Goal: Transaction & Acquisition: Purchase product/service

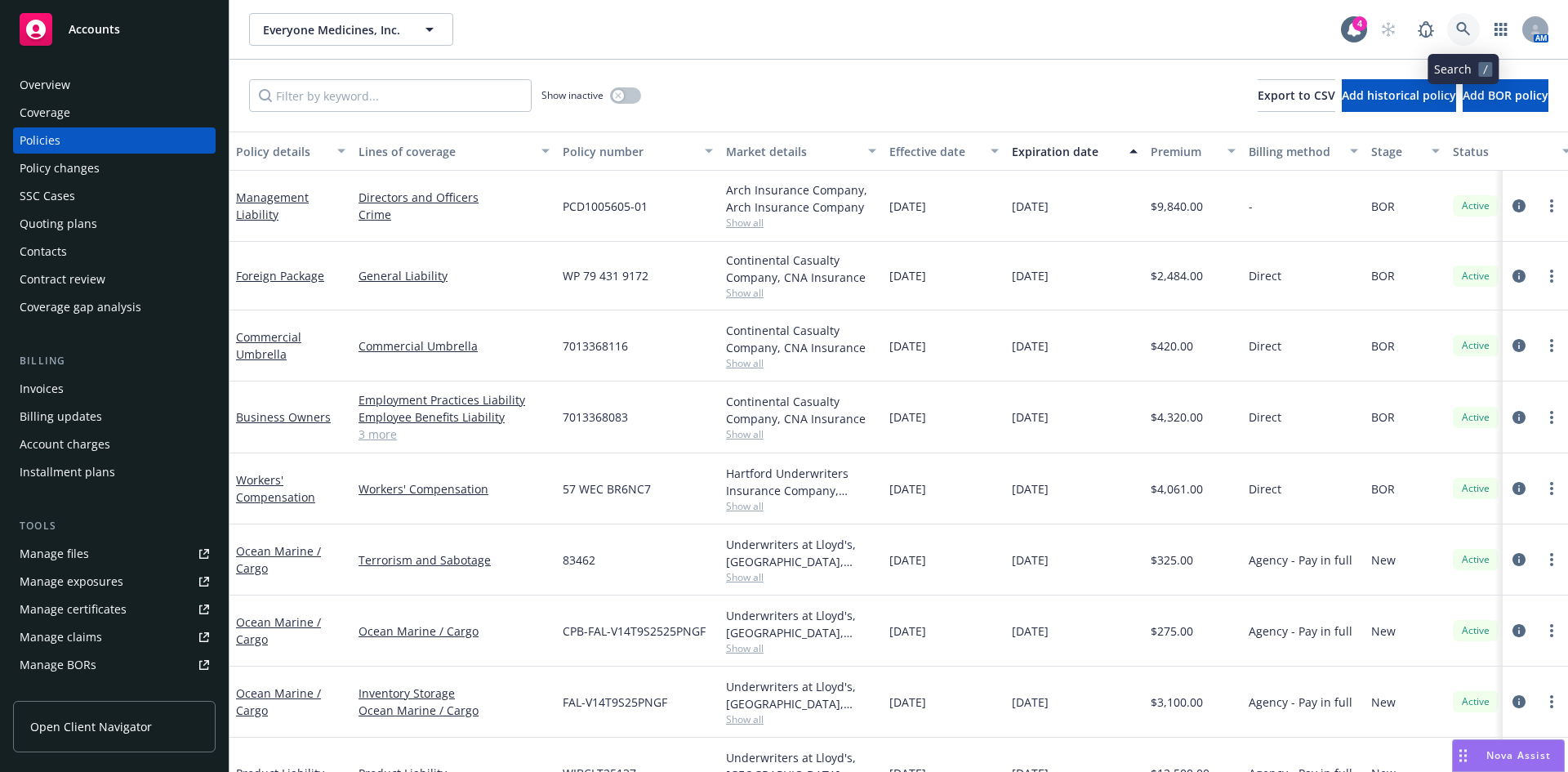
click at [1462, 34] on icon at bounding box center [1463, 29] width 15 height 15
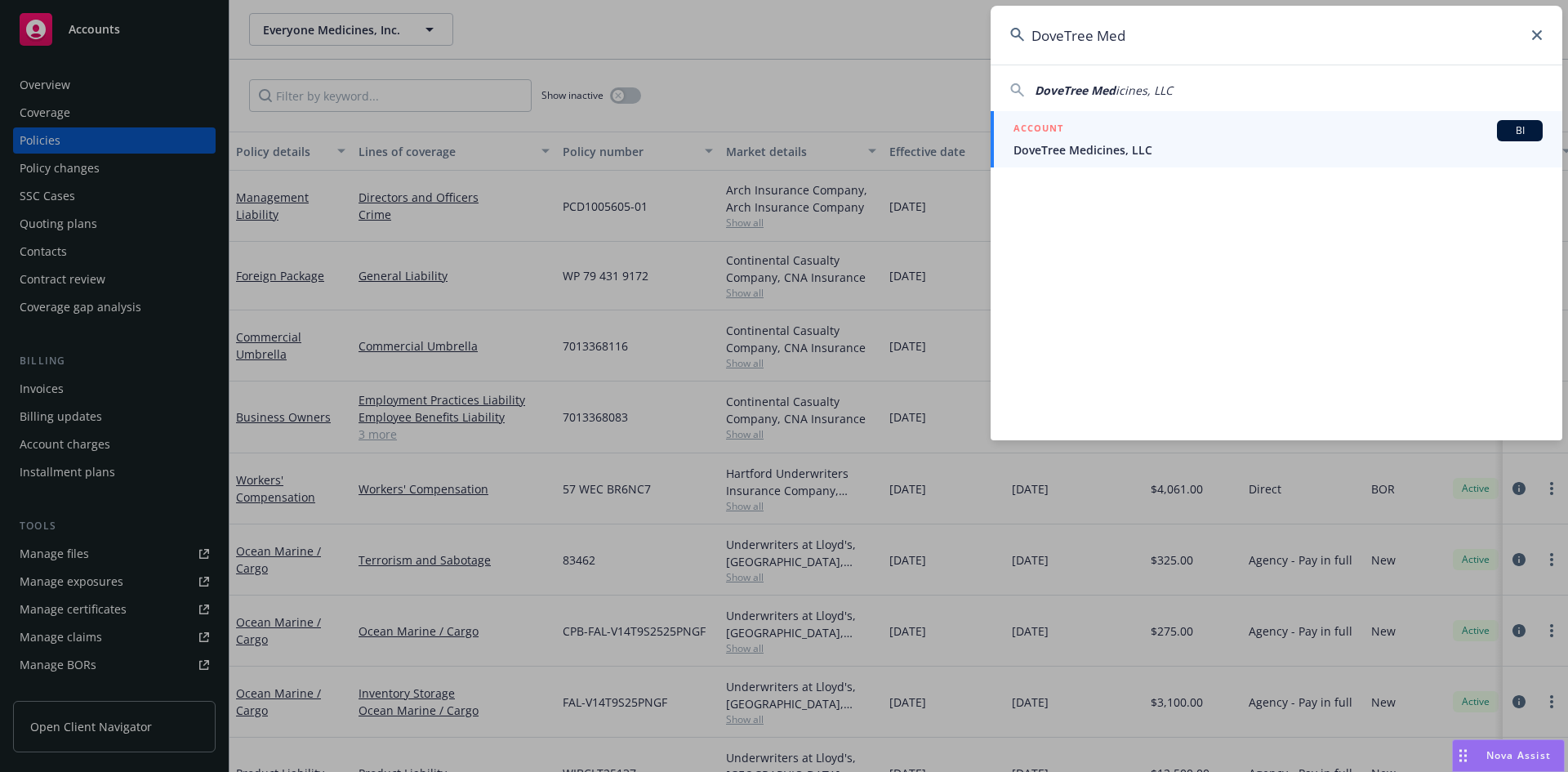
type input "DoveTree Med"
click at [1092, 152] on span "DoveTree Medicines, LLC" at bounding box center [1278, 150] width 529 height 17
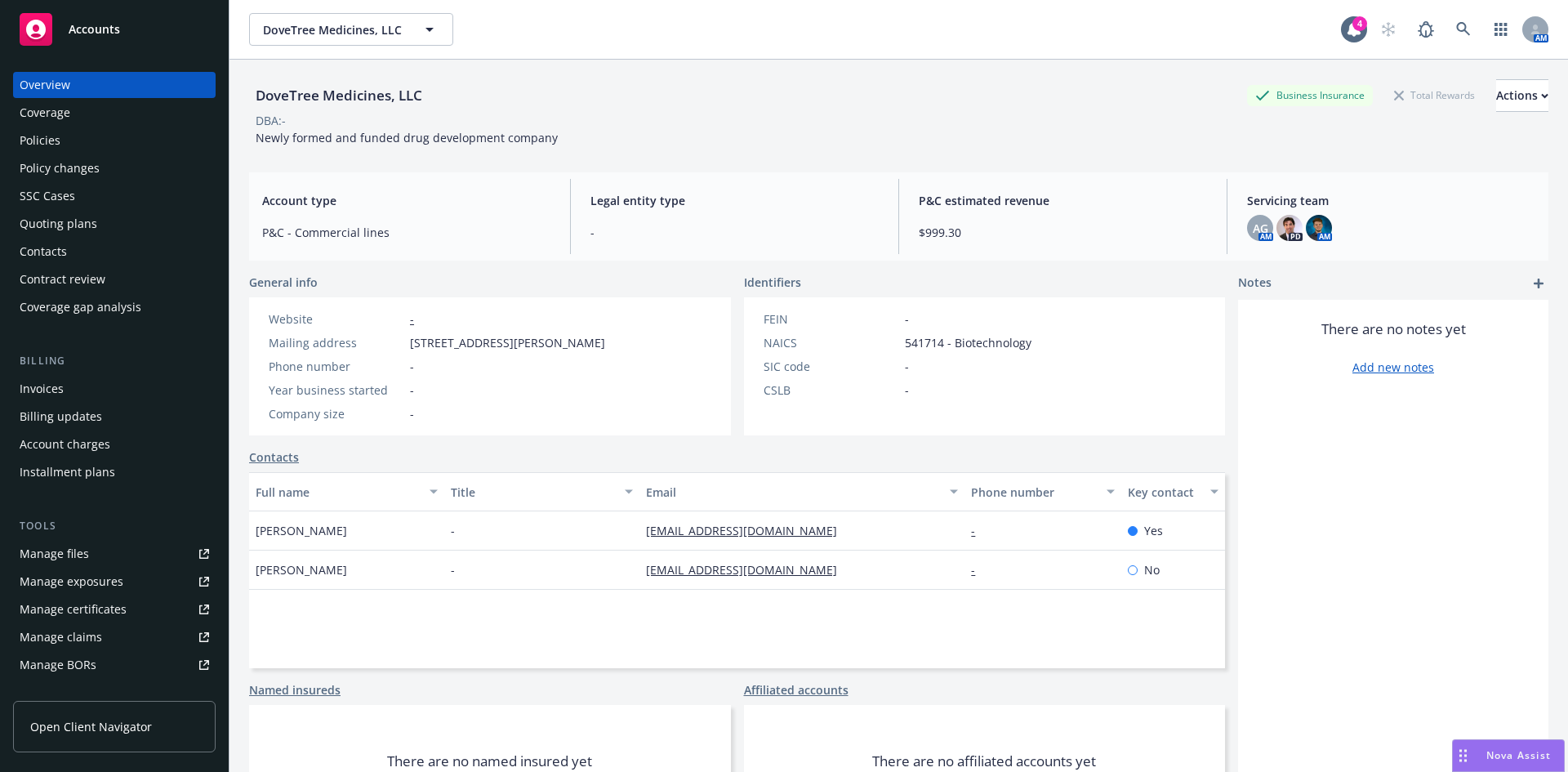
click at [67, 144] on div "Policies" at bounding box center [114, 141] width 189 height 26
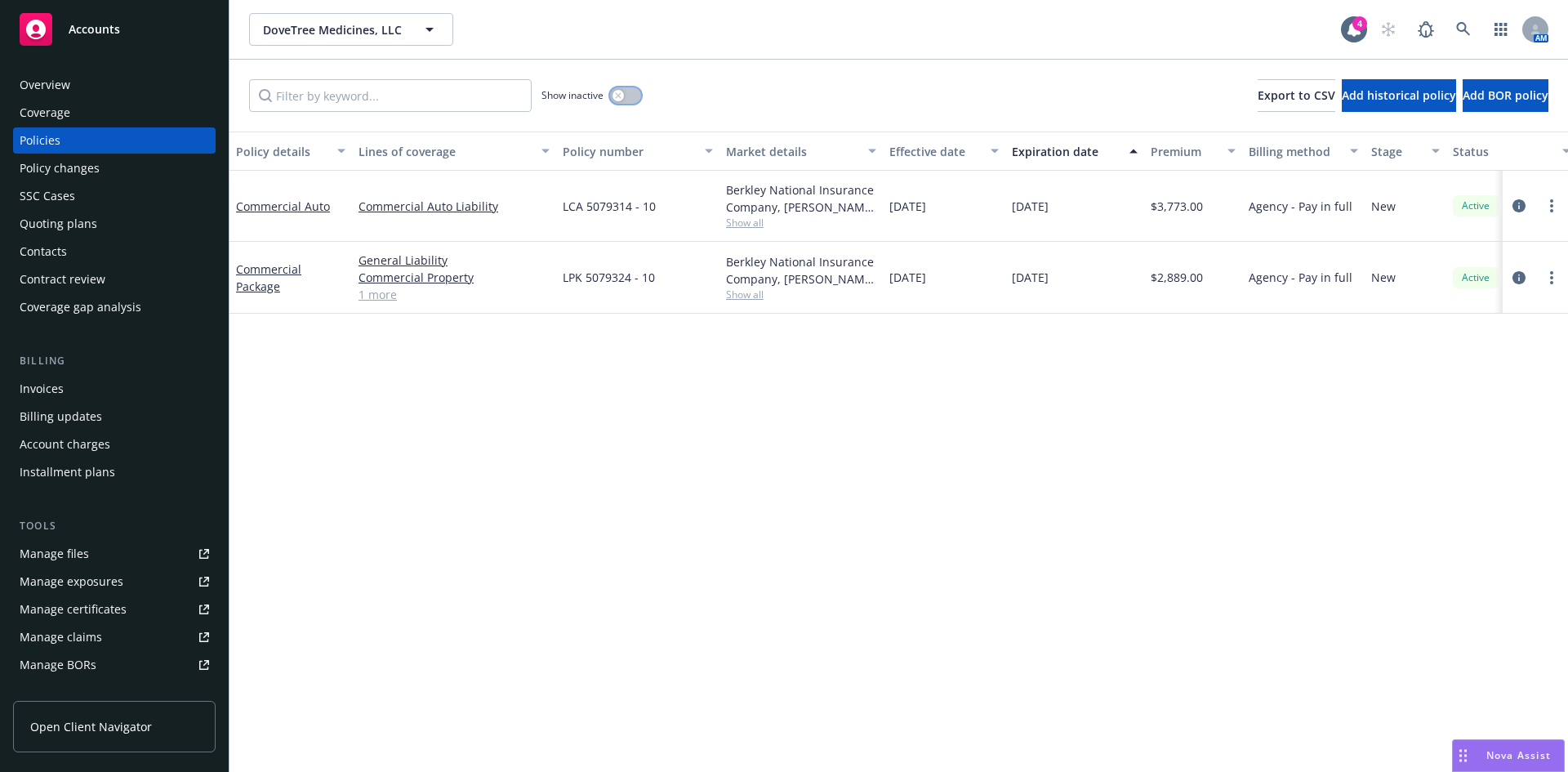
click at [630, 95] on button "button" at bounding box center [625, 95] width 31 height 16
click at [630, 95] on icon "button" at bounding box center [632, 95] width 7 height 5
click at [696, 518] on div "Policy details Lines of coverage Policy number Market details Effective date Ex…" at bounding box center [899, 452] width 1339 height 641
click at [56, 216] on div "Quoting plans" at bounding box center [58, 224] width 77 height 26
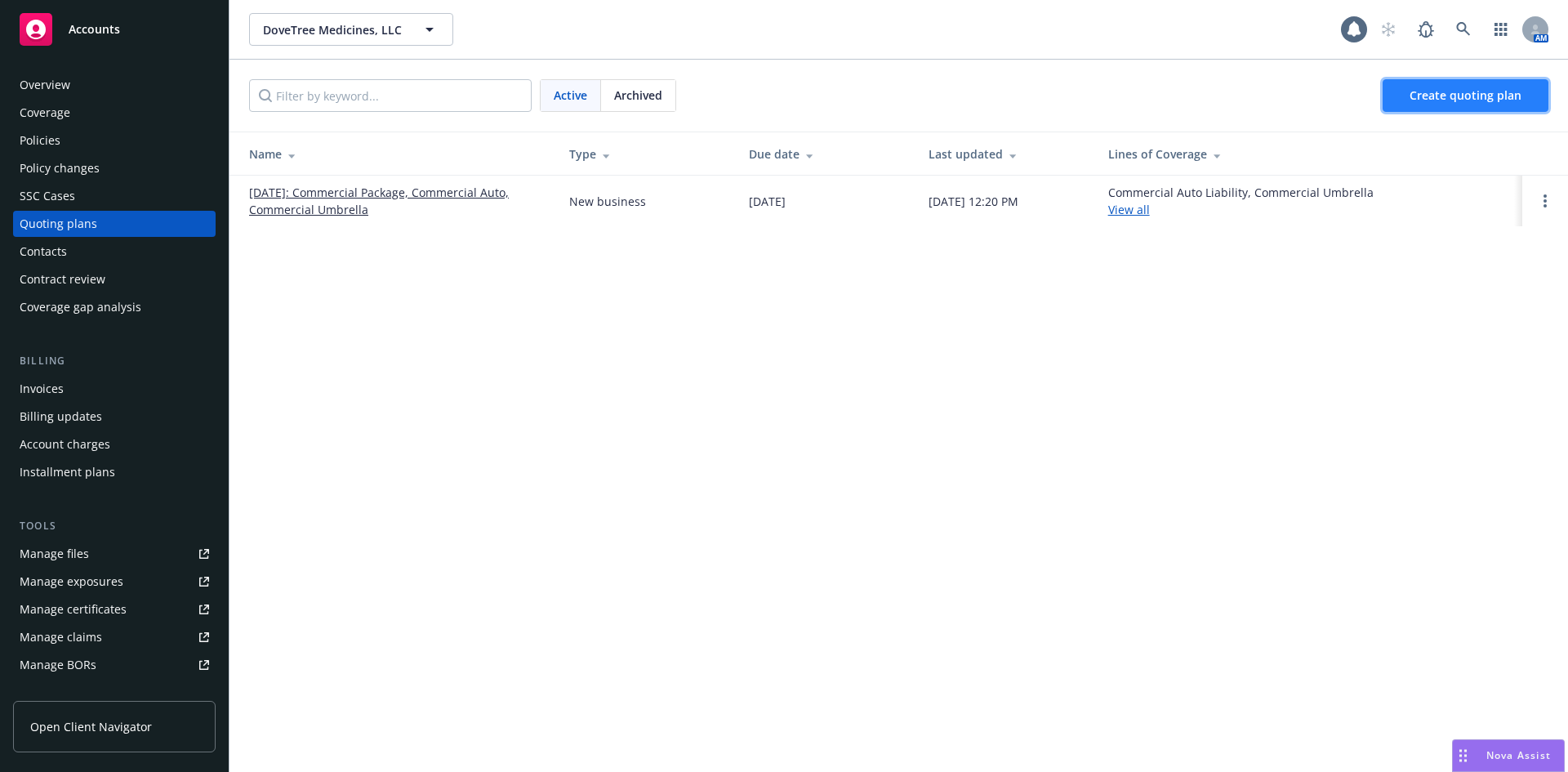
click at [1454, 101] on span "Create quoting plan" at bounding box center [1465, 95] width 112 height 16
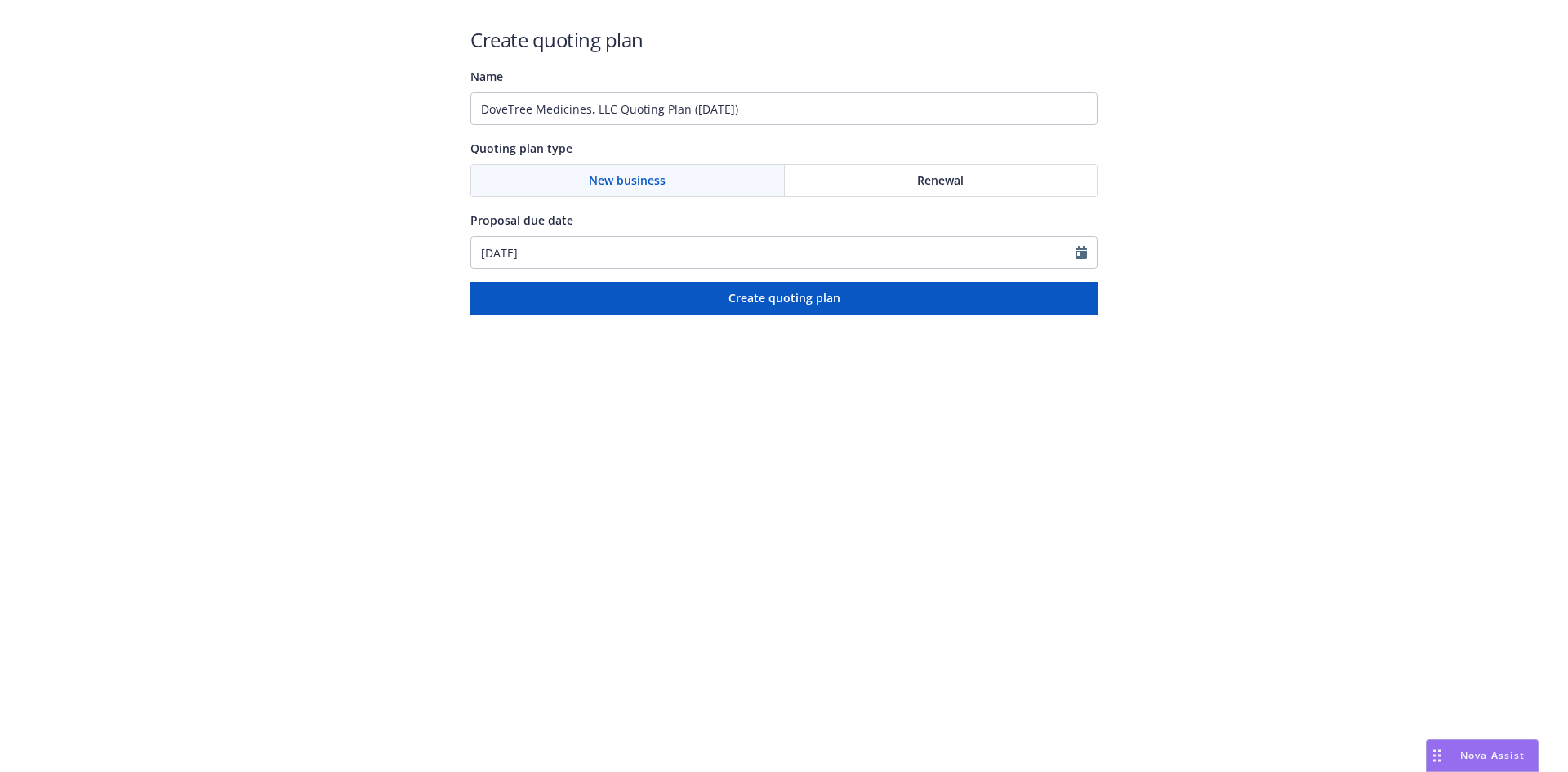
click at [693, 190] on div "New business" at bounding box center [628, 180] width 314 height 31
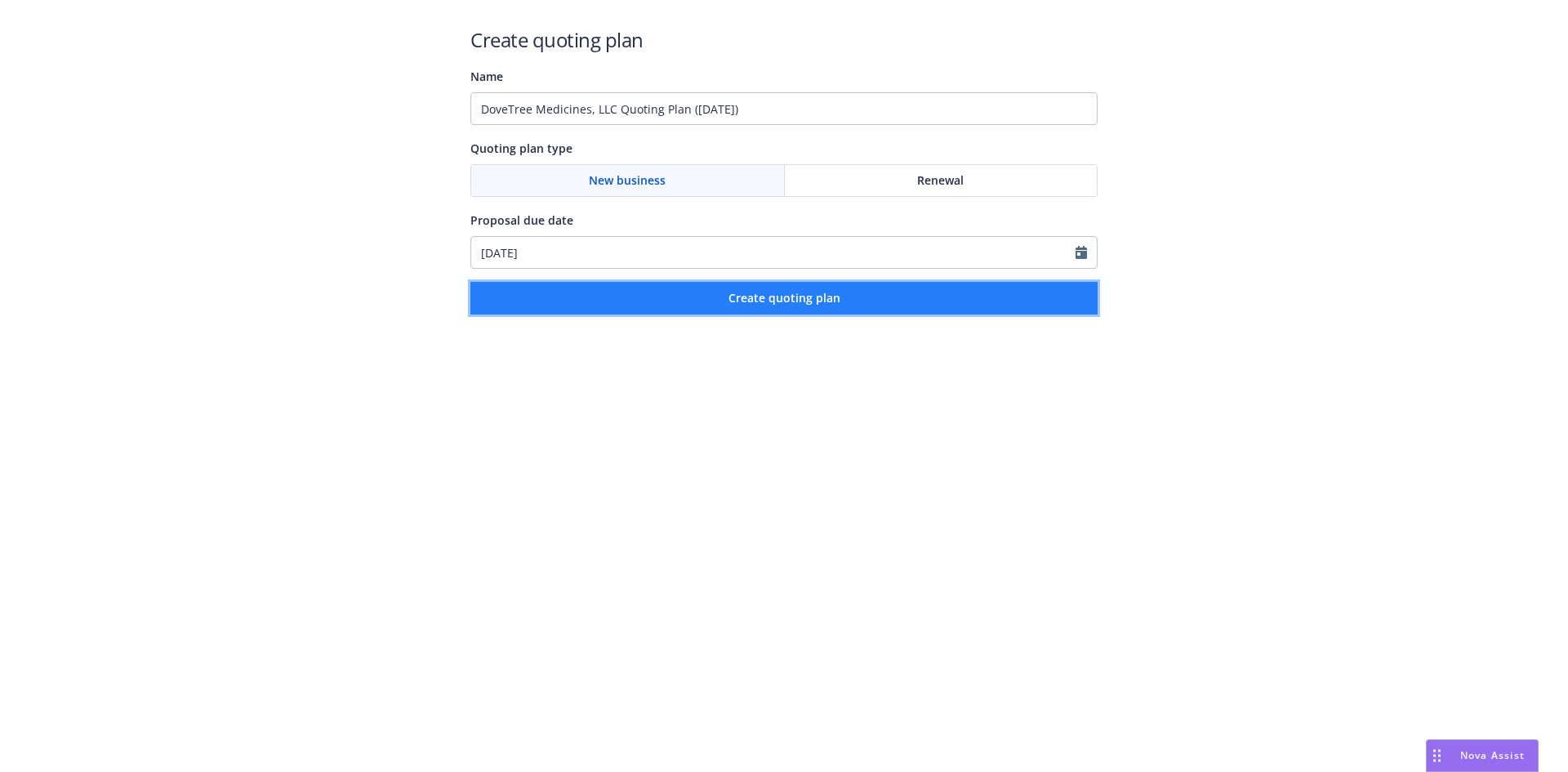
click at [753, 296] on span "Create quoting plan" at bounding box center [784, 298] width 112 height 16
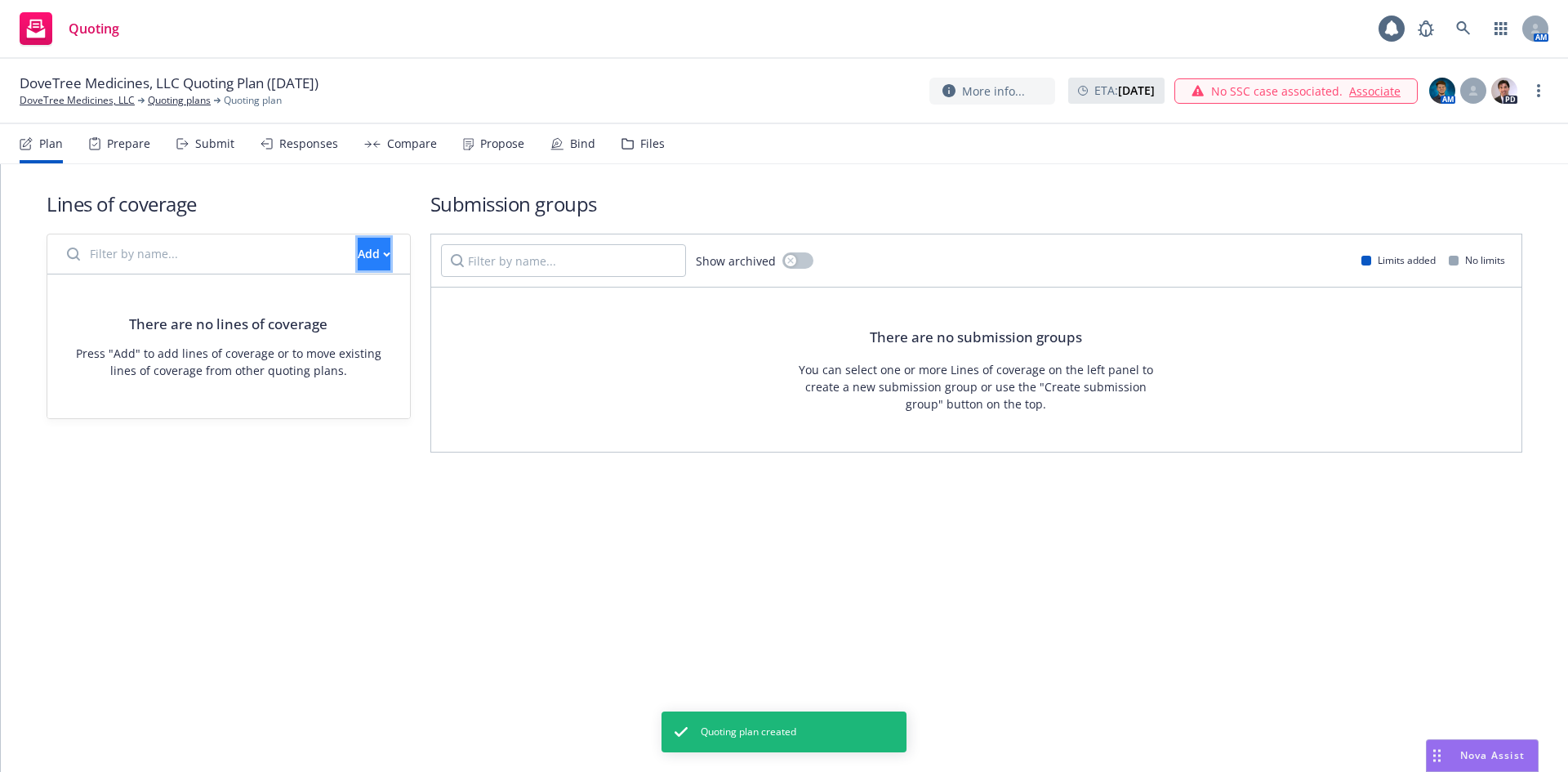
click at [358, 250] on div "Add" at bounding box center [373, 254] width 33 height 31
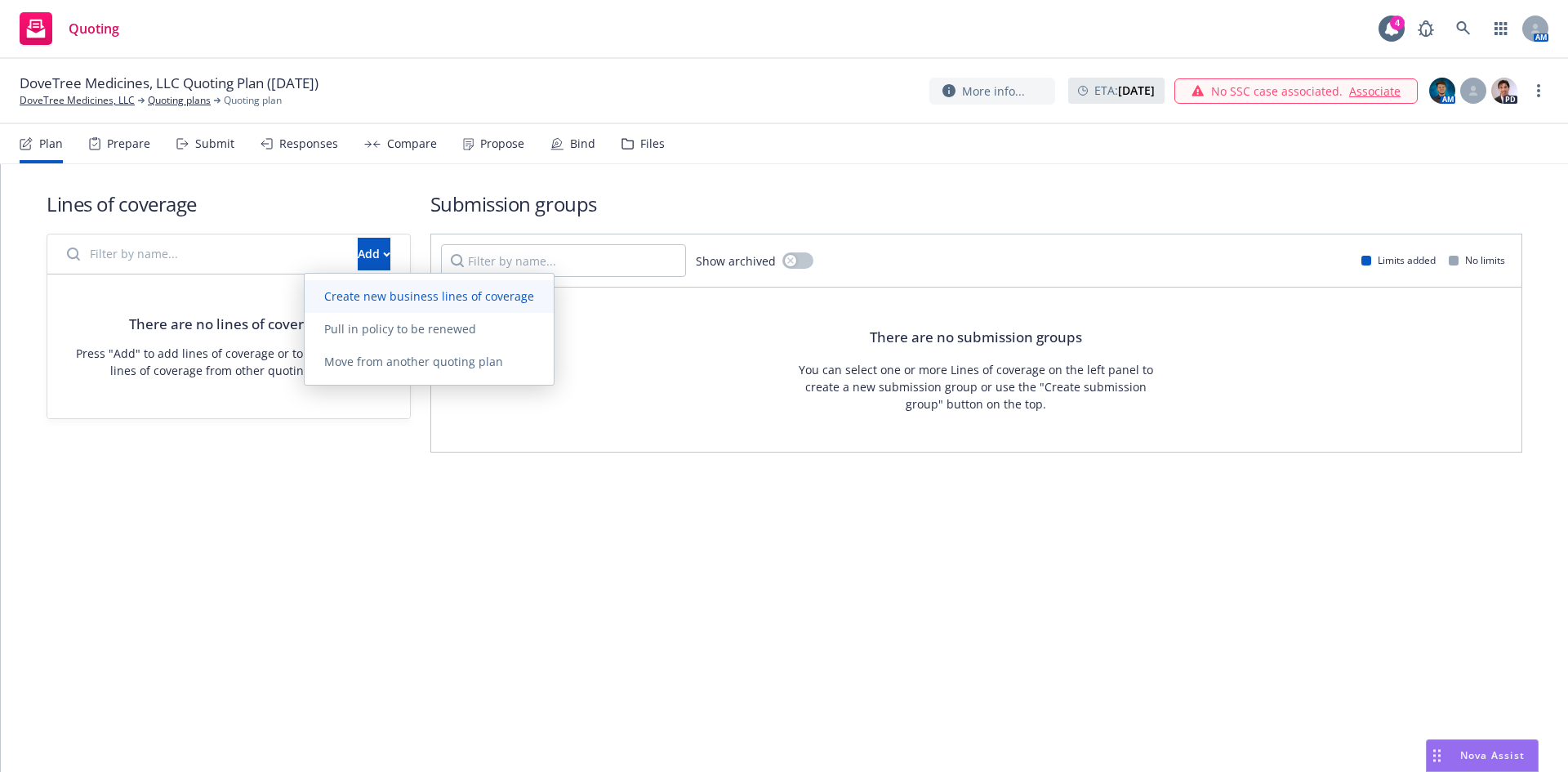
click at [353, 298] on span "Create new business lines of coverage" at bounding box center [430, 296] width 250 height 16
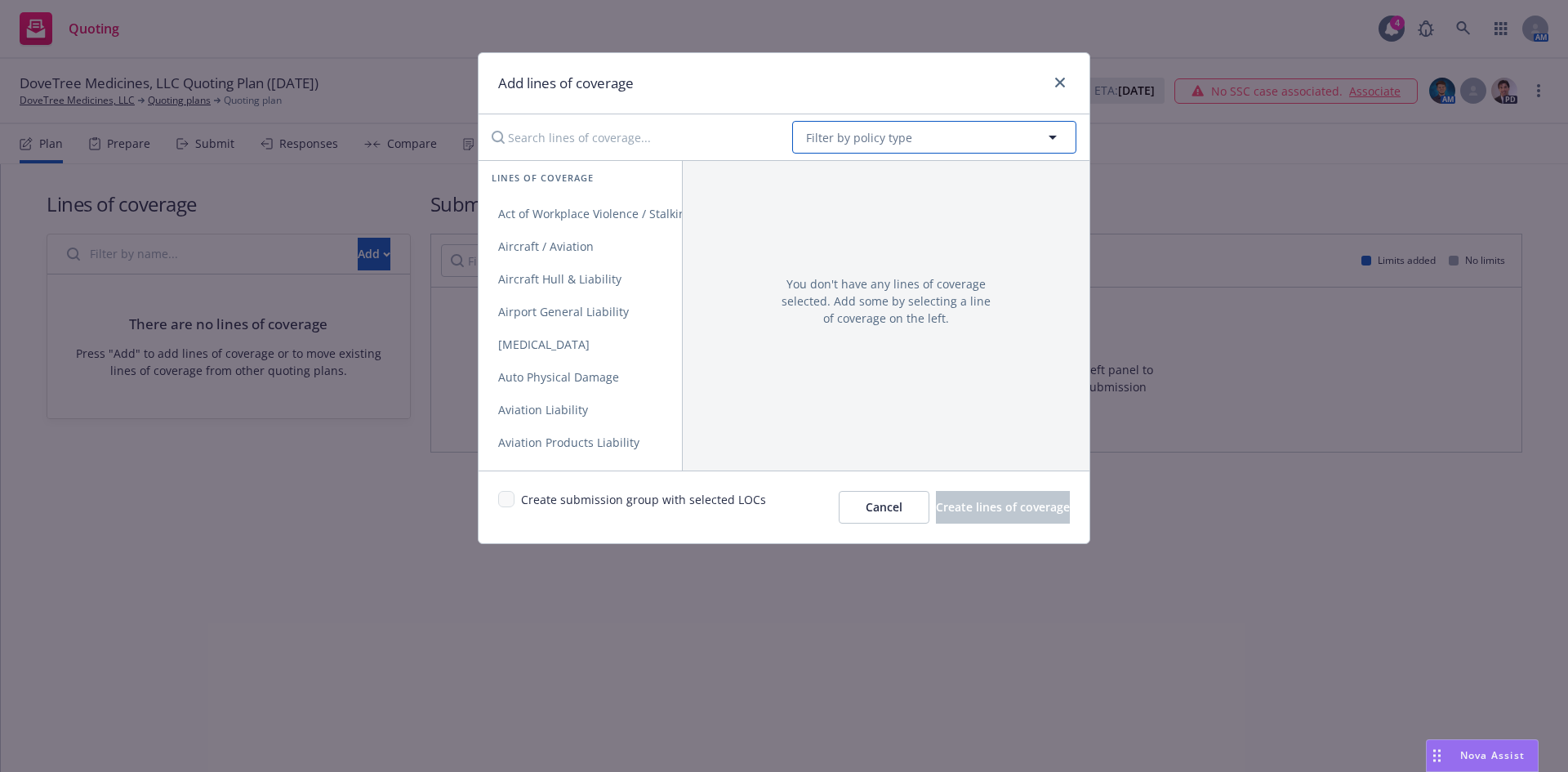
click at [847, 147] on button "Filter by policy type" at bounding box center [934, 137] width 284 height 33
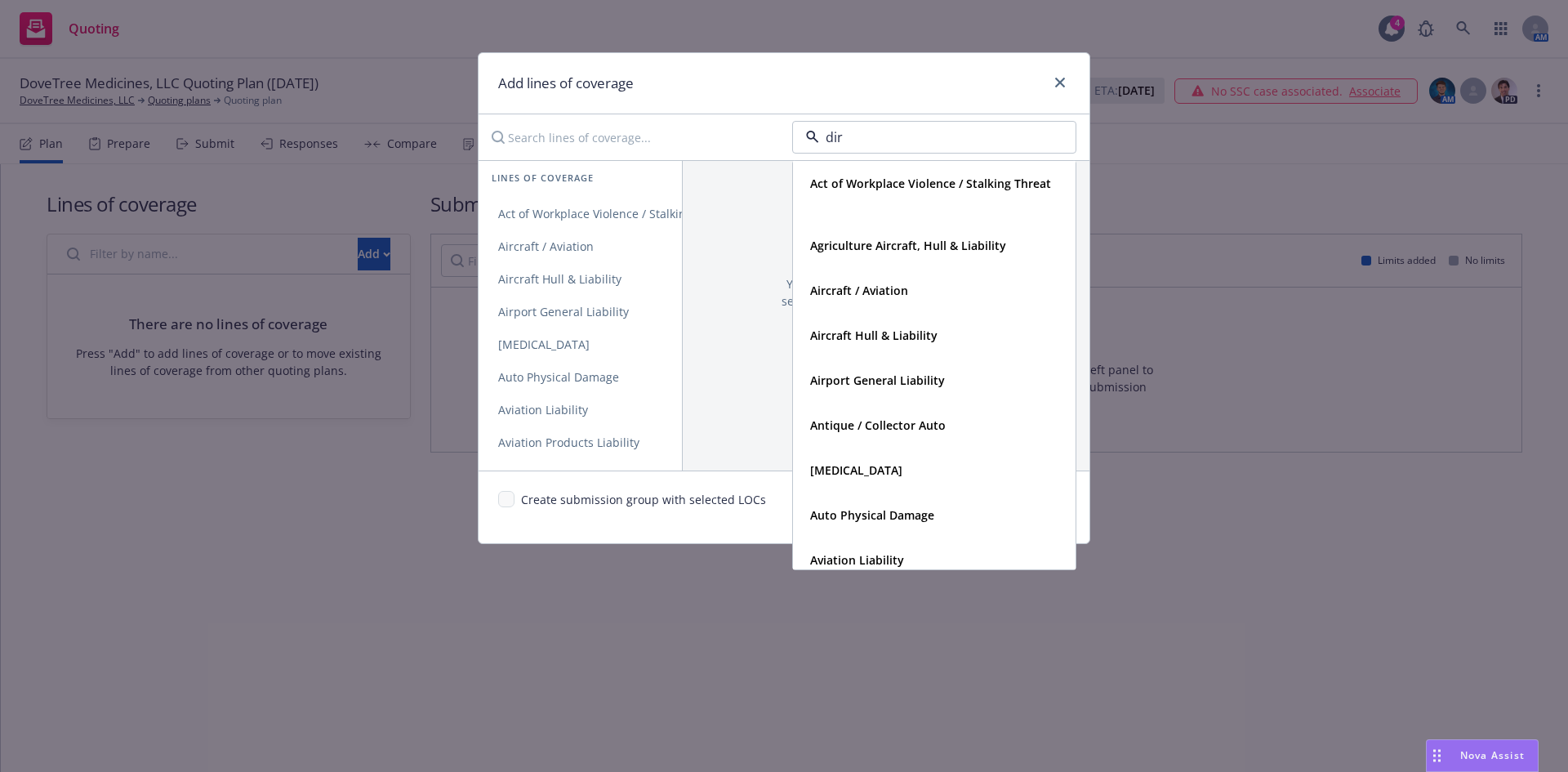
type input "dire"
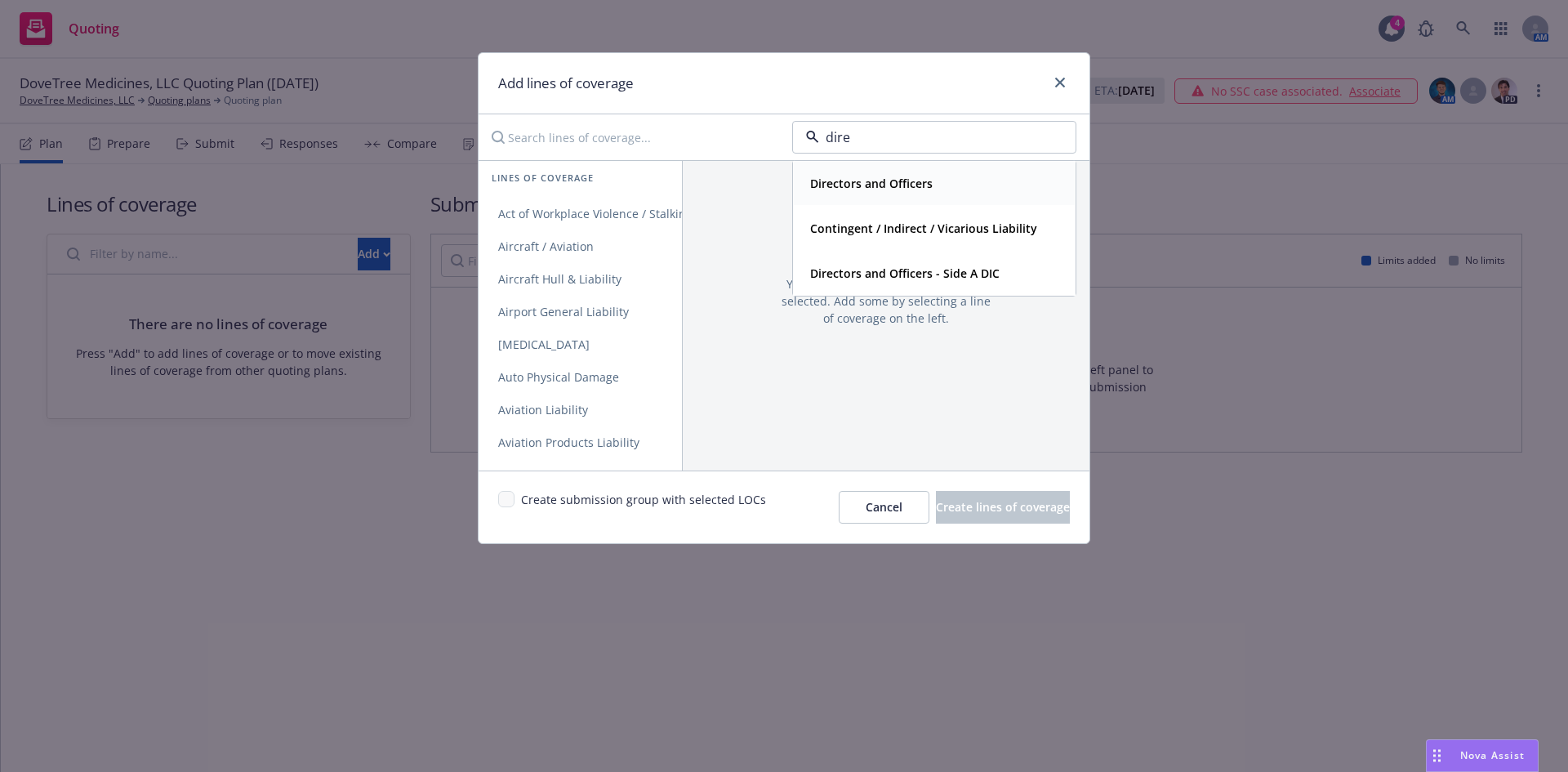
click at [888, 185] on strong "Directors and Officers" at bounding box center [872, 183] width 123 height 16
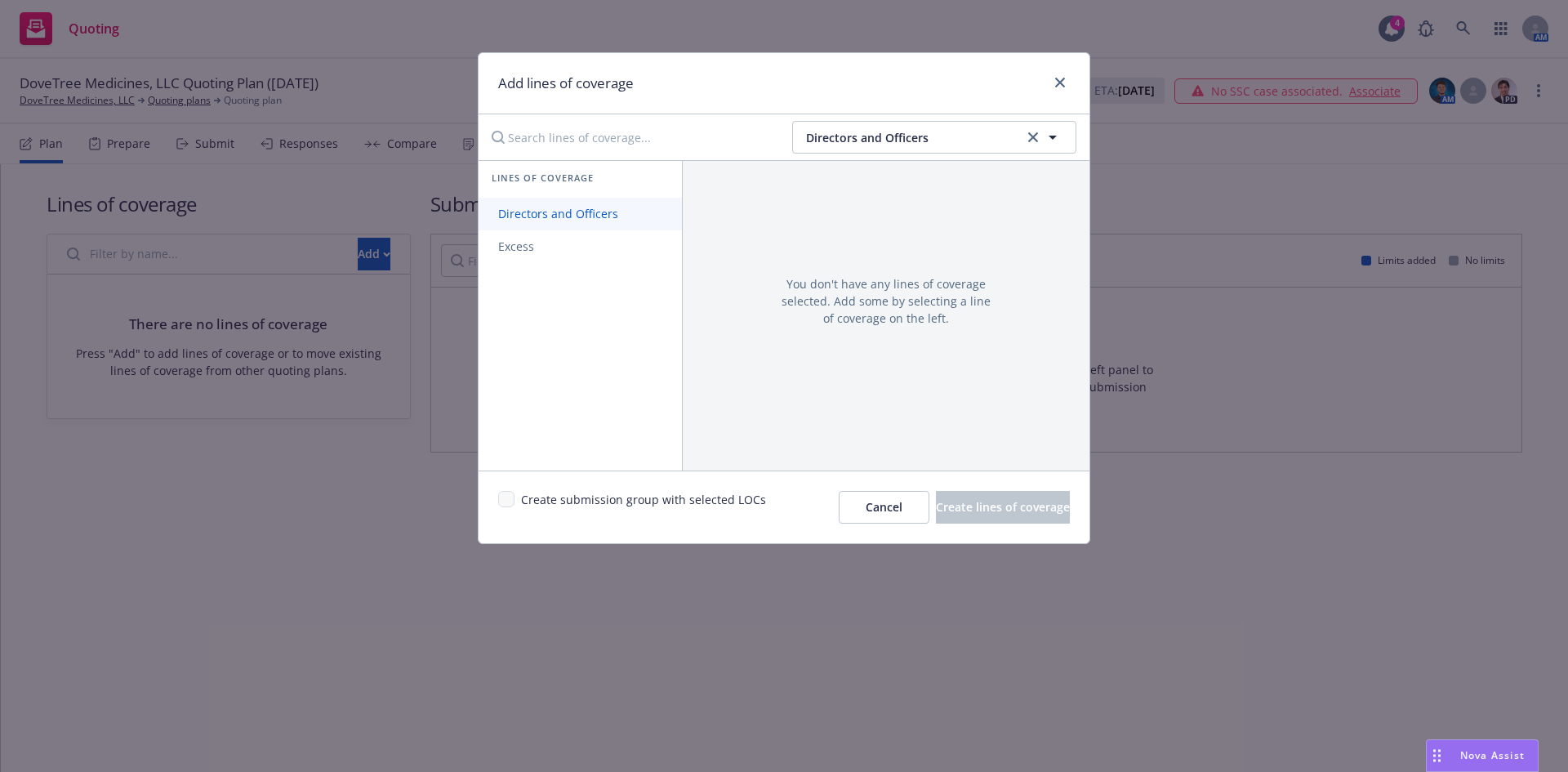
click at [620, 207] on span "Directors and Officers" at bounding box center [558, 214] width 159 height 16
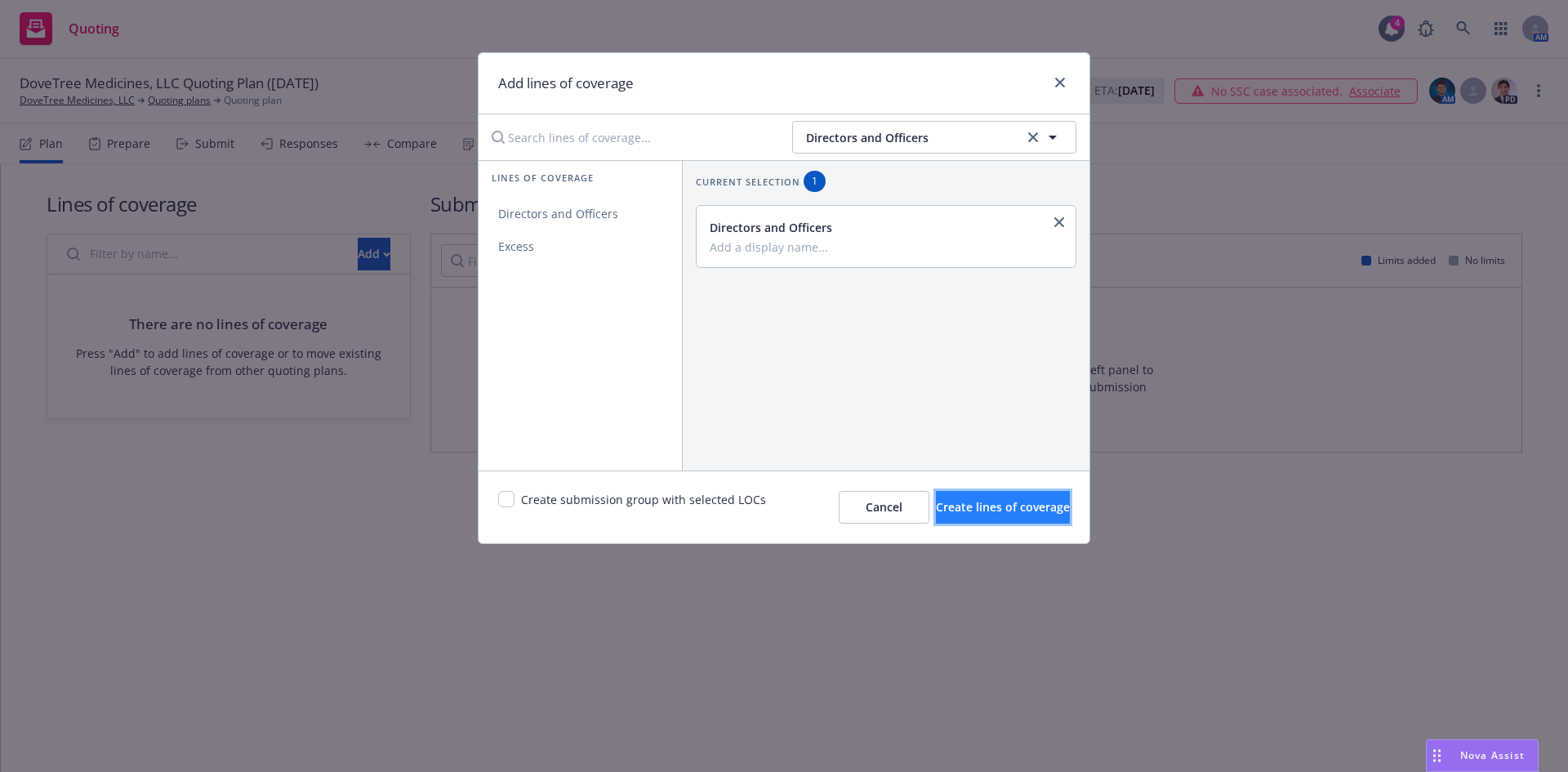
click at [975, 522] on button "Create lines of coverage" at bounding box center [1002, 507] width 134 height 33
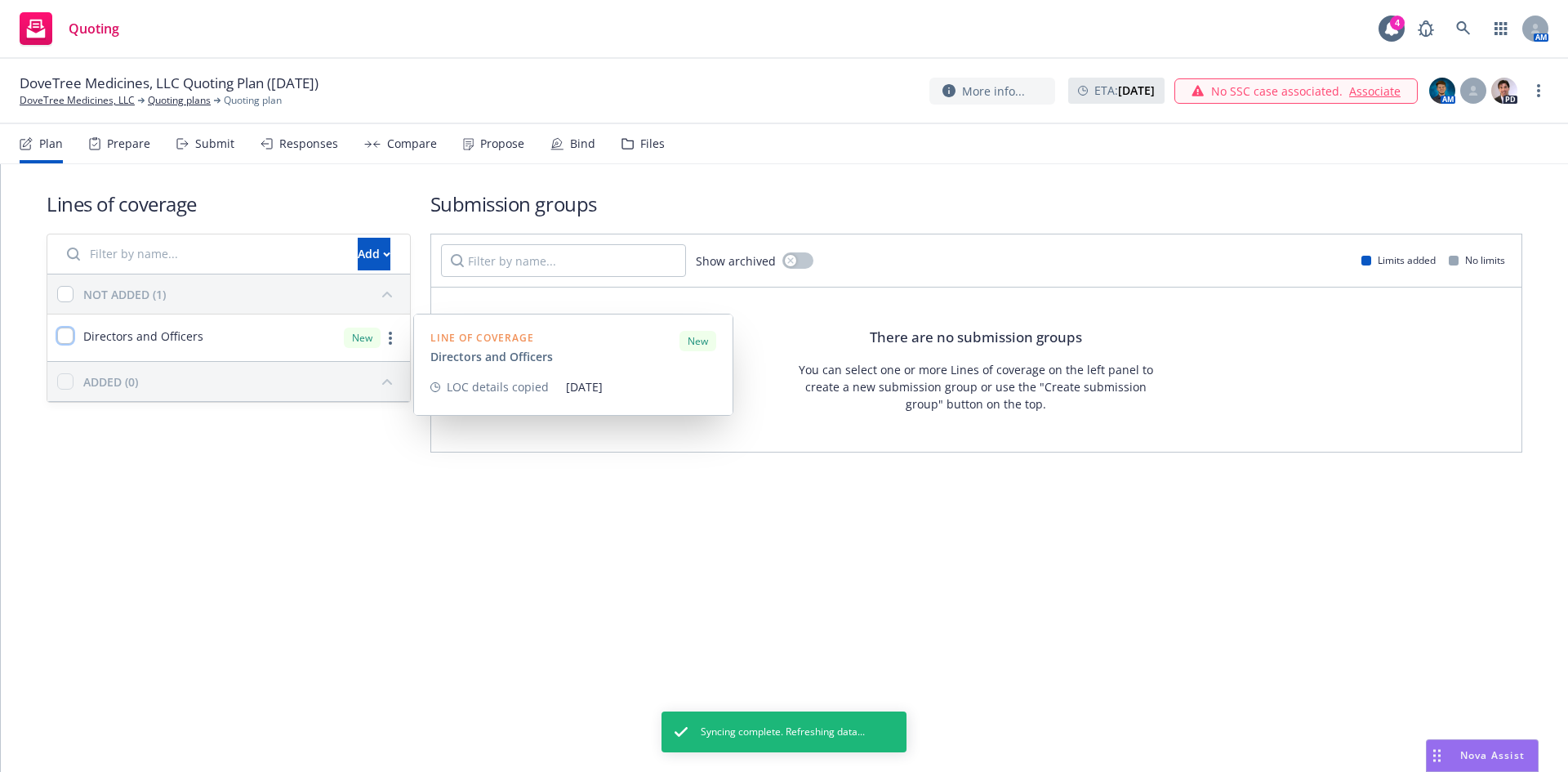
drag, startPoint x: 59, startPoint y: 334, endPoint x: 104, endPoint y: 333, distance: 45.0
click at [61, 333] on input "checkbox" at bounding box center [65, 336] width 16 height 16
checkbox input "true"
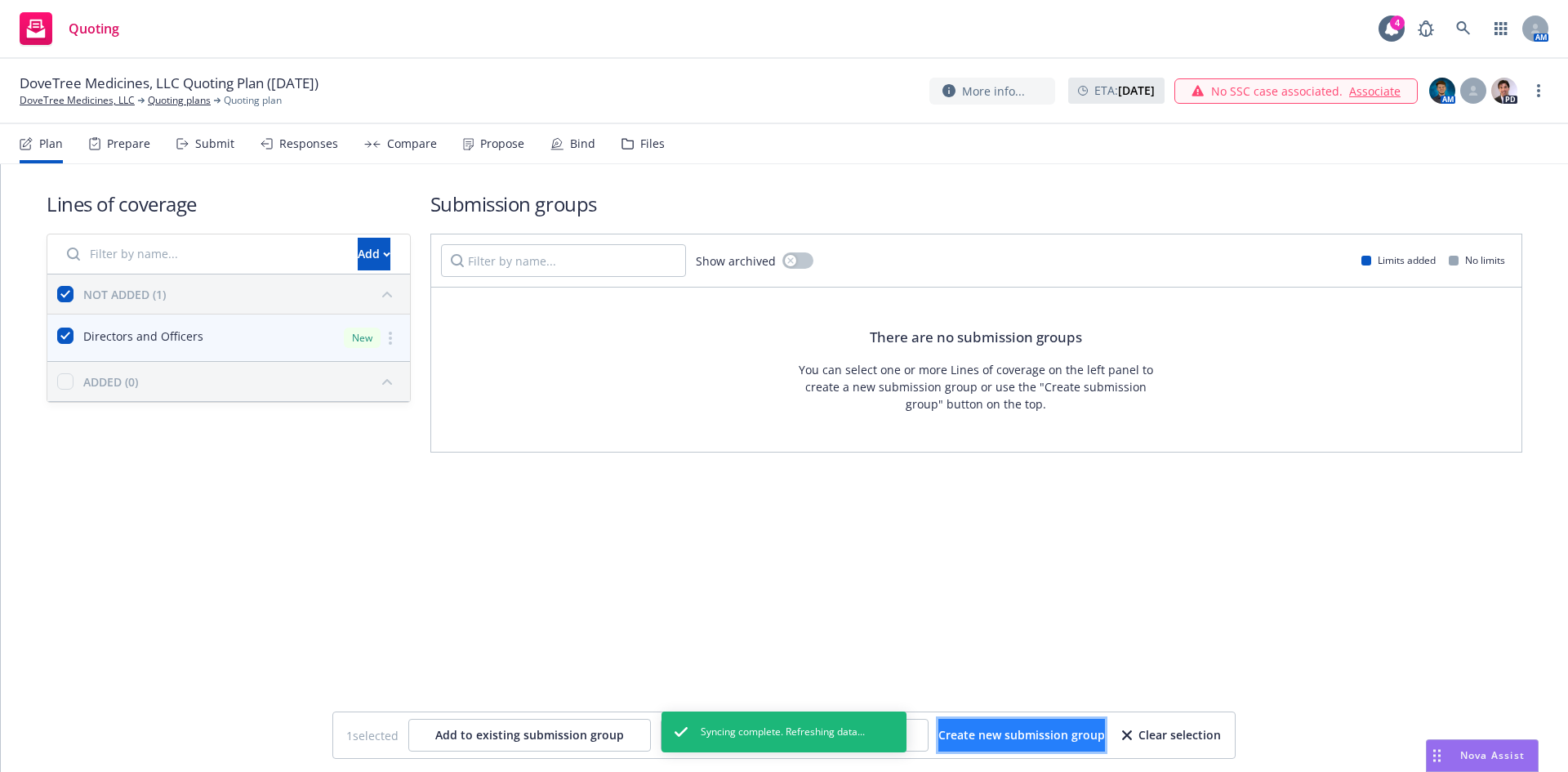
click at [998, 742] on span "Create new submission group" at bounding box center [1022, 735] width 166 height 16
checkbox input "false"
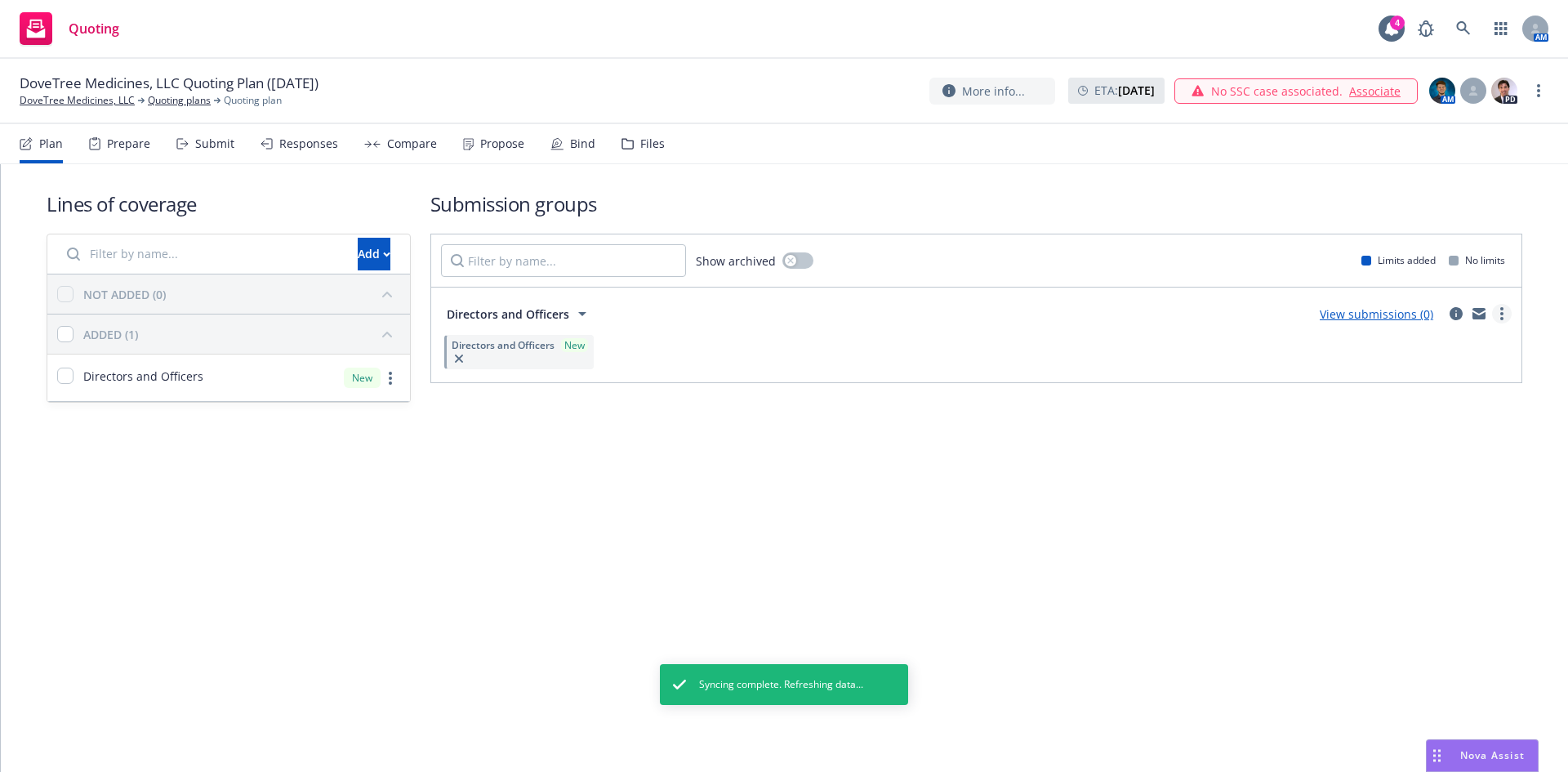
click at [1503, 312] on circle "more" at bounding box center [1502, 313] width 3 height 3
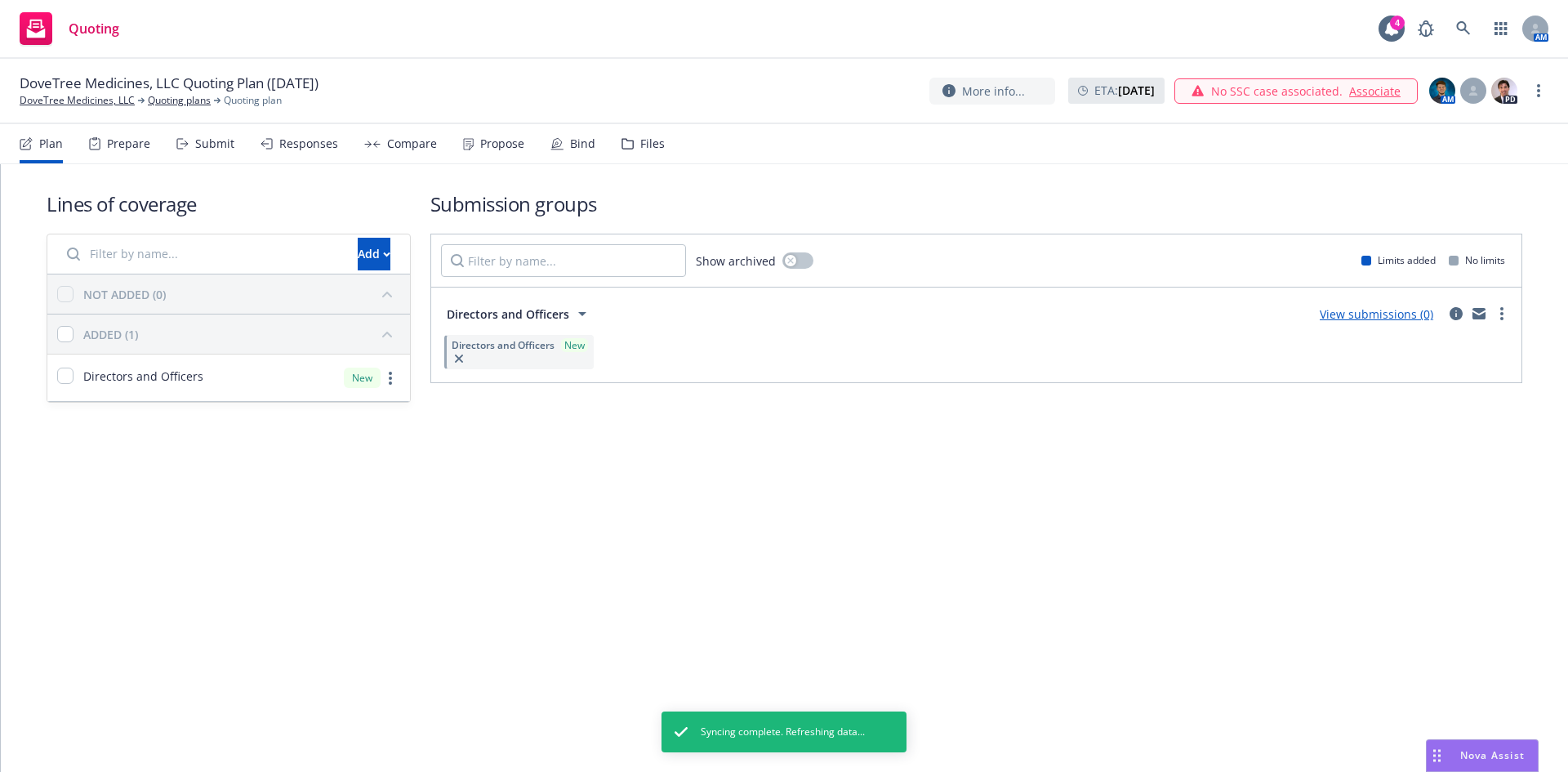
click at [1400, 518] on span "Create policy (fast track)" at bounding box center [1424, 517] width 170 height 16
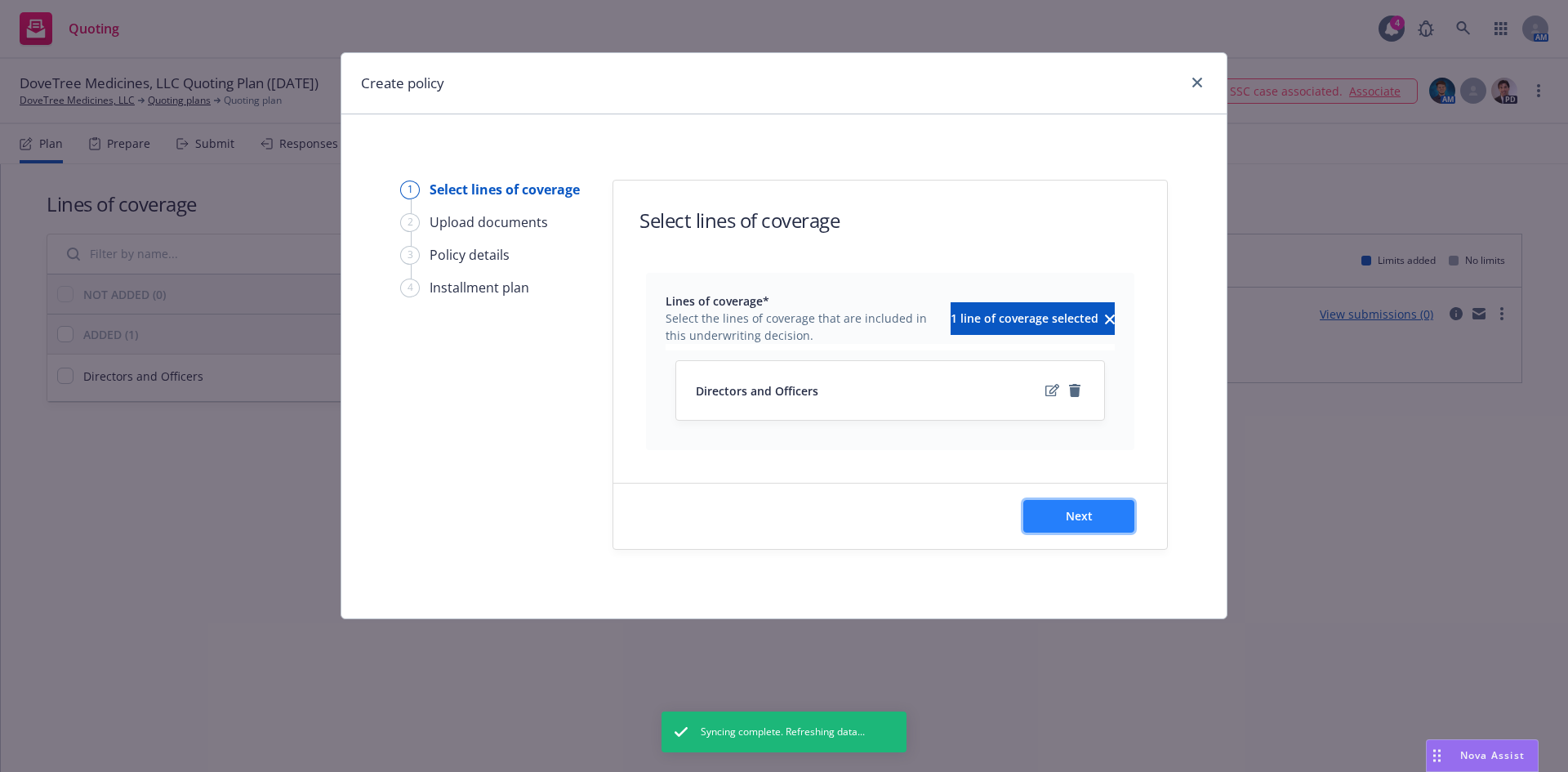
click at [1042, 519] on button "Next" at bounding box center [1079, 516] width 111 height 33
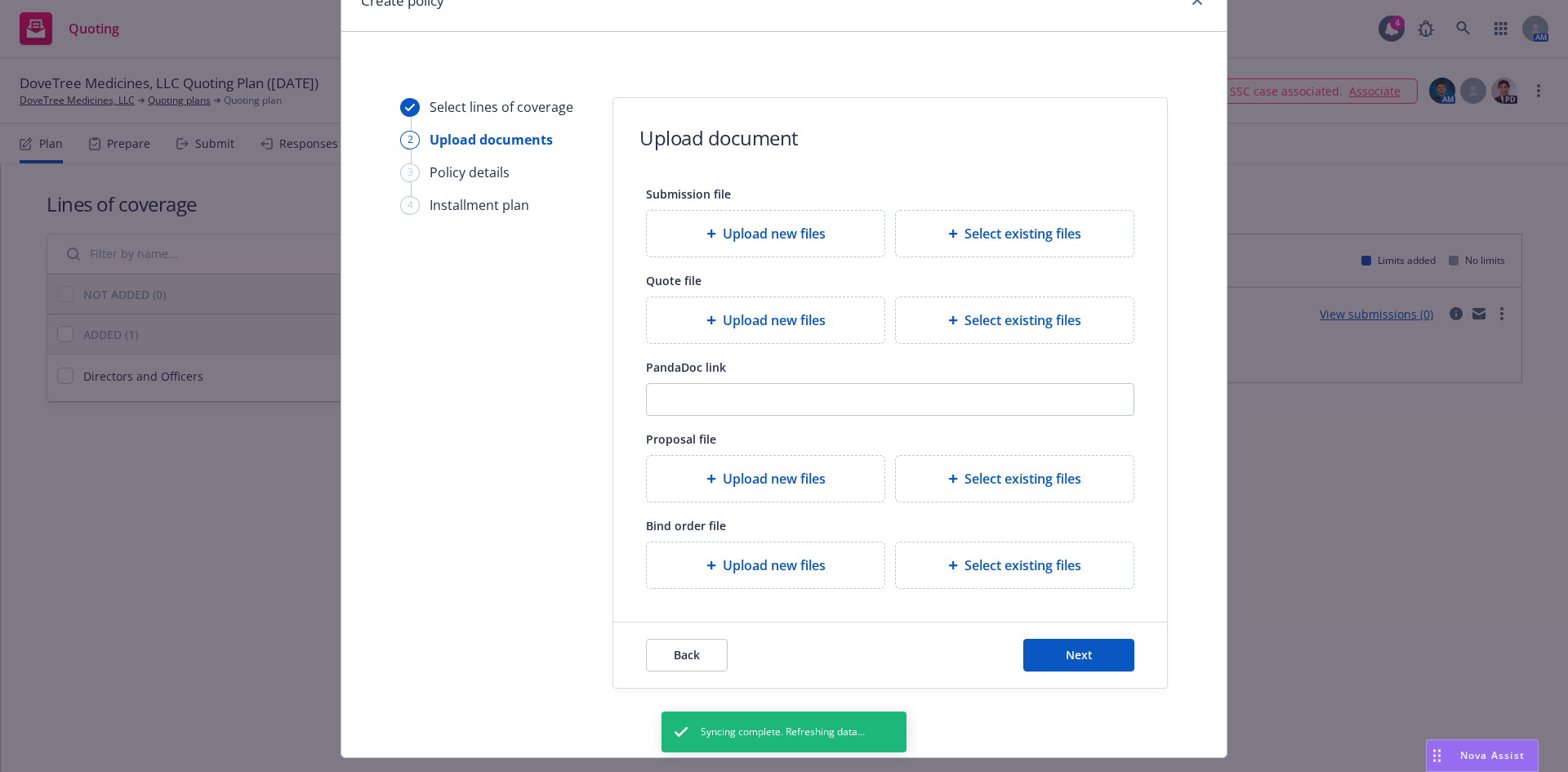
scroll to position [121, 0]
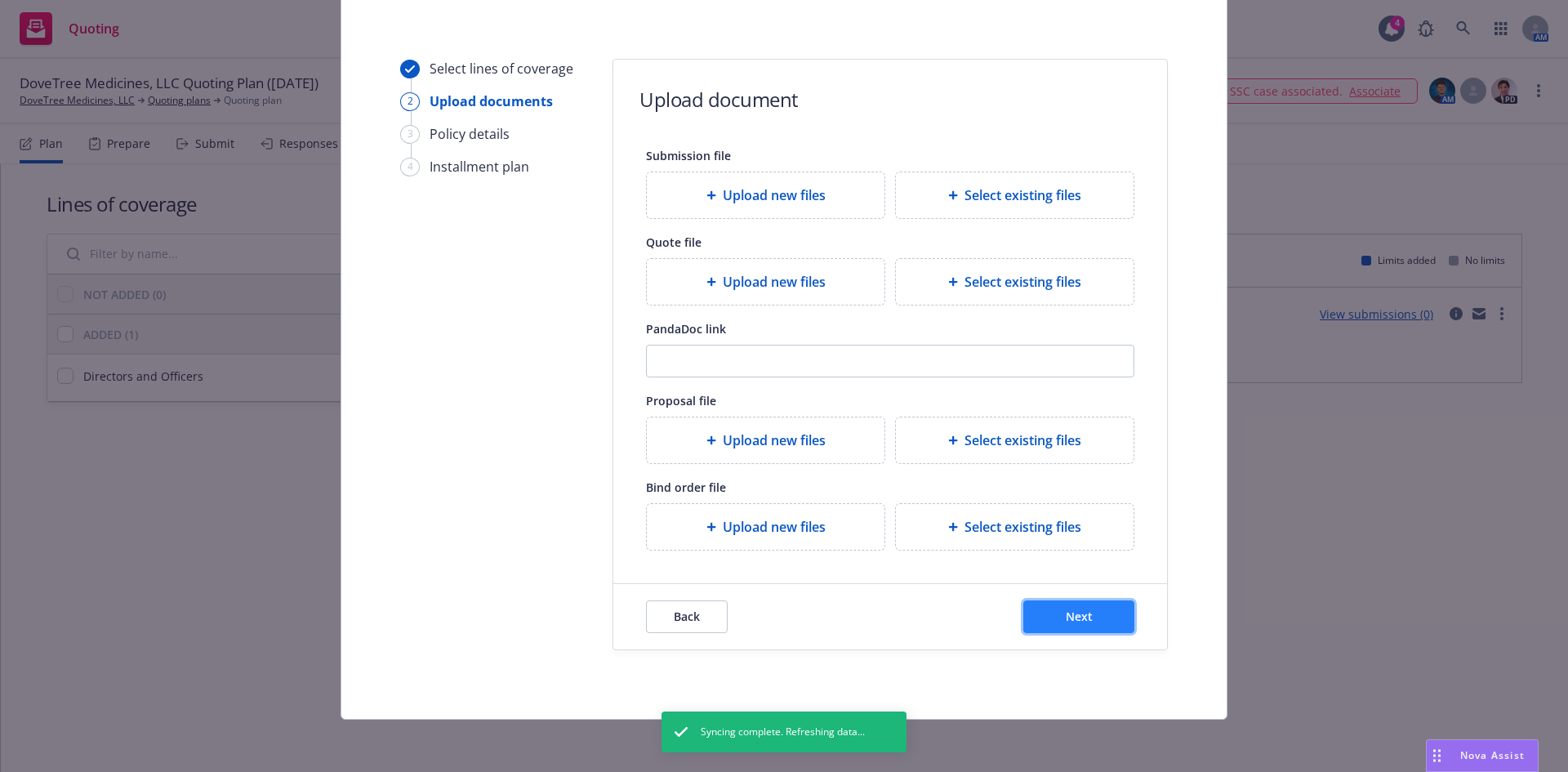
click at [1074, 606] on button "Next" at bounding box center [1079, 616] width 111 height 33
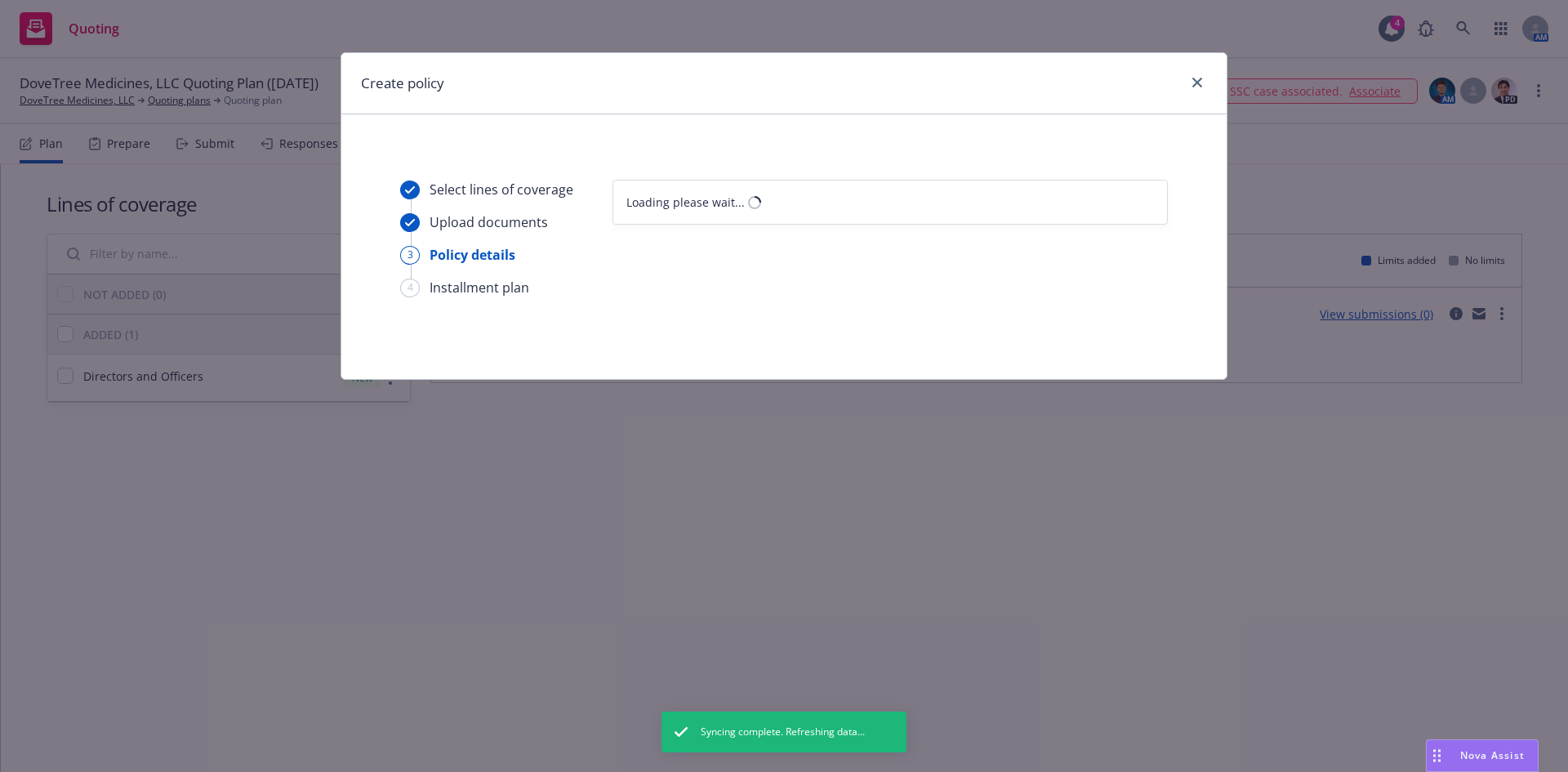
scroll to position [0, 0]
select select "12"
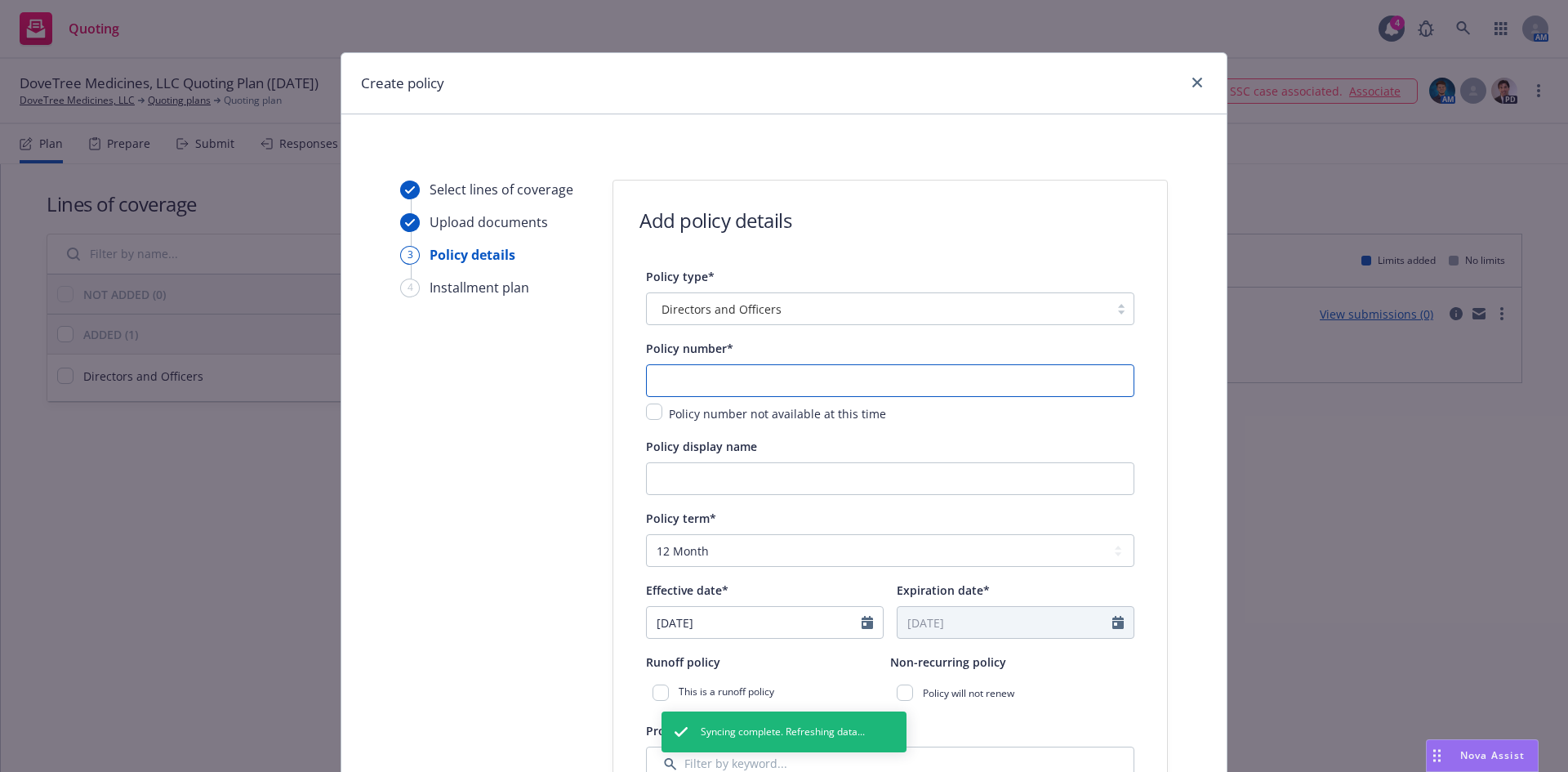
click at [729, 383] on input "text" at bounding box center [889, 381] width 488 height 33
click at [711, 384] on input "text" at bounding box center [889, 381] width 488 height 33
paste input "PCD1008012-00"
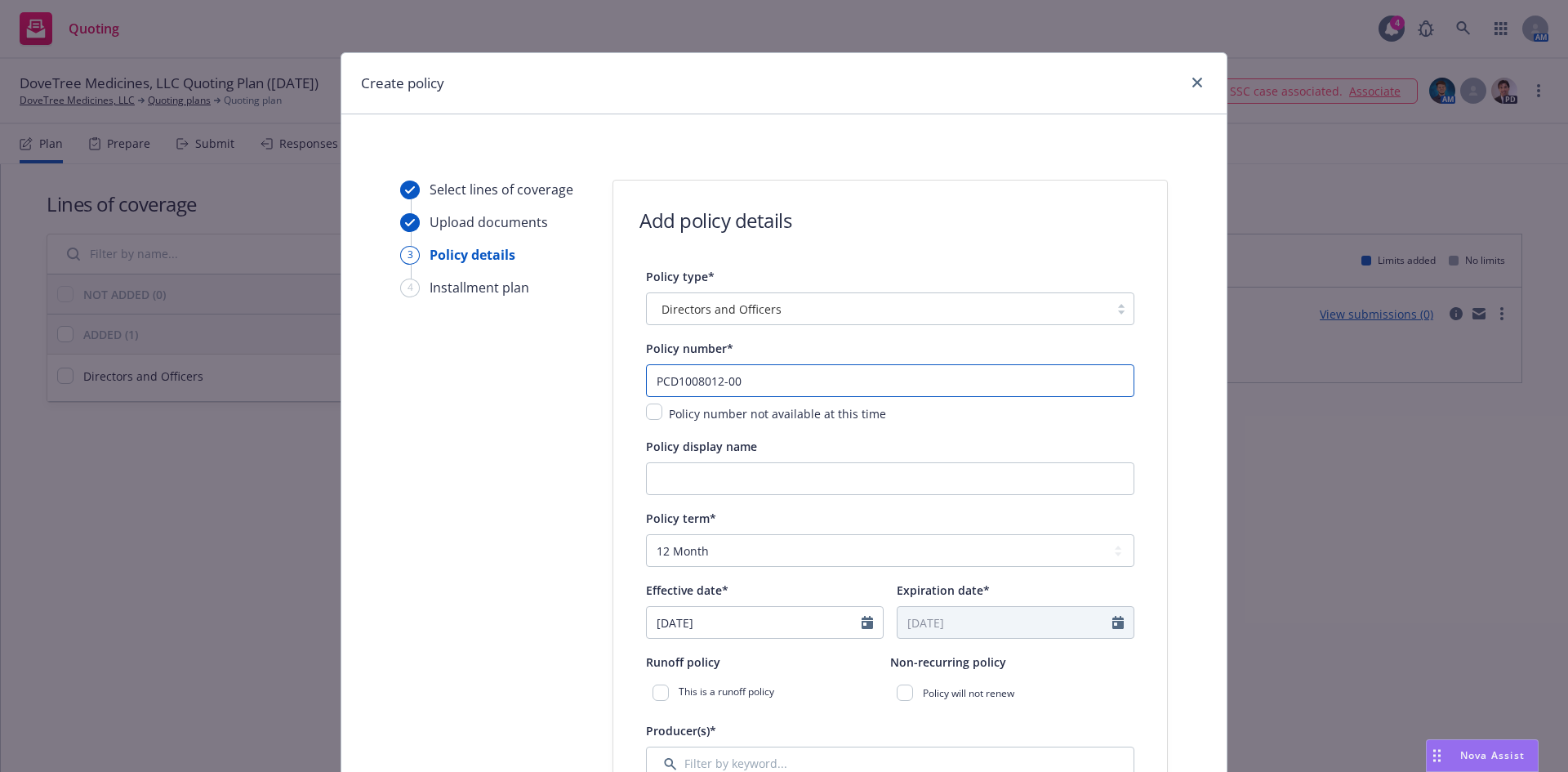
type input "PCD1008012-00"
click at [683, 486] on input "Policy display name" at bounding box center [889, 479] width 488 height 33
click at [662, 483] on input "Policy display name" at bounding box center [889, 479] width 488 height 33
type input "$2M D&O"
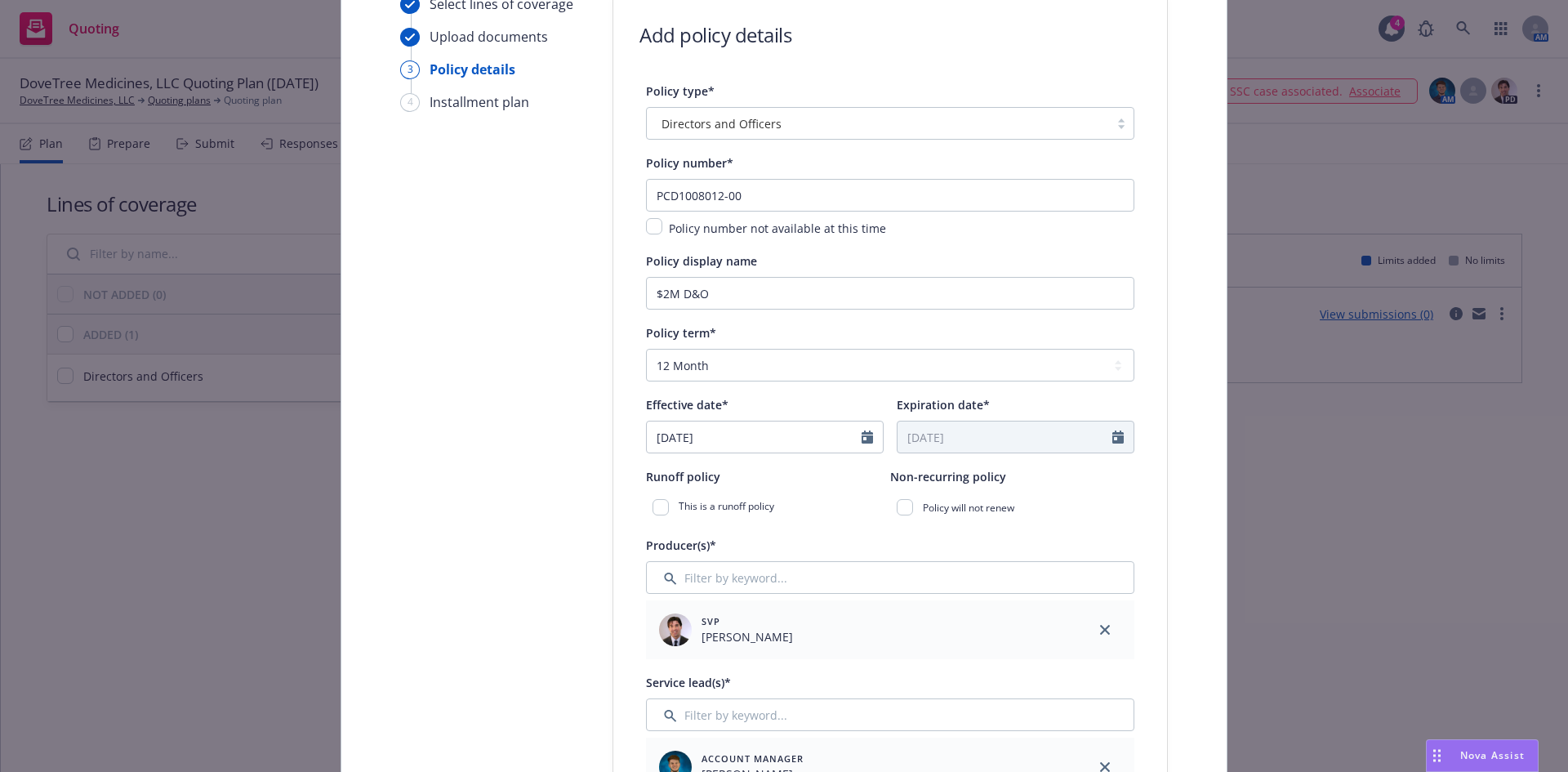
scroll to position [188, 0]
click at [836, 437] on input "08/27/2025" at bounding box center [754, 433] width 215 height 31
select select "8"
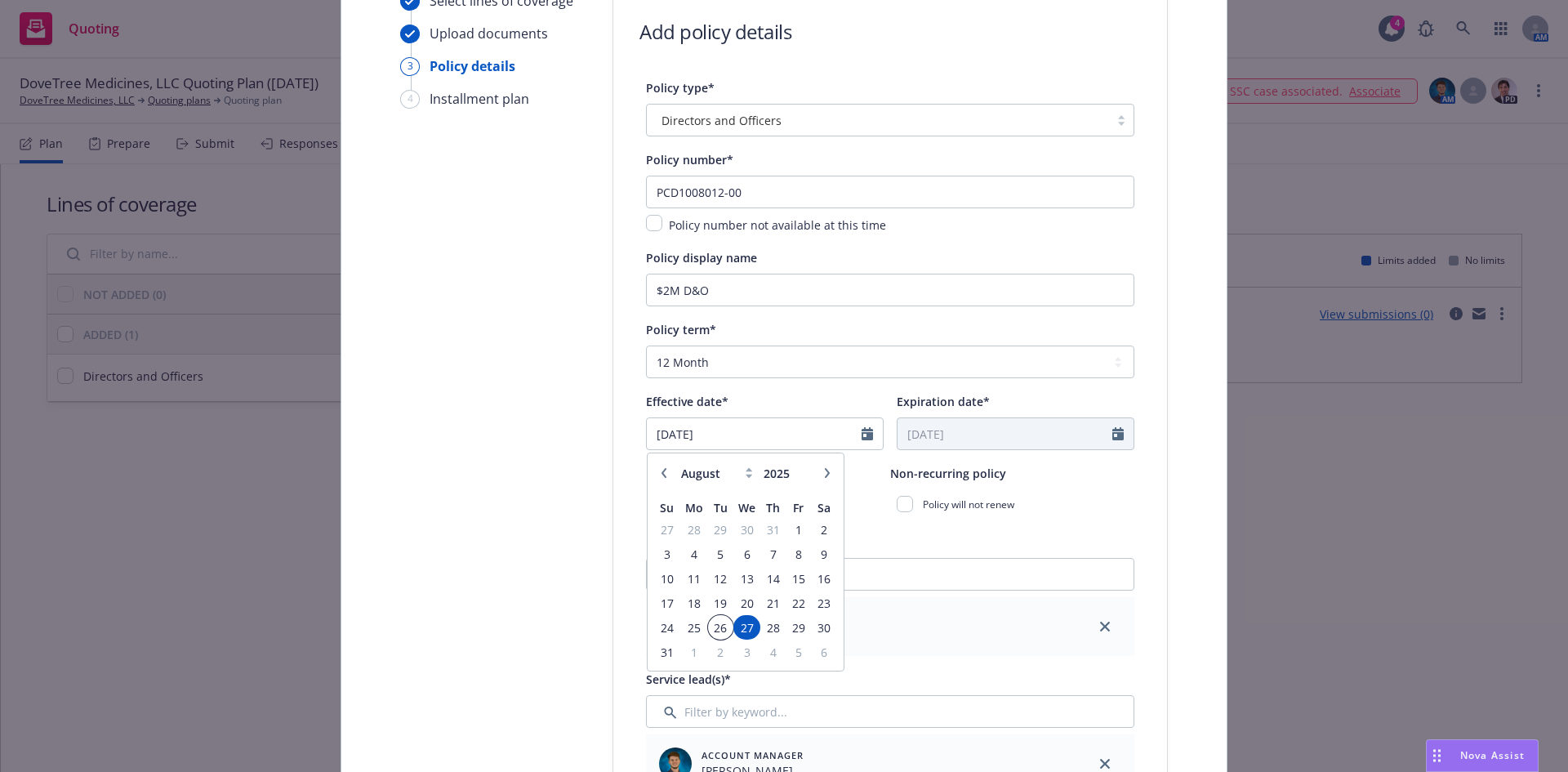
click at [720, 626] on span "26" at bounding box center [721, 627] width 22 height 21
type input "08/26/2025"
type input "08/26/2026"
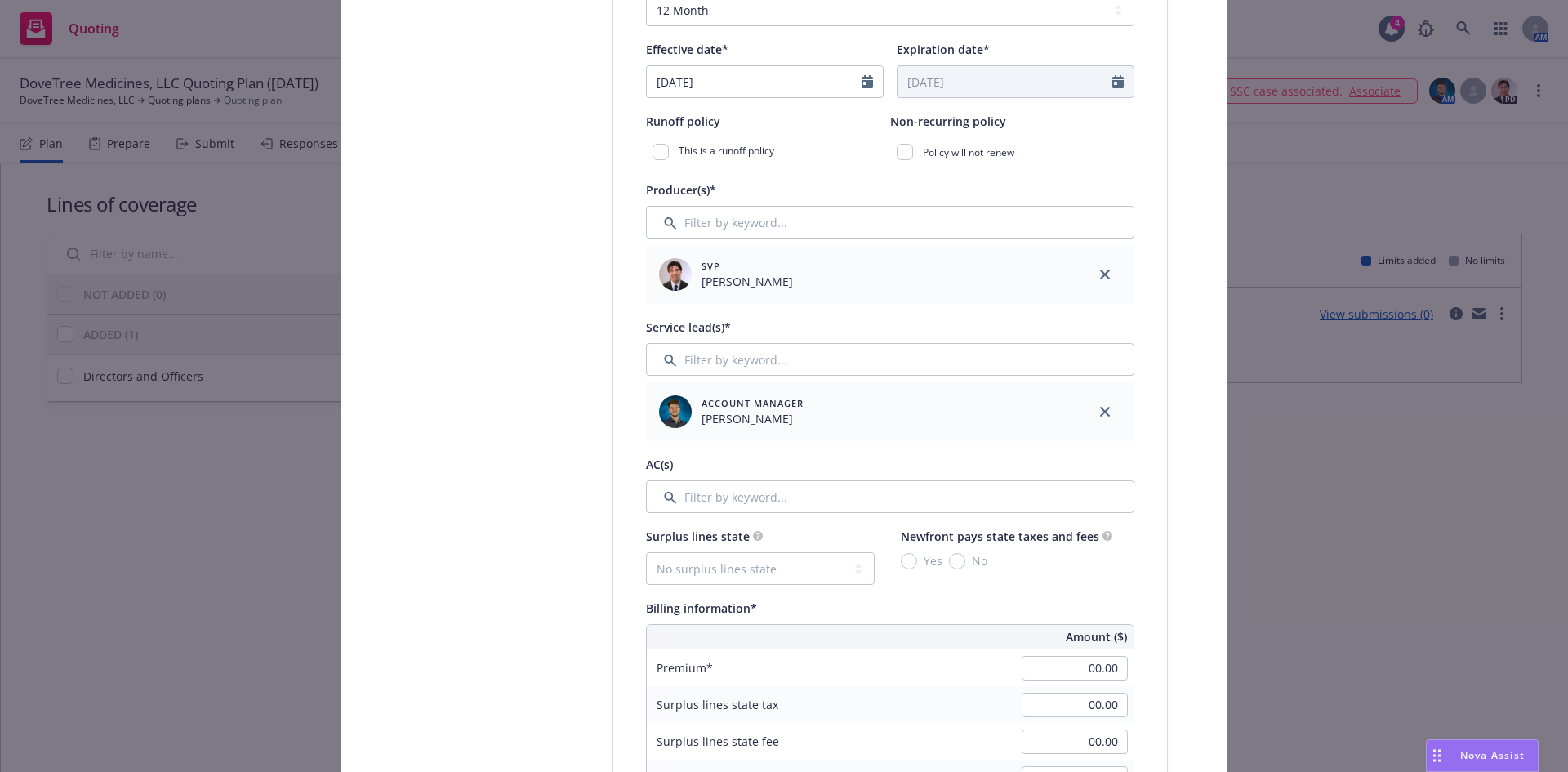
scroll to position [597, 0]
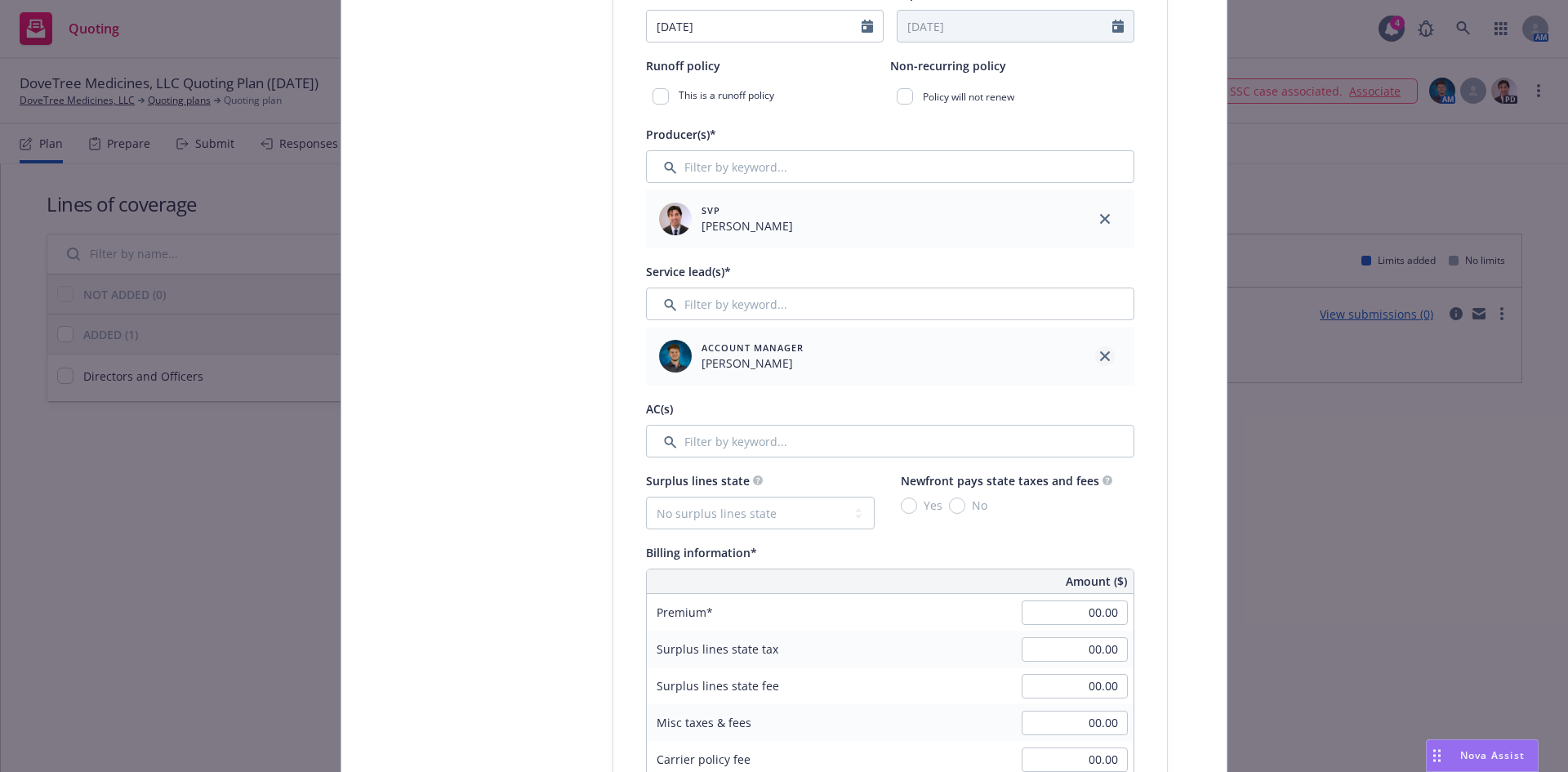
click at [1102, 359] on icon "close" at bounding box center [1105, 357] width 10 height 10
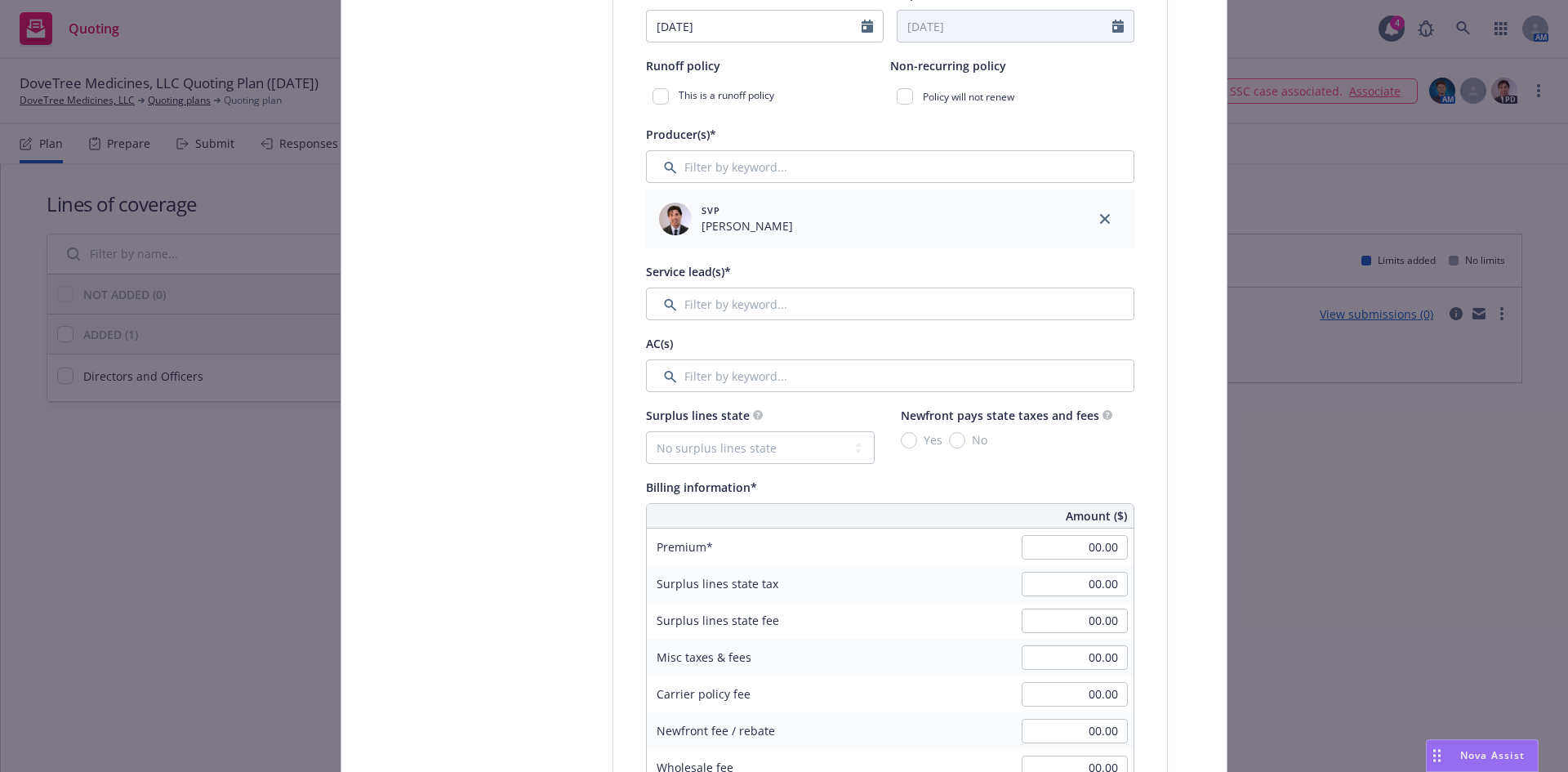
click at [737, 329] on div "Producer(s)* SVP Brian Kelleher Service lead(s)* AC(s)" at bounding box center [889, 258] width 488 height 268
click at [739, 316] on input "Filter by keyword..." at bounding box center [889, 303] width 488 height 33
click at [720, 301] on input "Filter by keyword..." at bounding box center [889, 303] width 488 height 33
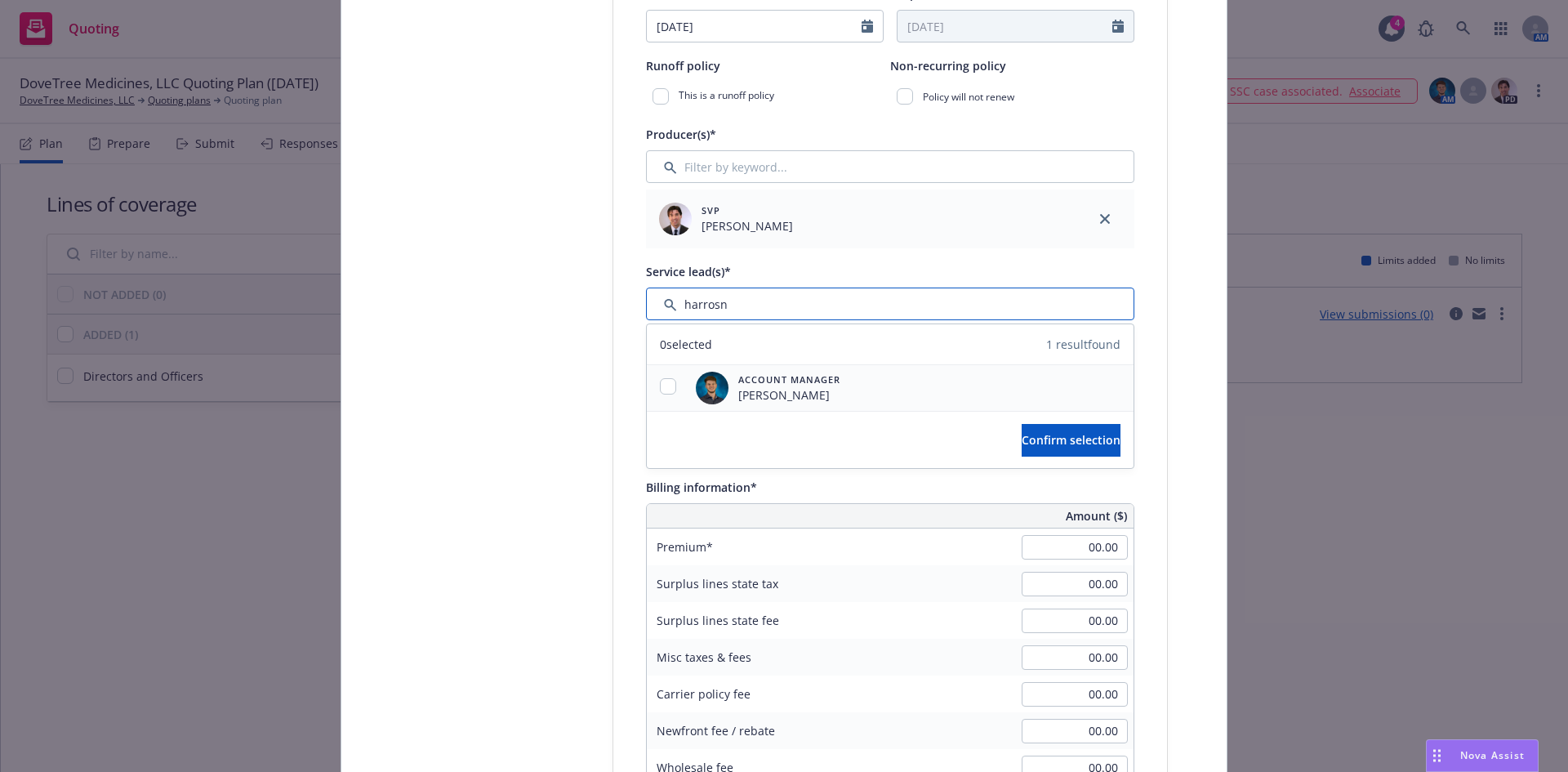
type input "harrosn"
click at [661, 389] on input "checkbox" at bounding box center [668, 386] width 16 height 16
checkbox input "true"
click at [1022, 447] on span "Confirm selection" at bounding box center [1072, 440] width 99 height 16
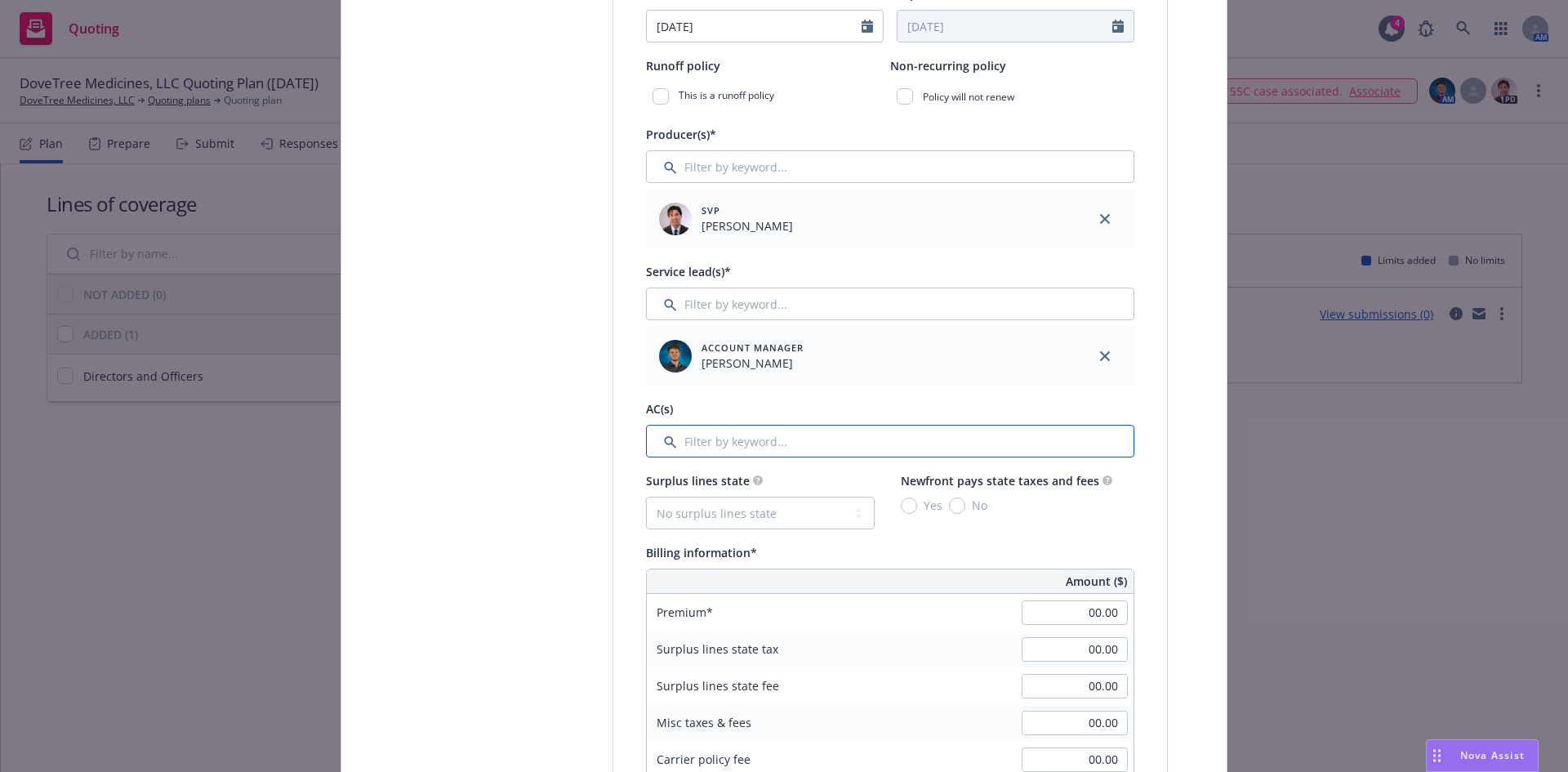
click at [739, 446] on input "Filter by keyword..." at bounding box center [889, 441] width 488 height 33
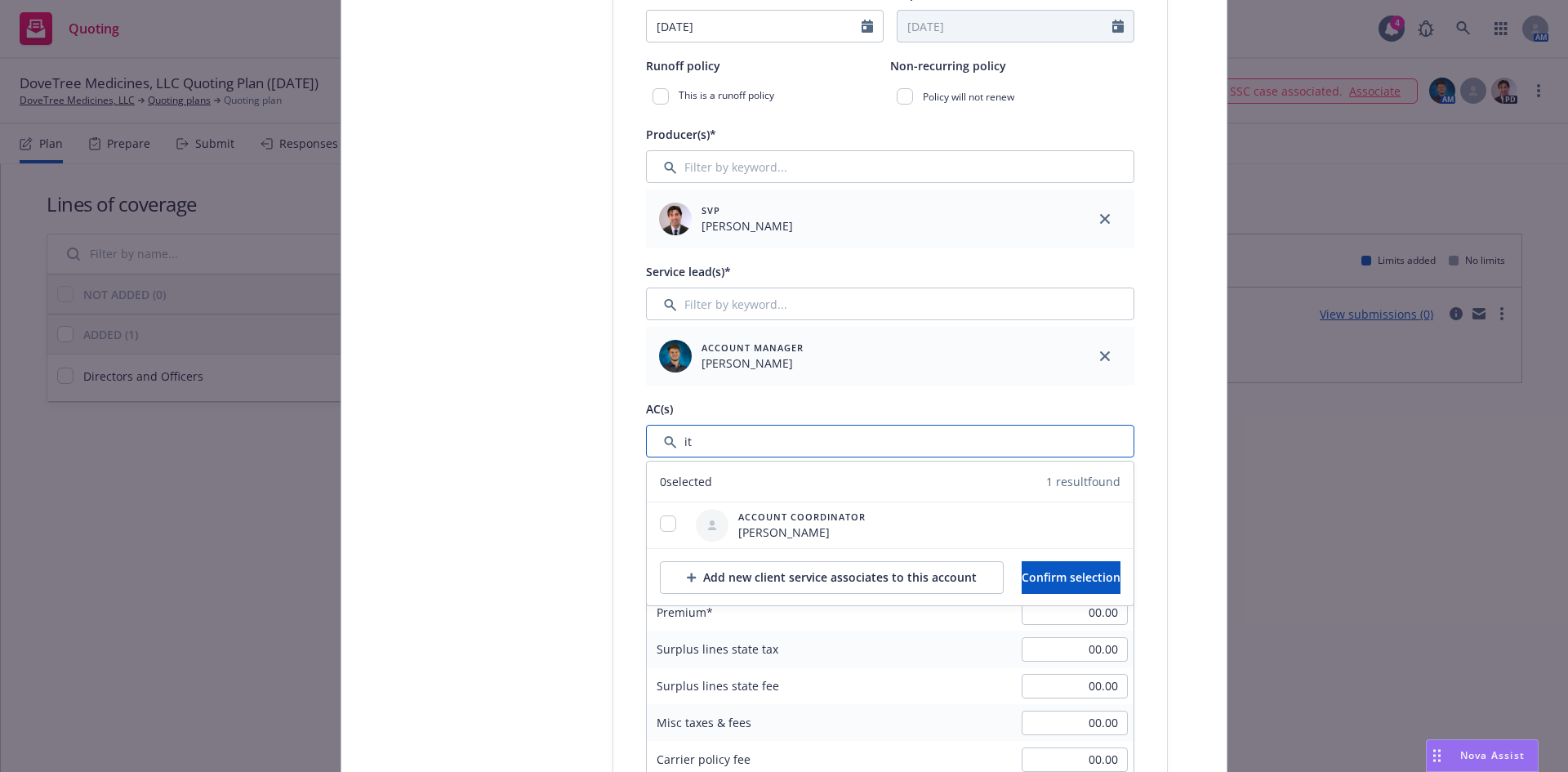
type input "i"
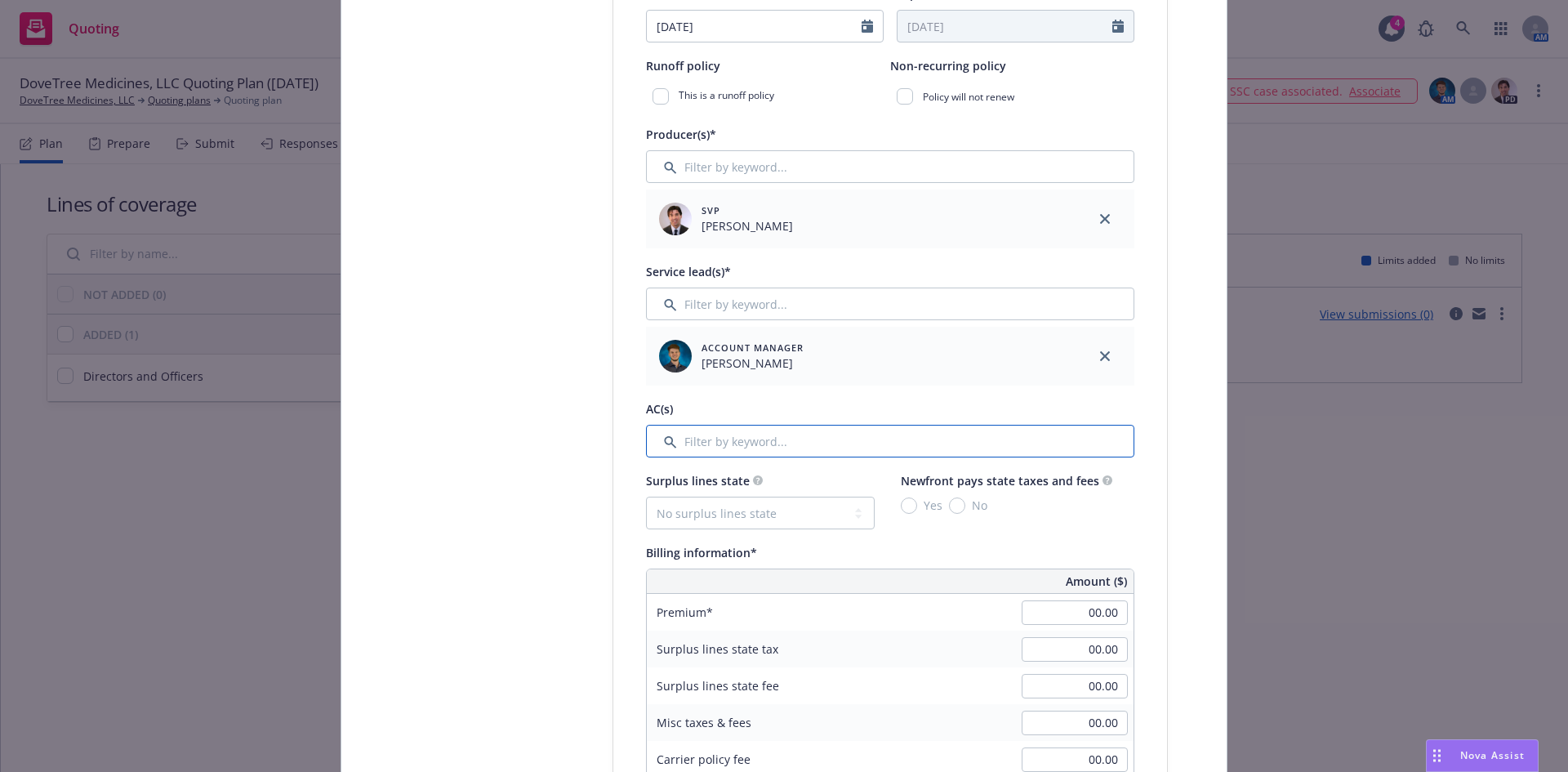
click at [753, 432] on input "Filter by keyword..." at bounding box center [889, 441] width 488 height 33
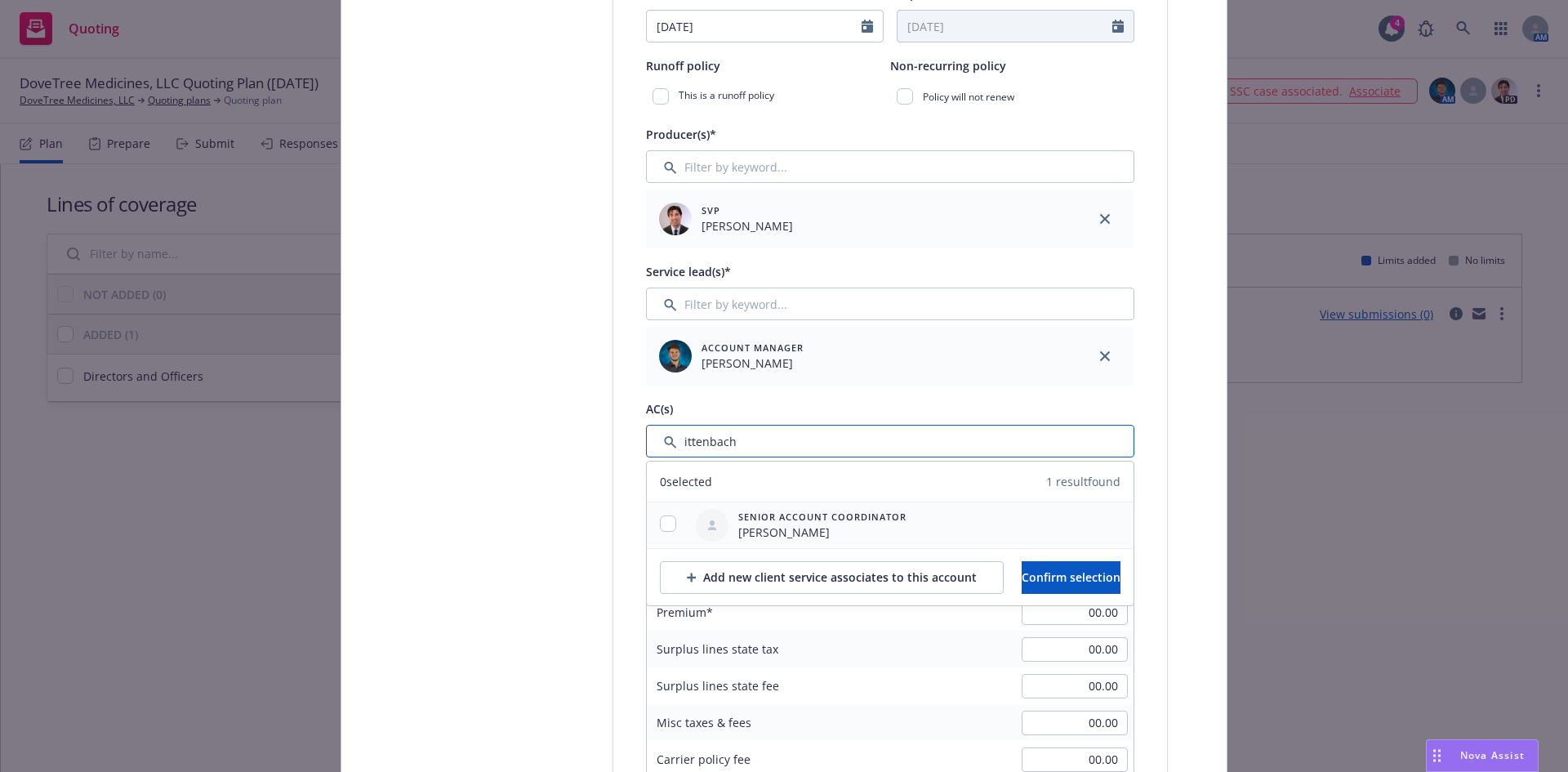
type input "ittenbach"
drag, startPoint x: 655, startPoint y: 523, endPoint x: 696, endPoint y: 528, distance: 41.3
click at [660, 523] on input "checkbox" at bounding box center [668, 523] width 16 height 16
checkbox input "true"
click at [1053, 581] on span "Confirm selection" at bounding box center [1072, 578] width 99 height 16
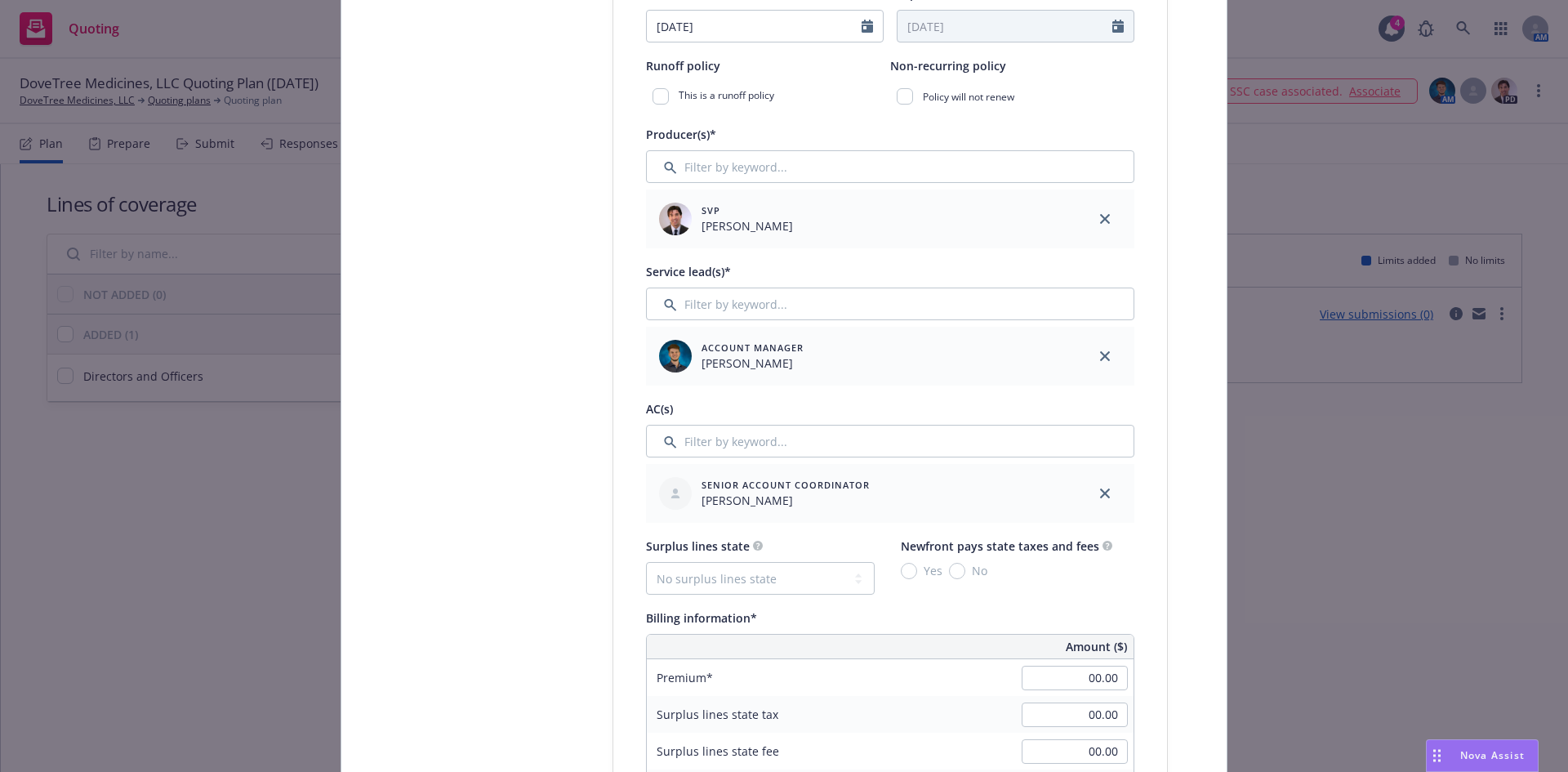
scroll to position [854, 0]
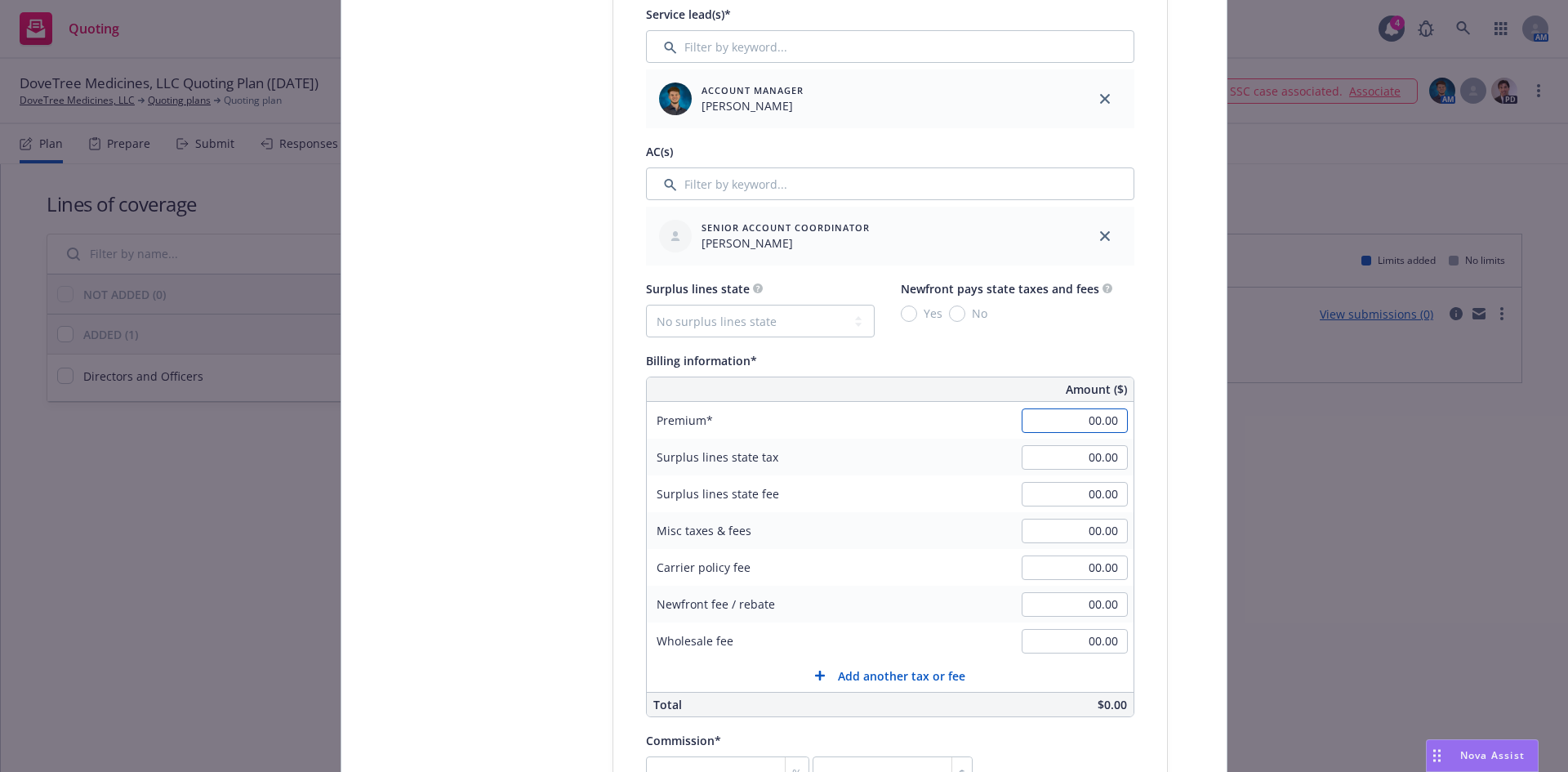
click at [1081, 416] on input "00.00" at bounding box center [1075, 420] width 106 height 25
type input "6,917.00"
click at [1088, 483] on input "00.00" at bounding box center [1075, 495] width 106 height 25
click at [1103, 607] on input "00.00" at bounding box center [1075, 605] width 106 height 25
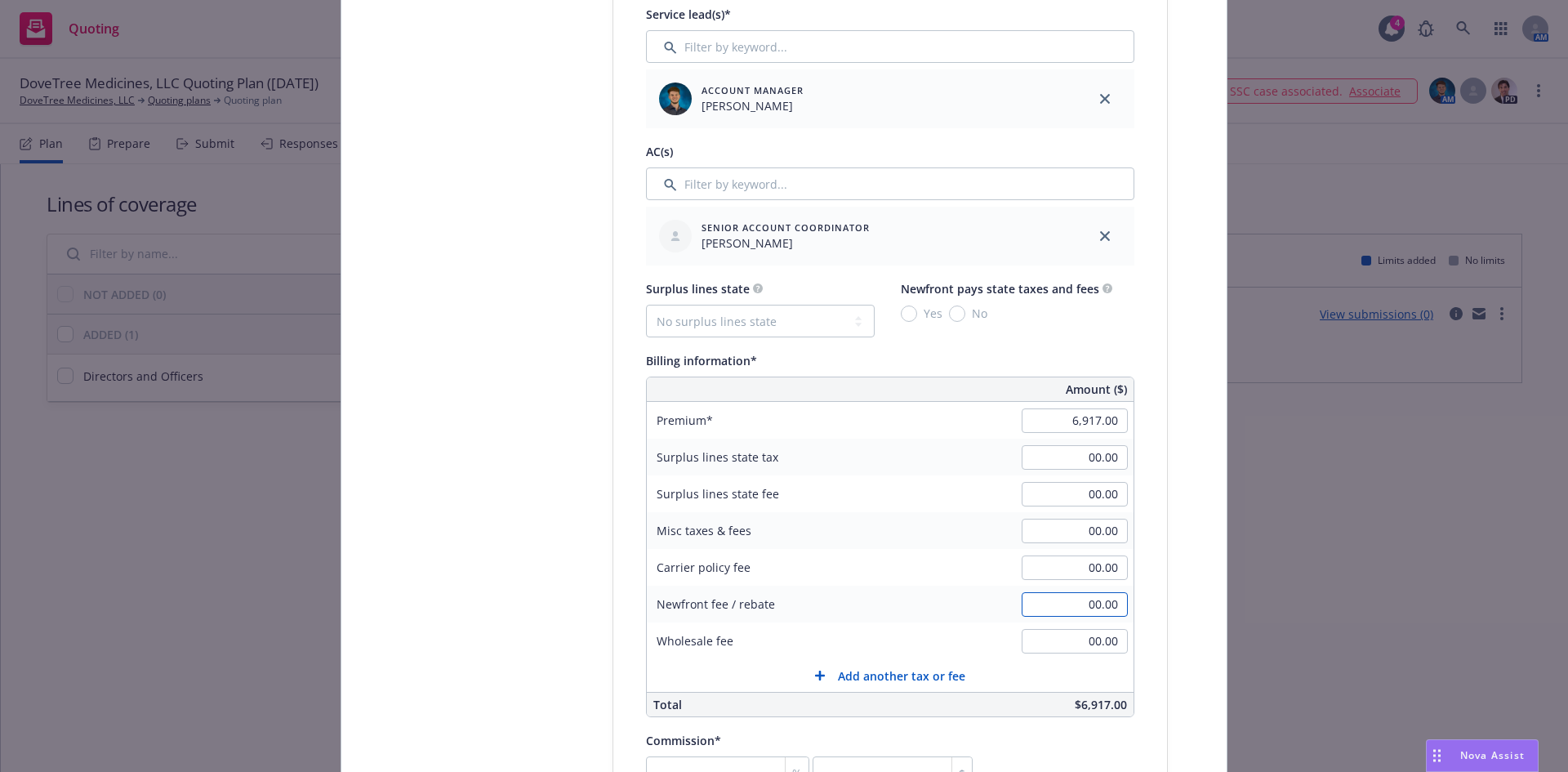
click at [1103, 607] on input "00.00" at bounding box center [1075, 605] width 106 height 25
type input "1,000.00"
click at [1081, 568] on input "00.00" at bounding box center [1075, 568] width 106 height 25
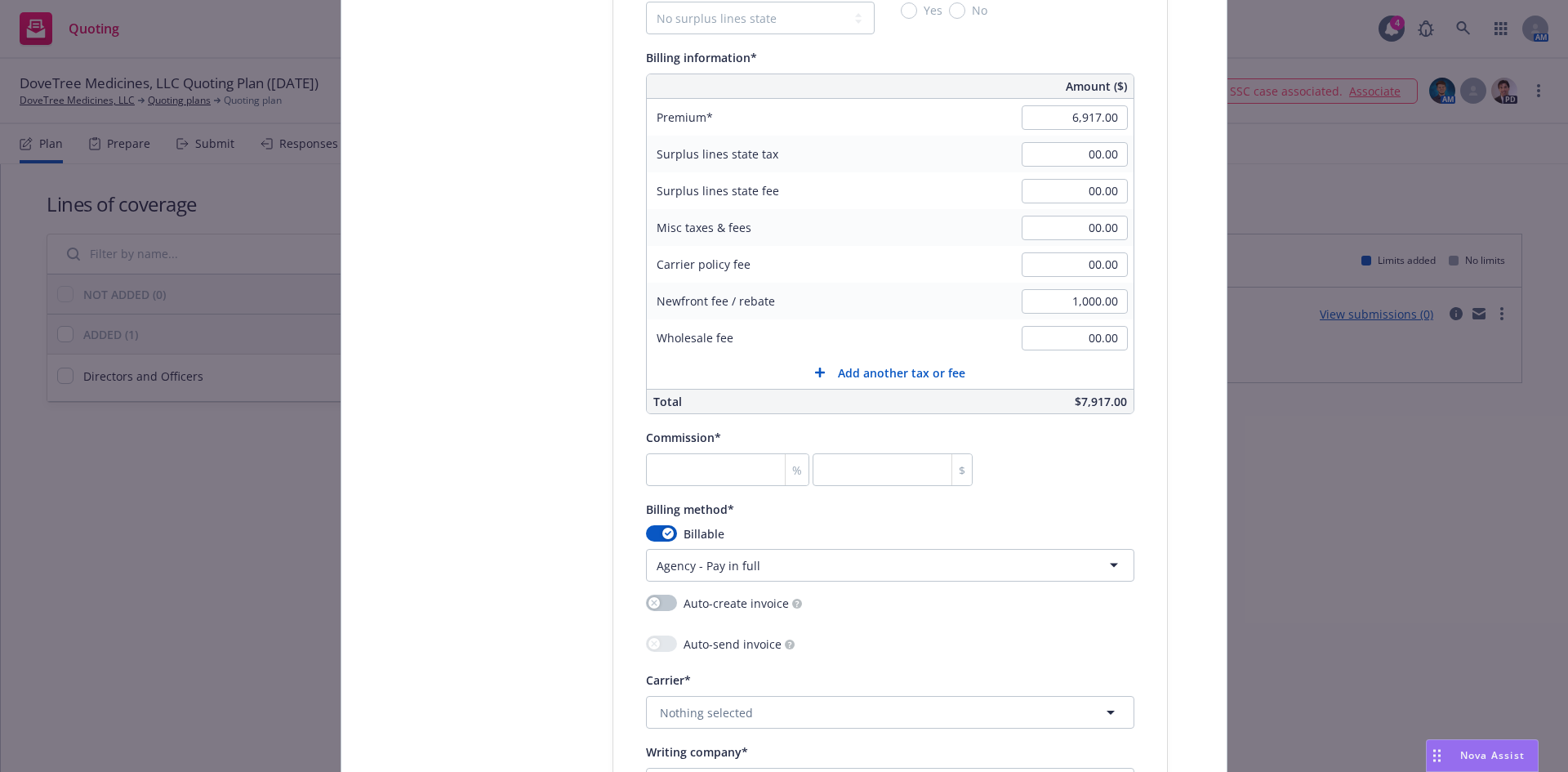
scroll to position [1189, 0]
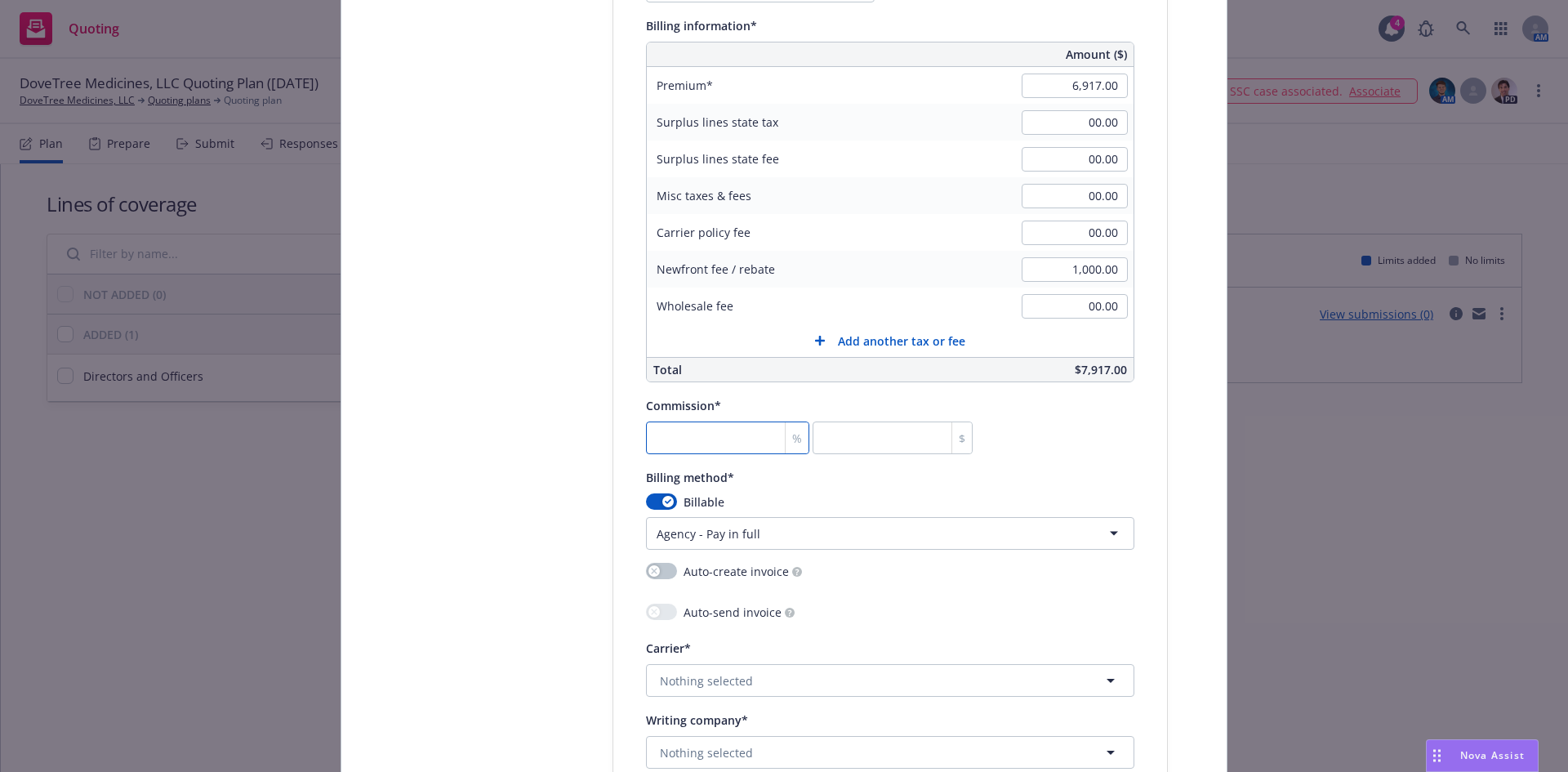
click at [683, 438] on input "number" at bounding box center [727, 438] width 163 height 33
type input "1"
type input "69.17"
type input "17"
type input "1175.89"
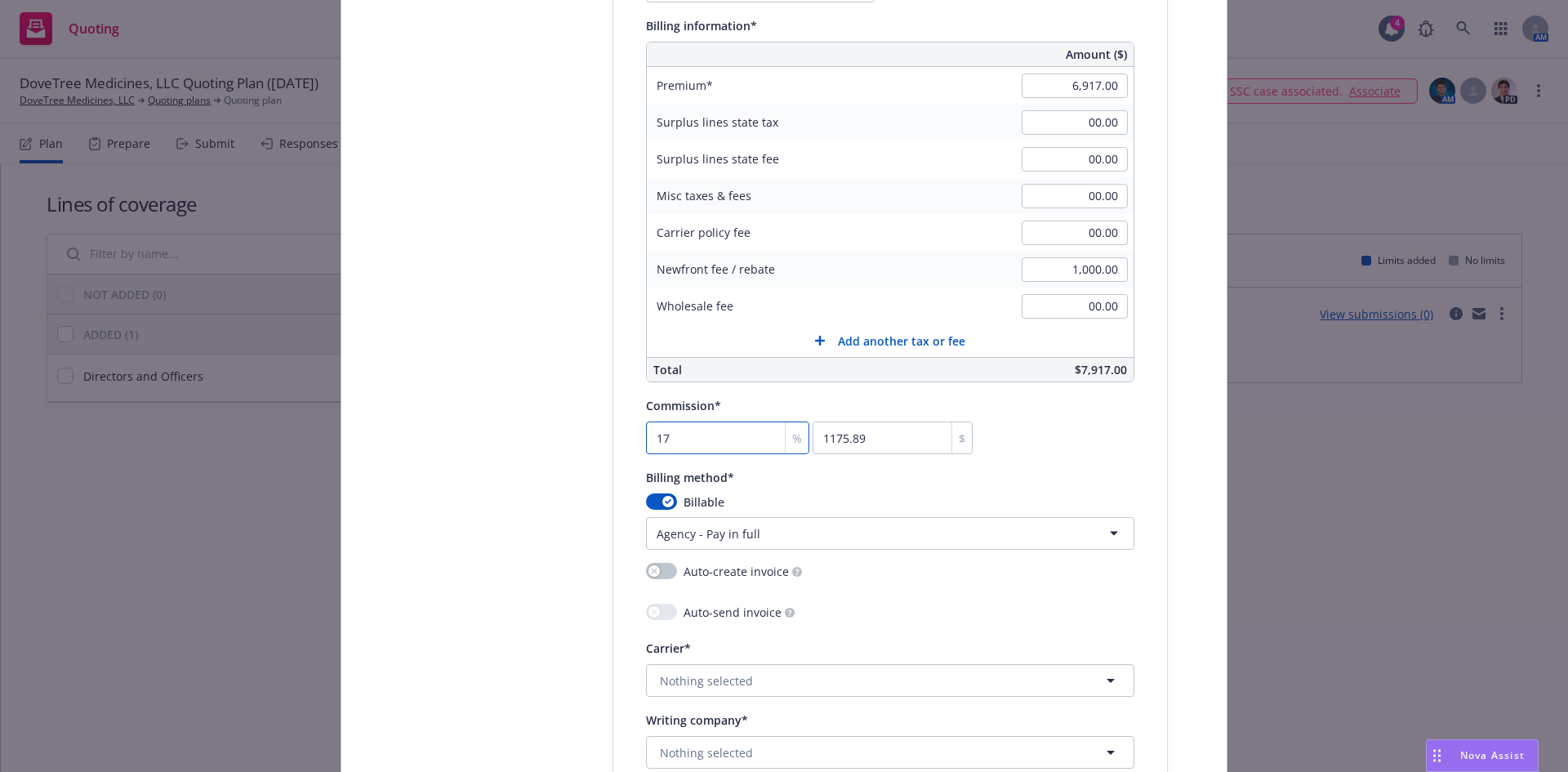
type input "17.5"
type input "1210.48"
type input "17.5"
click at [703, 676] on span "Nothing selected" at bounding box center [706, 681] width 93 height 17
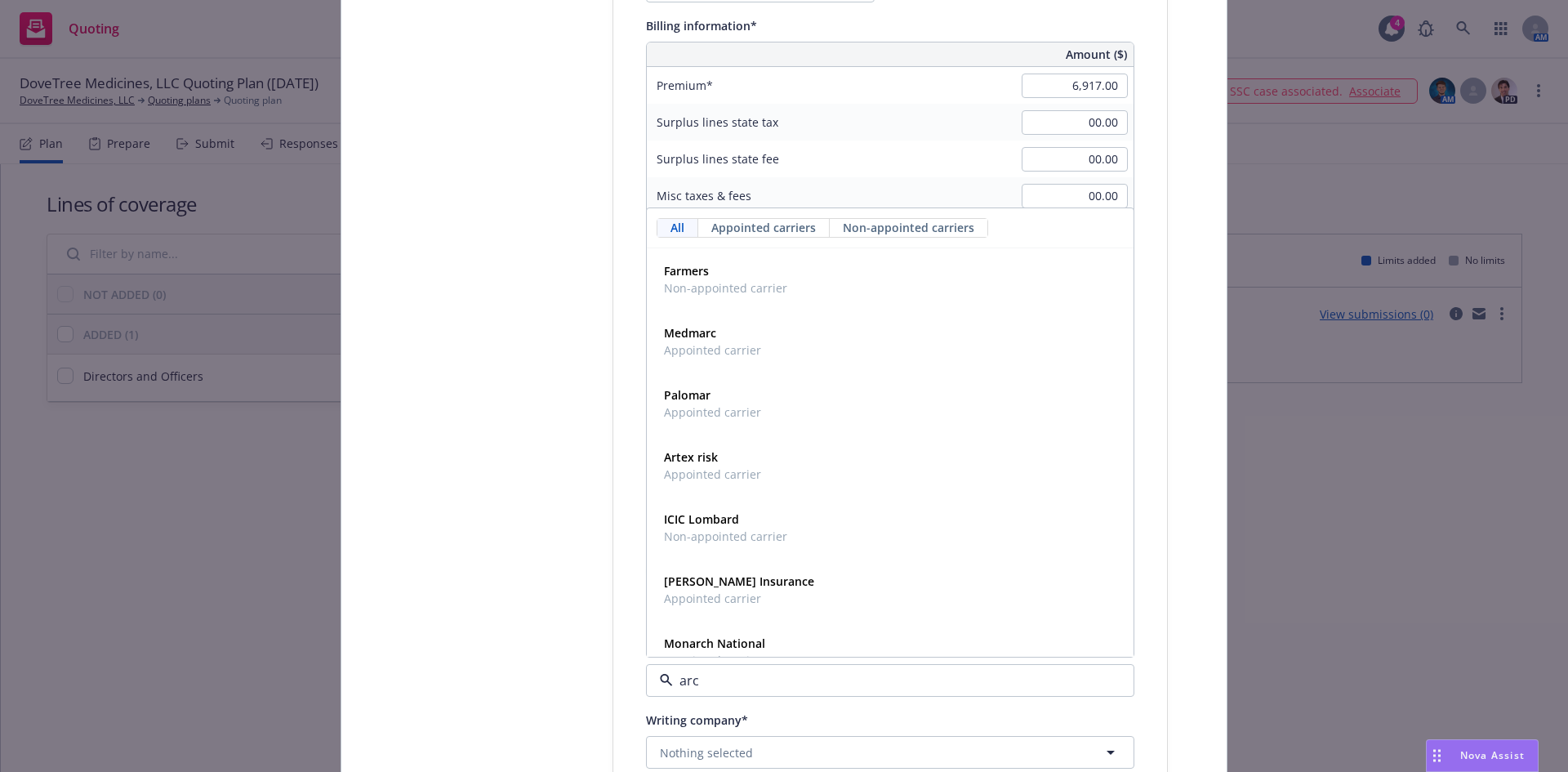
type input "arch"
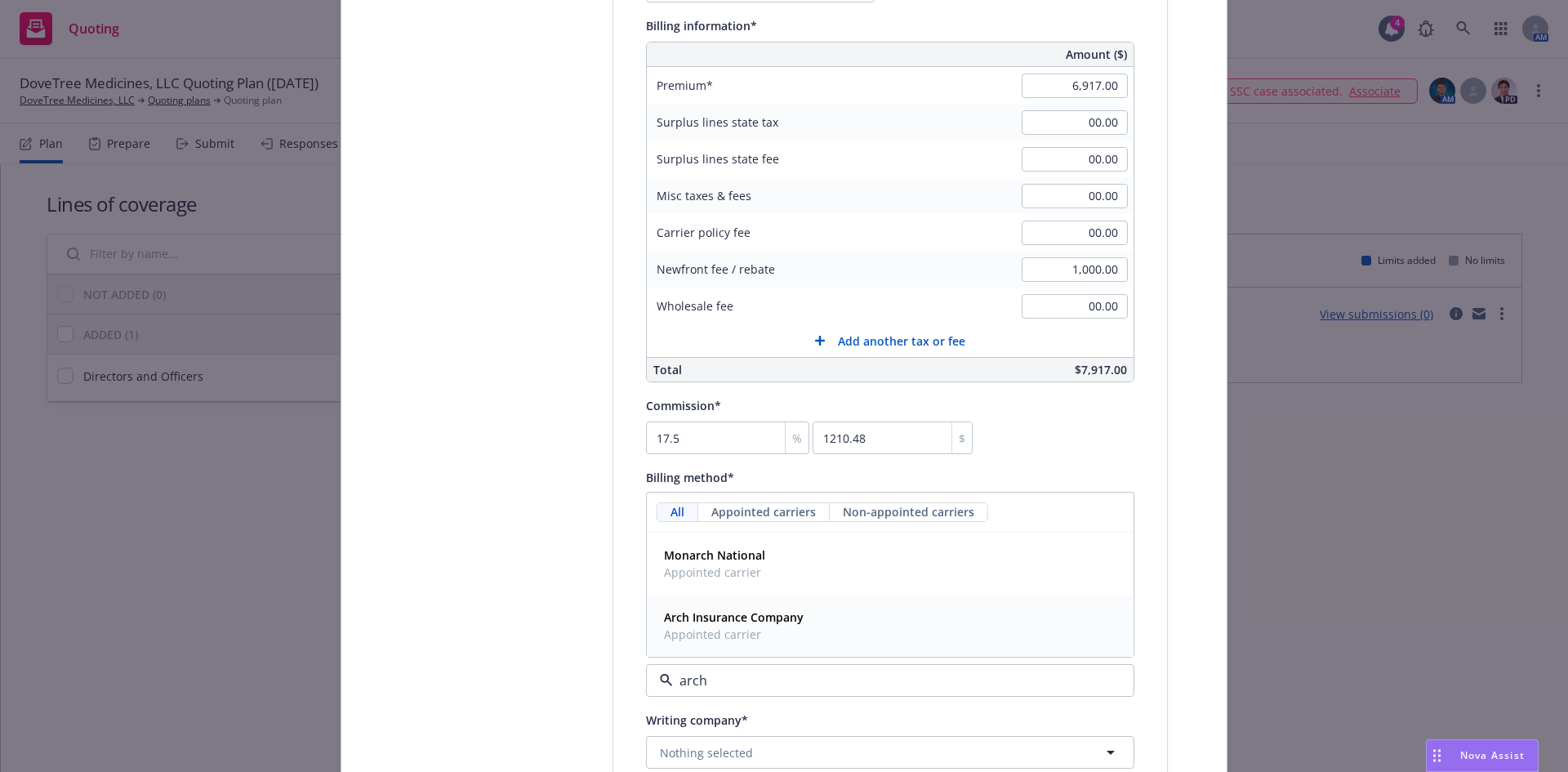
click at [713, 640] on span "Appointed carrier" at bounding box center [733, 634] width 140 height 17
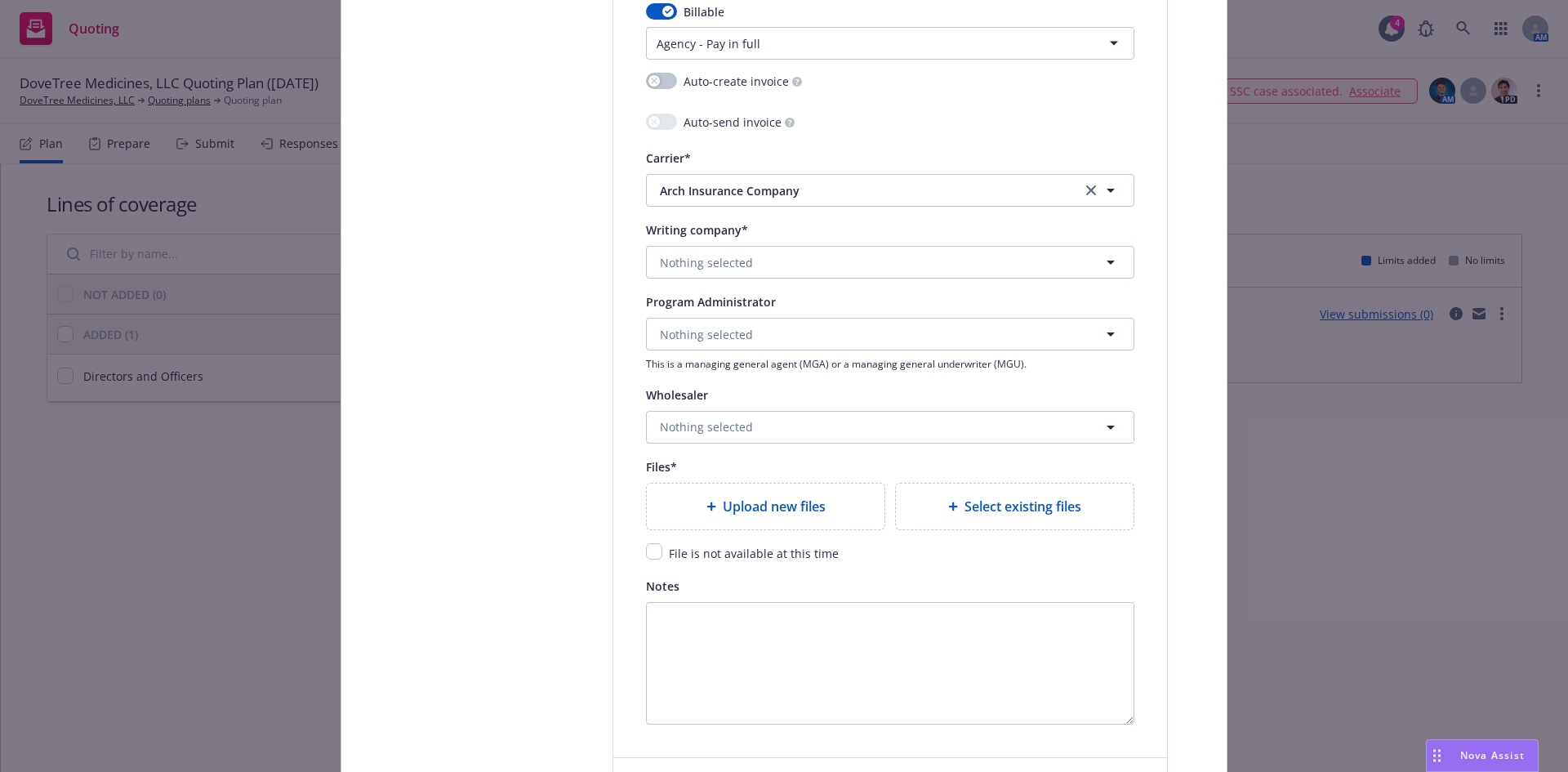
scroll to position [1697, 0]
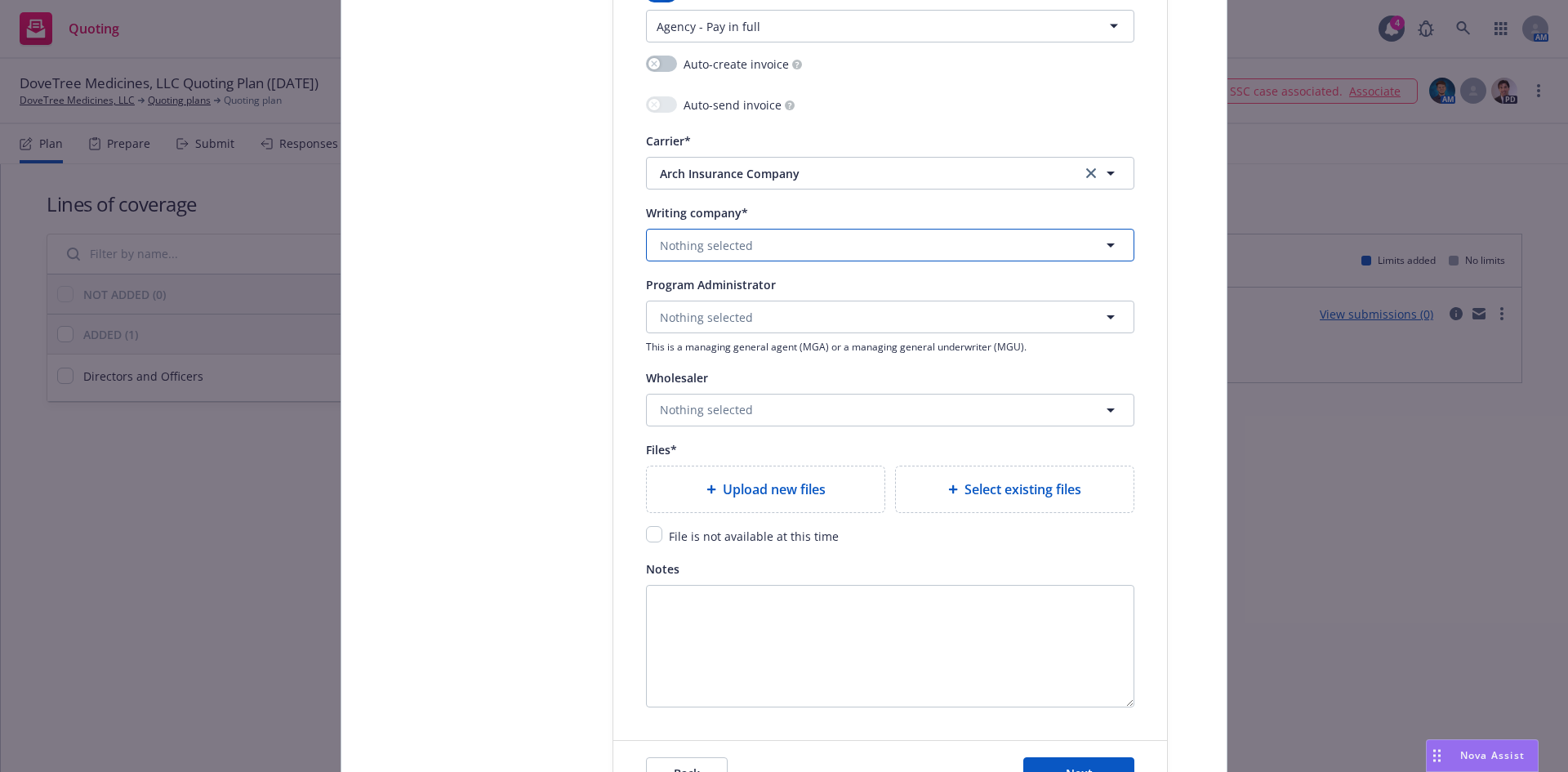
click at [696, 243] on span "Nothing selected" at bounding box center [706, 245] width 93 height 17
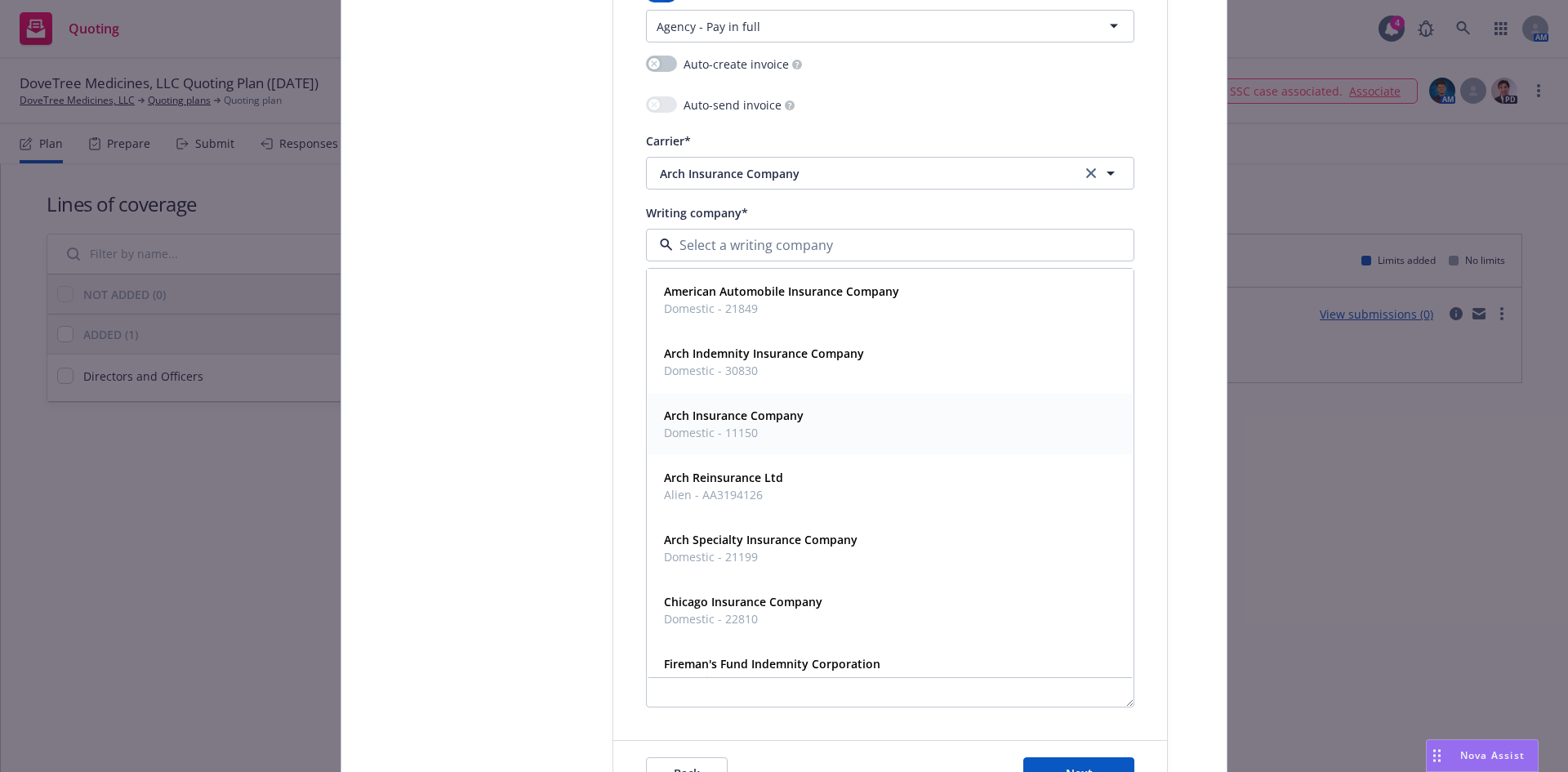
click at [690, 427] on span "Domestic - 11150" at bounding box center [733, 432] width 140 height 17
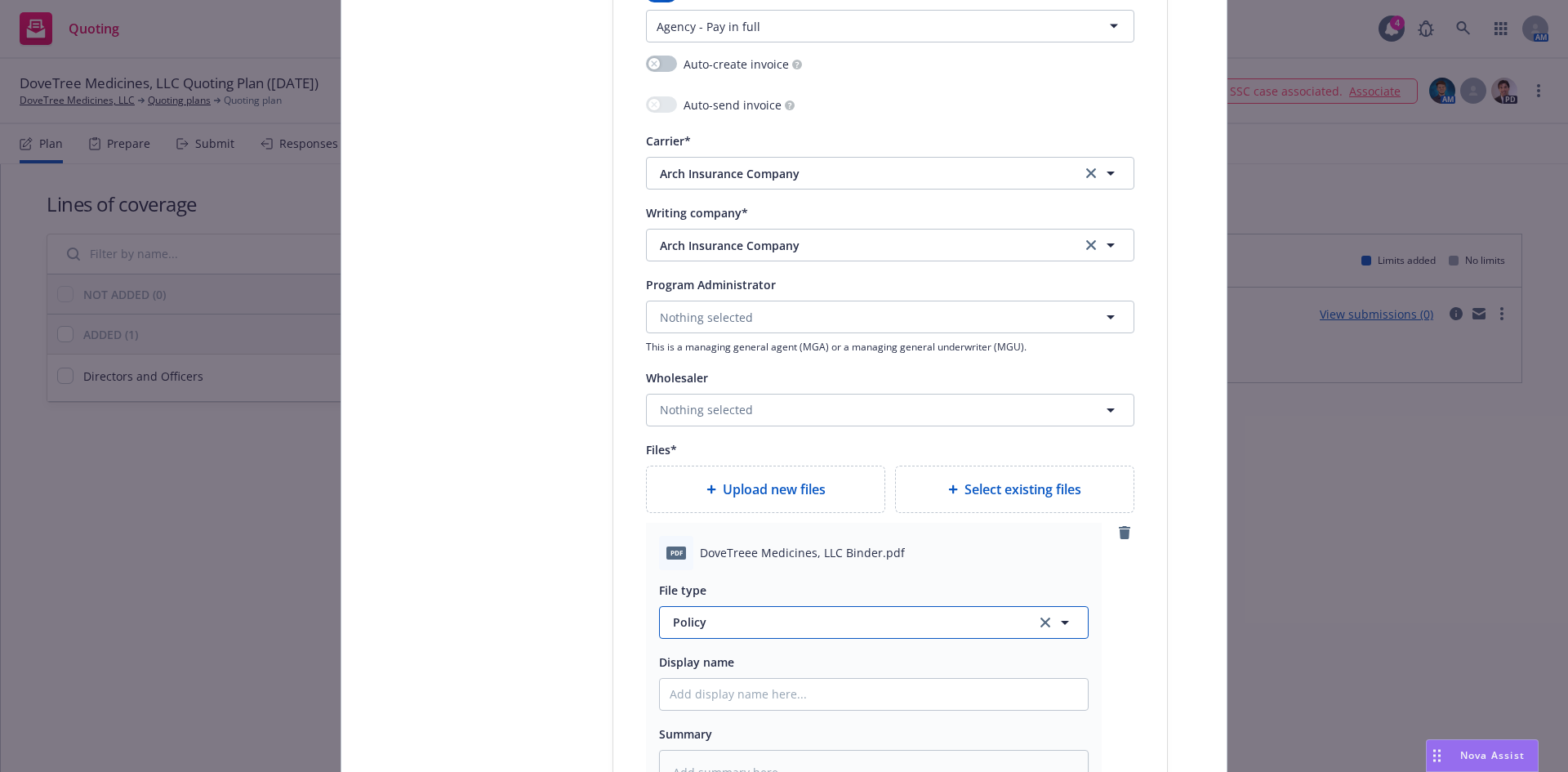
click at [687, 626] on span "Policy" at bounding box center [845, 621] width 344 height 17
type input "binder"
click at [699, 537] on span "Binder" at bounding box center [694, 533] width 37 height 17
type textarea "x"
click at [723, 628] on span "Binder" at bounding box center [845, 621] width 344 height 17
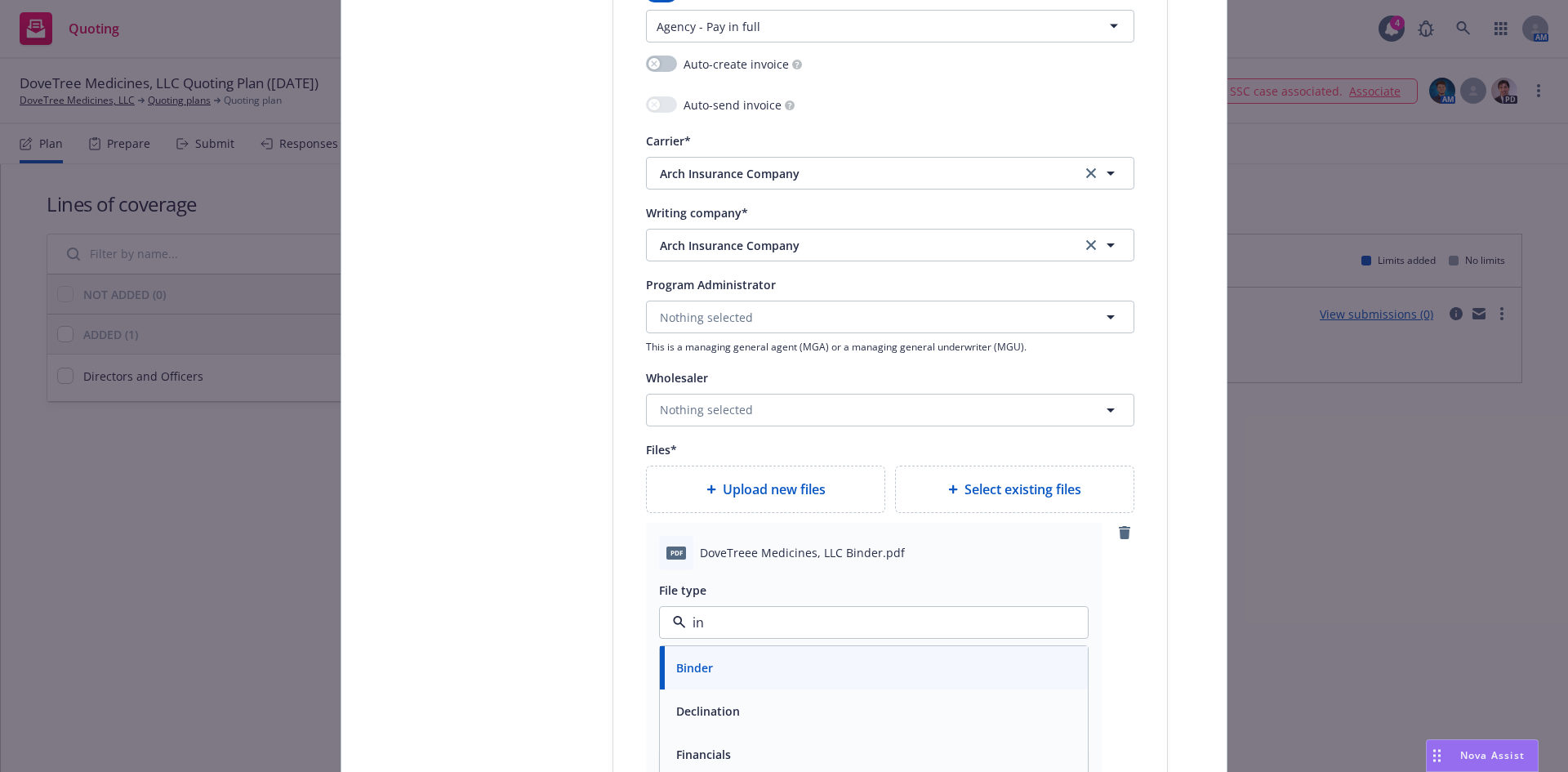
type input "inv"
click at [752, 707] on span "Invoice - Third Party" at bounding box center [733, 711] width 113 height 17
click at [724, 664] on span "Display name" at bounding box center [697, 663] width 75 height 16
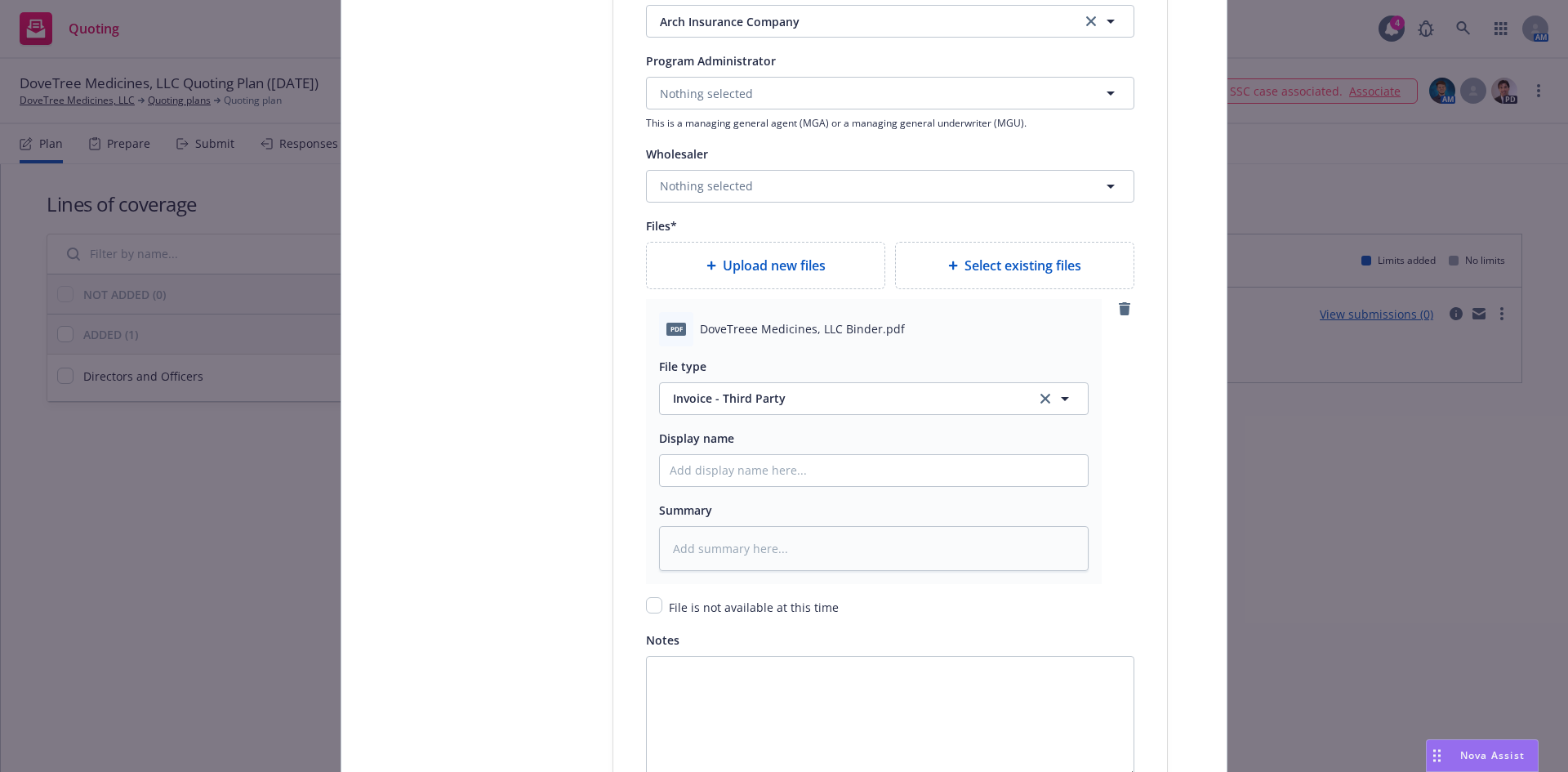
scroll to position [2149, 0]
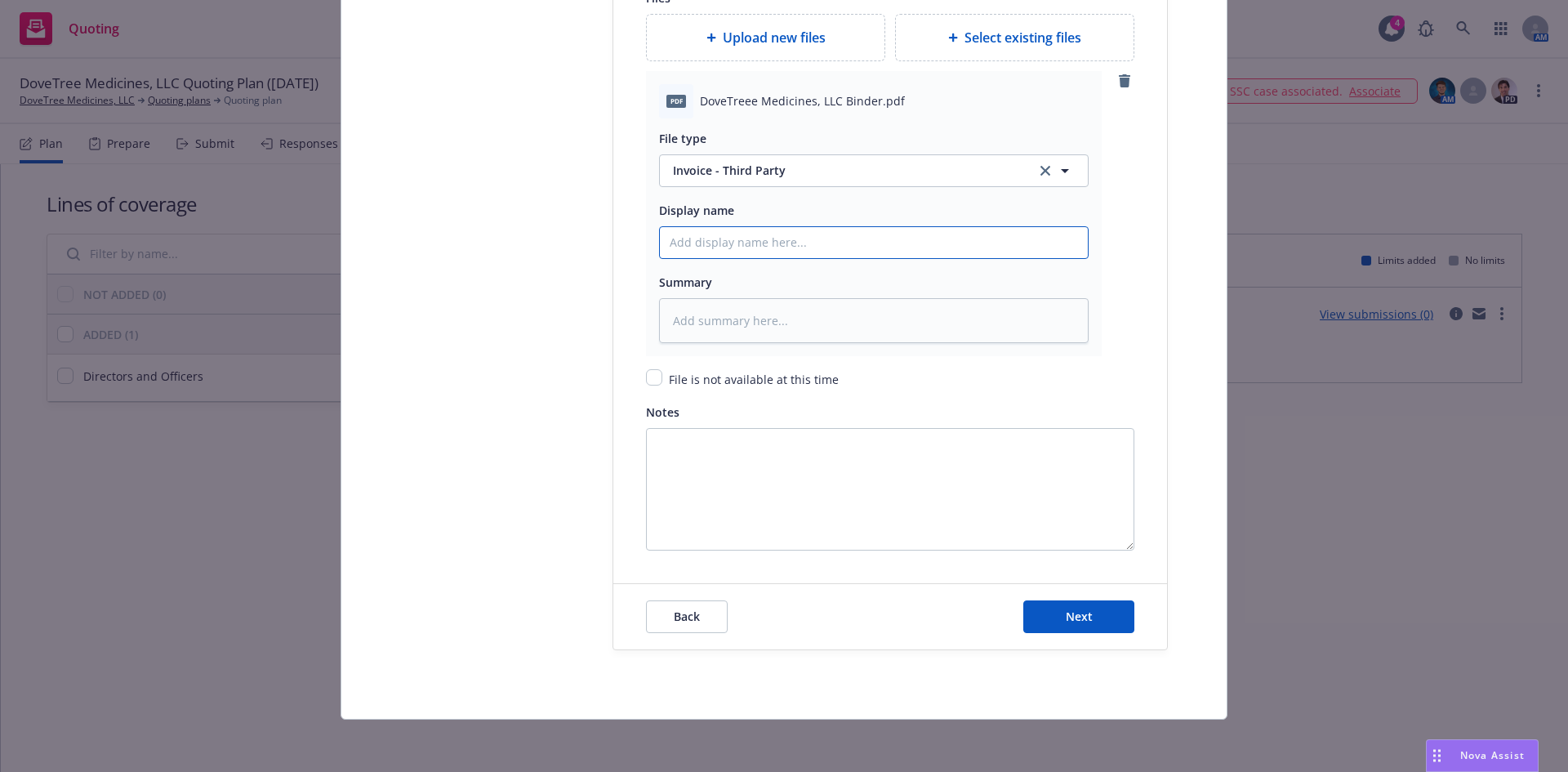
click at [690, 250] on input "Policy display name" at bounding box center [874, 242] width 428 height 31
type textarea "x"
type input "2"
type textarea "x"
type input "25"
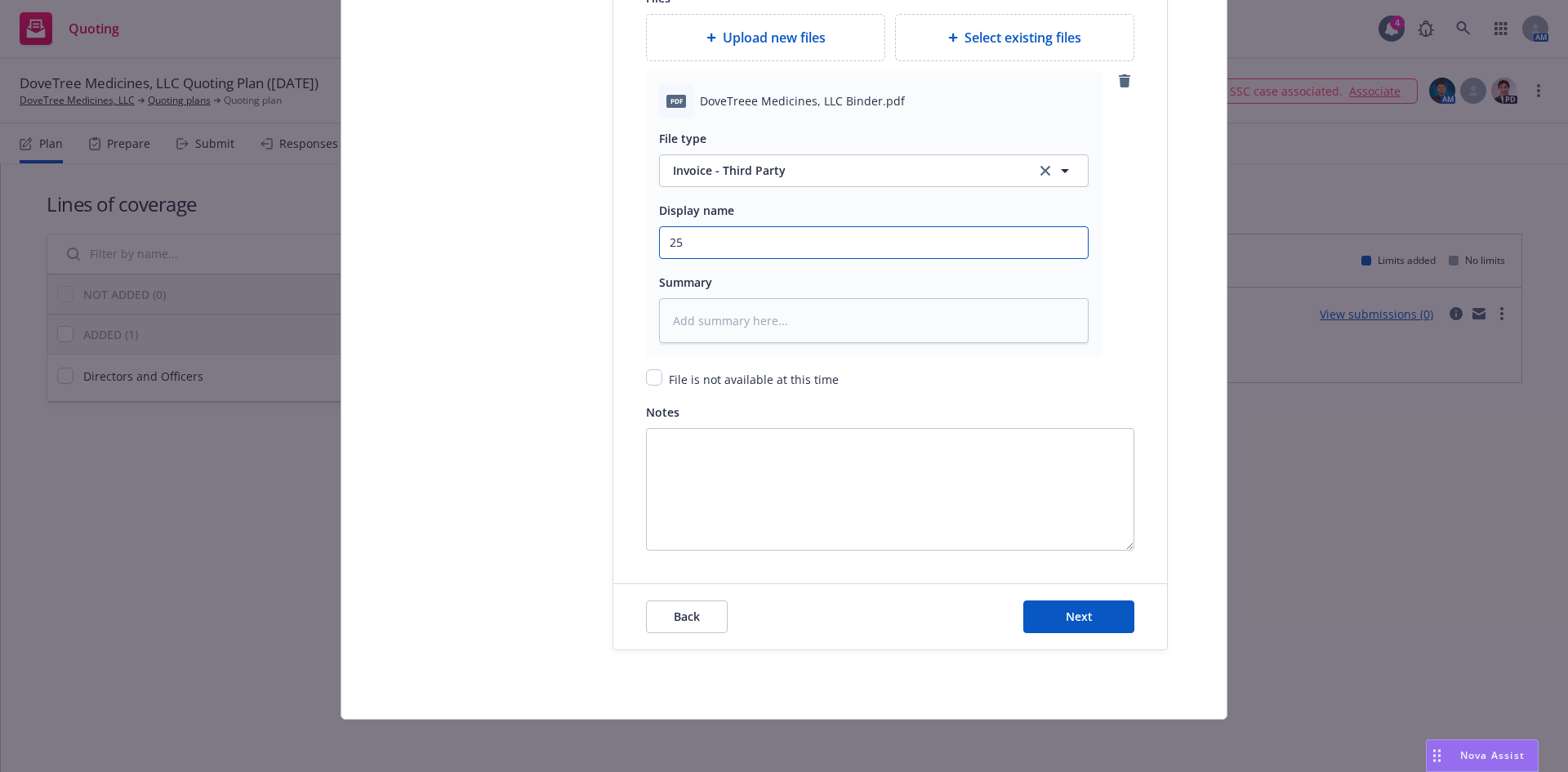
type textarea "x"
type input "25-"
type textarea "x"
type input "25-2"
type textarea "x"
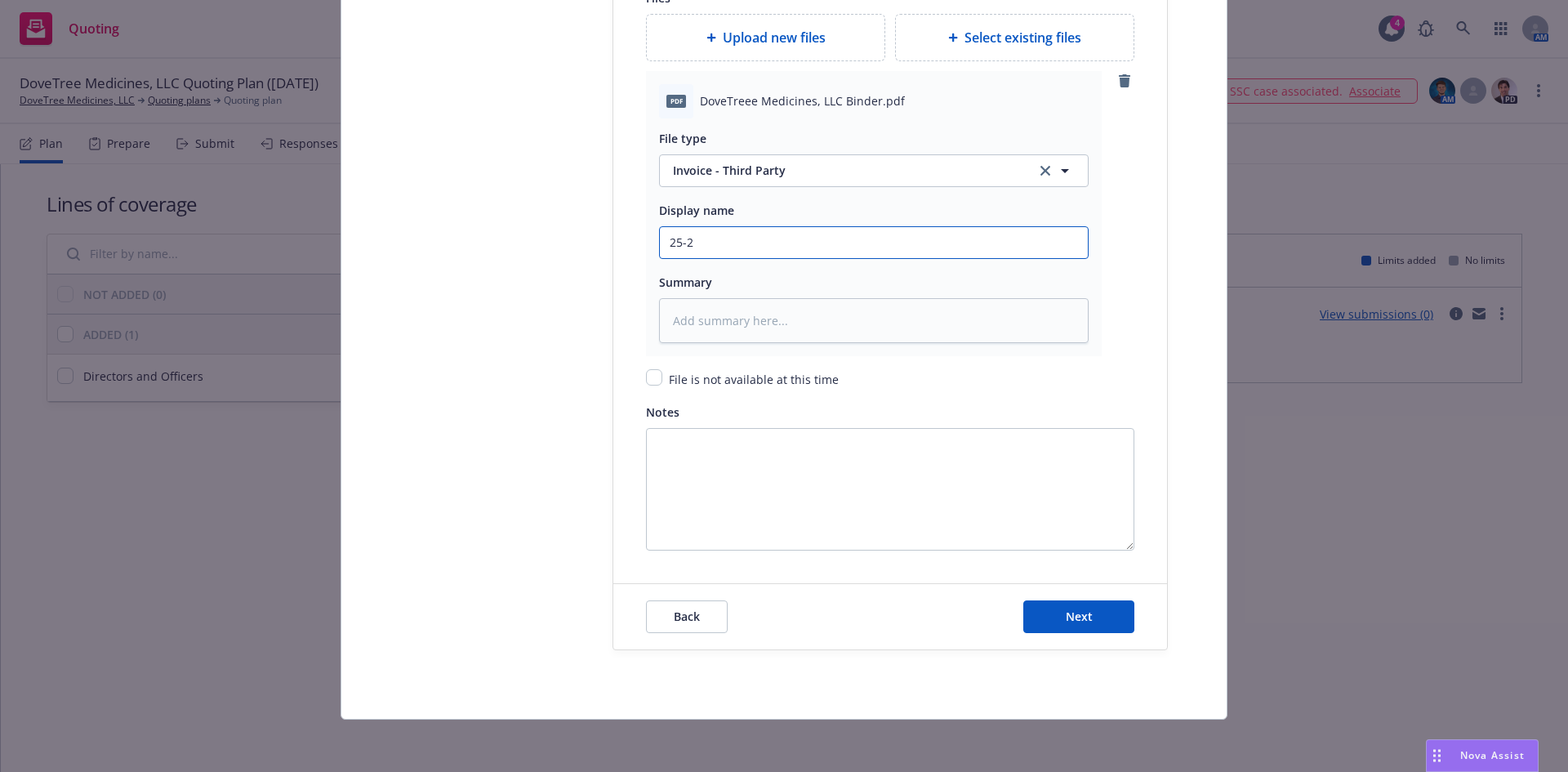
type input "25-26"
type textarea "x"
type input "25-26"
type textarea "x"
type input "25-26 D"
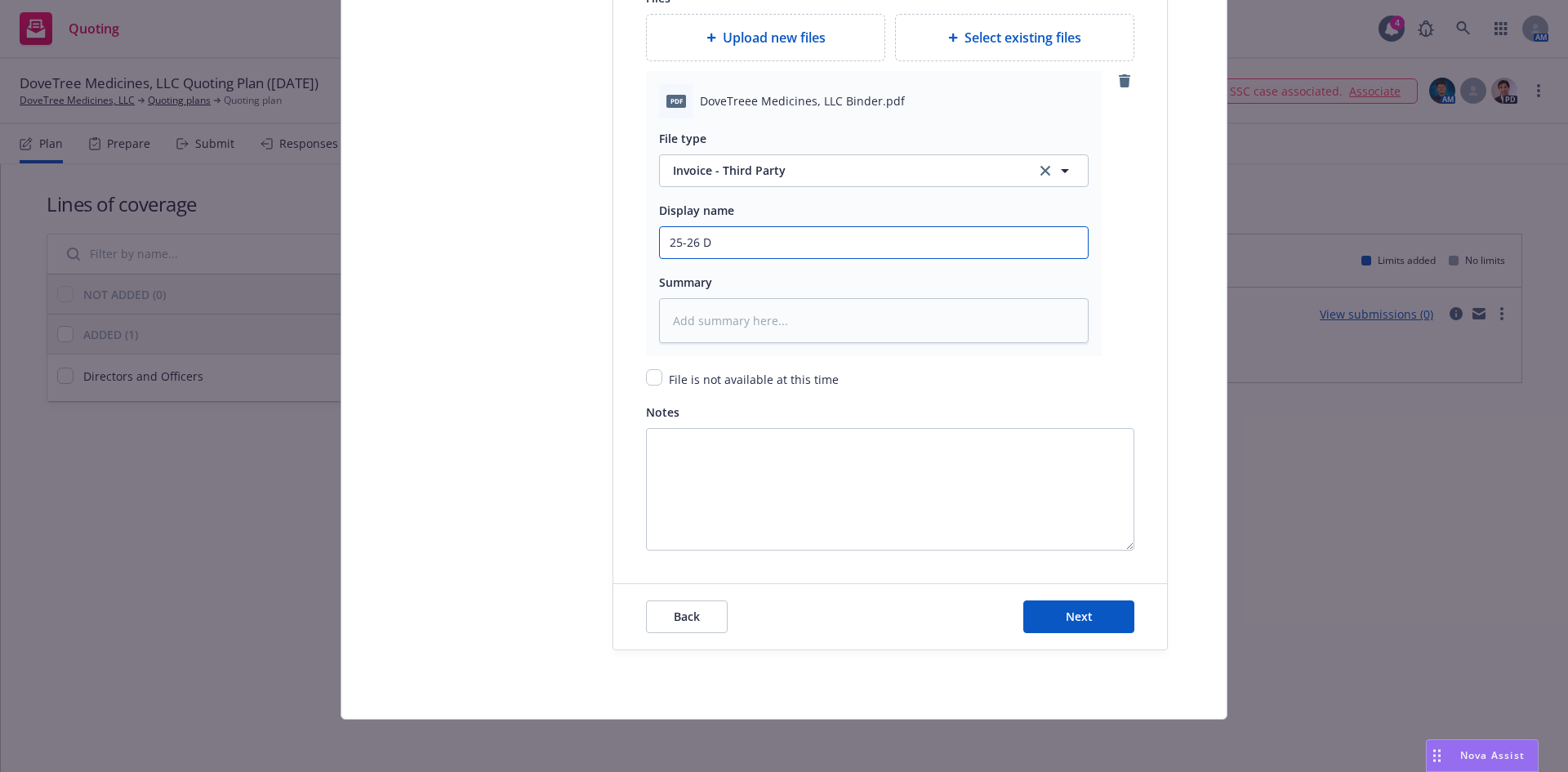
type textarea "x"
type input "25-26 D&"
type textarea "x"
type input "25-26 D&O"
type textarea "x"
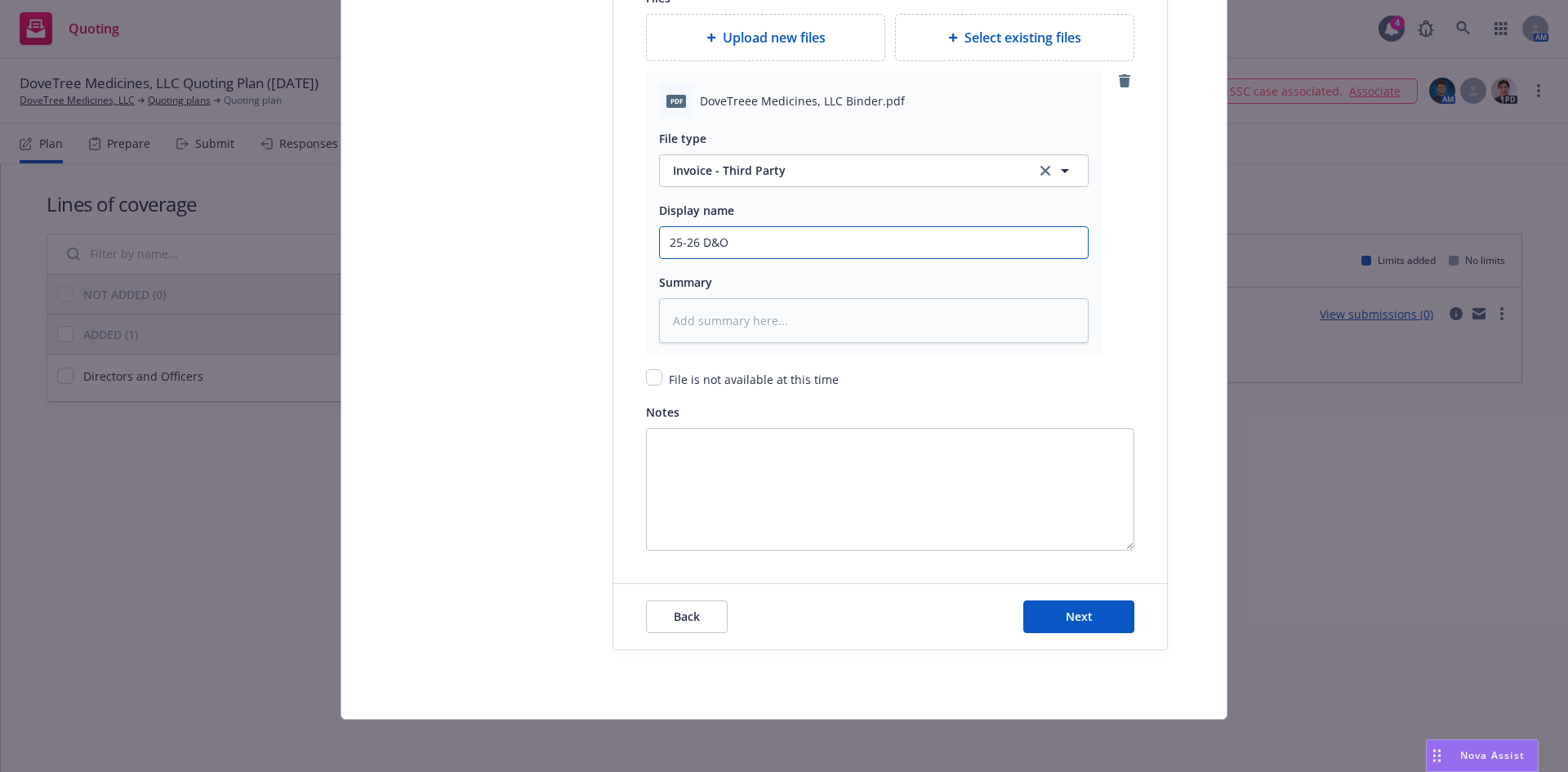
type input "25-26 D&O"
type textarea "x"
type input "25-26 D&O I"
type textarea "x"
type input "25-26 D&O In"
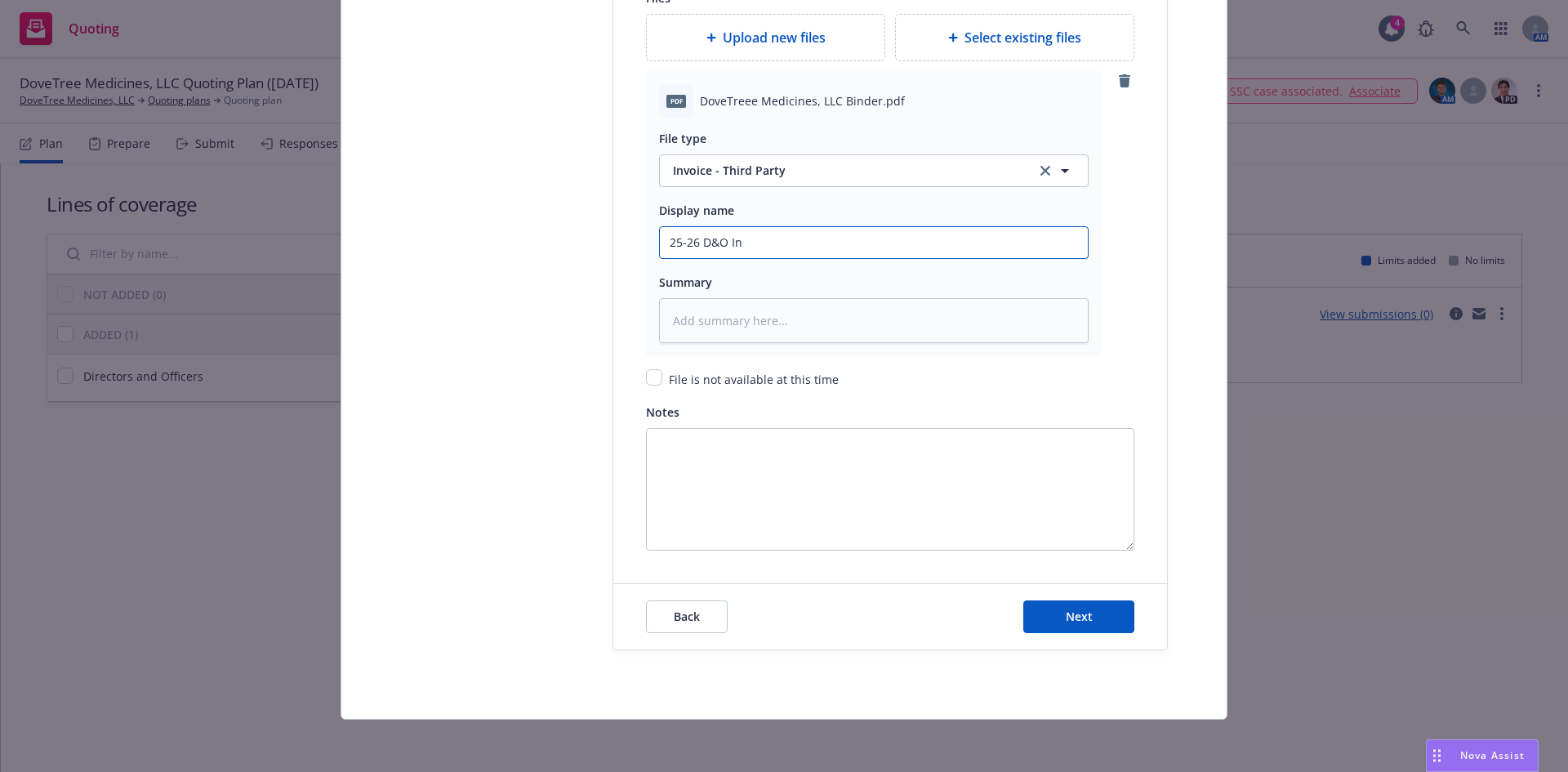
type textarea "x"
type input "25-26 D&O Inv"
type textarea "x"
type input "25-26 D&O Invo"
type textarea "x"
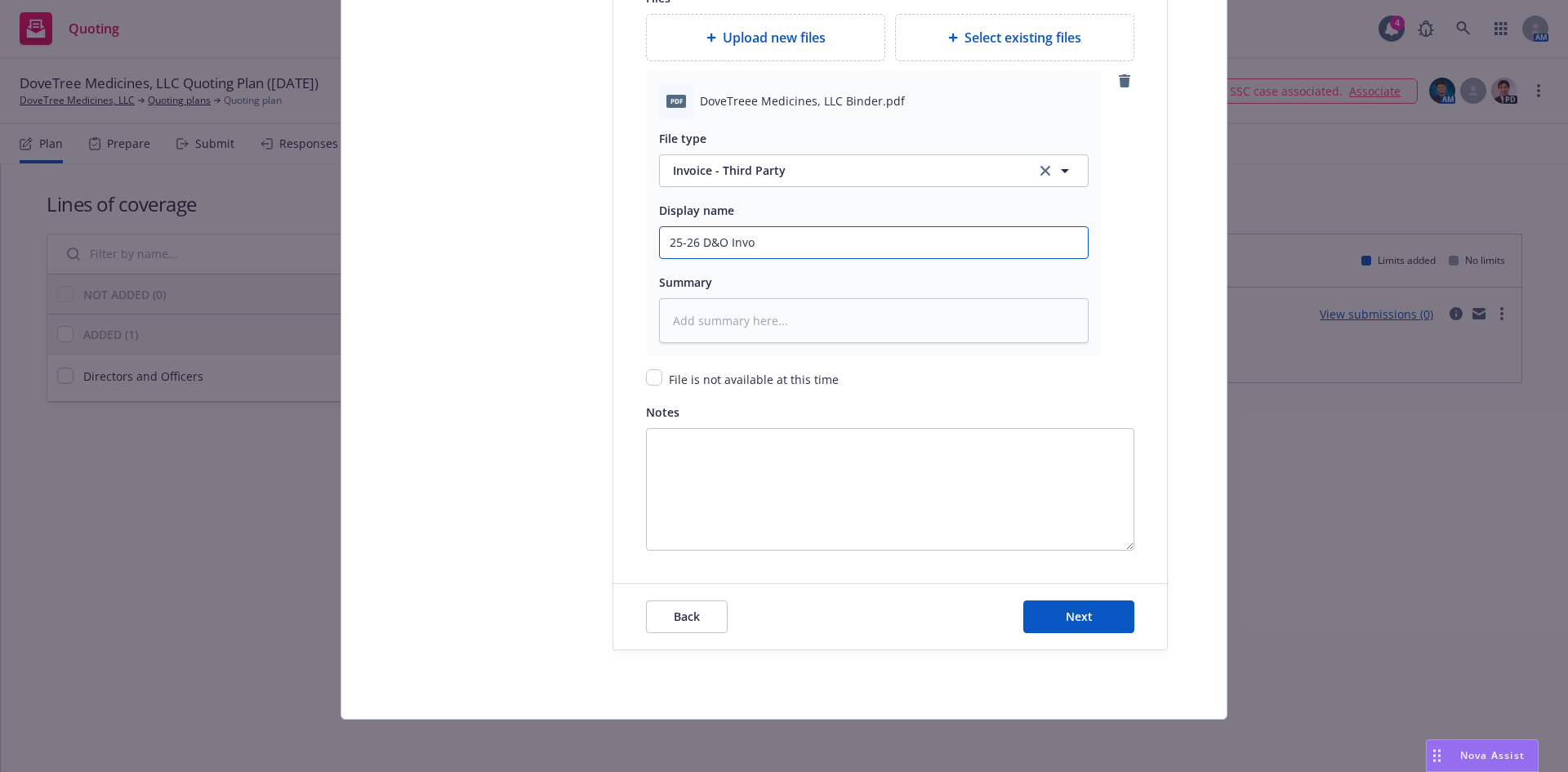
type input "25-26 D&O Invoc"
type textarea "x"
type input "25-26 D&O Invoci"
type textarea "x"
type input "25-26 D&O Invocie"
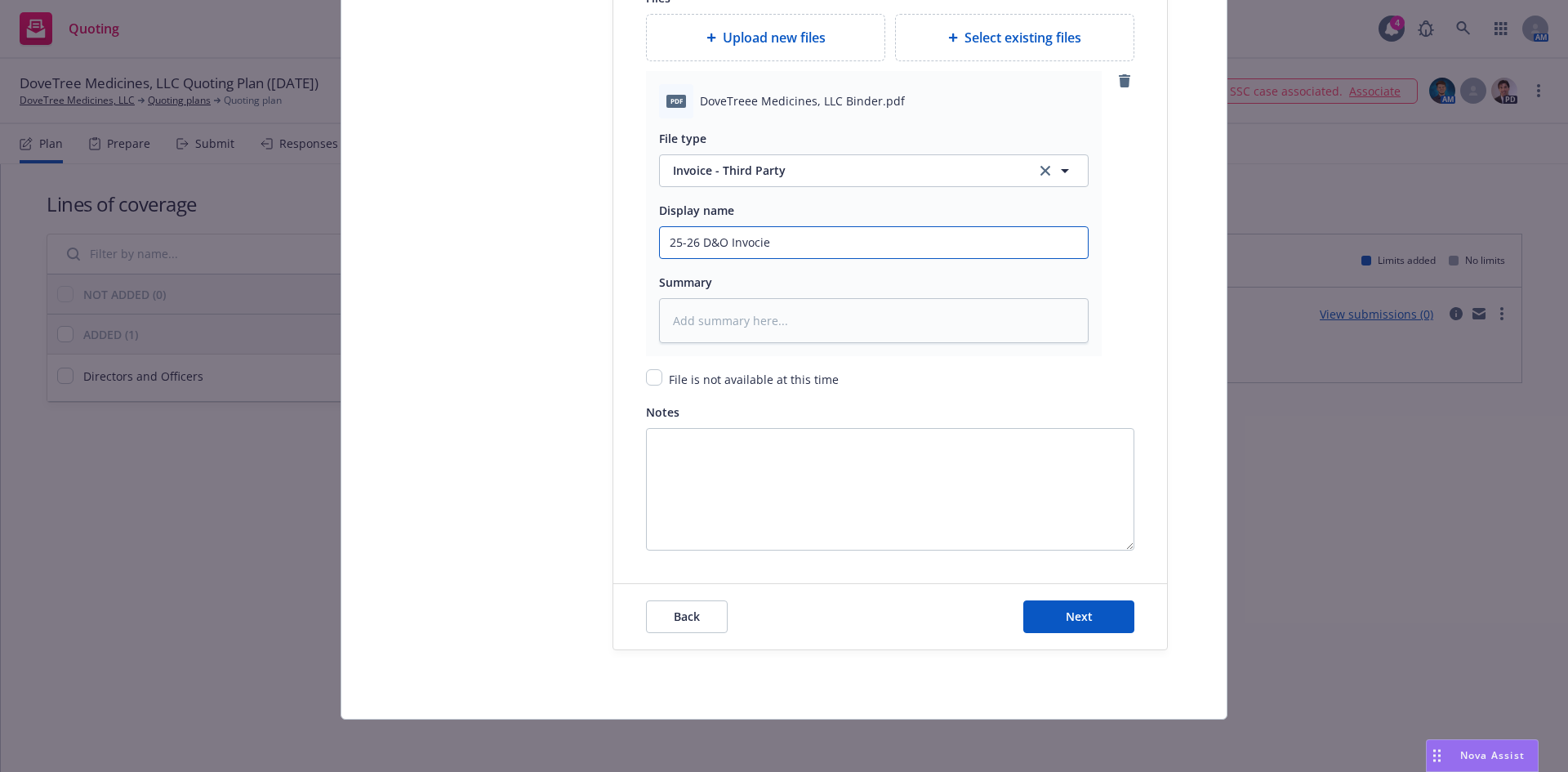
type textarea "x"
type input "25-26 D&O Invocie"
type textarea "x"
type input "25-26 D&O Invocie"
type textarea "x"
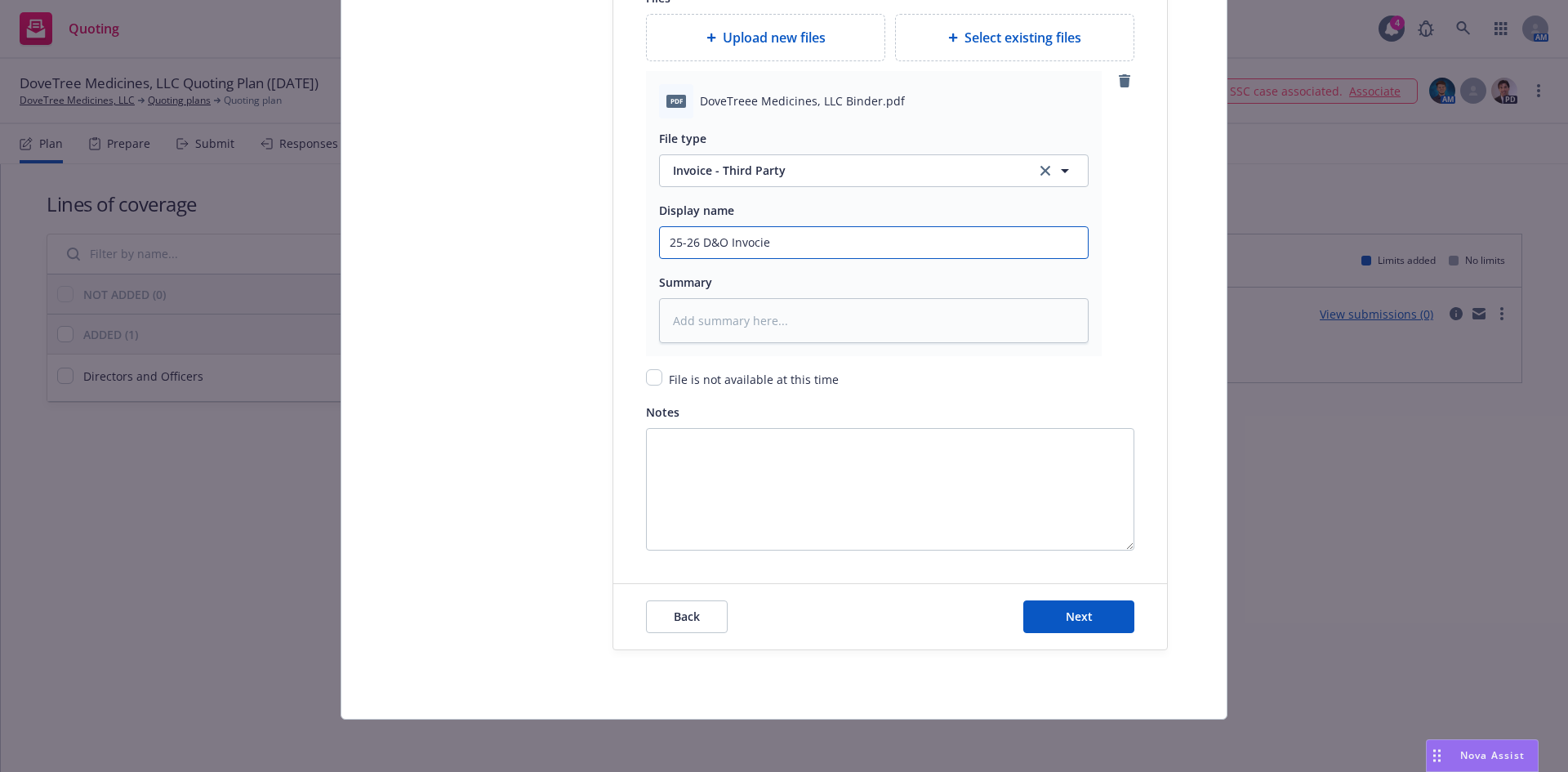
type input "25-26 D&O Invoci"
type textarea "x"
type input "25-26 D&O Invoc"
type textarea "x"
type input "25-26 D&O Invo"
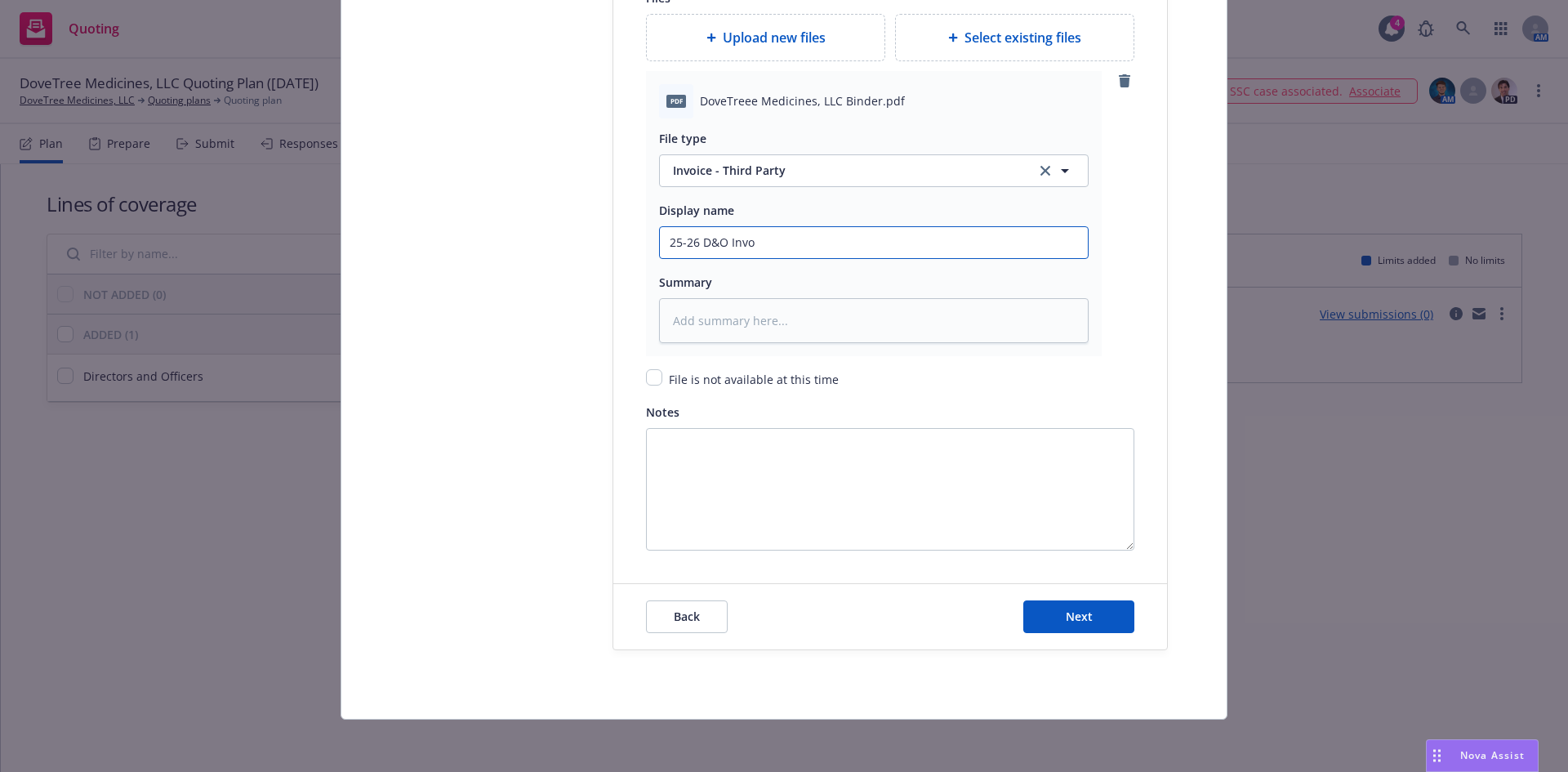
type textarea "x"
type input "25-26 D&O Invoi"
type textarea "x"
type input "25-26 D&O Invoic"
type textarea "x"
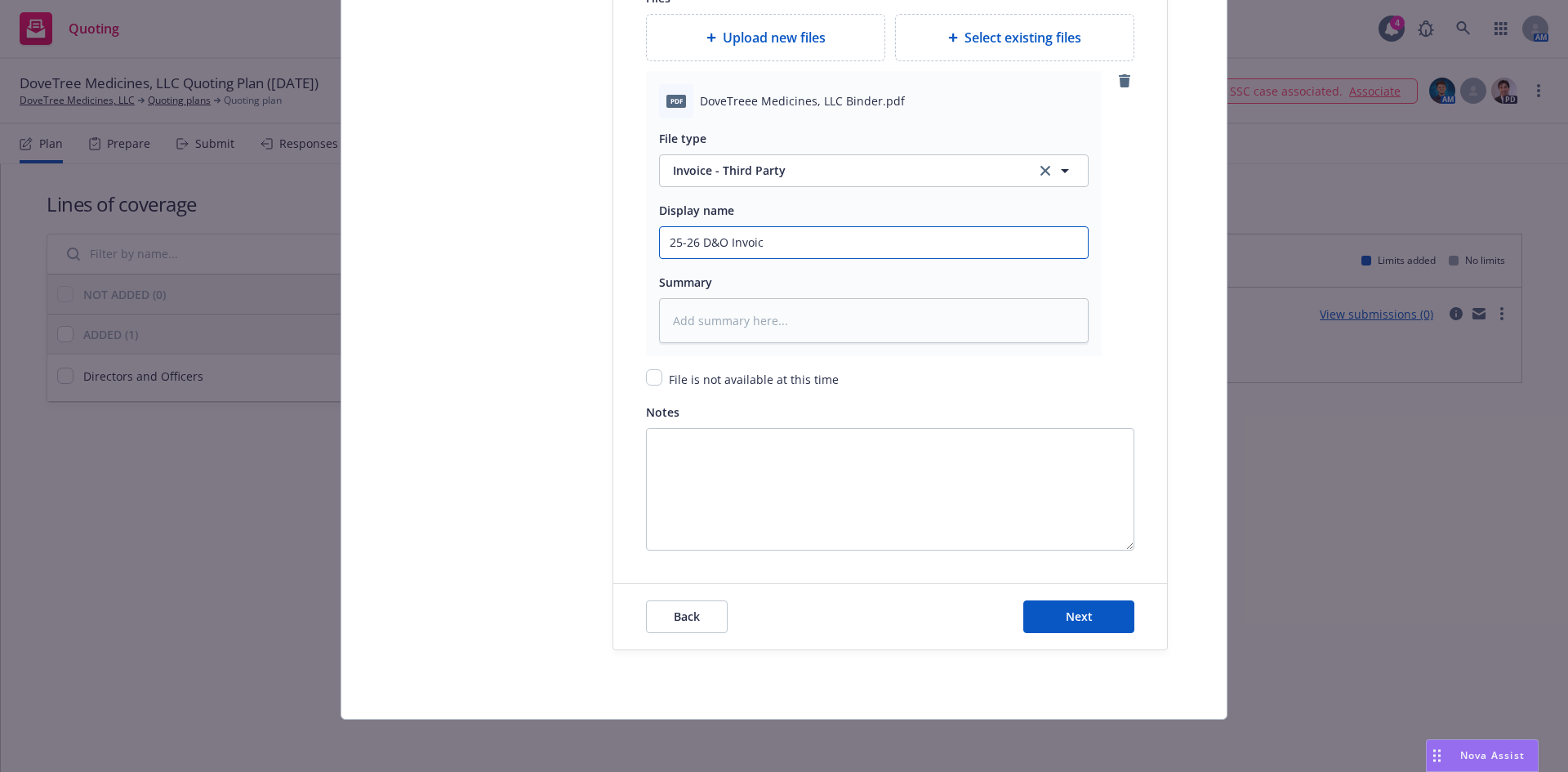
type input "25-26 D&O Invoice"
type textarea "x"
type input "25-26 D&O Invoice-"
type textarea "x"
type input "25-26 D&O Invoice-"
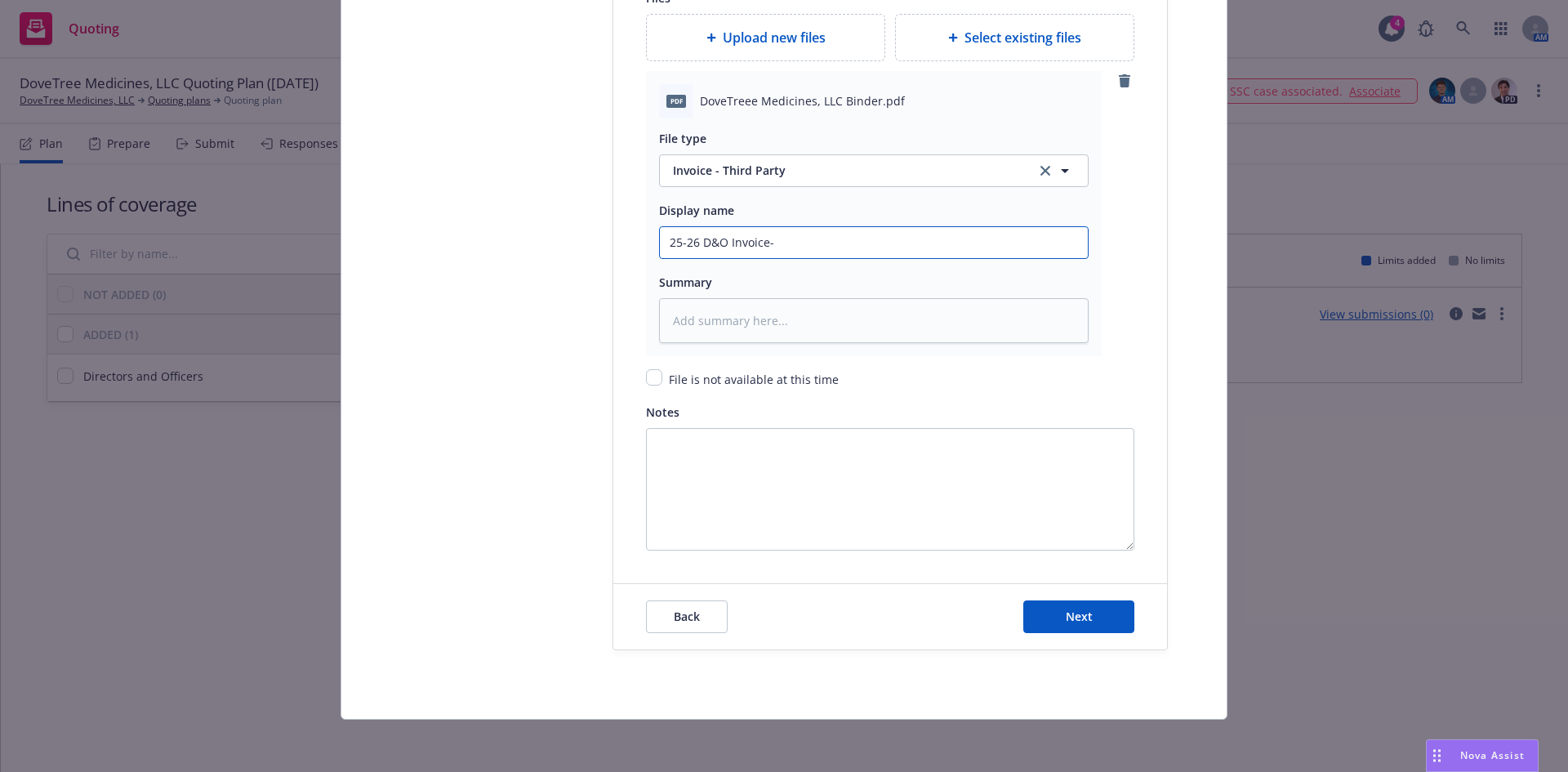
type textarea "x"
type input "25-26 D&O Invoice- A"
type textarea "x"
type input "25-26 D&O Invoice- Ar"
type textarea "x"
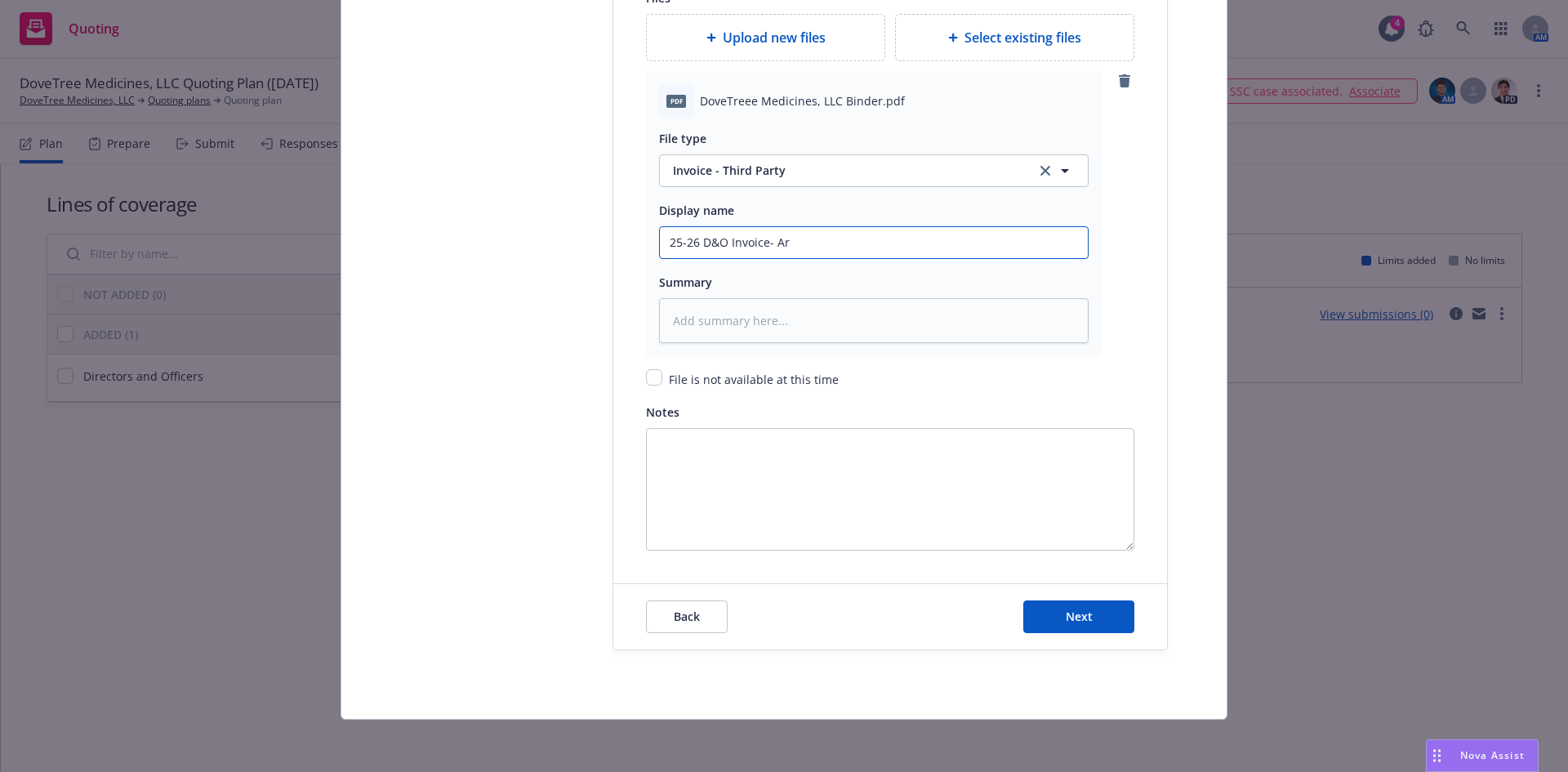
type input "25-26 D&O Invoice- Arc"
type textarea "x"
type input "25-26 D&O Invoice- Arch"
type textarea "x"
type input "25-26 D&O Invoice- Arch"
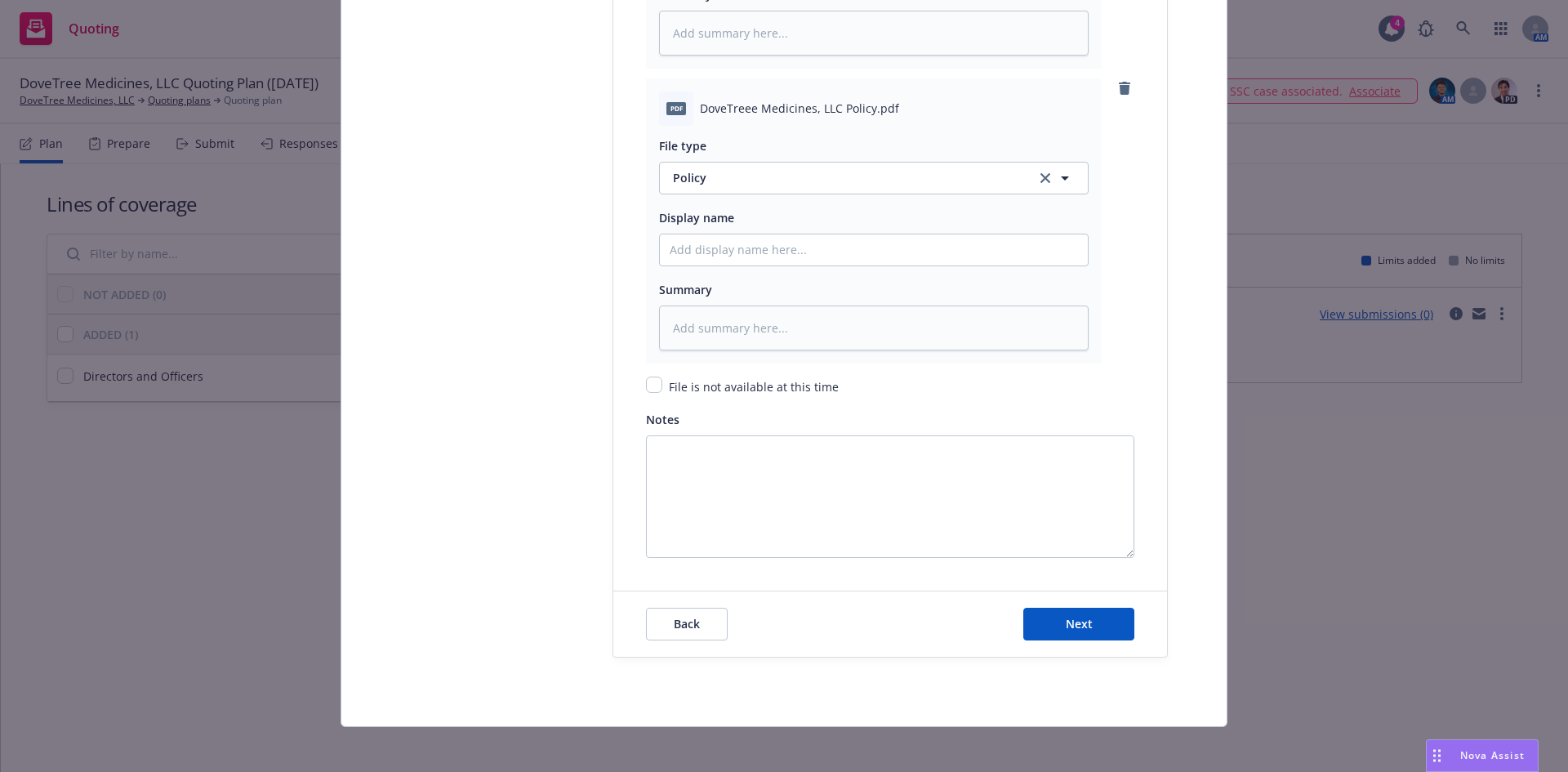
scroll to position [2444, 0]
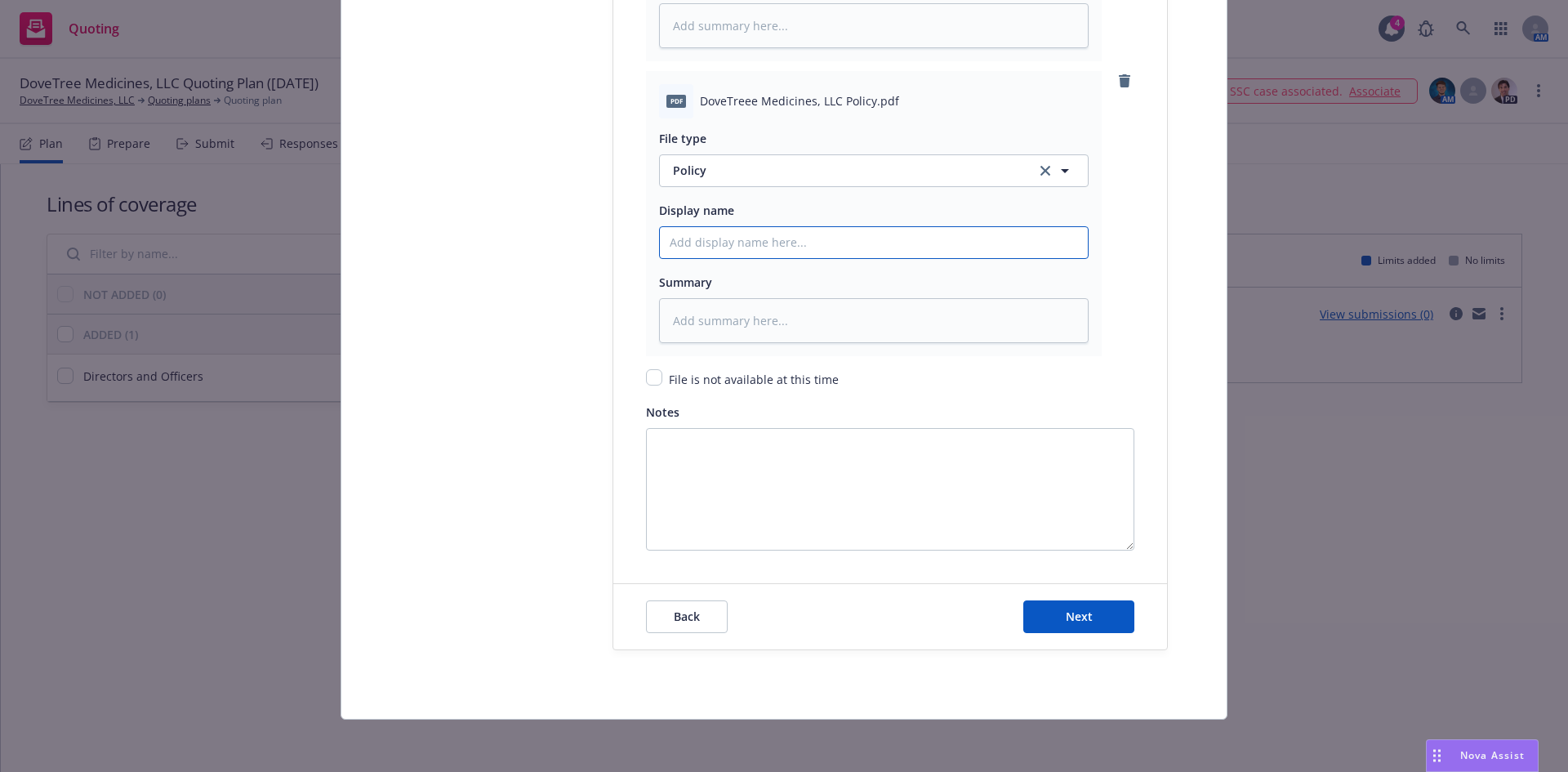
paste input "DoveTree Medicines, LLC"
type textarea "x"
type input "DoveTree Medicines, LLC"
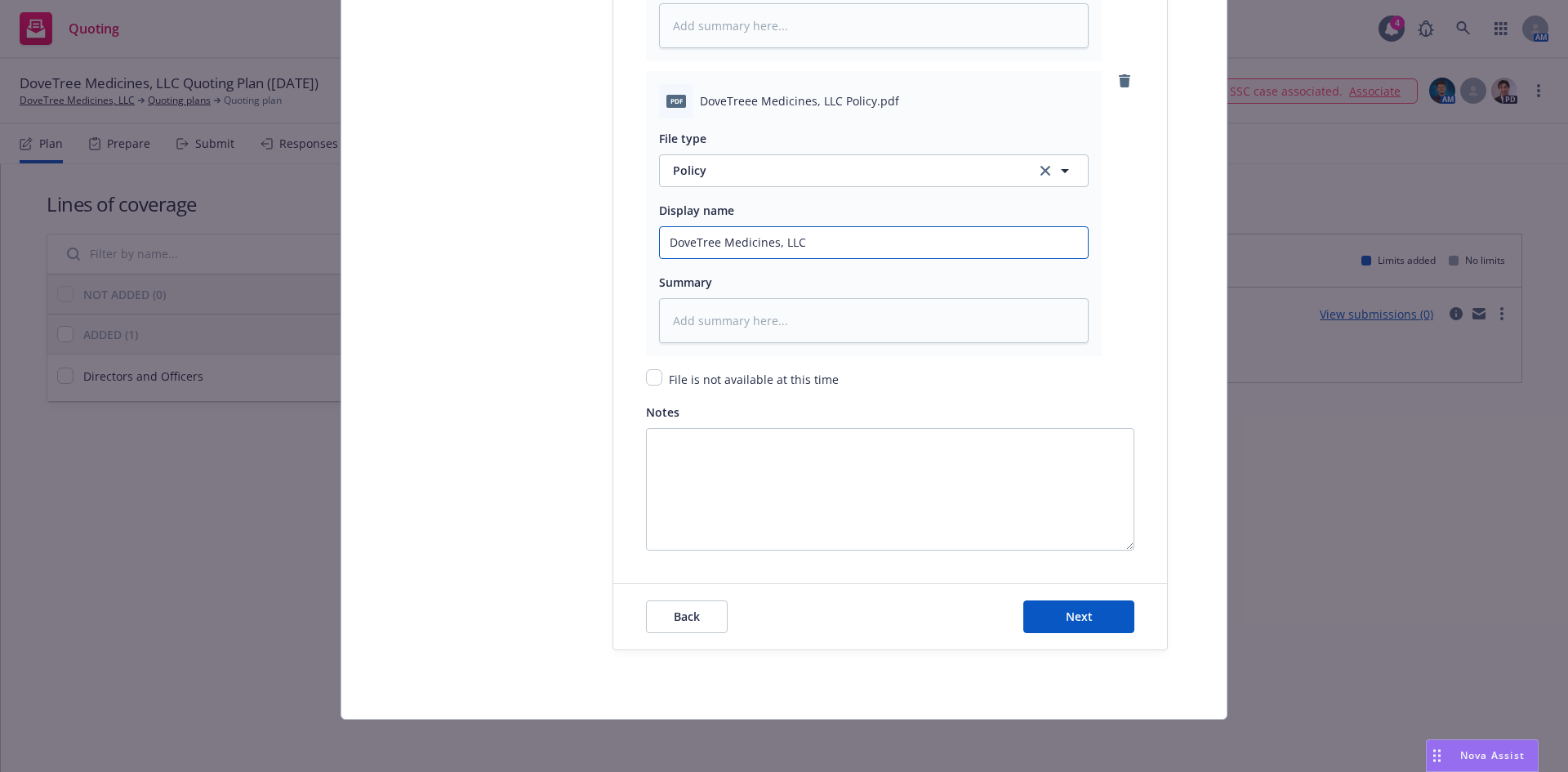
type textarea "x"
type input "DoveTree Medicines, LLC"
type textarea "x"
type input "DoveTree Medicines, LLC 2"
type textarea "x"
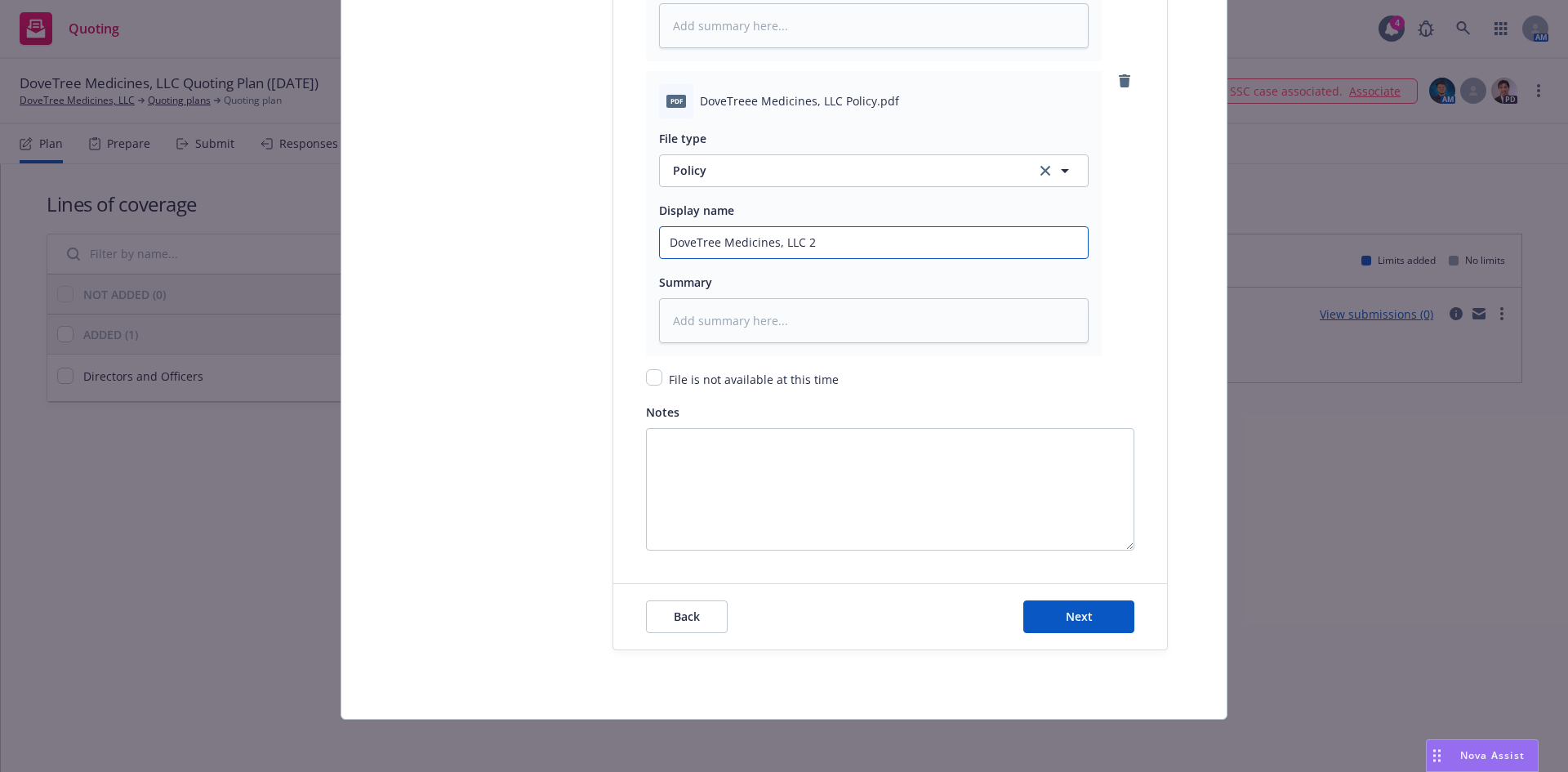
type input "DoveTree Medicines, LLC 20"
type textarea "x"
type input "DoveTree Medicines, LLC 202"
type textarea "x"
type input "DoveTree Medicines, LLC 2025"
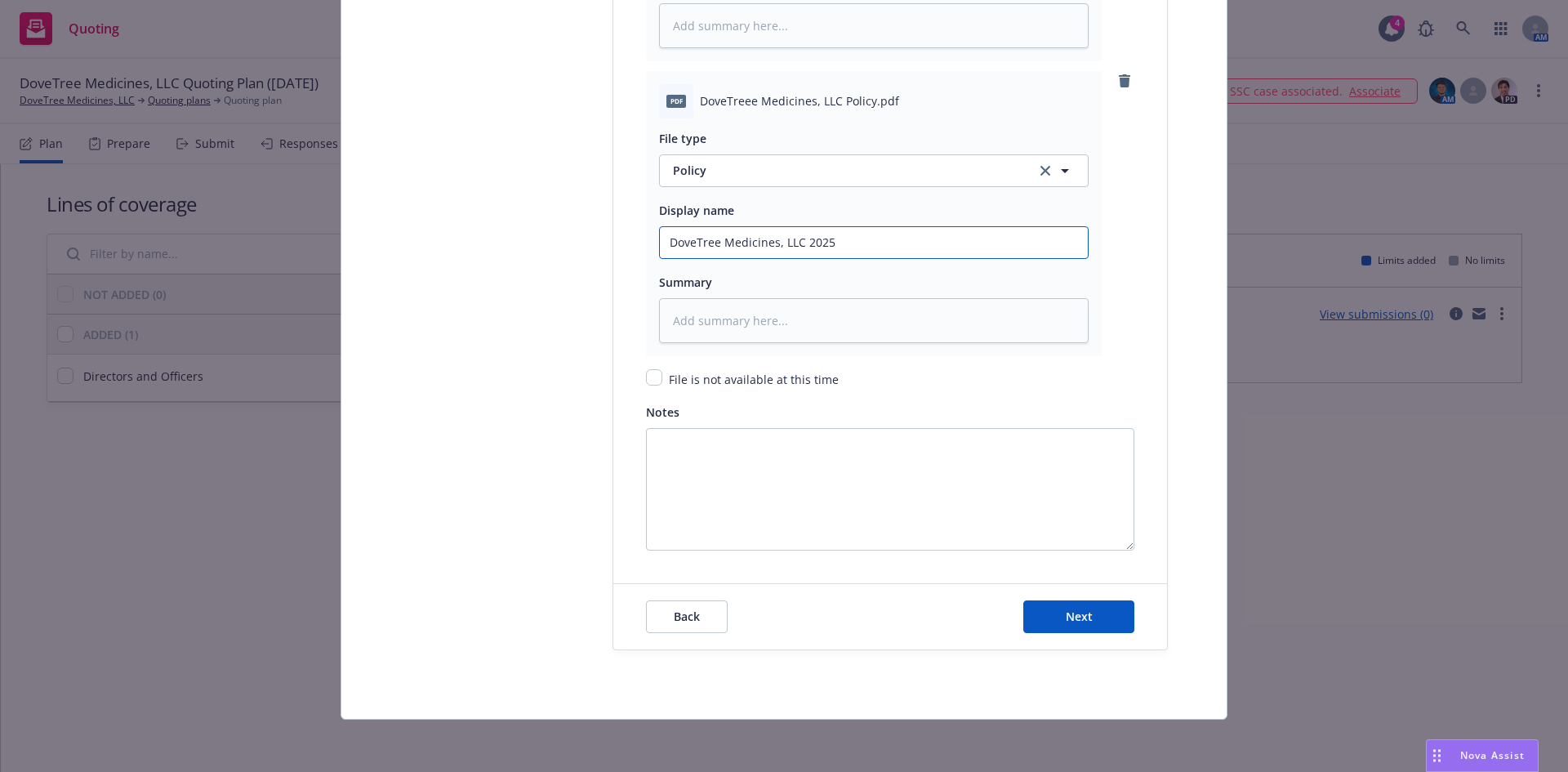
type textarea "x"
type input "DoveTree Medicines, LLC 2025-"
type textarea "x"
type input "DoveTree Medicines, LLC 2025-2"
type textarea "x"
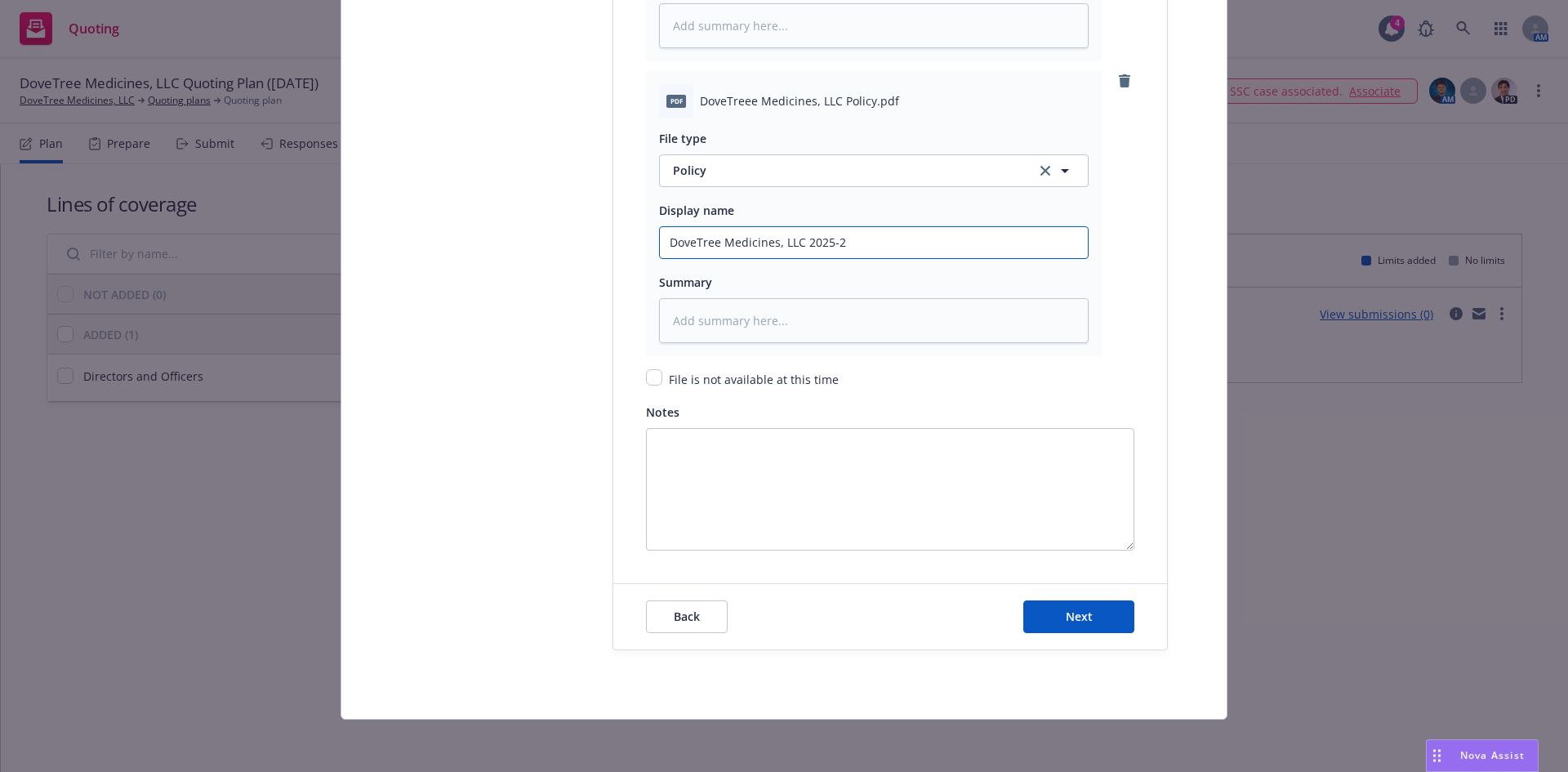
type input "DoveTree Medicines, LLC 2025-26"
type textarea "x"
type input "DoveTree Medicines, LLC 2025-26"
type textarea "x"
type input "DoveTree Medicines, LLC 2025-26 D"
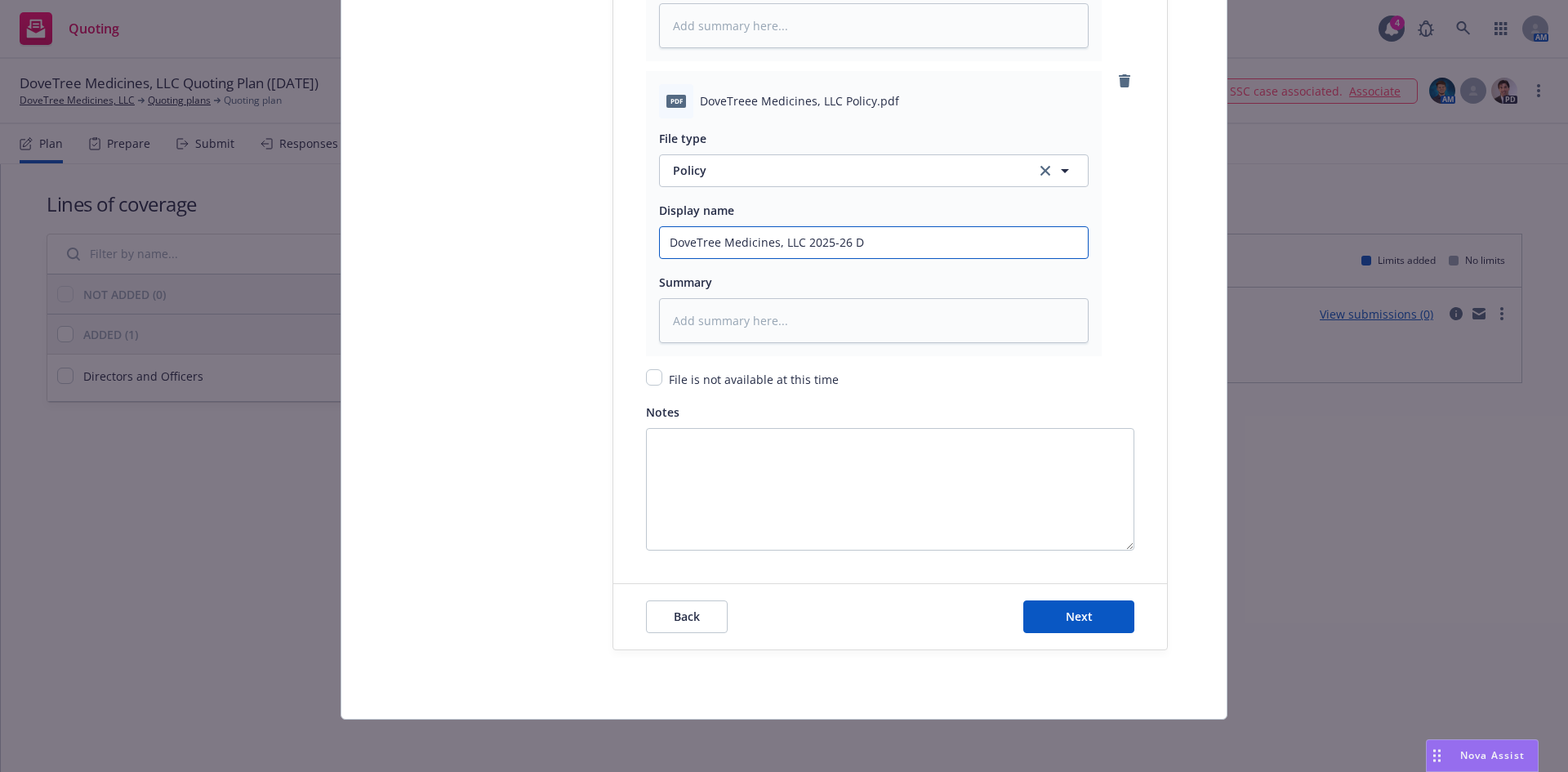
type textarea "x"
type input "DoveTree Medicines, LLC 2025-26 D&"
type textarea "x"
type input "DoveTree Medicines, LLC 2025-26 D&O"
type textarea "x"
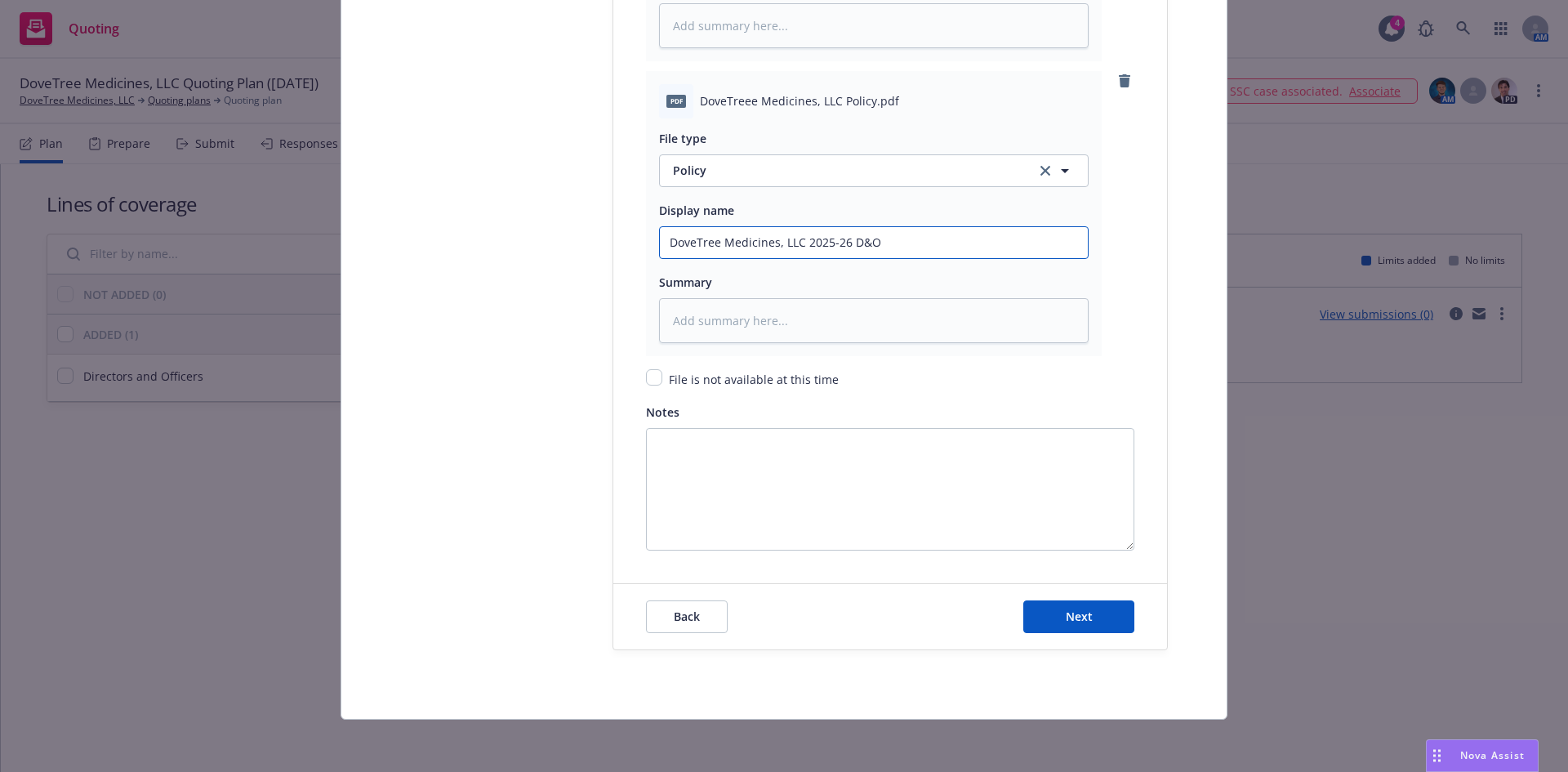
type input "DoveTree Medicines, LLC 2025-26 D&O"
type textarea "x"
type input "DoveTree Medicines, LLC 2025-26 D&O P"
type textarea "x"
type input "DoveTree Medicines, LLC 2025-26 D&O Po"
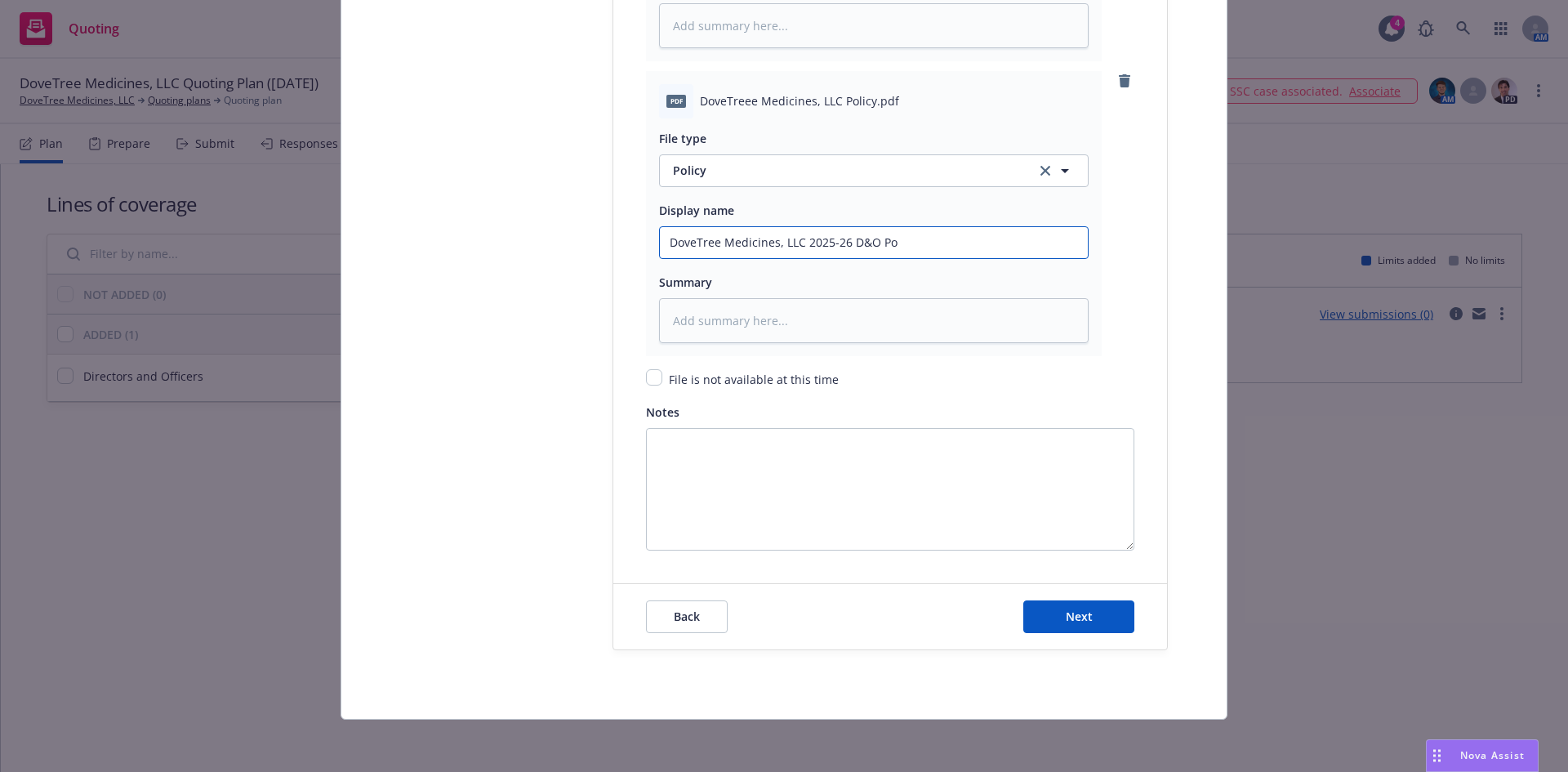
type textarea "x"
type input "DoveTree Medicines, LLC 2025-26 D&O Pol"
type textarea "x"
type input "DoveTree Medicines, LLC 2025-26 D&O Poli"
type textarea "x"
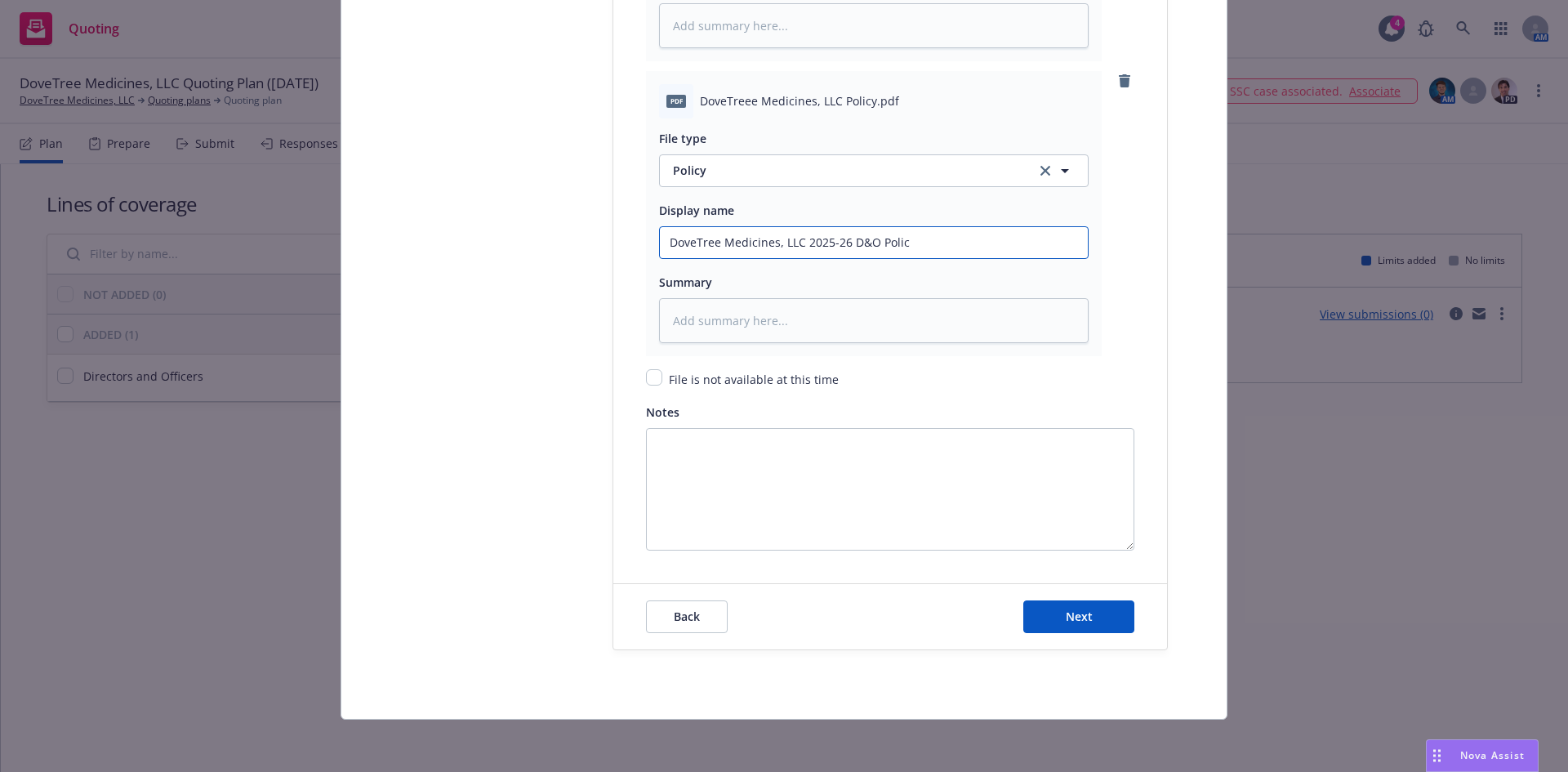
type input "DoveTree Medicines, LLC 2025-26 D&O Policy"
type textarea "x"
type input "DoveTree Medicines, LLC 2025-26 D&O Policy"
type textarea "x"
type input "DoveTree Medicines, LLC 2025-26 D&O Policy"
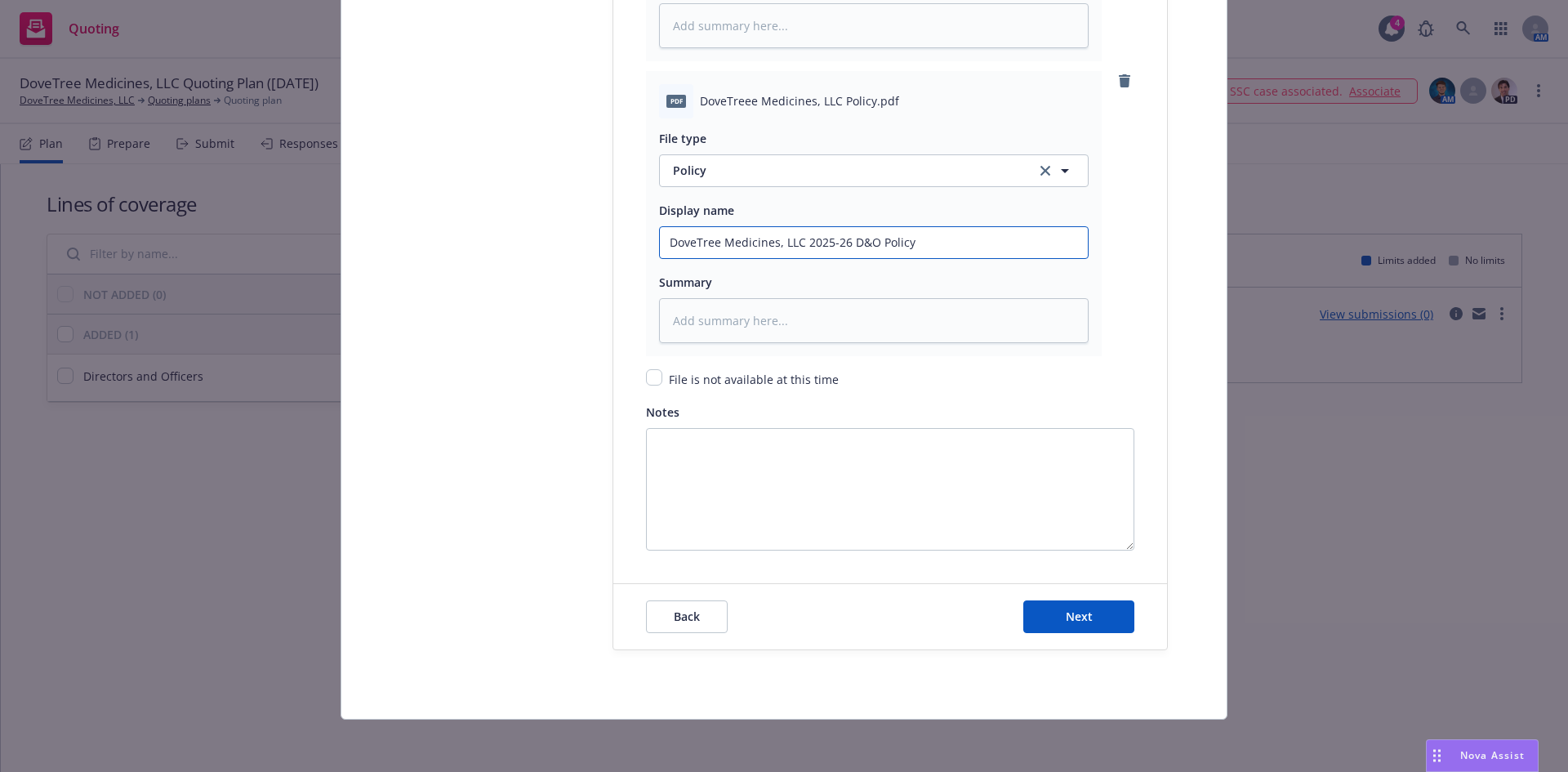
click at [1023, 601] on button "Next" at bounding box center [1079, 616] width 111 height 33
type textarea "x"
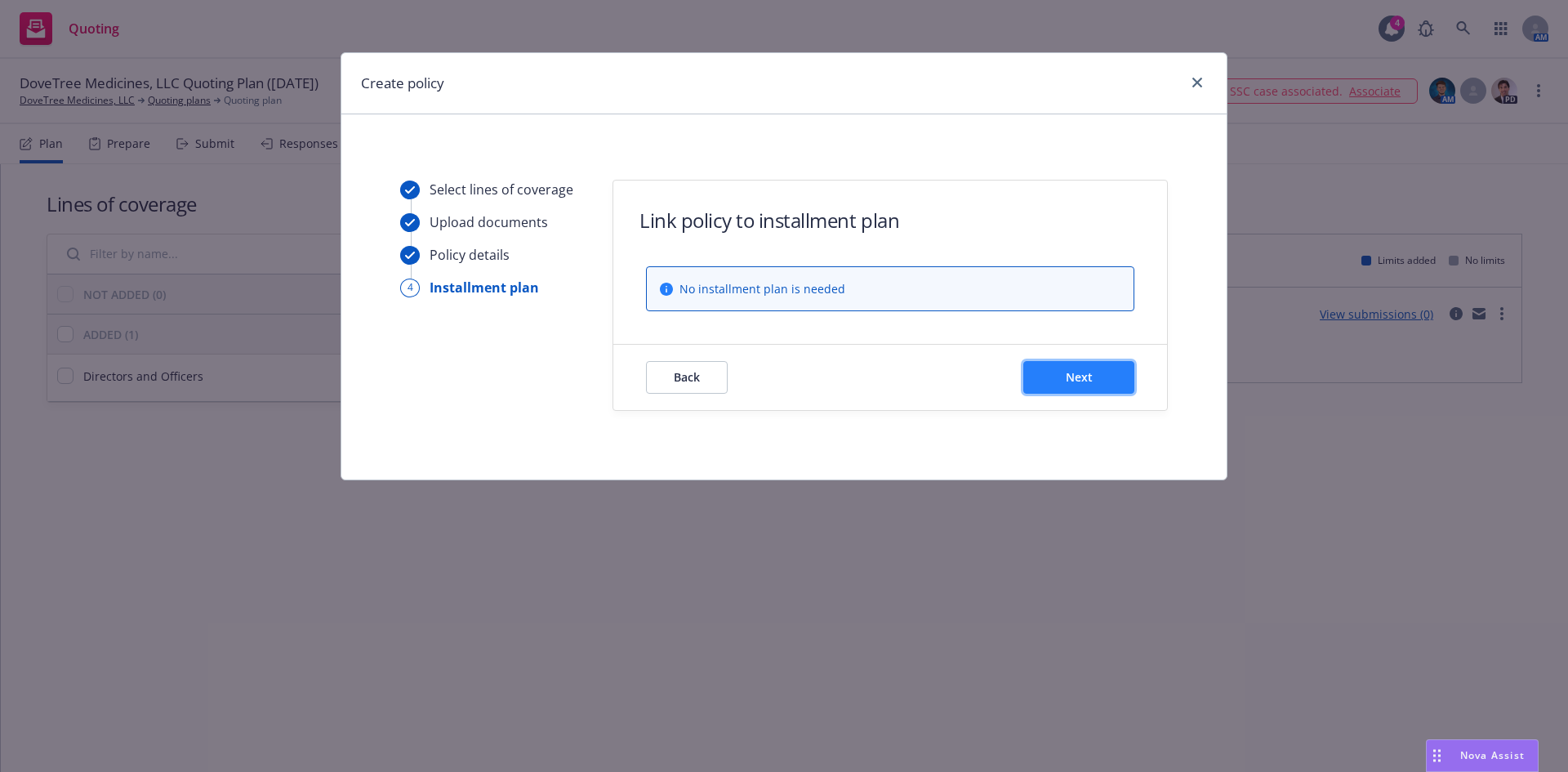
click at [1098, 371] on button "Next" at bounding box center [1079, 378] width 111 height 33
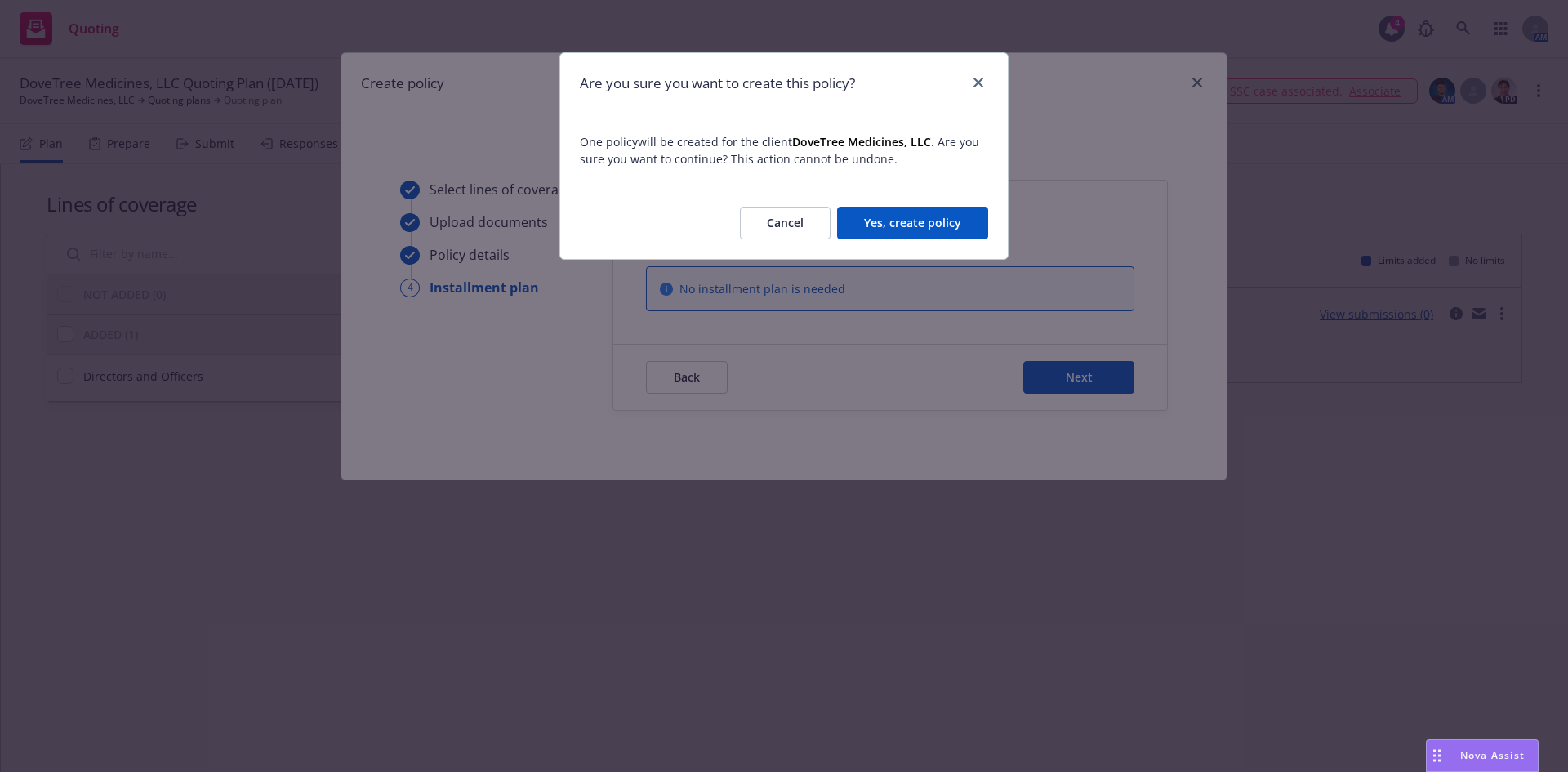
click at [884, 215] on button "Yes, create policy" at bounding box center [912, 223] width 152 height 33
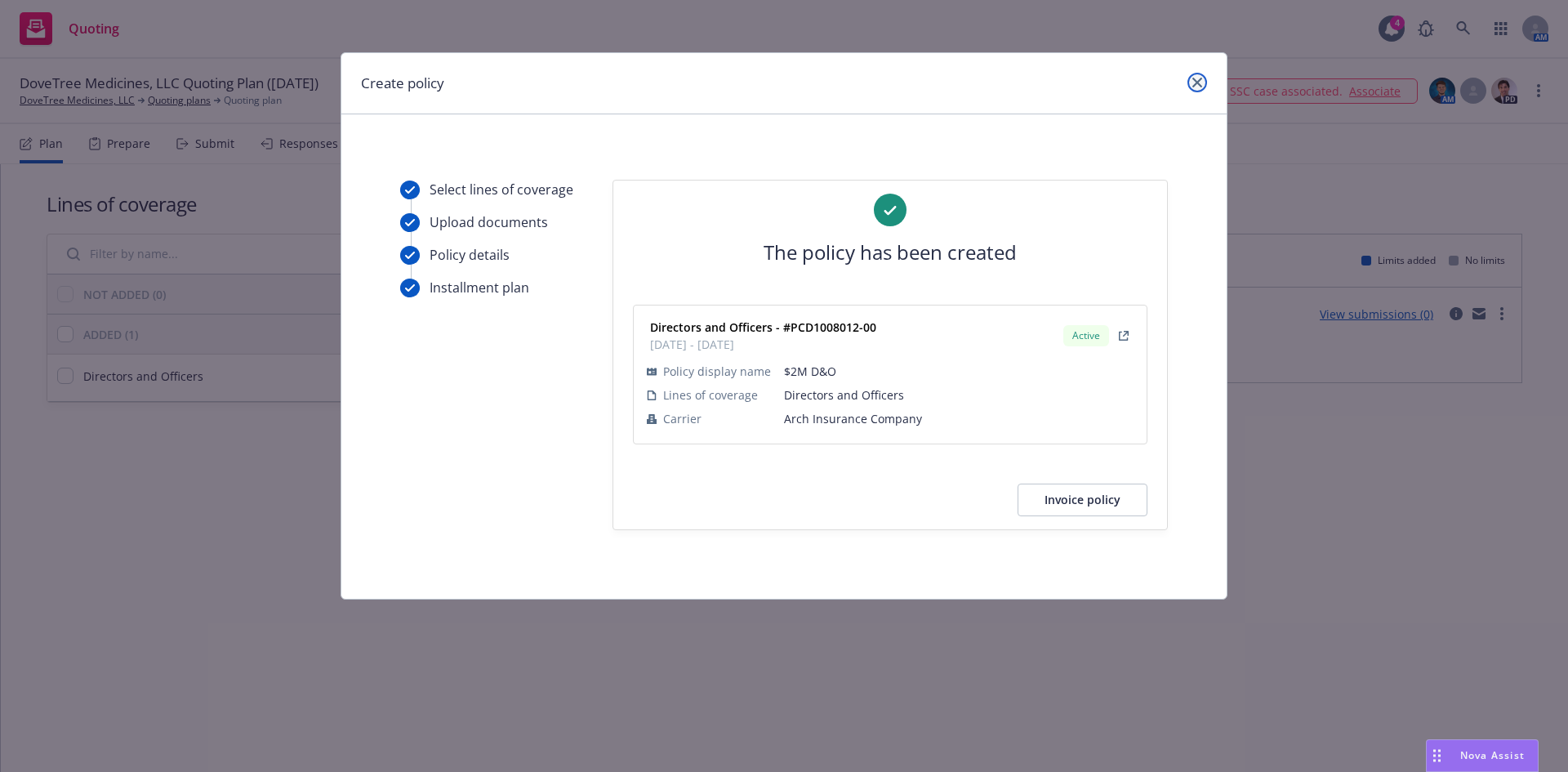
click at [1201, 85] on icon "close" at bounding box center [1198, 82] width 10 height 10
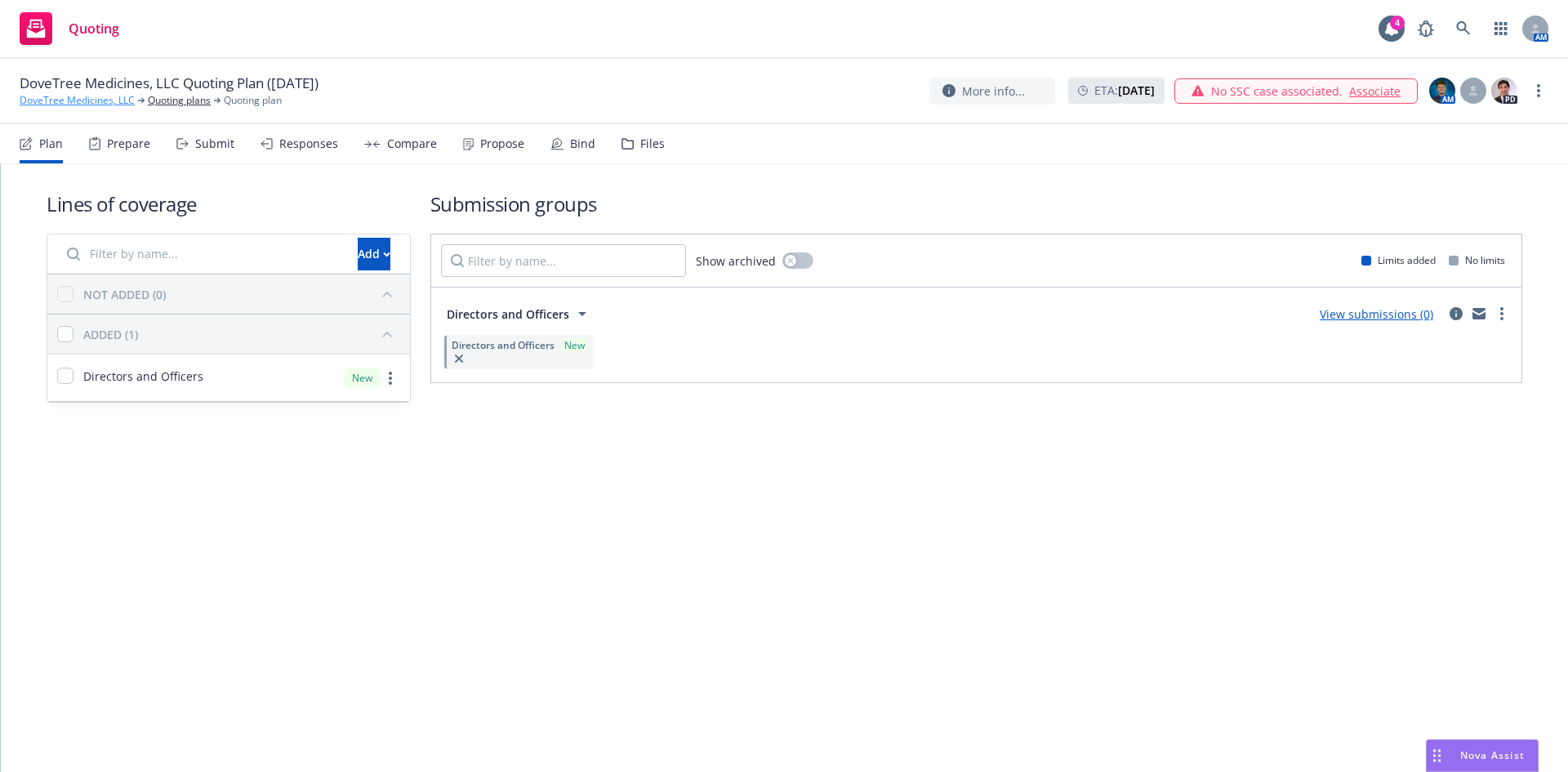
click at [62, 98] on link "DoveTree Medicines, LLC" at bounding box center [77, 100] width 115 height 15
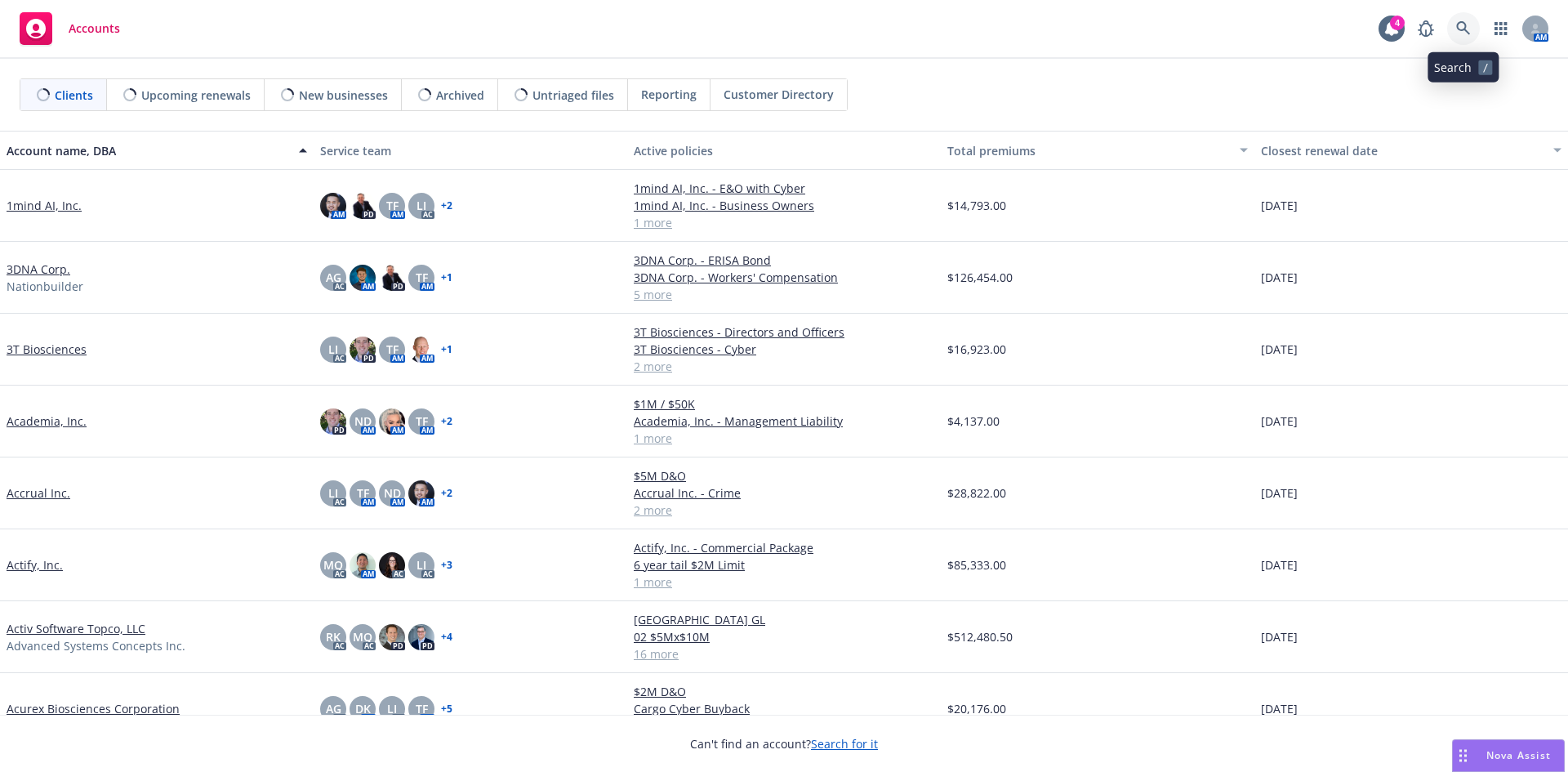
click at [1468, 23] on icon at bounding box center [1463, 28] width 15 height 15
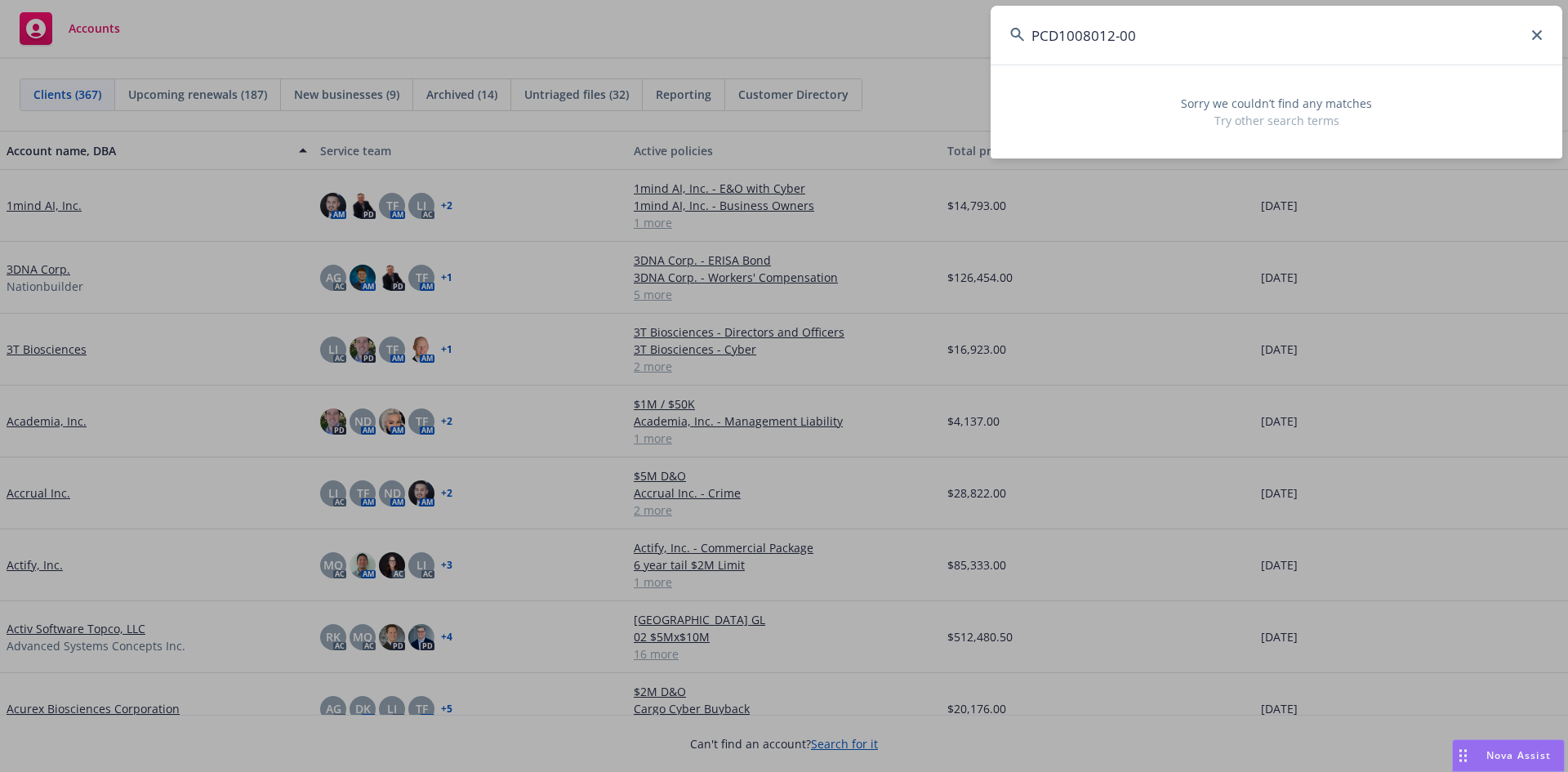
click at [1113, 35] on input "PCD1008012-00" at bounding box center [1276, 35] width 572 height 58
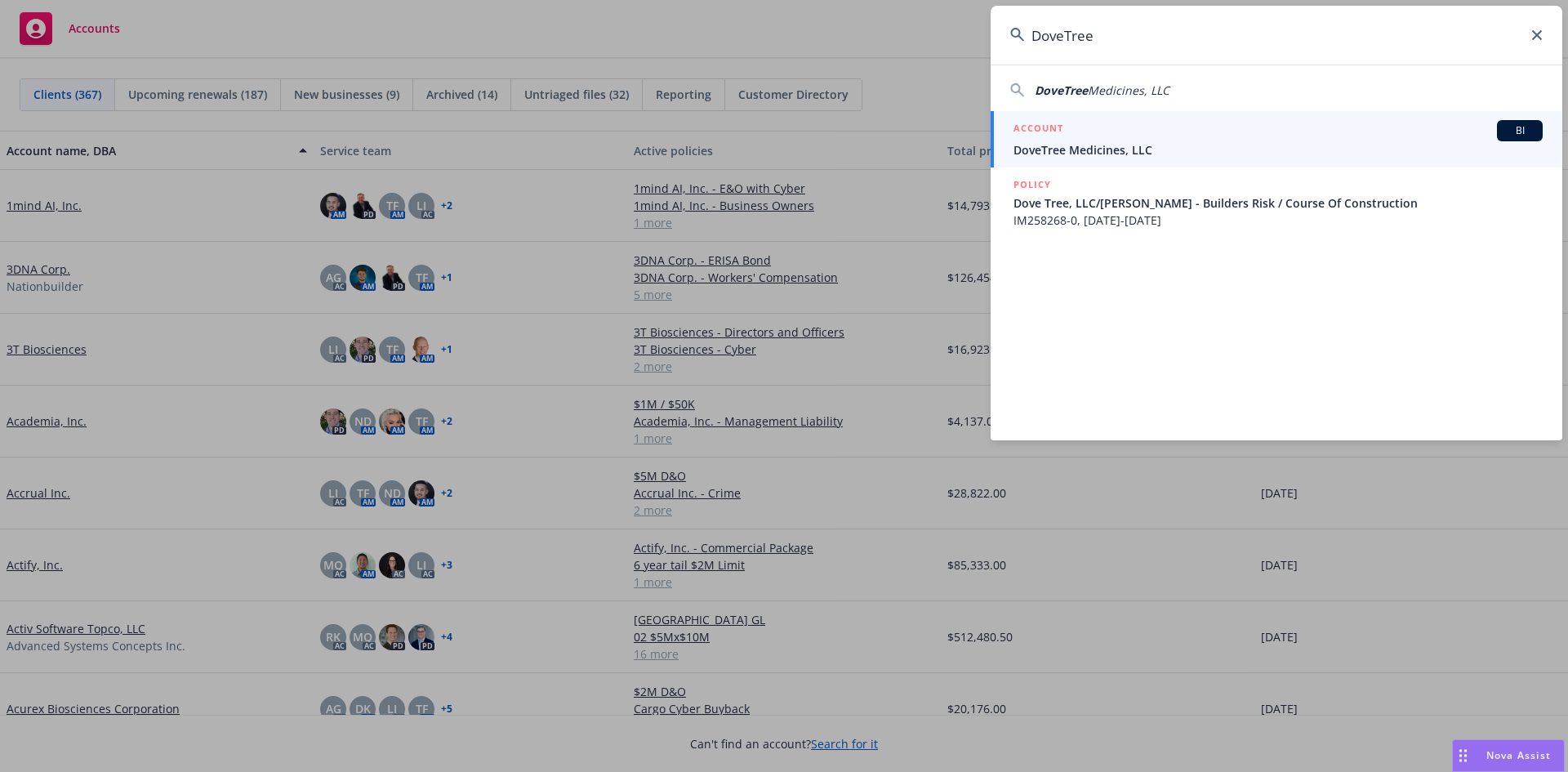
type input "DoveTree"
click at [1093, 131] on div "ACCOUNT BI" at bounding box center [1278, 130] width 529 height 21
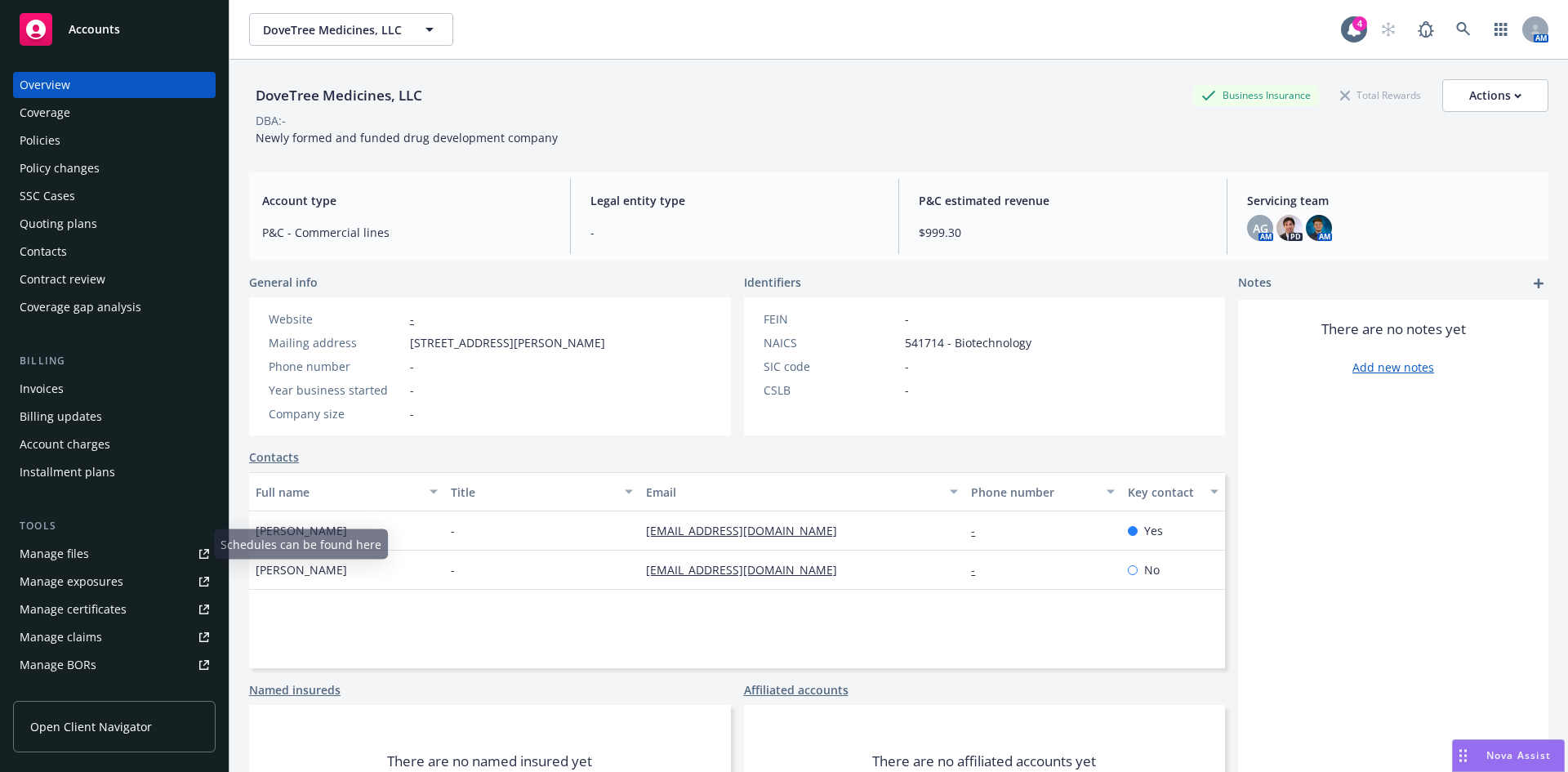
scroll to position [292, 0]
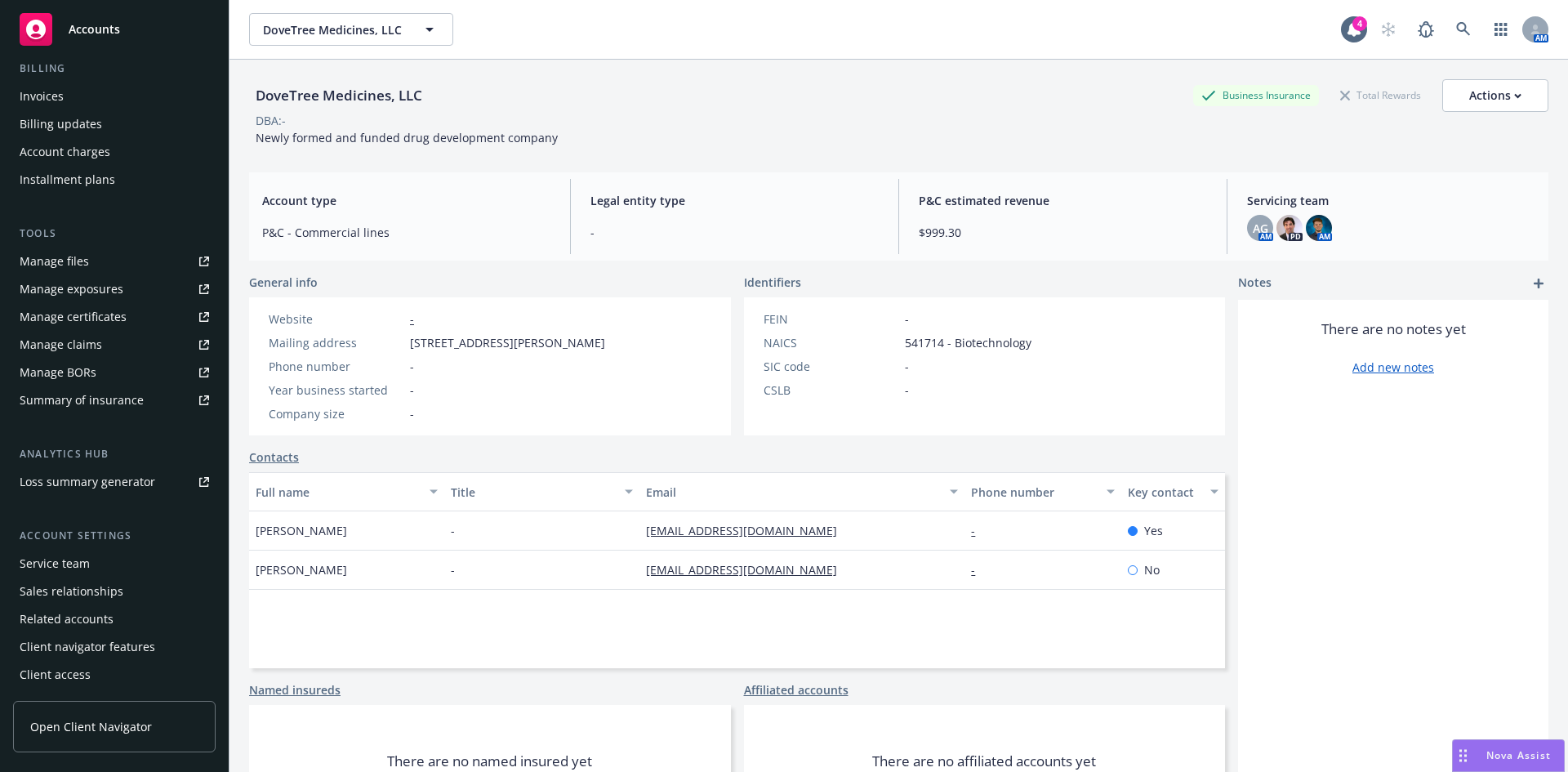
click at [79, 566] on div "Service team" at bounding box center [54, 564] width 70 height 26
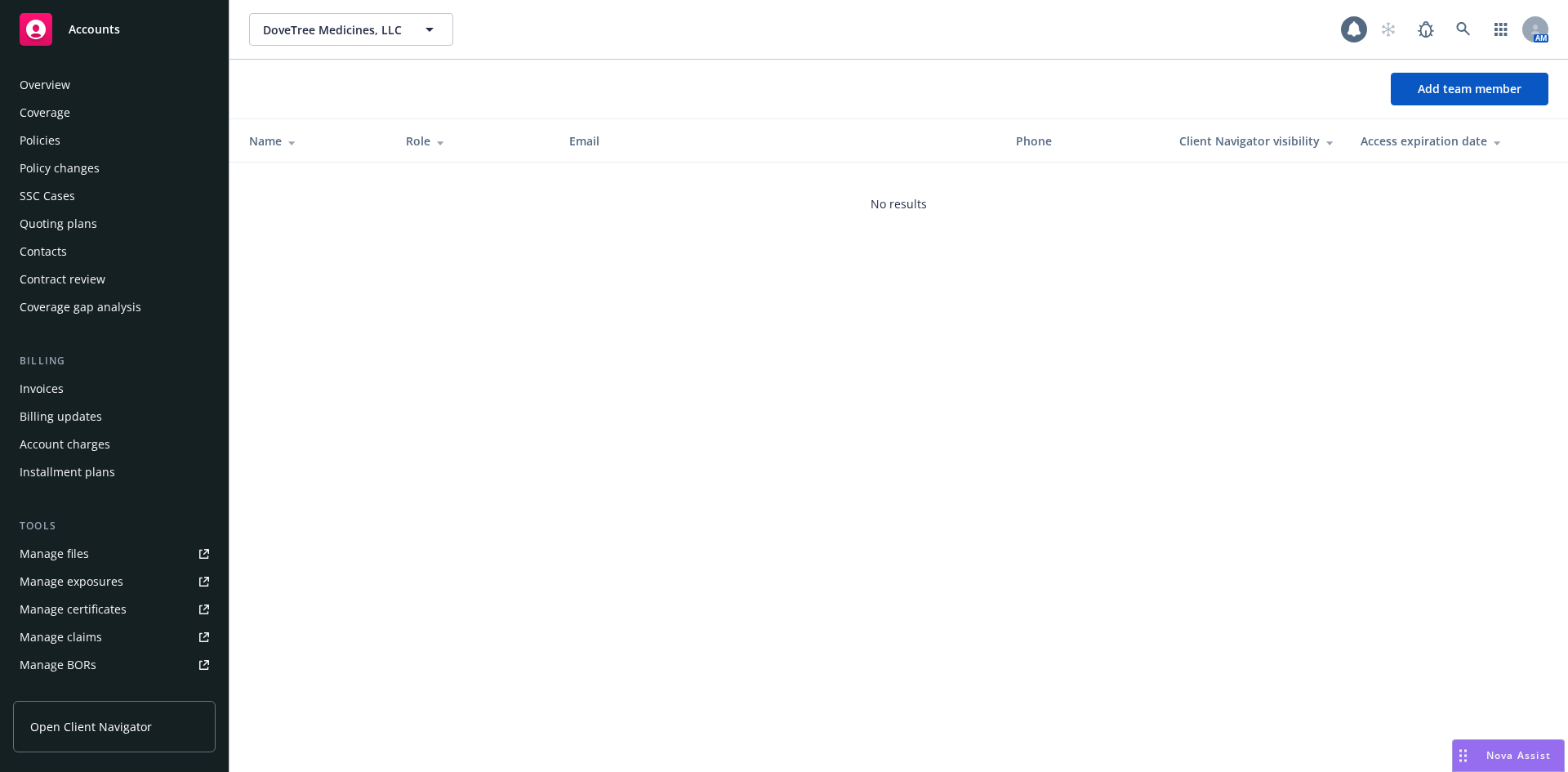
scroll to position [292, 0]
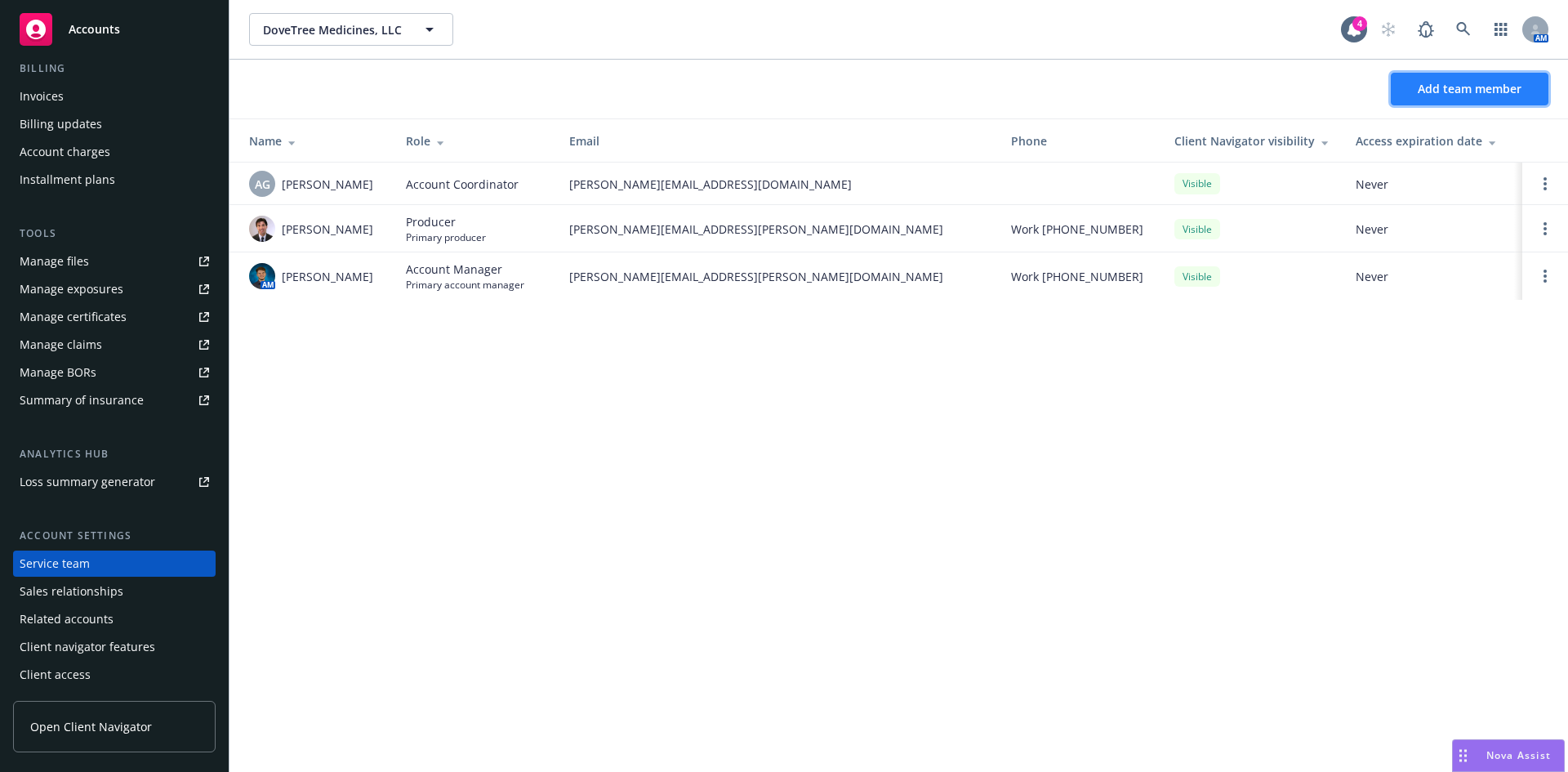
click at [1446, 92] on span "Add team member" at bounding box center [1470, 89] width 104 height 16
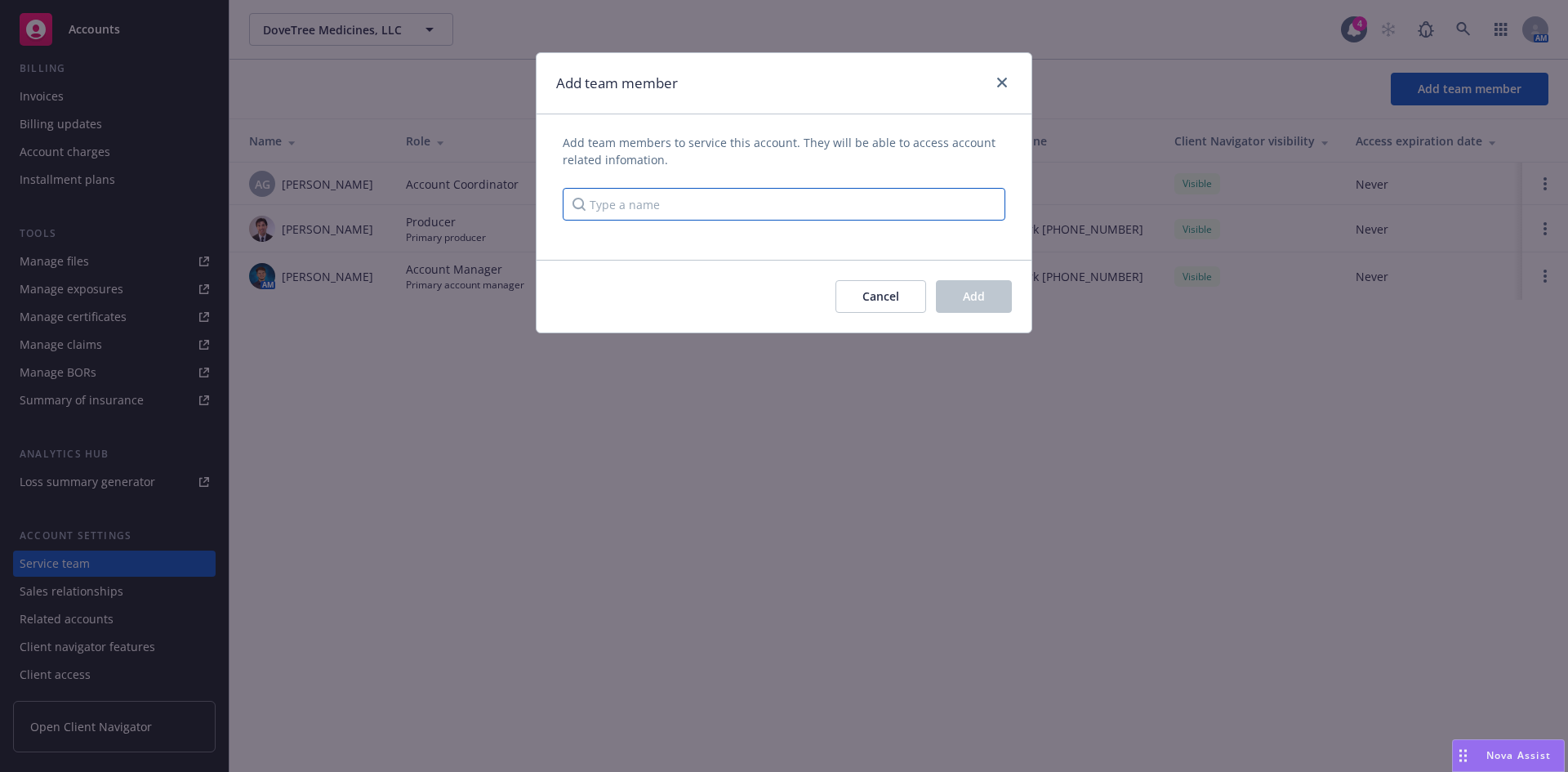
click at [738, 199] on input "Type a name" at bounding box center [784, 204] width 443 height 33
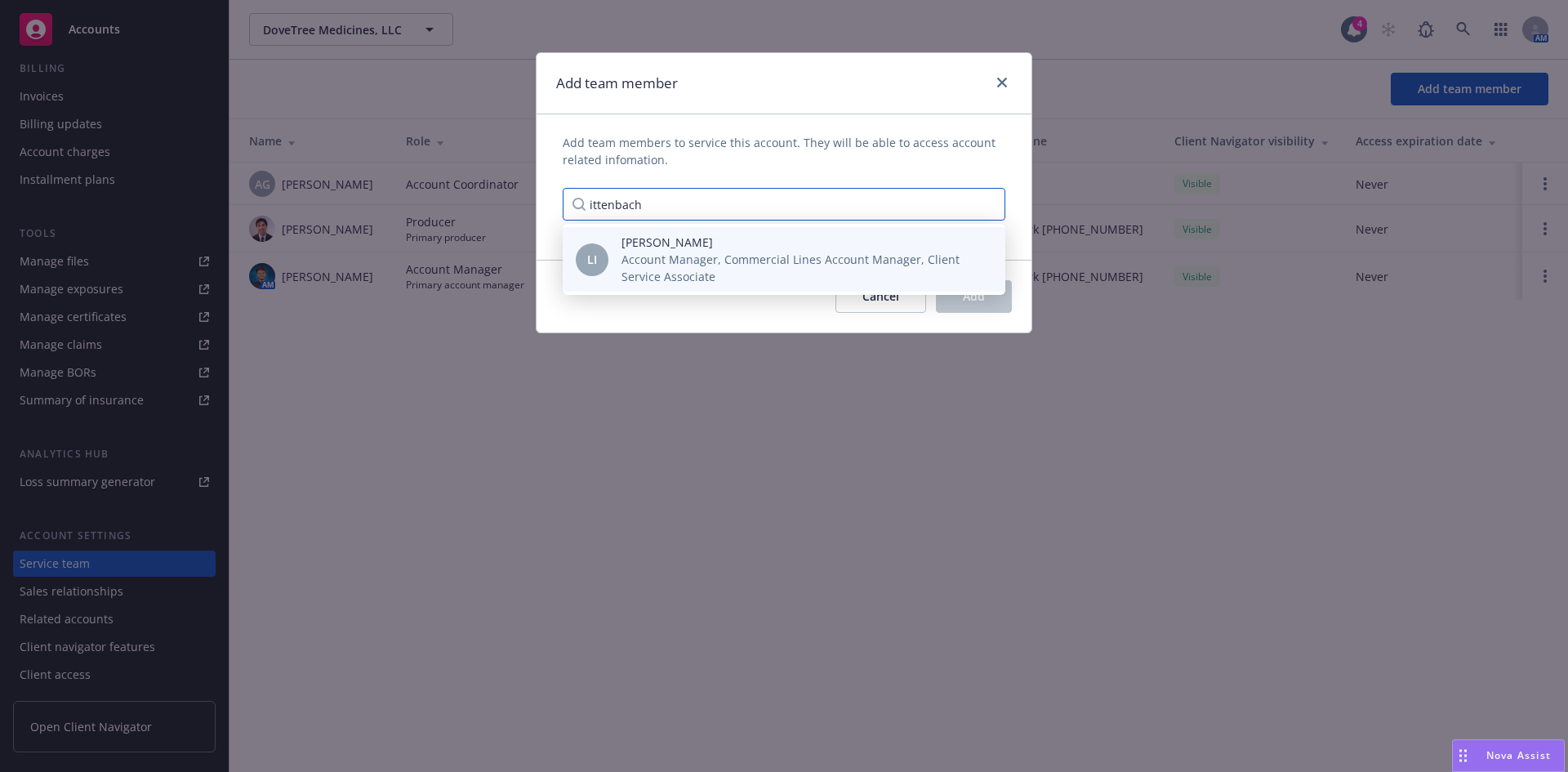
type input "ittenbach"
click at [724, 255] on span "Account Manager, Commercial Lines Account Manager, Client Service Associate" at bounding box center [800, 268] width 358 height 35
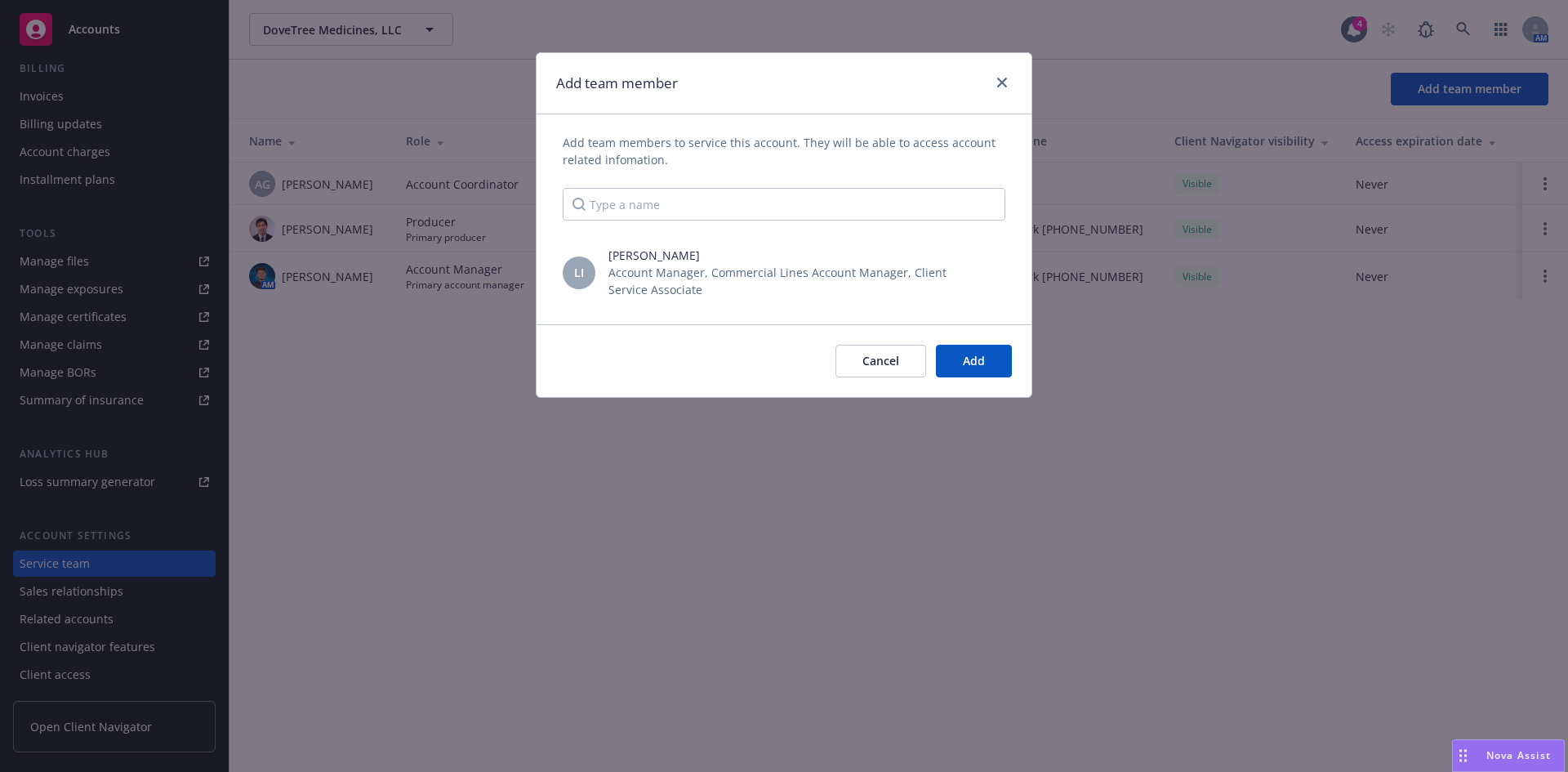
click at [610, 285] on span "Account Manager, Commercial Lines Account Manager, Client Service Associate" at bounding box center [790, 280] width 365 height 35
click at [997, 353] on button "Add" at bounding box center [974, 361] width 76 height 33
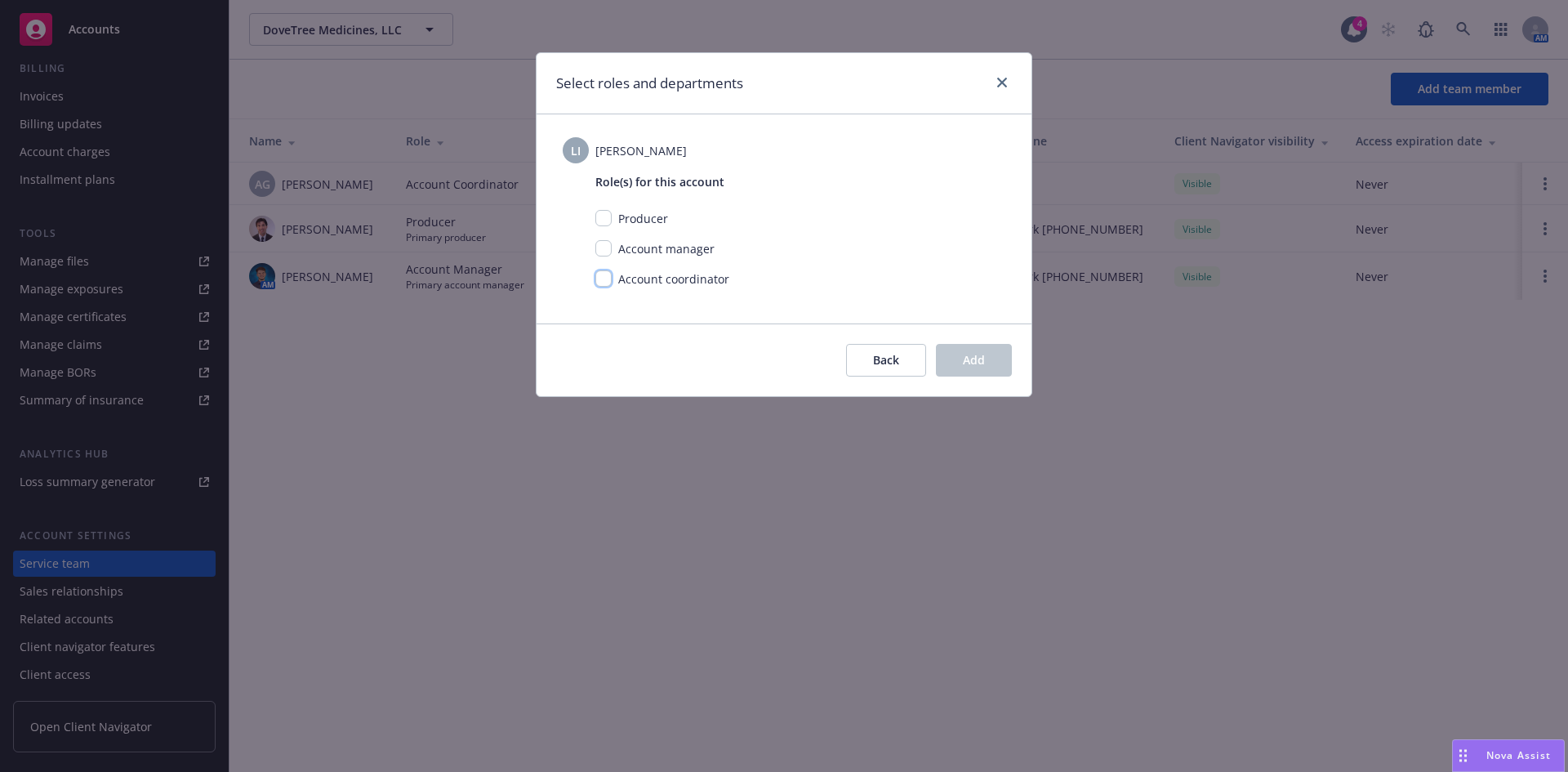
click at [609, 282] on input "checkbox" at bounding box center [603, 278] width 16 height 16
checkbox input "true"
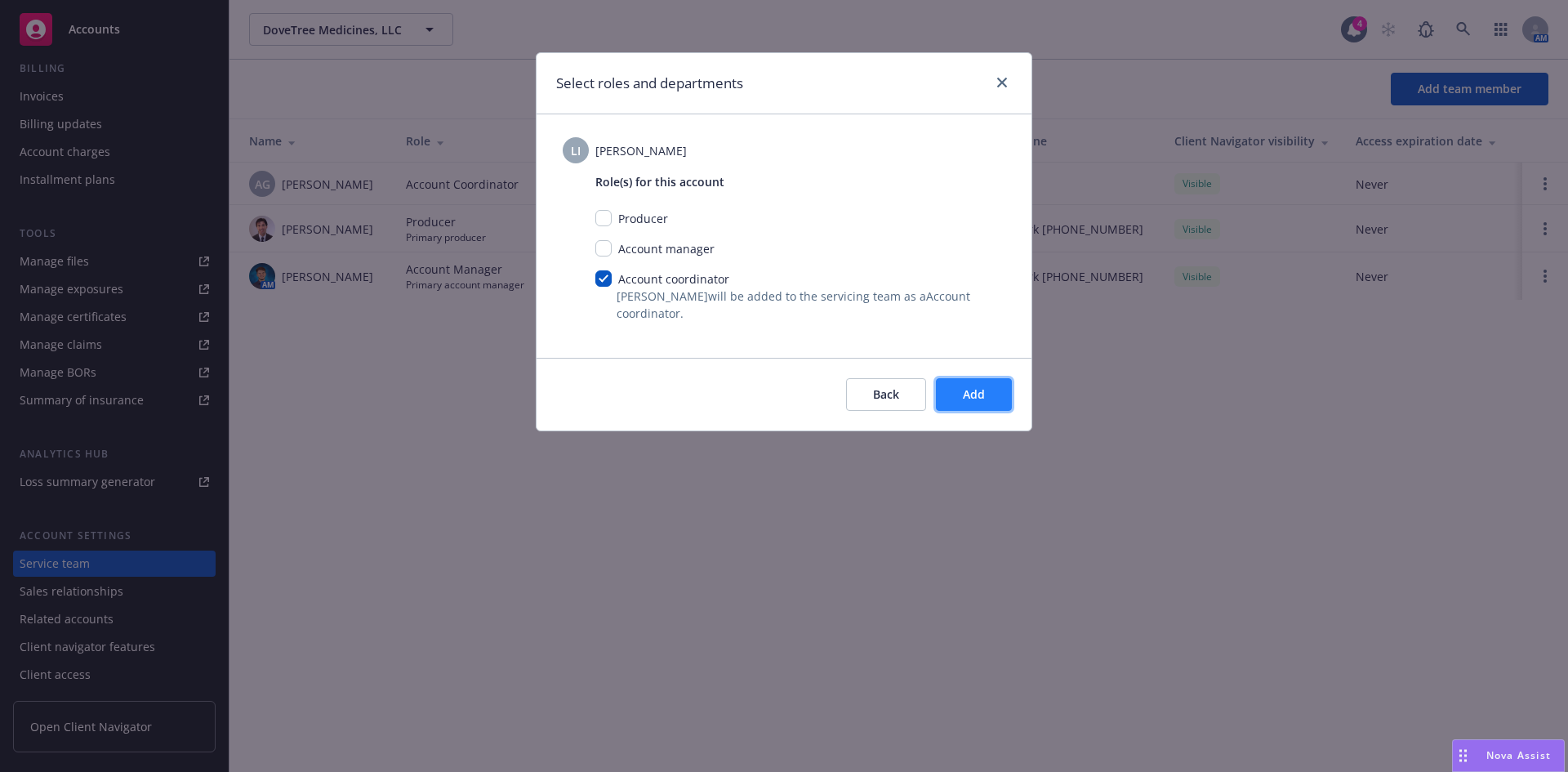
click at [981, 389] on span "Add" at bounding box center [974, 394] width 22 height 16
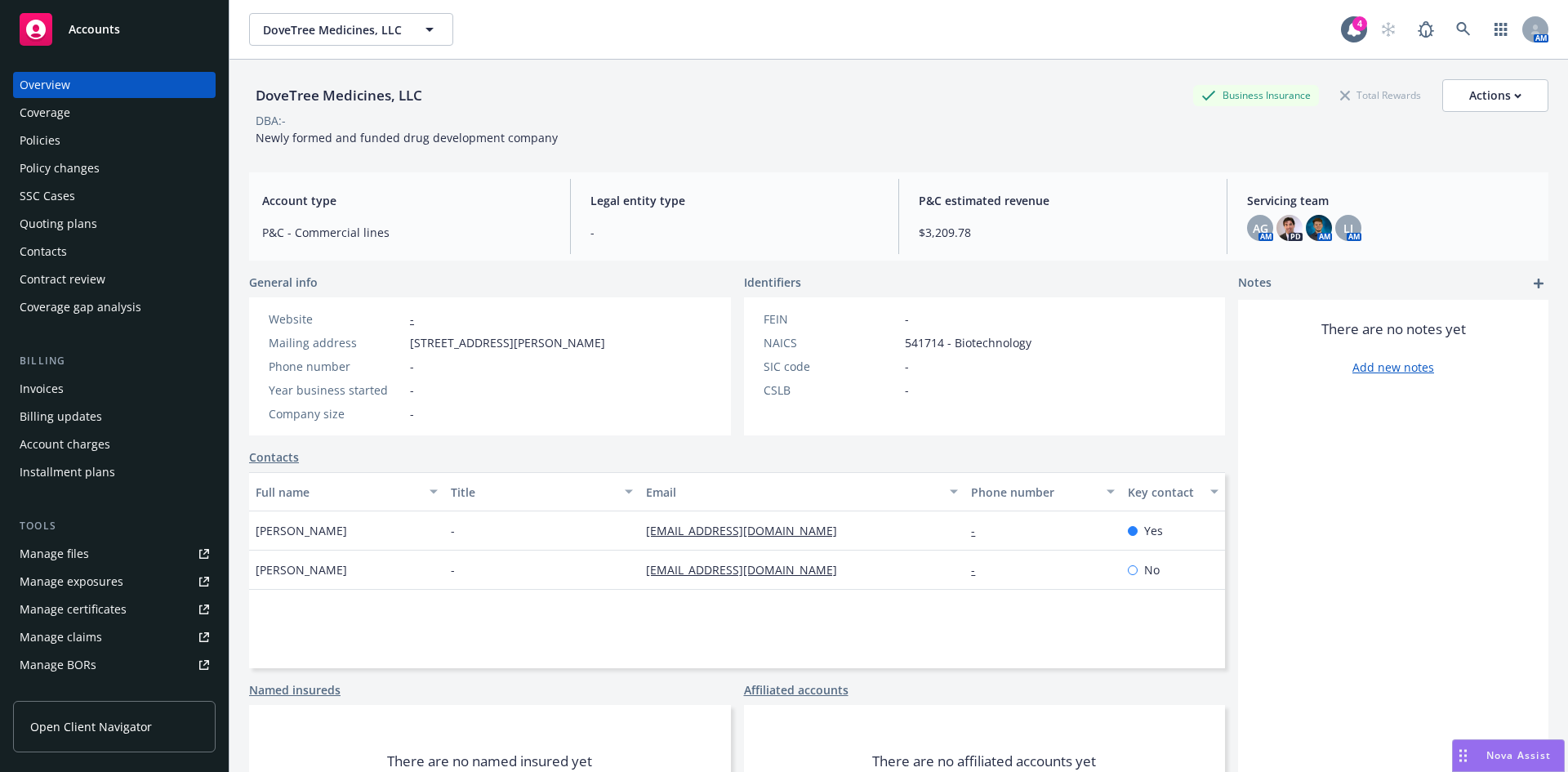
click at [45, 146] on div "Policies" at bounding box center [40, 141] width 41 height 26
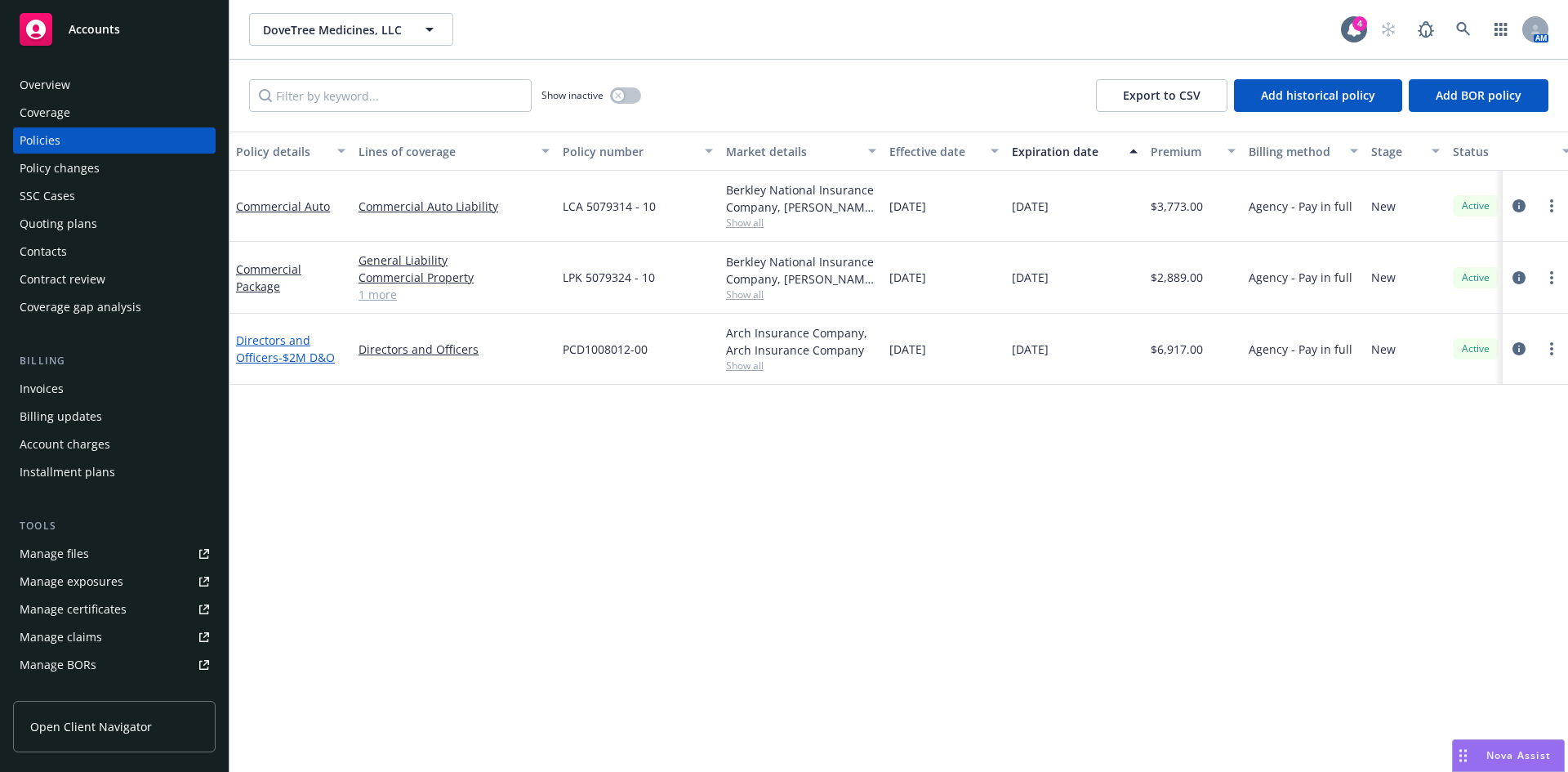
click at [276, 352] on link "Directors and Officers - $2M D&O" at bounding box center [285, 349] width 99 height 33
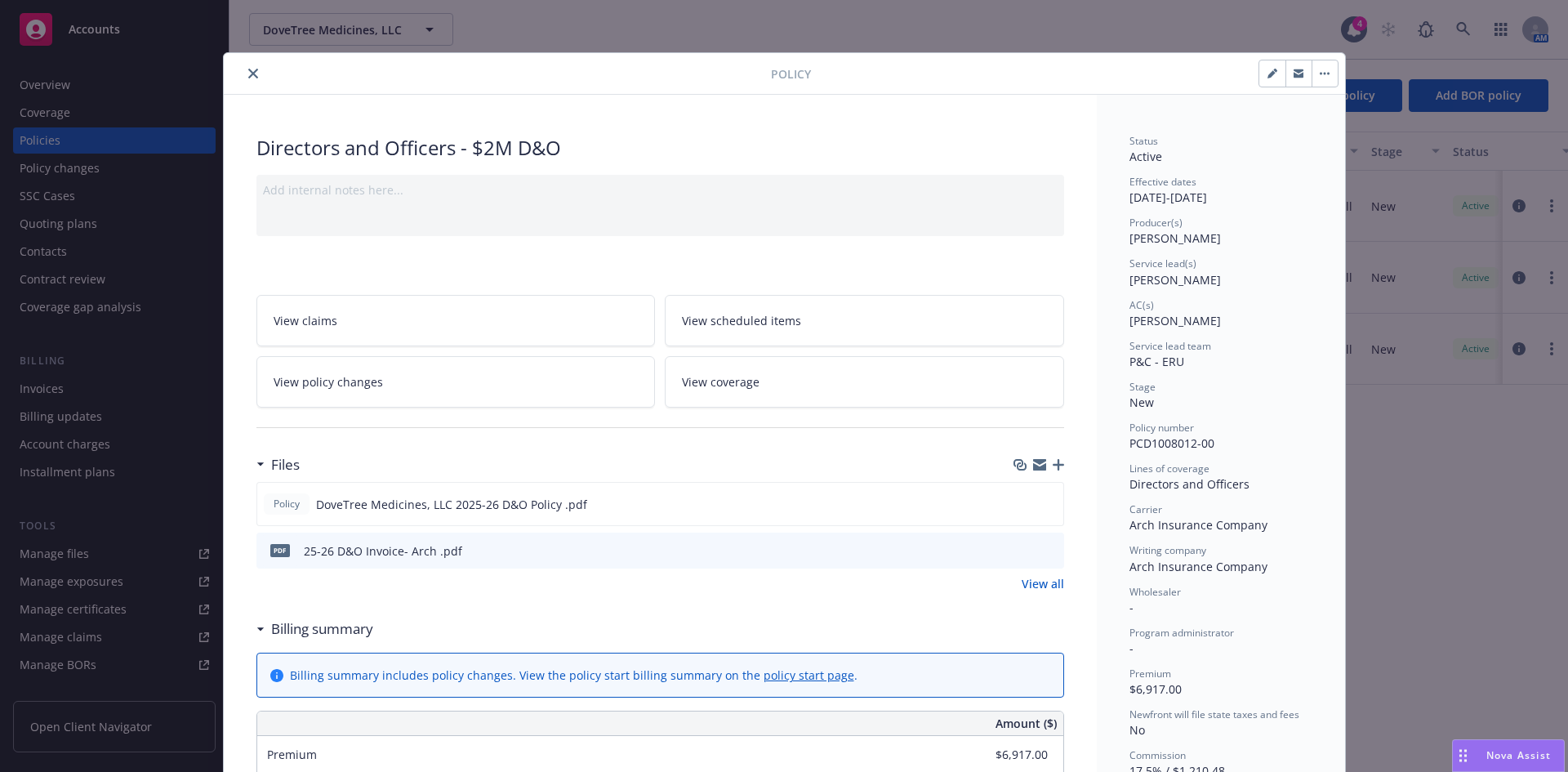
scroll to position [799, 0]
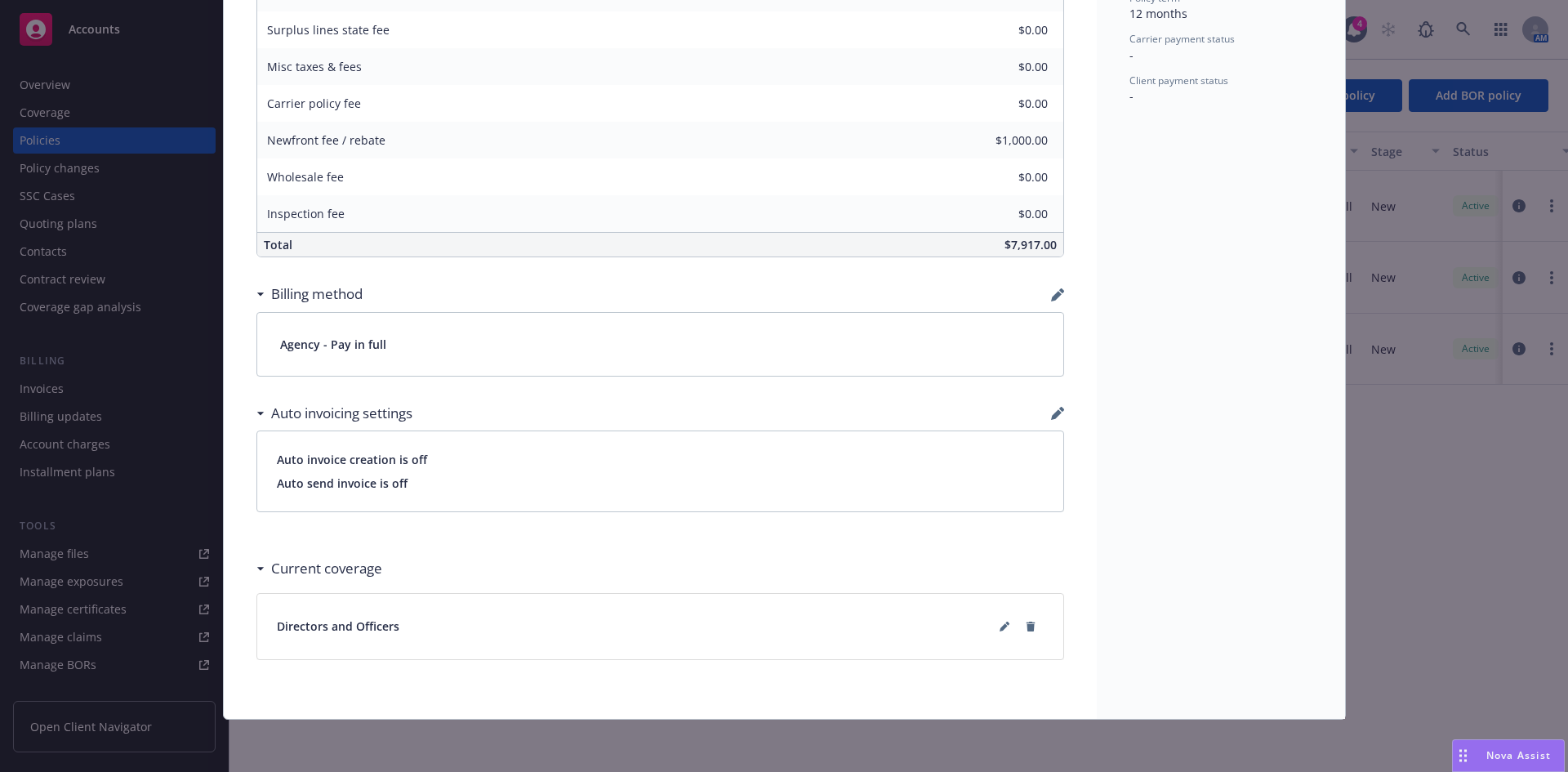
click at [985, 626] on div "Directors and Officers" at bounding box center [661, 626] width 767 height 26
click at [992, 626] on button at bounding box center [1004, 626] width 26 height 26
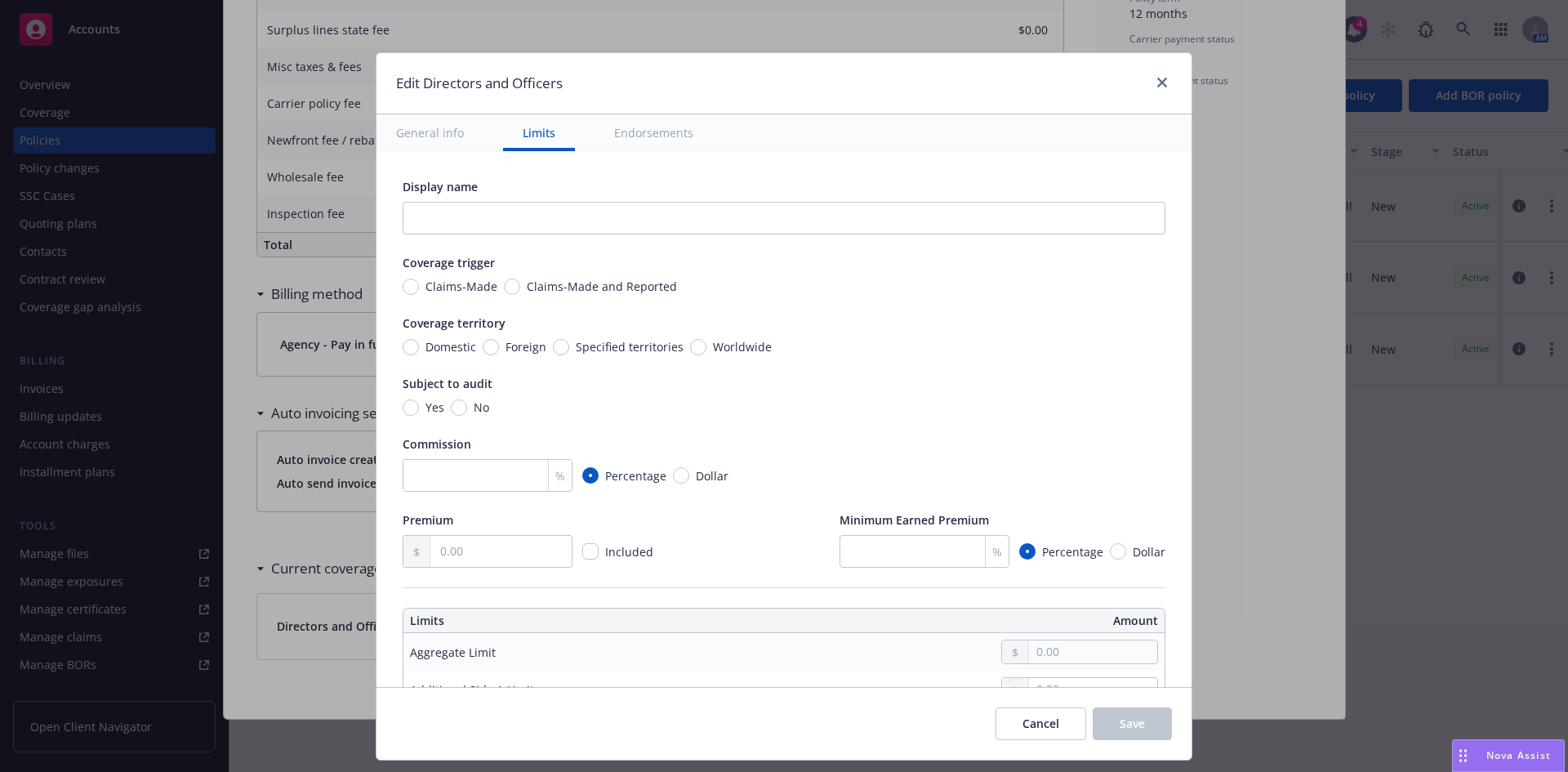
click at [1076, 667] on td at bounding box center [906, 652] width 516 height 38
click at [1075, 658] on input "text" at bounding box center [1093, 652] width 128 height 23
type input "2,000,000.00"
click at [1062, 557] on button "$2,000,000.00" at bounding box center [1075, 549] width 141 height 31
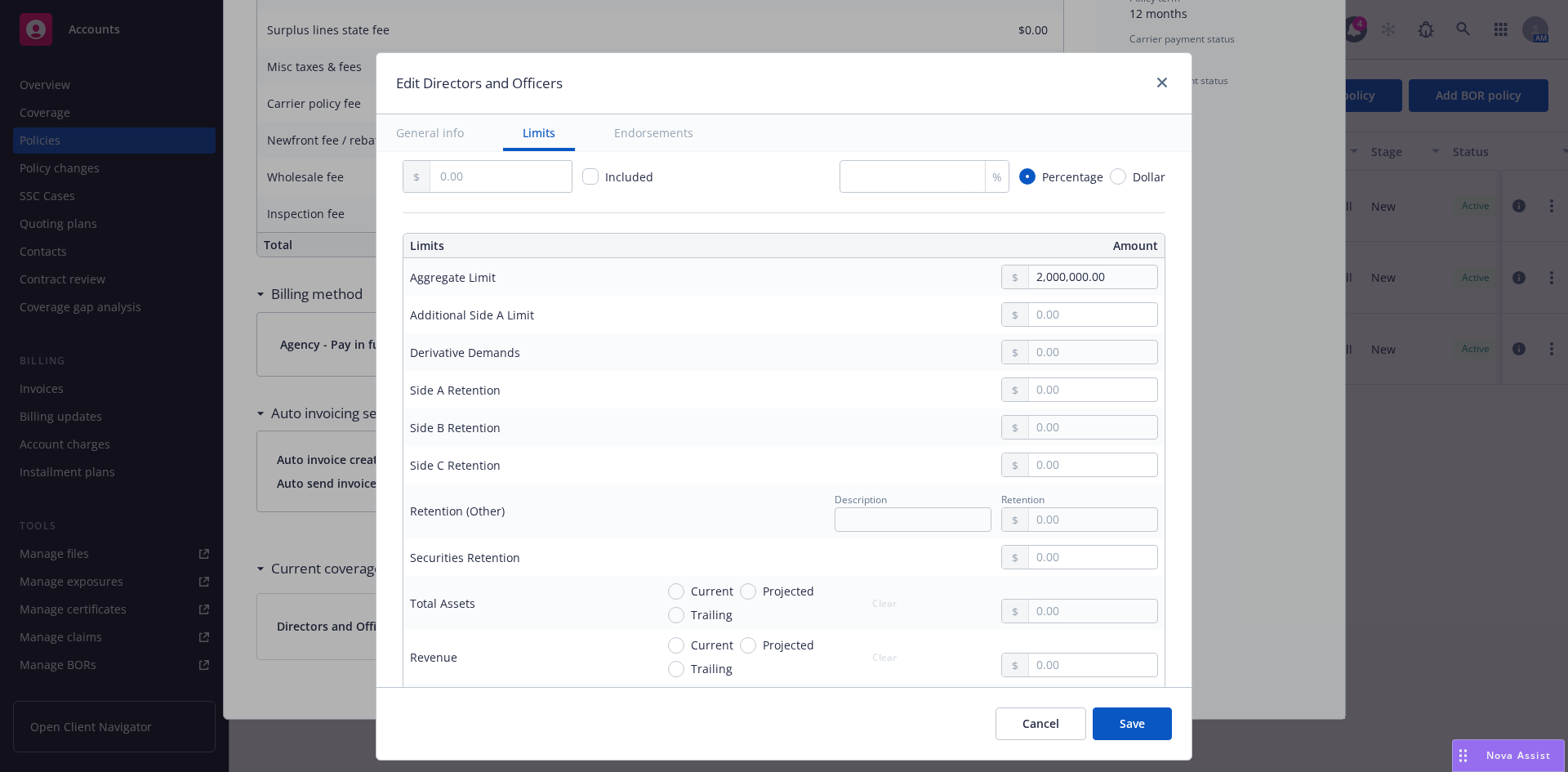
scroll to position [380, 0]
click at [1074, 396] on input "text" at bounding box center [1093, 385] width 128 height 23
type input "0.00"
click at [1082, 428] on input "text" at bounding box center [1093, 422] width 128 height 23
type input "10,000.00"
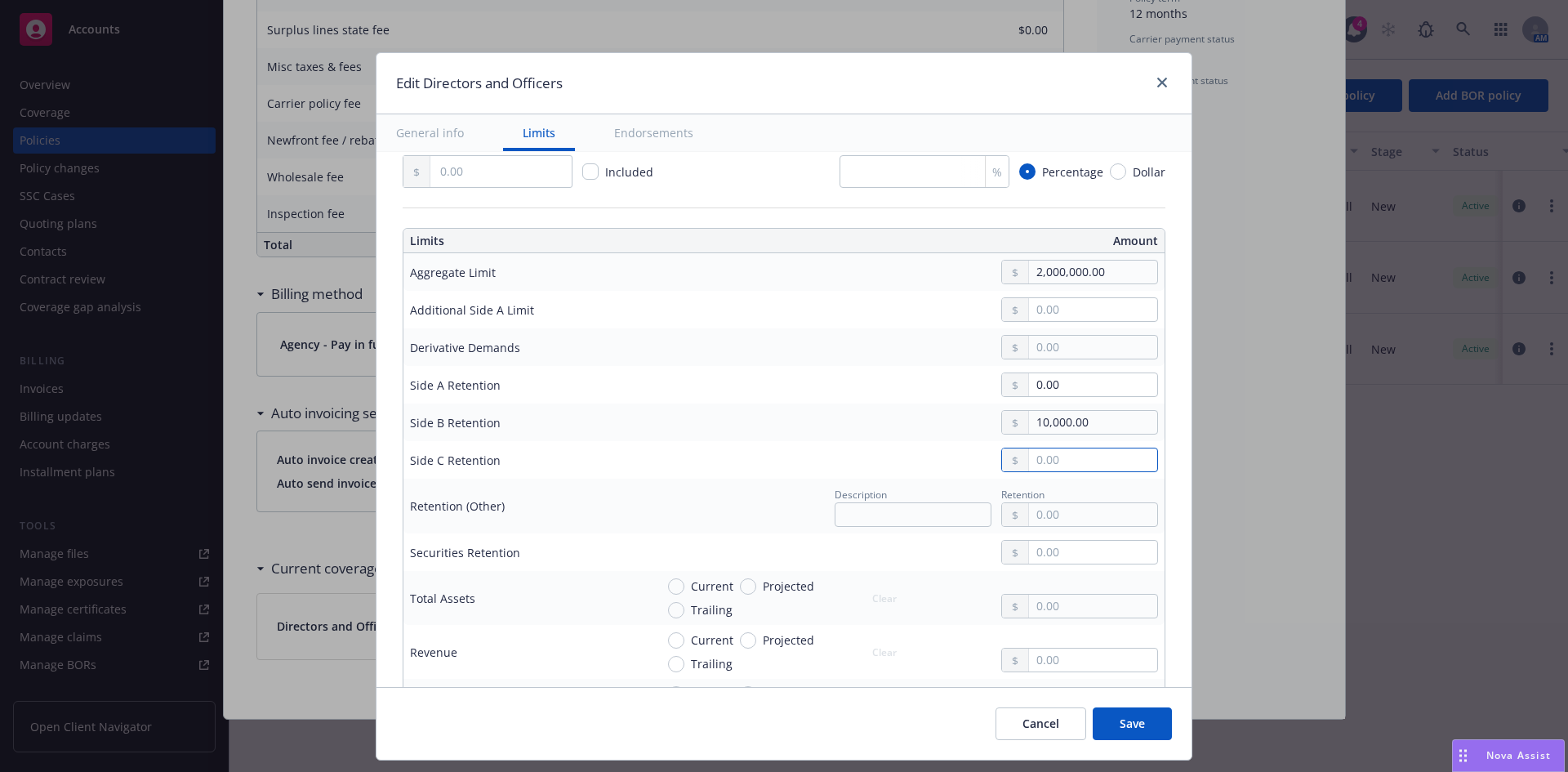
click at [1065, 455] on input "text" at bounding box center [1093, 460] width 128 height 23
type input "10,000.00"
click at [1086, 389] on input "0.00" at bounding box center [1093, 385] width 128 height 23
click at [1129, 721] on span "Save" at bounding box center [1133, 723] width 26 height 16
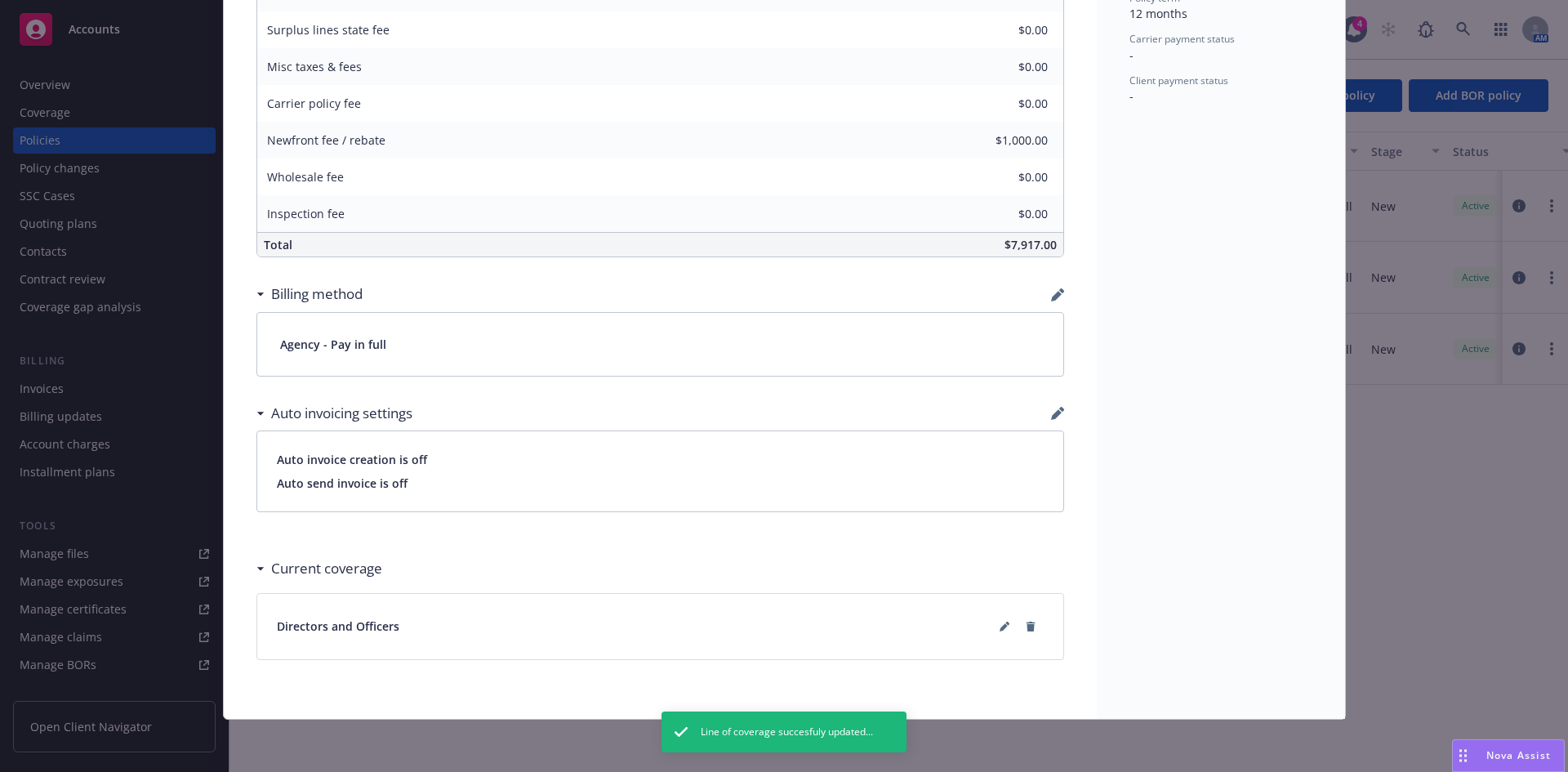
scroll to position [0, 0]
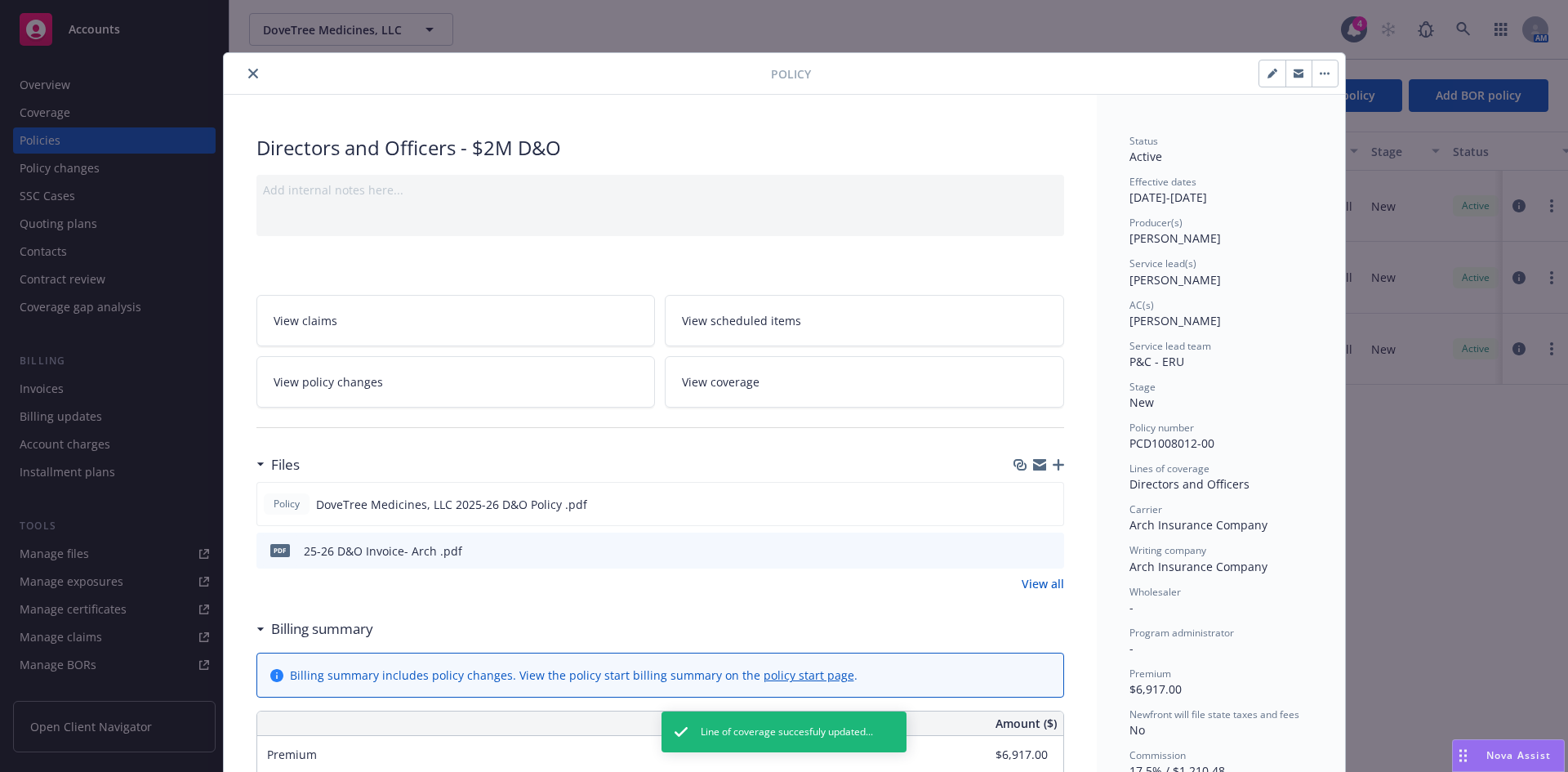
click at [254, 77] on button "close" at bounding box center [254, 73] width 20 height 20
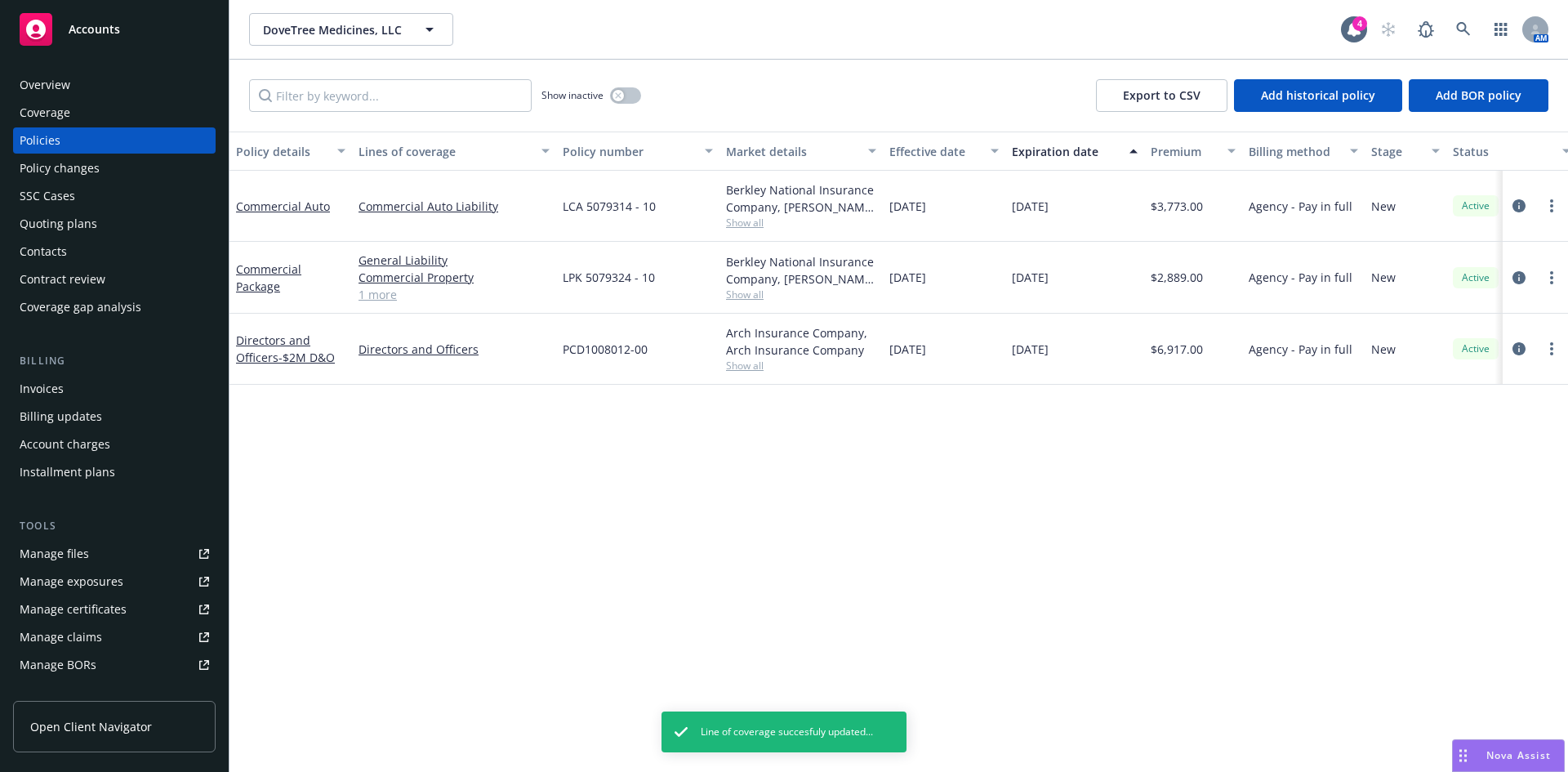
click at [79, 385] on div "Invoices" at bounding box center [114, 388] width 189 height 26
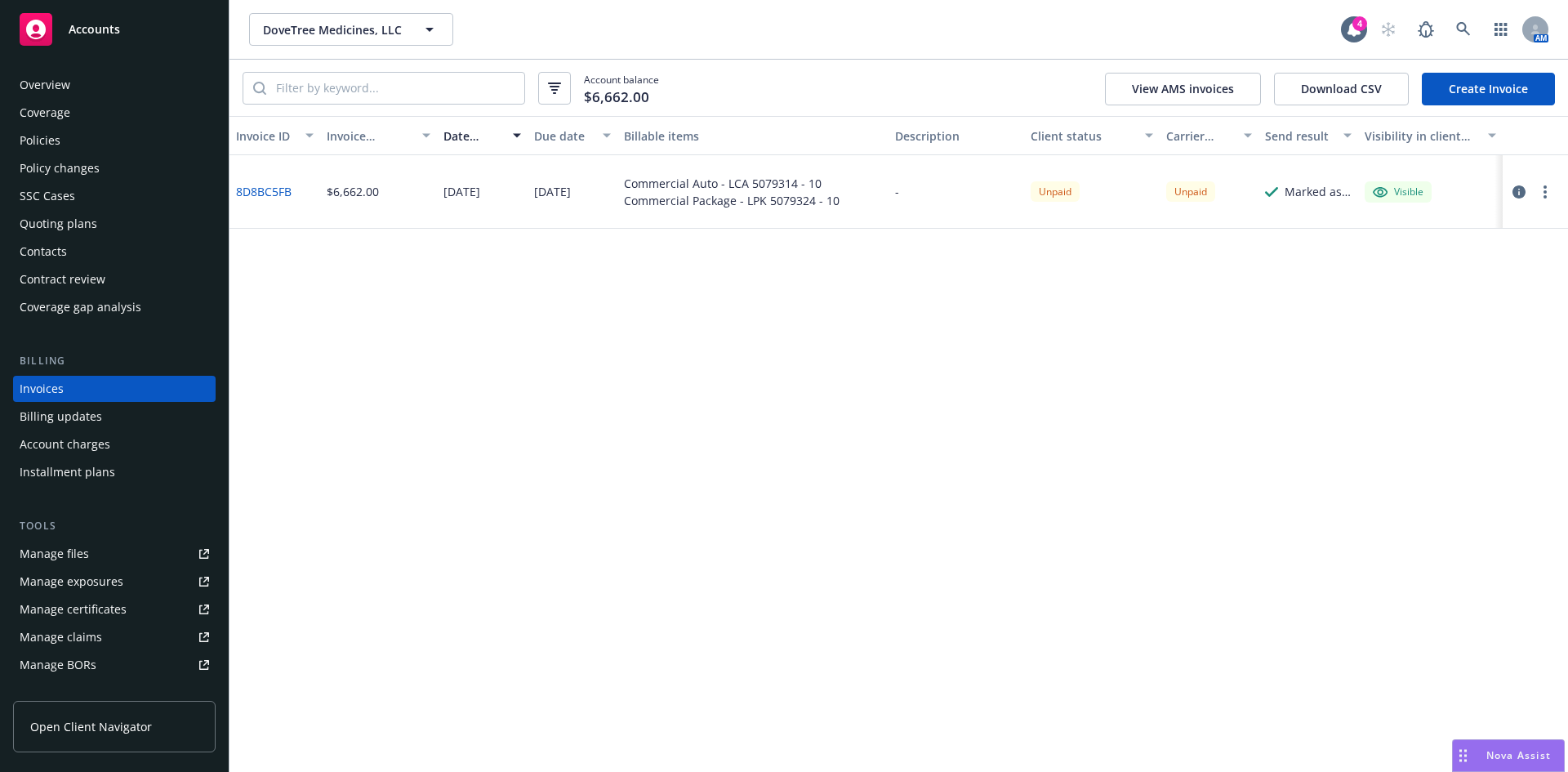
click at [119, 553] on link "Manage files" at bounding box center [114, 554] width 203 height 26
click at [1466, 88] on link "Create Invoice" at bounding box center [1489, 88] width 133 height 33
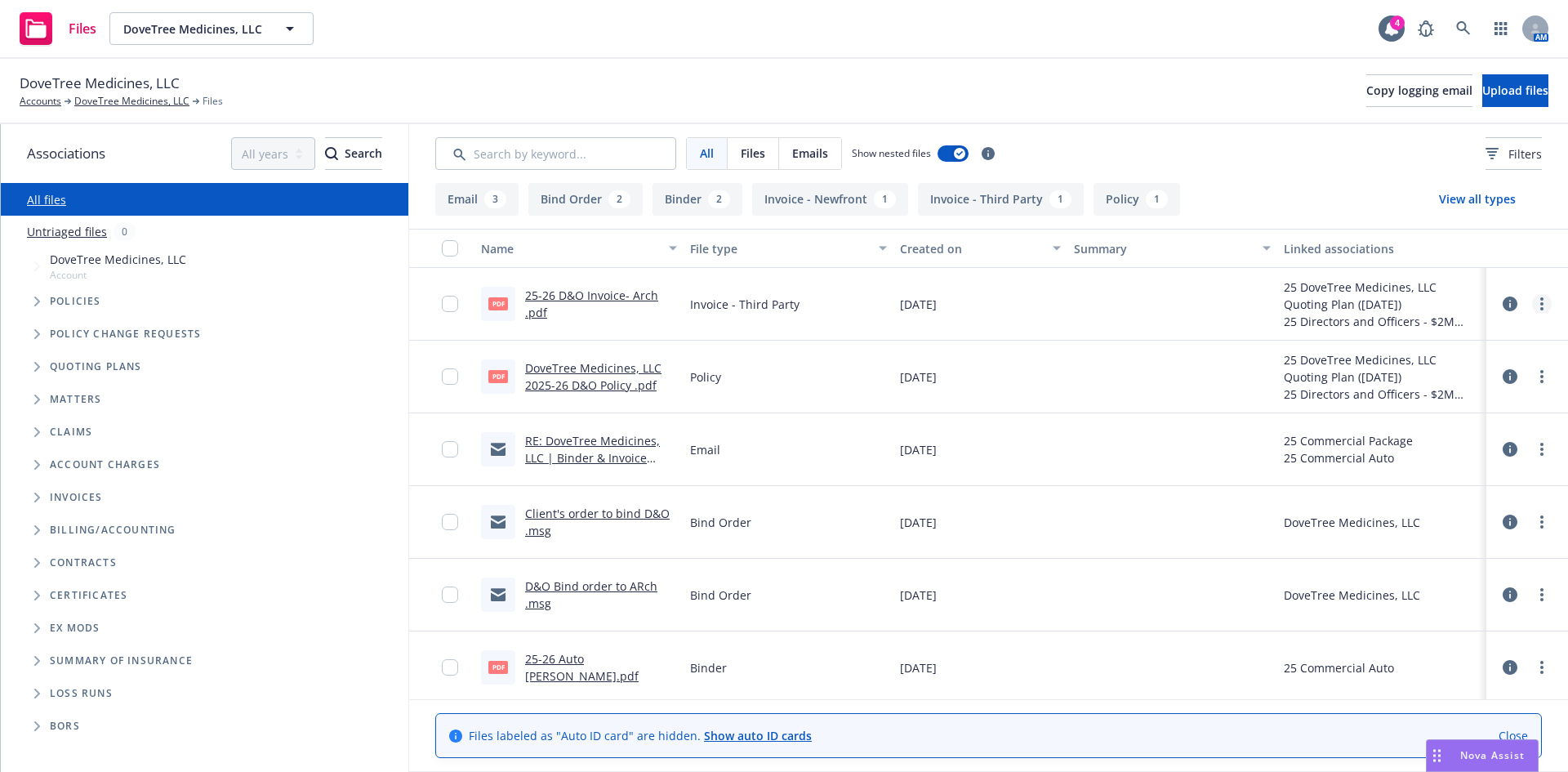
click at [1535, 300] on link "more" at bounding box center [1542, 304] width 20 height 20
click at [1423, 404] on link "Edit" at bounding box center [1458, 402] width 162 height 33
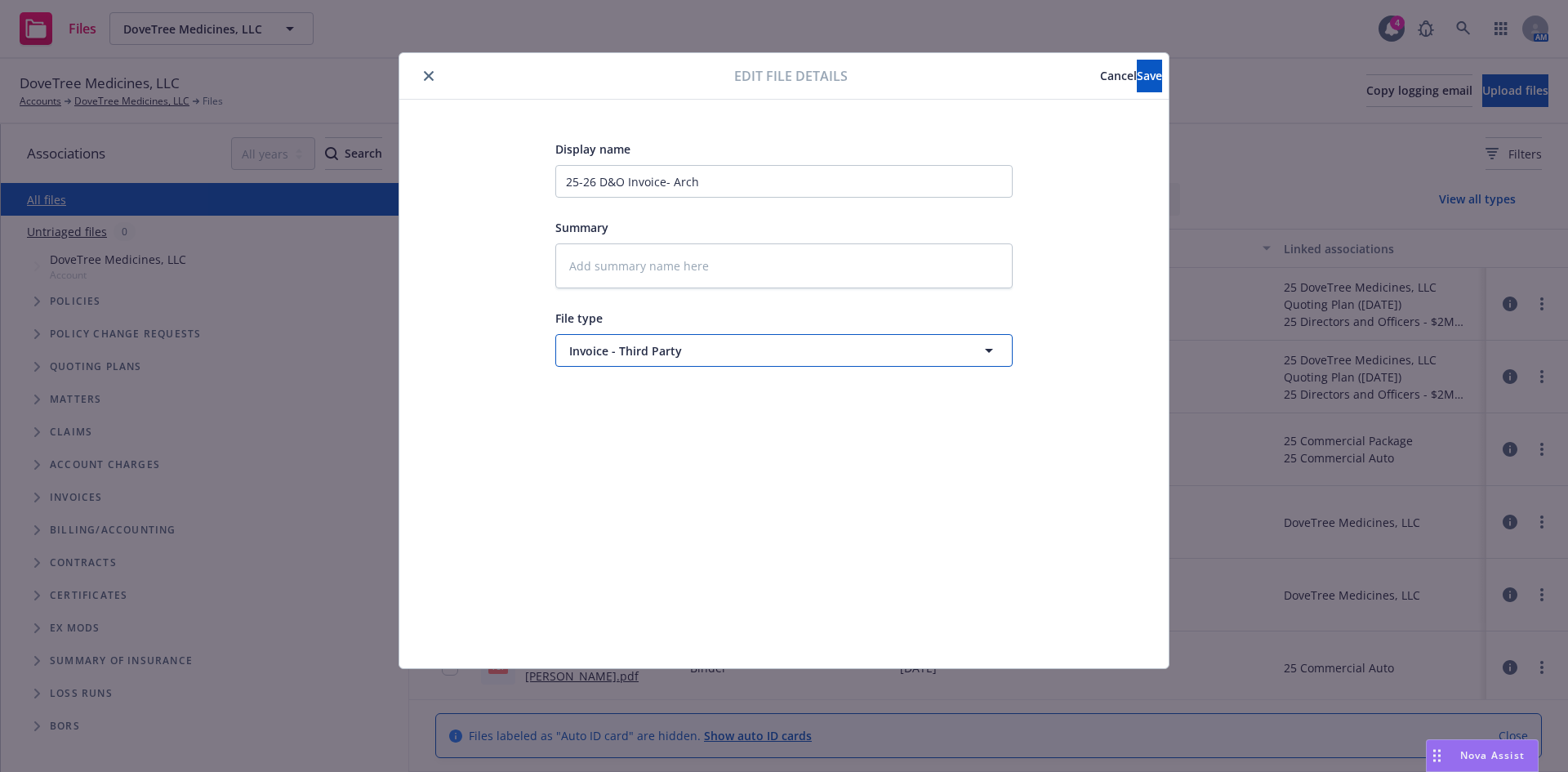
click at [592, 350] on span "Invoice - Third Party" at bounding box center [754, 351] width 369 height 17
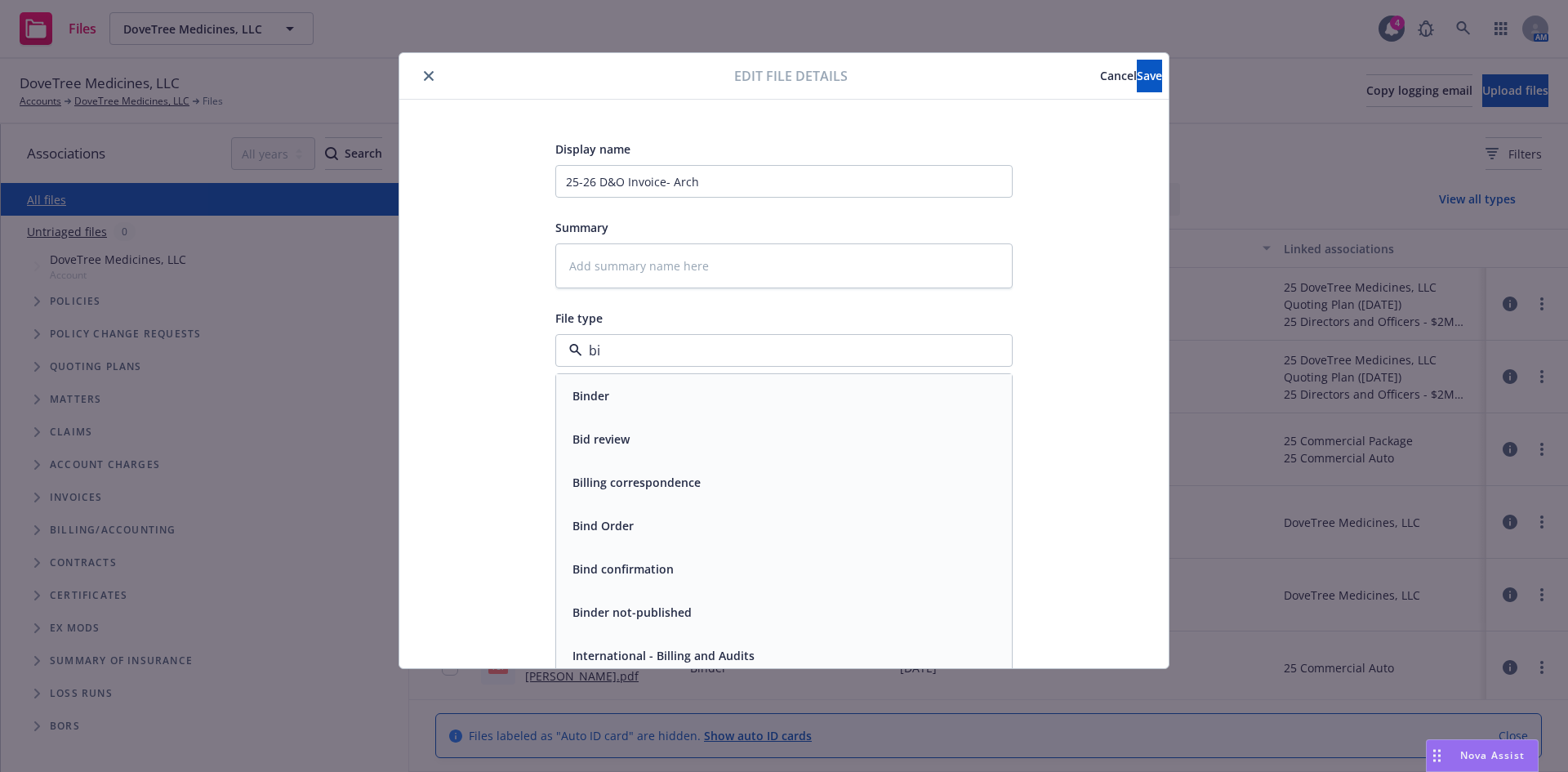
type input "bin"
click at [645, 405] on div "Binder" at bounding box center [784, 396] width 436 height 24
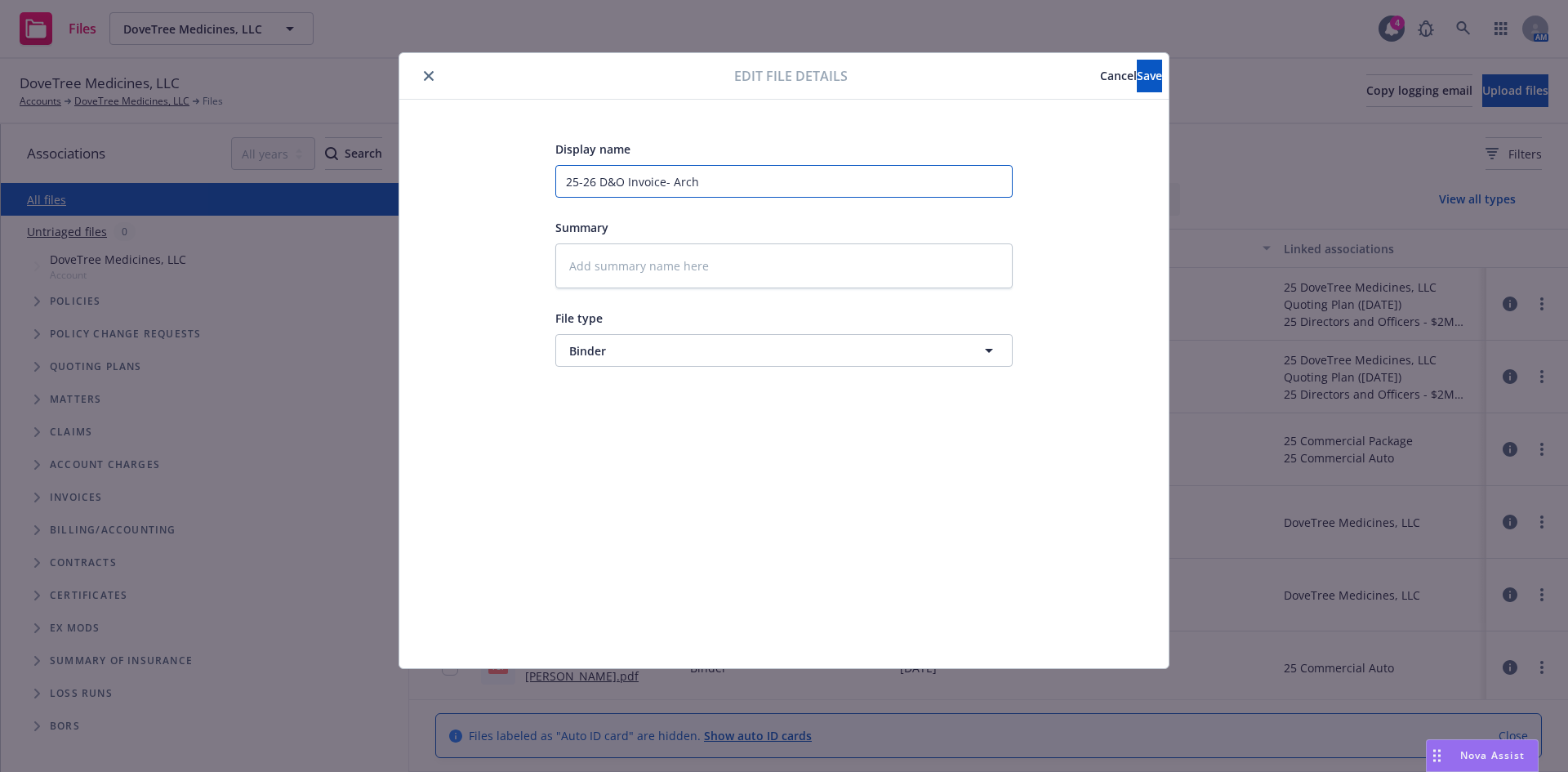
click at [687, 179] on input "25-26 D&O Invoice- Arch" at bounding box center [784, 181] width 458 height 33
click at [687, 177] on input "25-26 D&O Invoice- Arch" at bounding box center [784, 181] width 458 height 33
click at [665, 179] on input "25-26 D&O Invoice- Arch" at bounding box center [784, 181] width 458 height 33
type textarea "x"
type input "25-26 D&O Invoic- Arch"
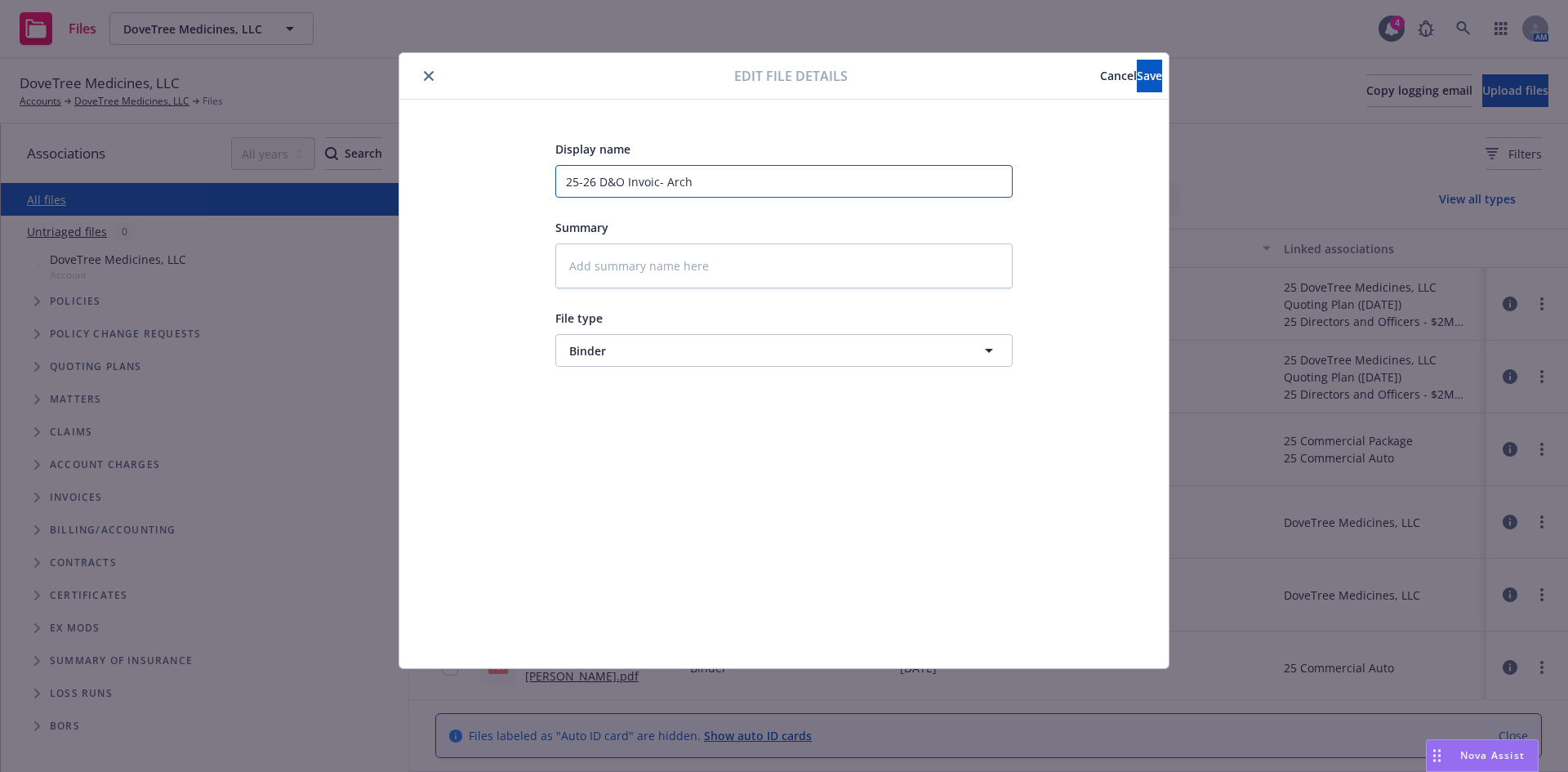
type textarea "x"
type input "25-26 D&O Invoi- Arch"
type textarea "x"
type input "25-26 D&O Invo- Arch"
type textarea "x"
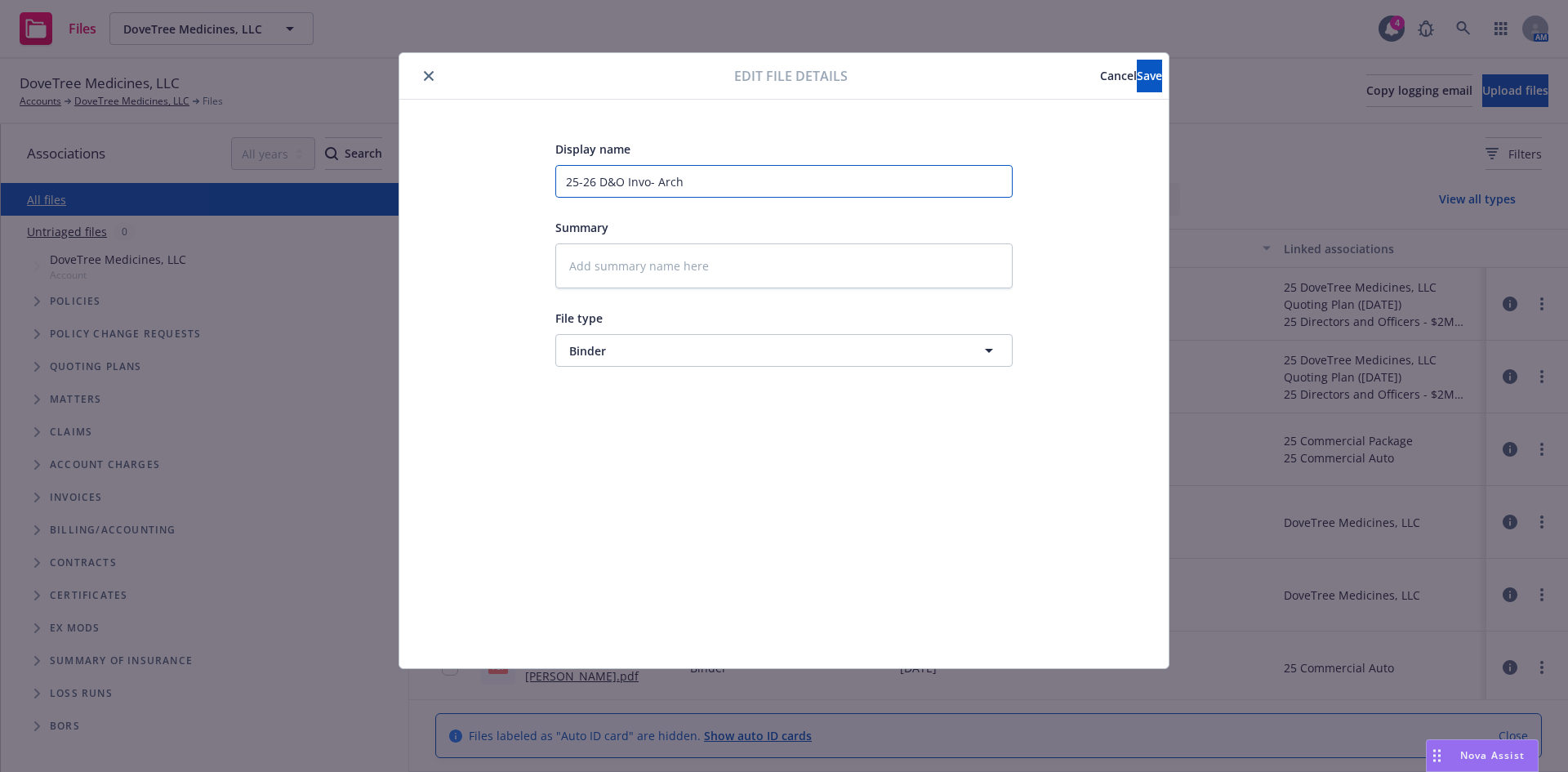
type input "25-26 D&O Inv- Arch"
type textarea "x"
type input "25-26 D&O In- Arch"
type textarea "x"
type input "25-26 D&O I- Arch"
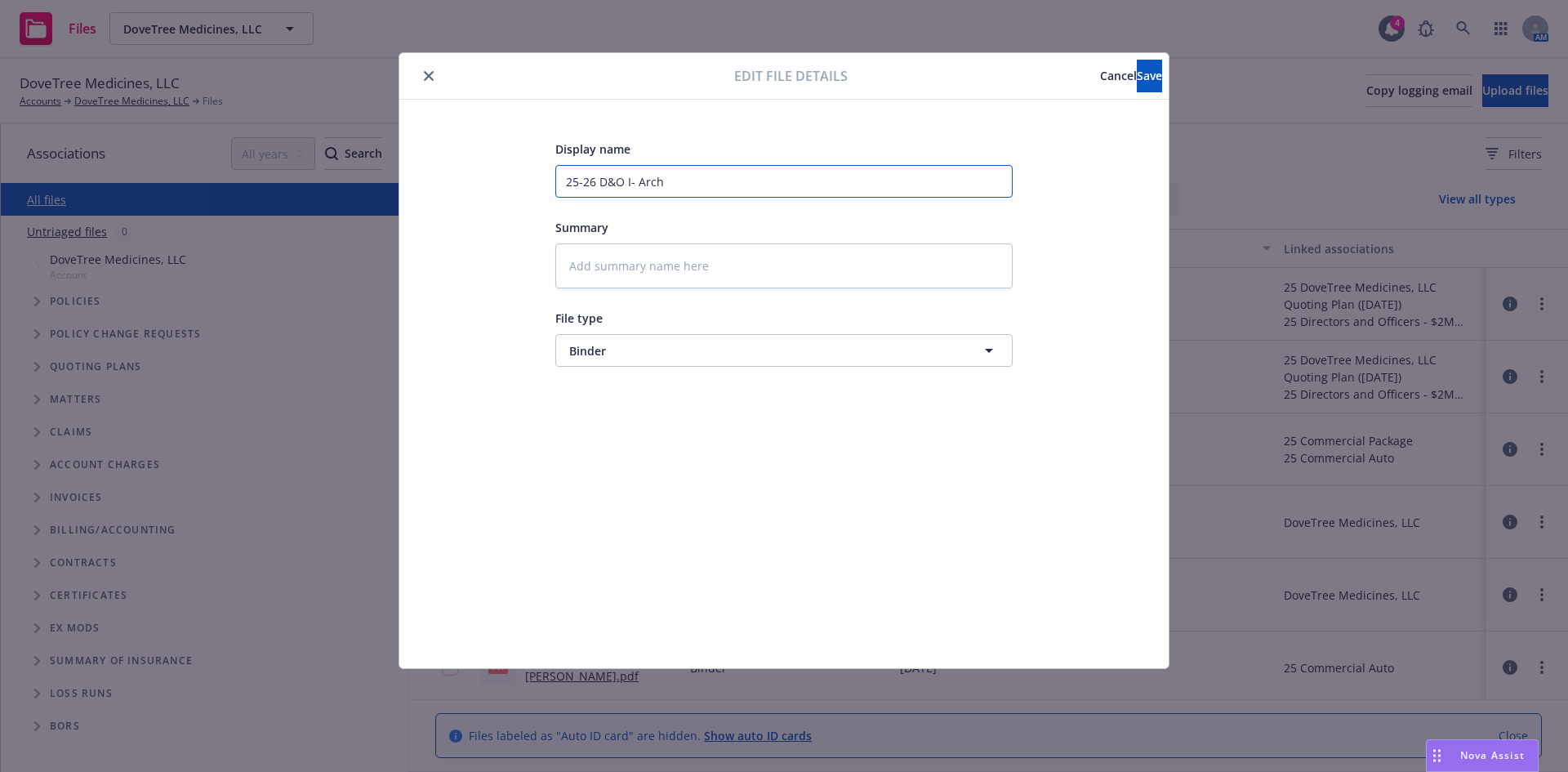
type textarea "x"
type input "25-26 D&O - Arch"
type textarea "x"
type input "25-26 D&O B- Arch"
type textarea "x"
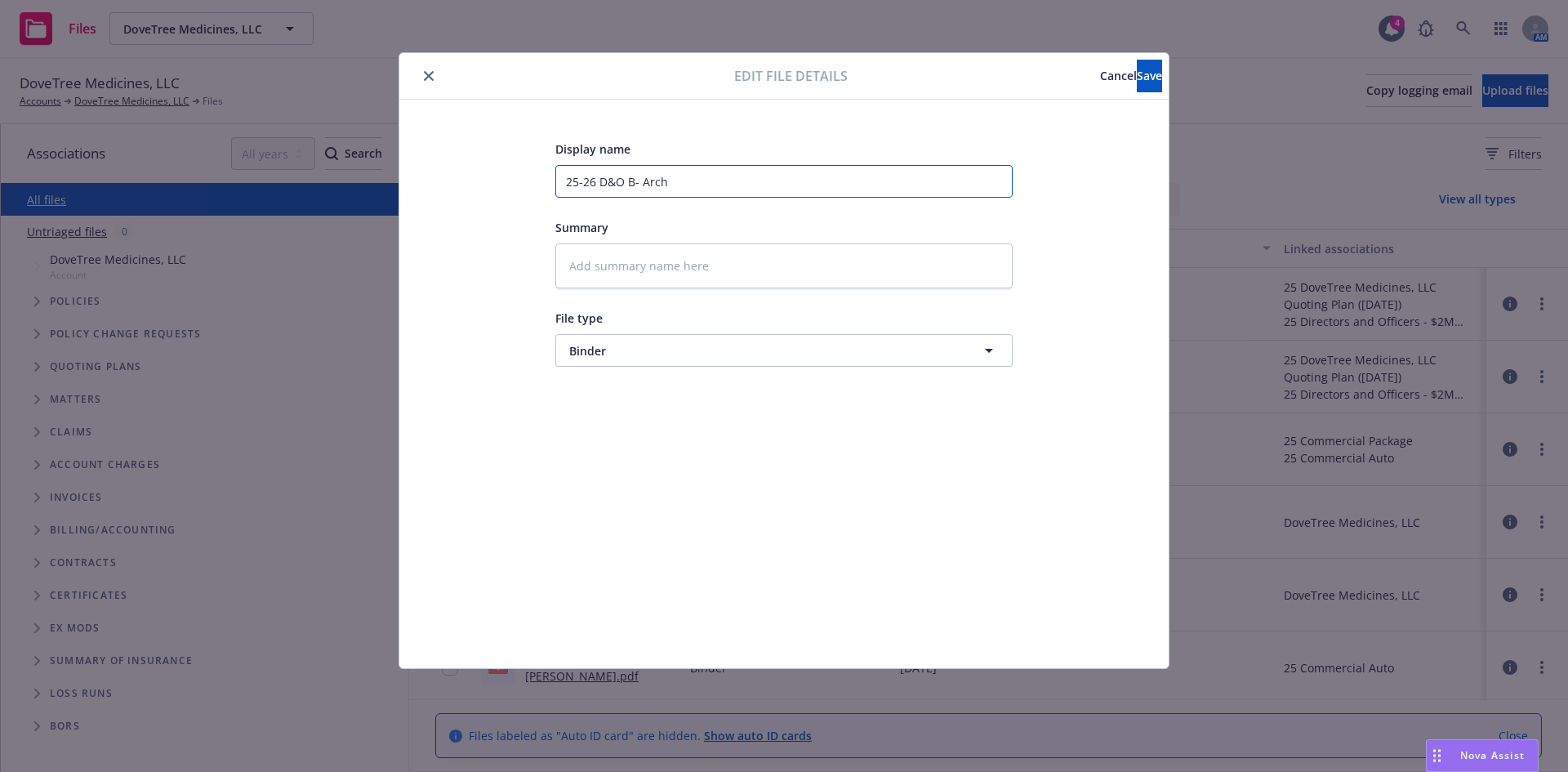
type input "25-26 D&O Bi- Arch"
type textarea "x"
type input "25-26 D&O Bin- Arch"
type textarea "x"
type input "25-26 D&O Bind- Arch"
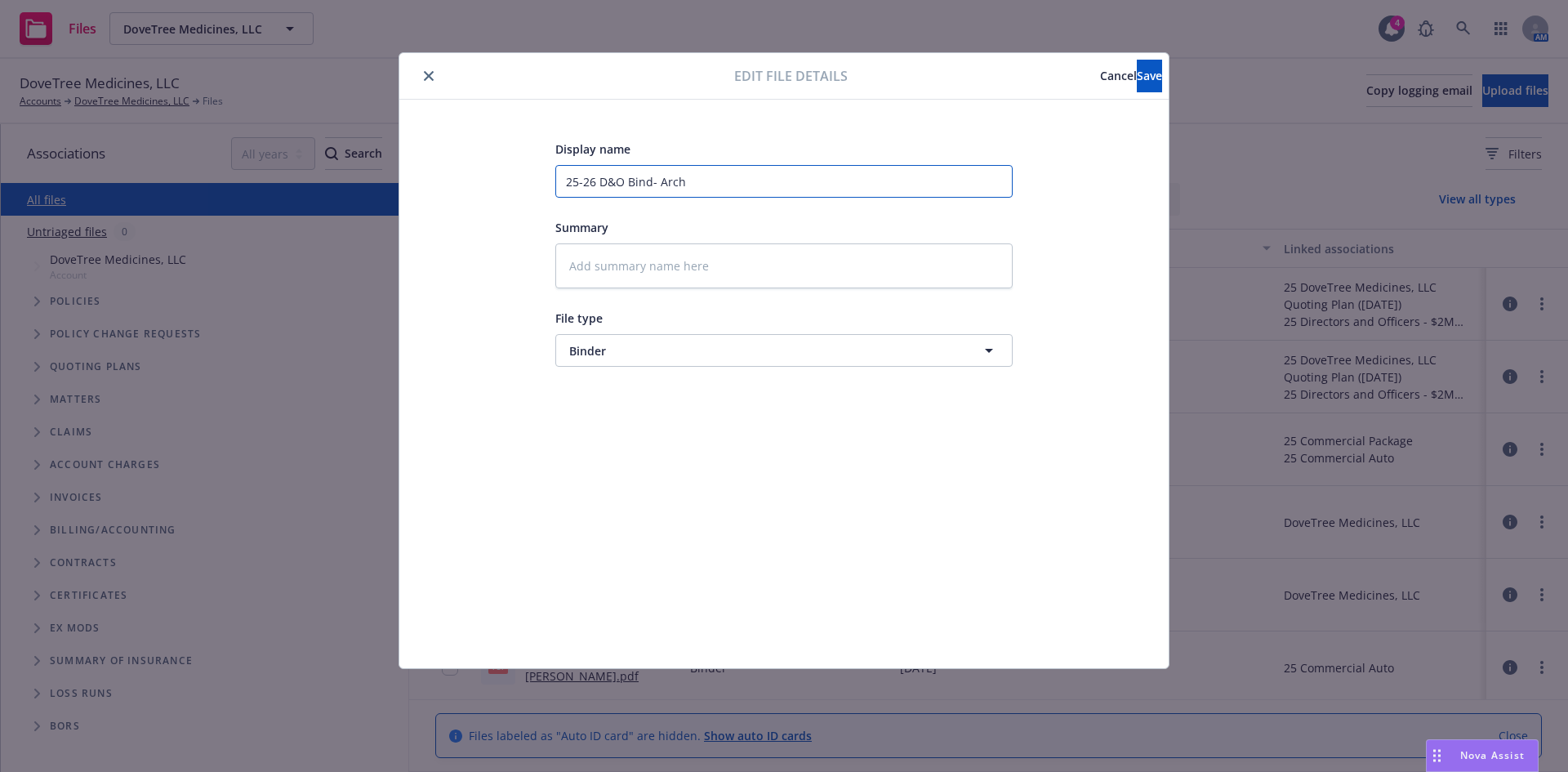
type textarea "x"
type input "25-26 D&O Binde- Arch"
type textarea "x"
type input "25-26 D&O Binder- Arch"
click at [1137, 79] on span "Save" at bounding box center [1150, 75] width 26 height 16
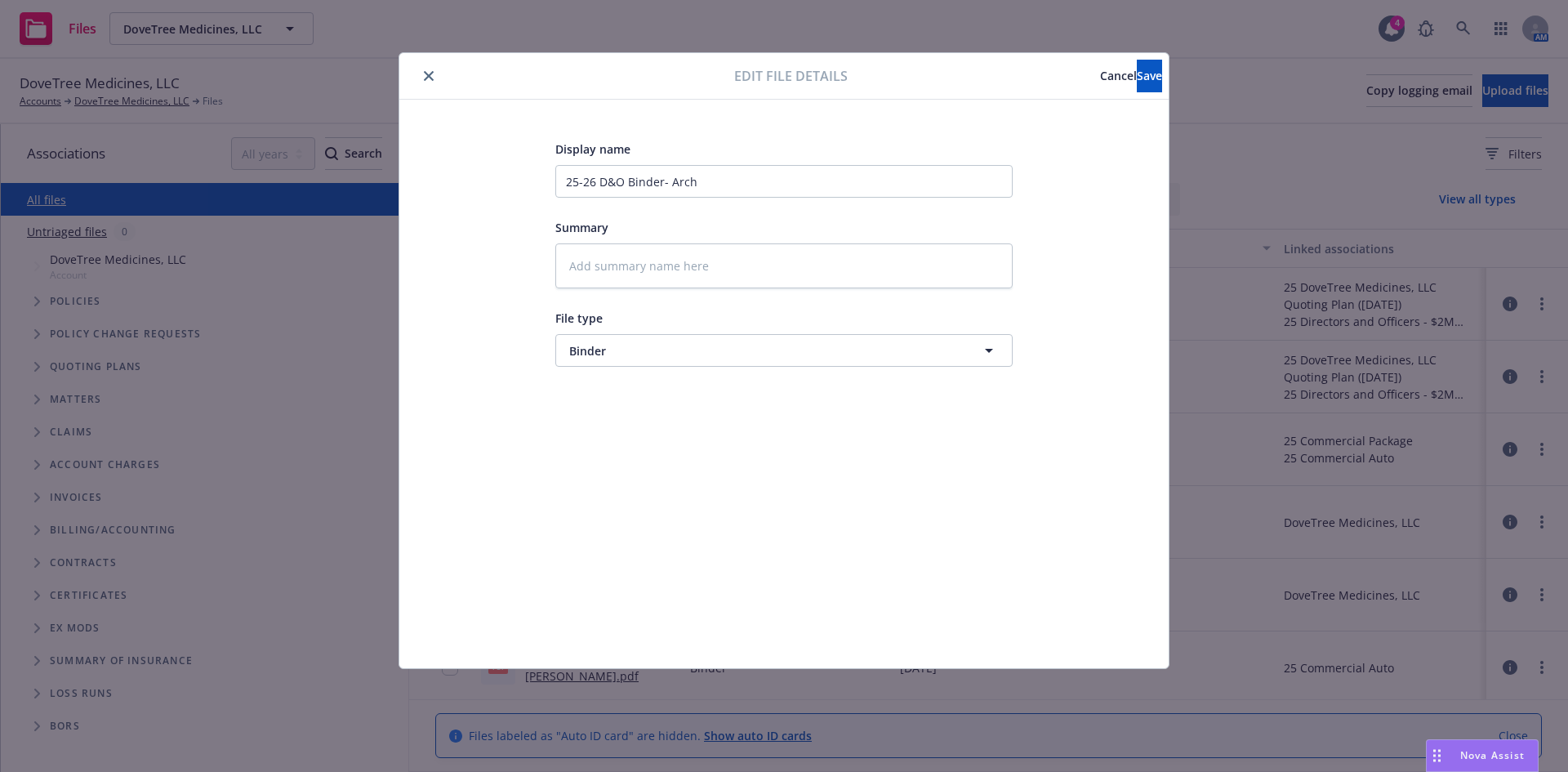
type textarea "x"
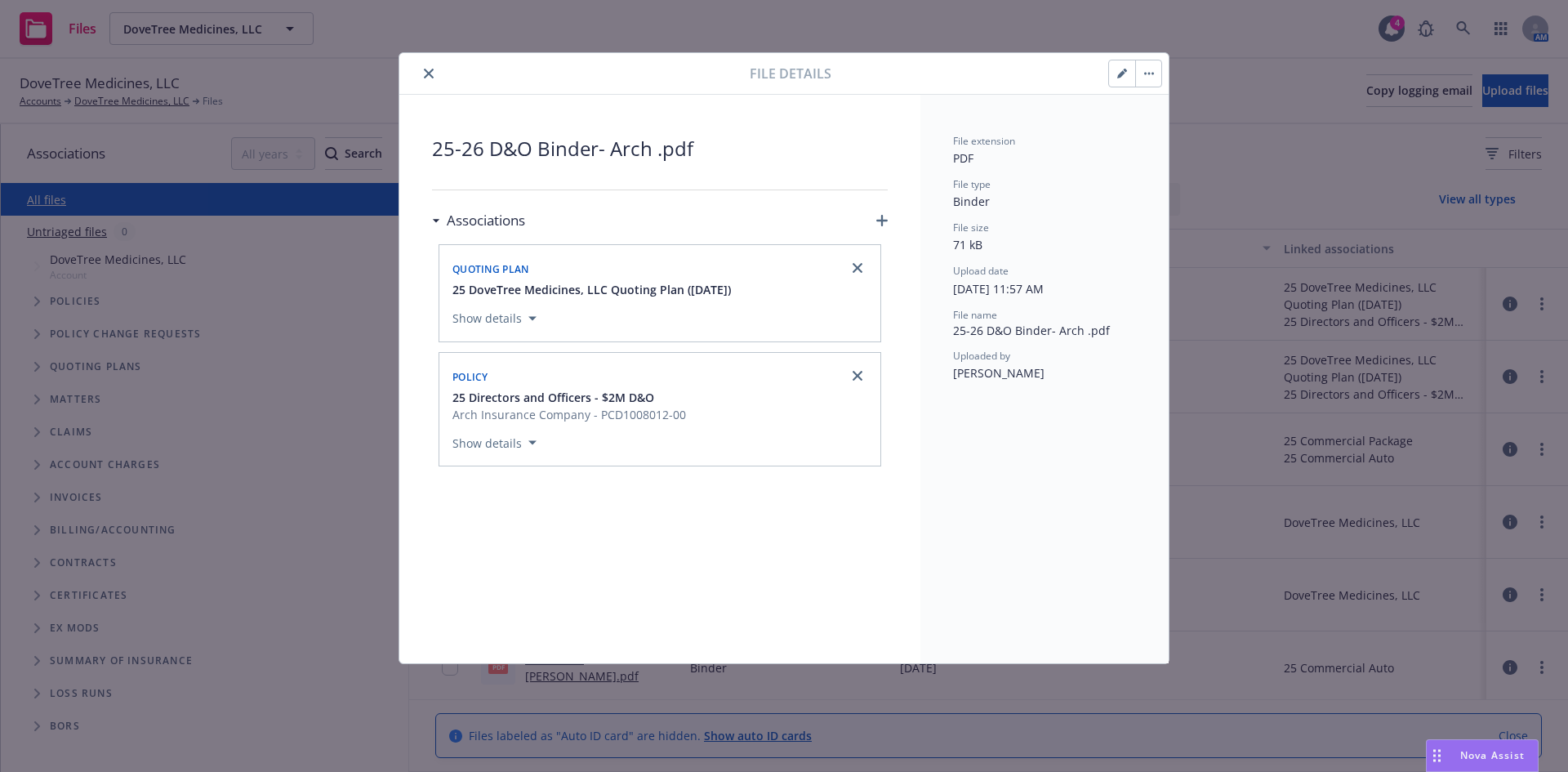
click at [428, 72] on icon "close" at bounding box center [429, 73] width 10 height 10
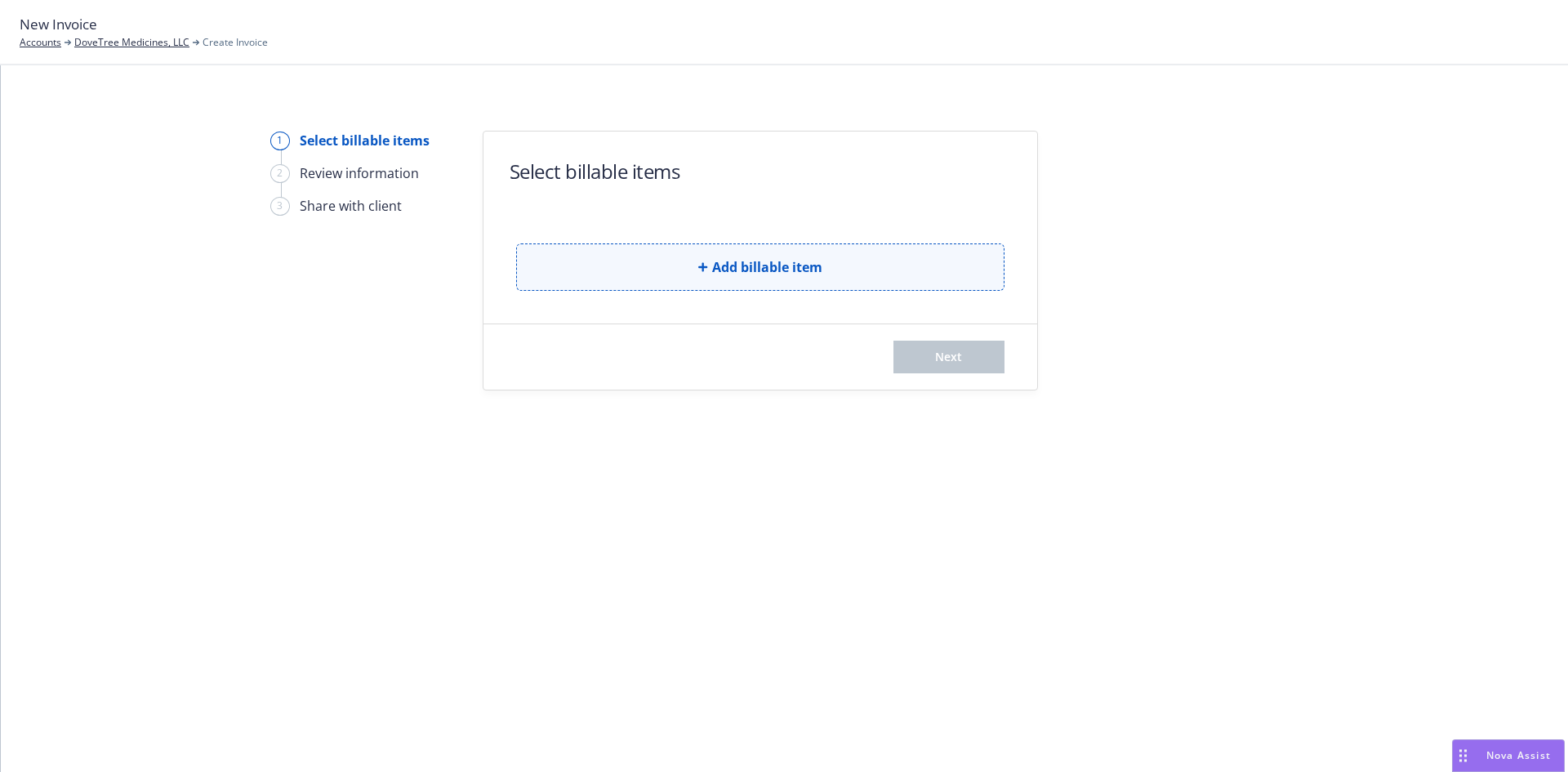
click at [797, 279] on button "Add billable item" at bounding box center [760, 268] width 488 height 48
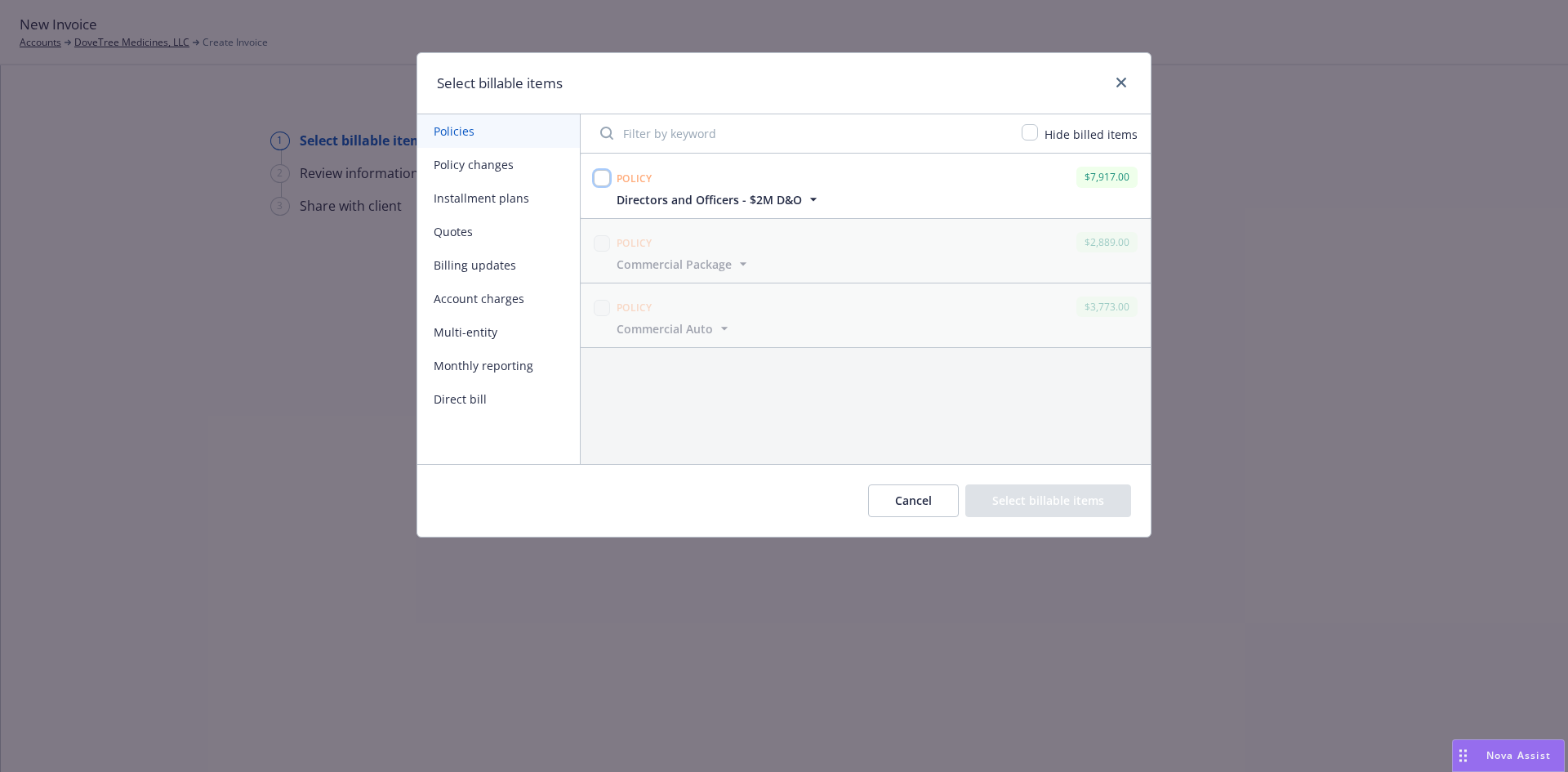
click at [601, 170] on input "checkbox" at bounding box center [602, 178] width 16 height 16
checkbox input "true"
click at [1066, 506] on button "Select billable items" at bounding box center [1048, 500] width 165 height 33
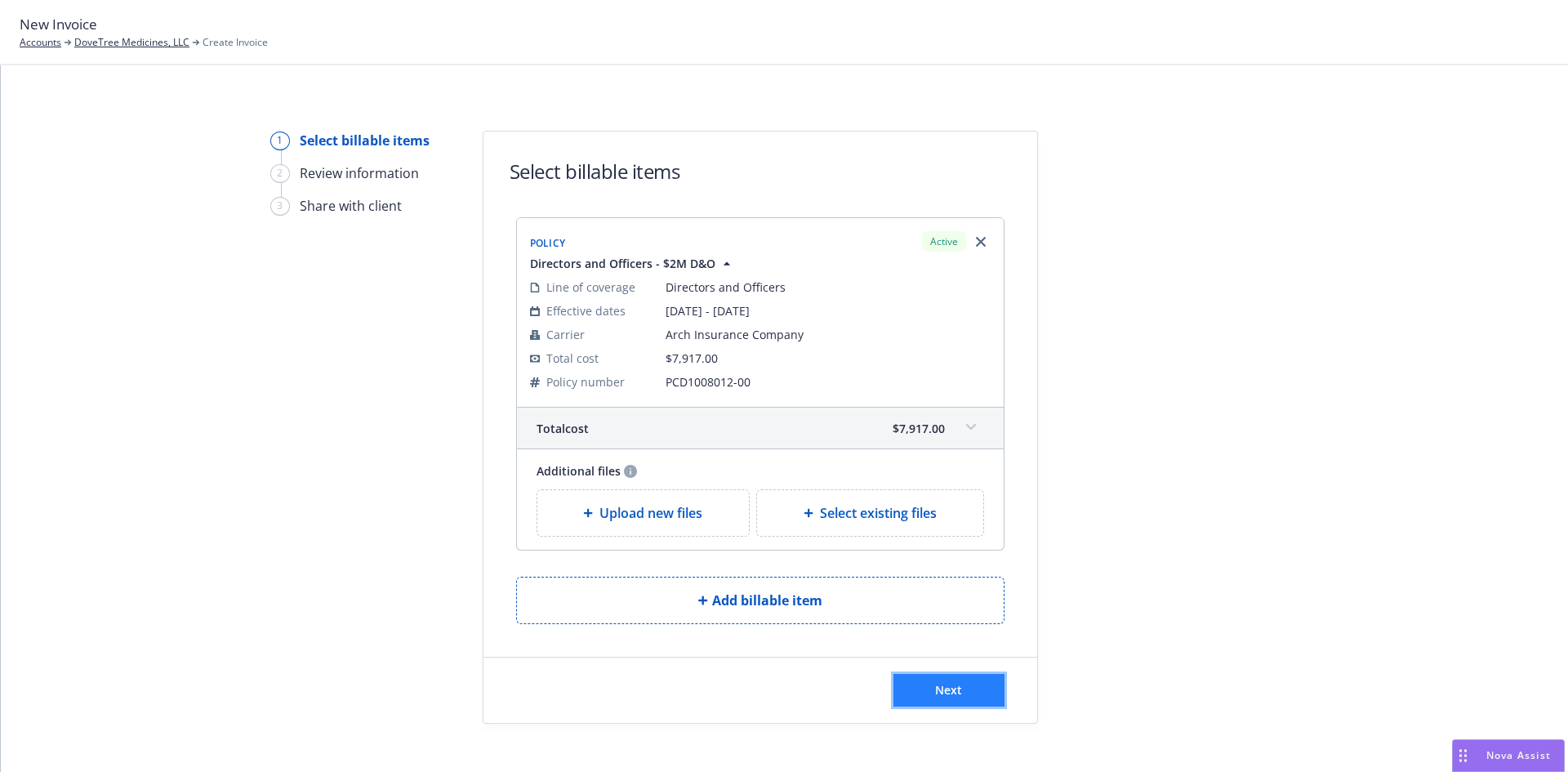
click at [948, 702] on button "Next" at bounding box center [949, 690] width 111 height 33
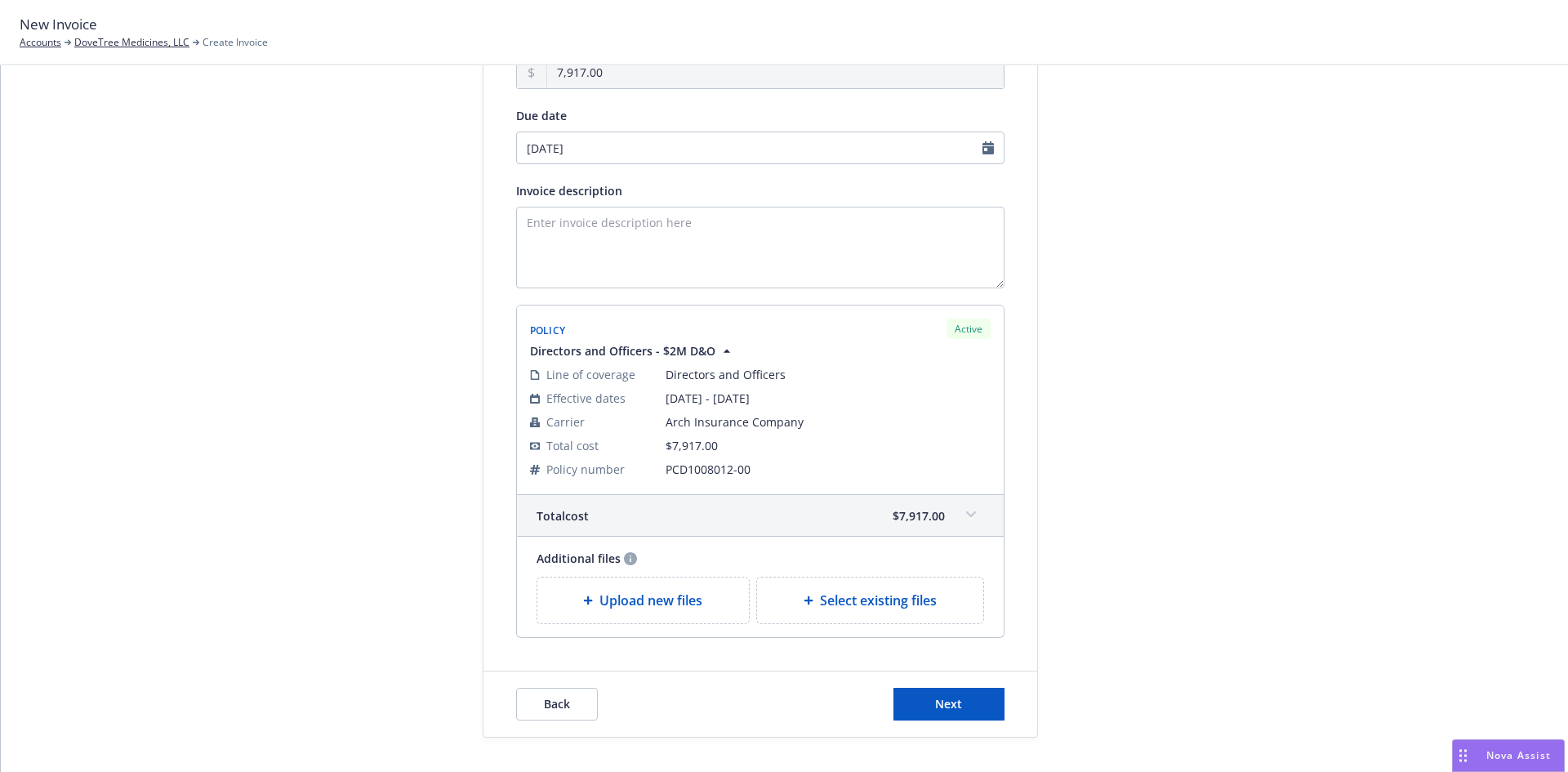
scroll to position [218, 0]
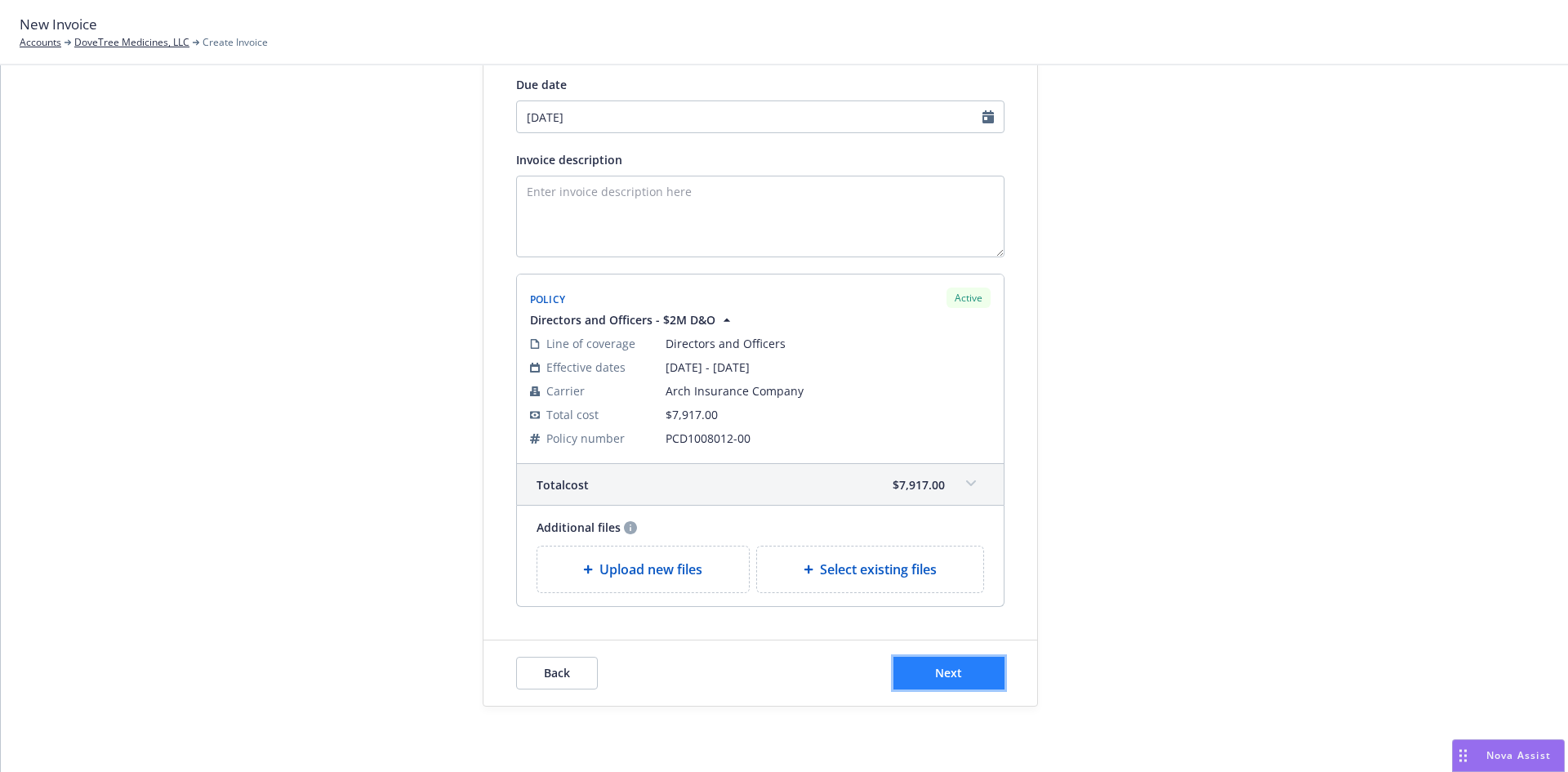
click at [953, 670] on span "Next" at bounding box center [948, 673] width 27 height 16
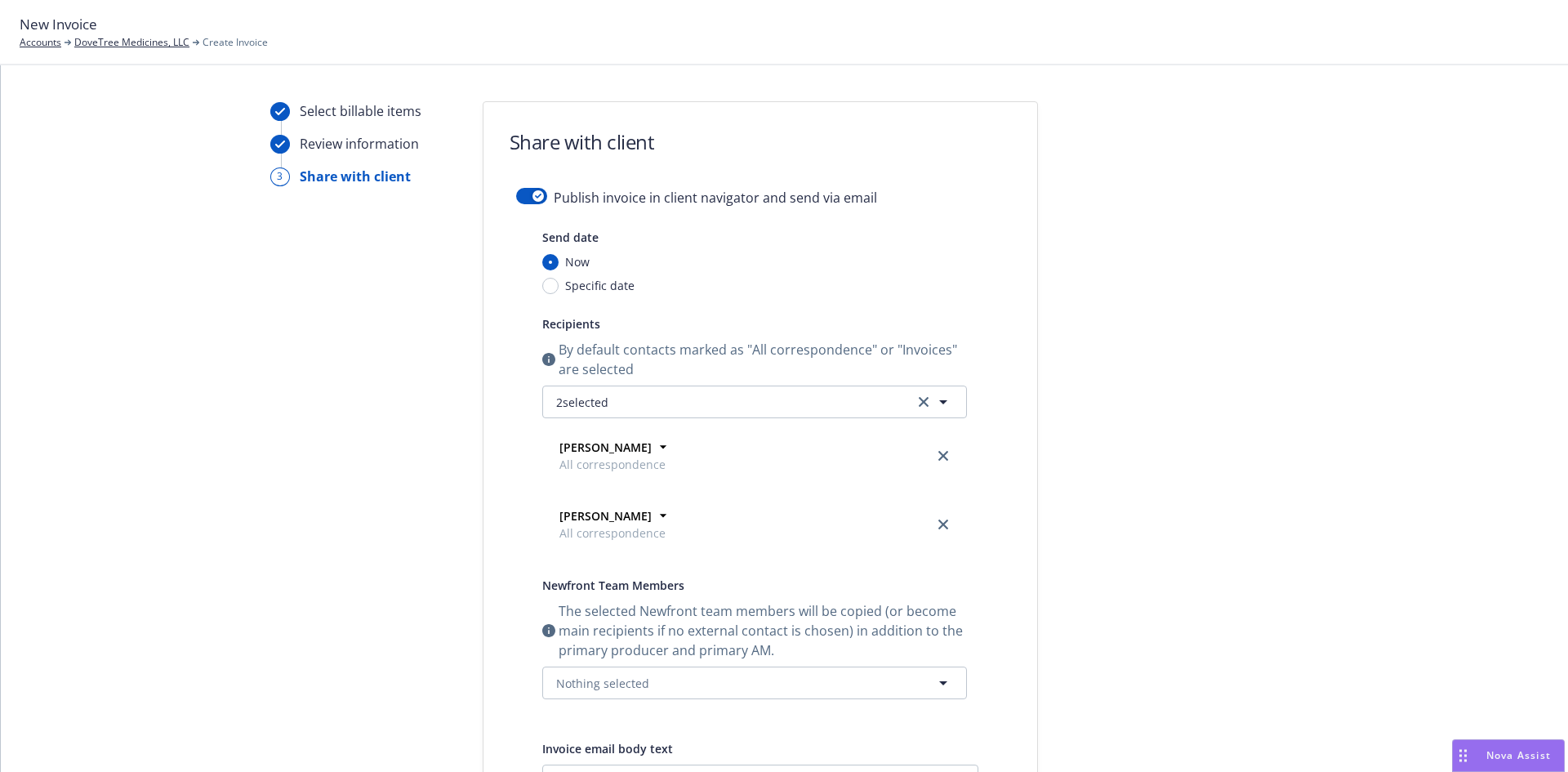
scroll to position [0, 0]
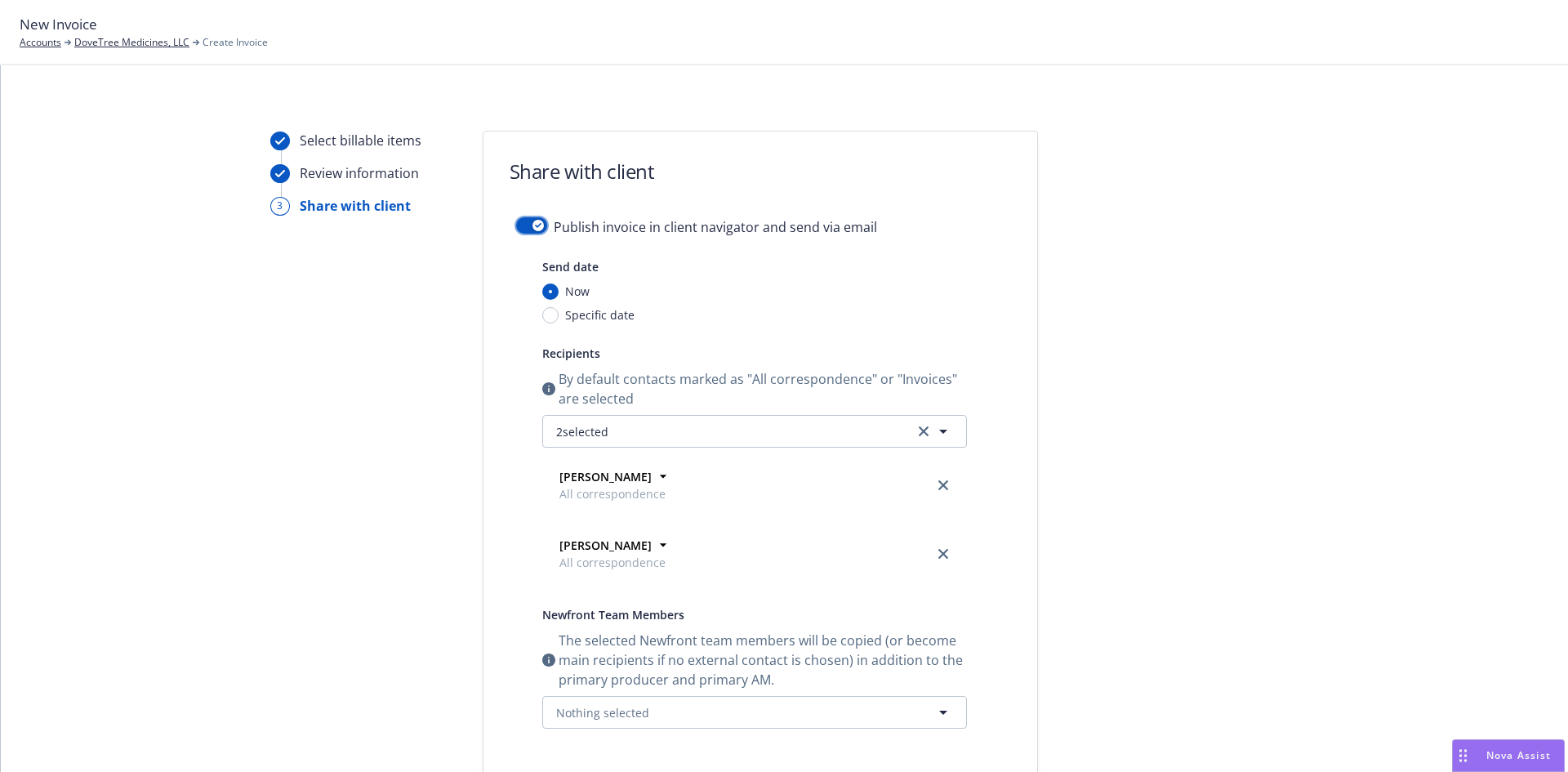
click at [533, 220] on div "button" at bounding box center [539, 226] width 12 height 12
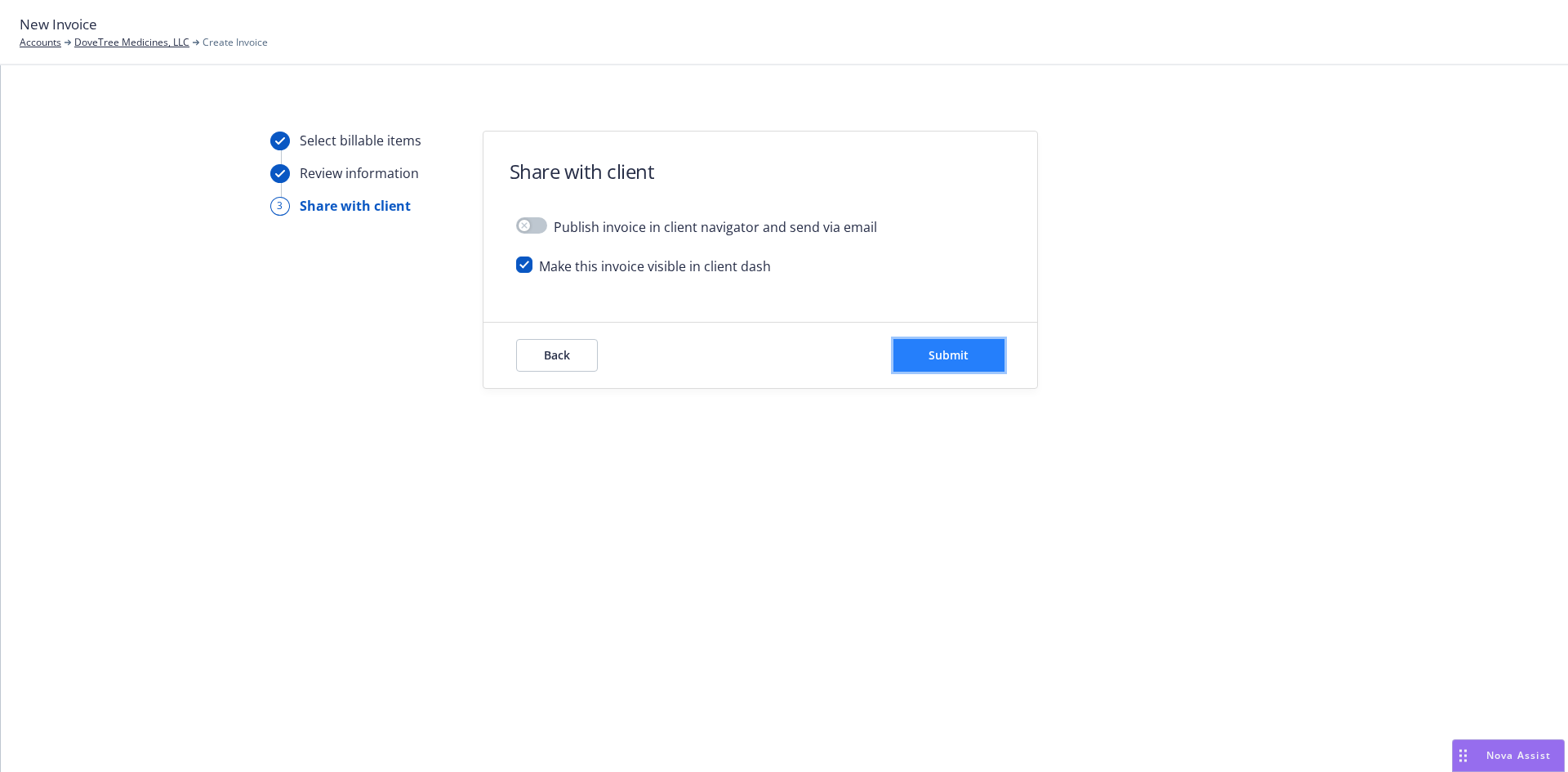
click at [950, 363] on button "Submit" at bounding box center [949, 355] width 111 height 33
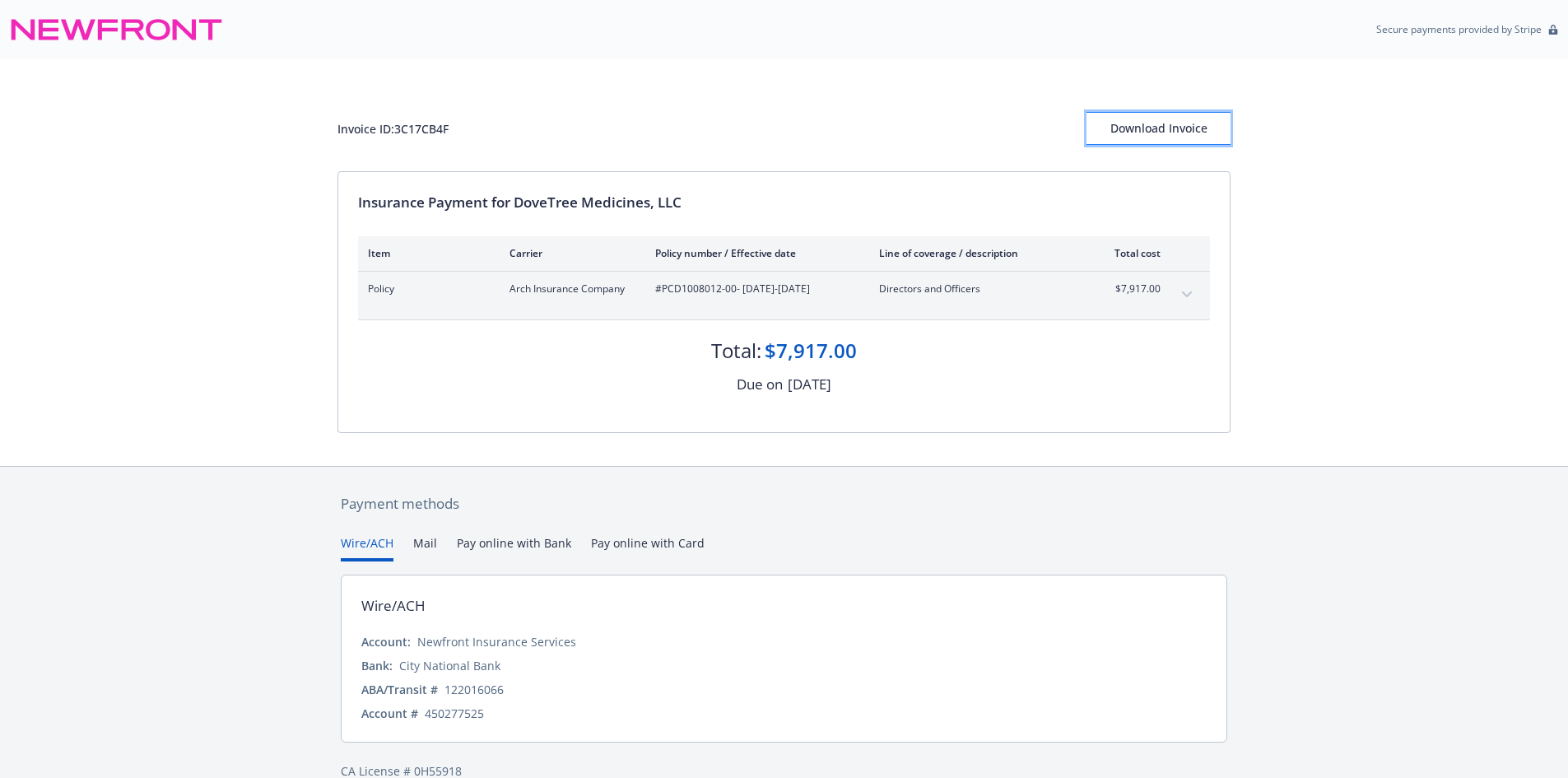
click at [1165, 123] on div "Download Invoice" at bounding box center [1159, 128] width 144 height 31
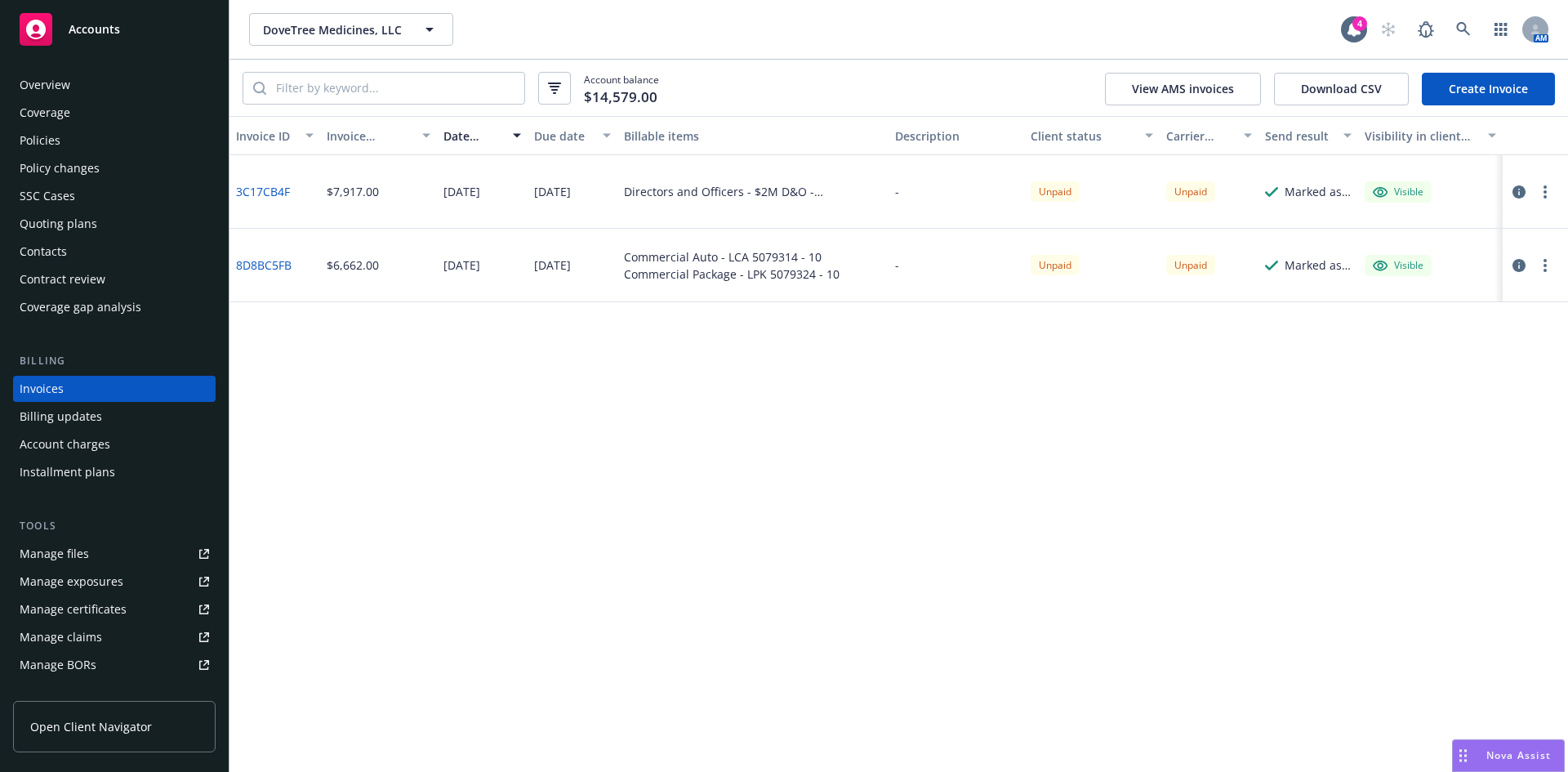
click at [63, 138] on div "Policies" at bounding box center [114, 141] width 189 height 26
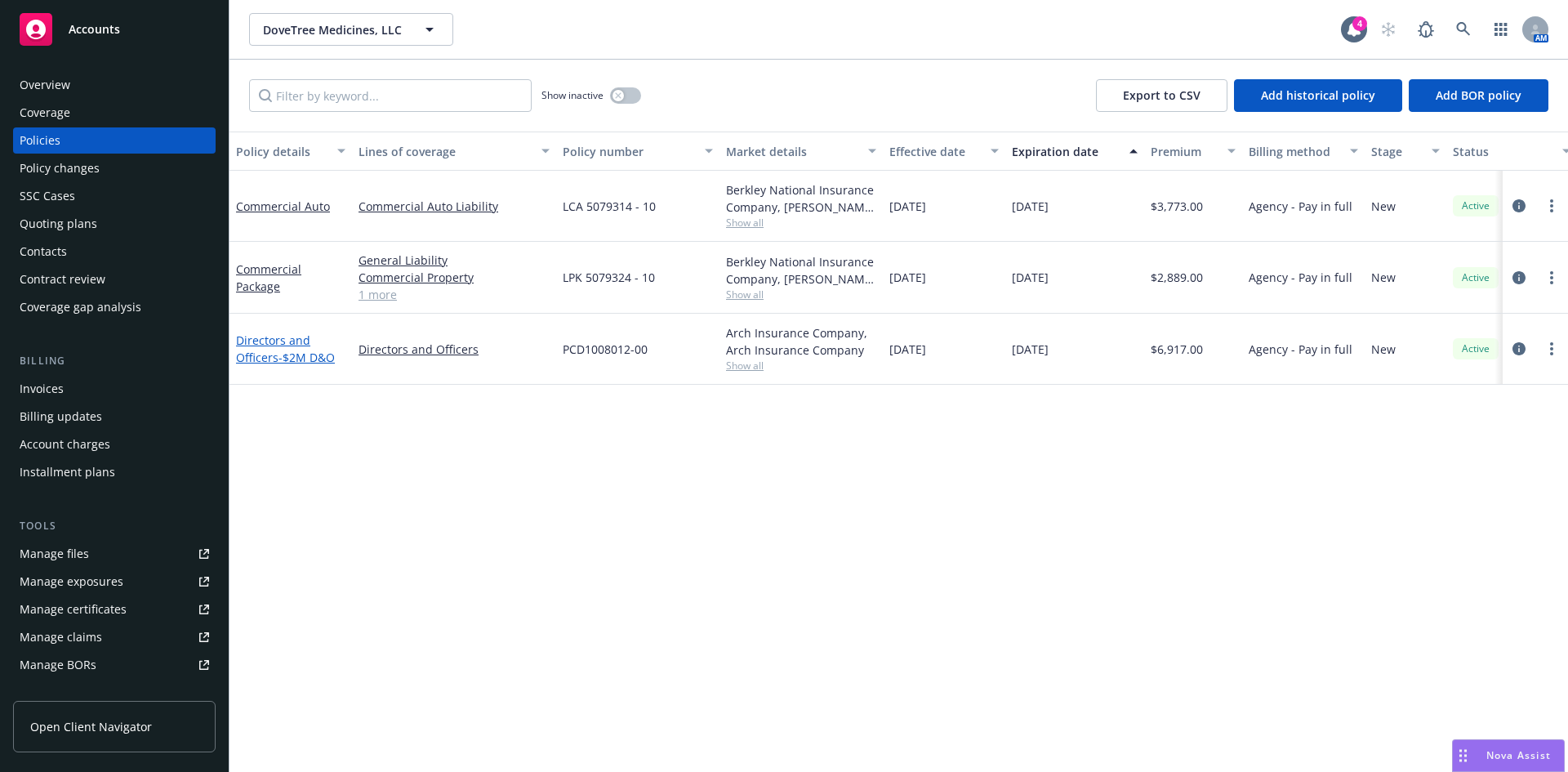
click at [282, 350] on span "- $2M D&O" at bounding box center [306, 358] width 56 height 16
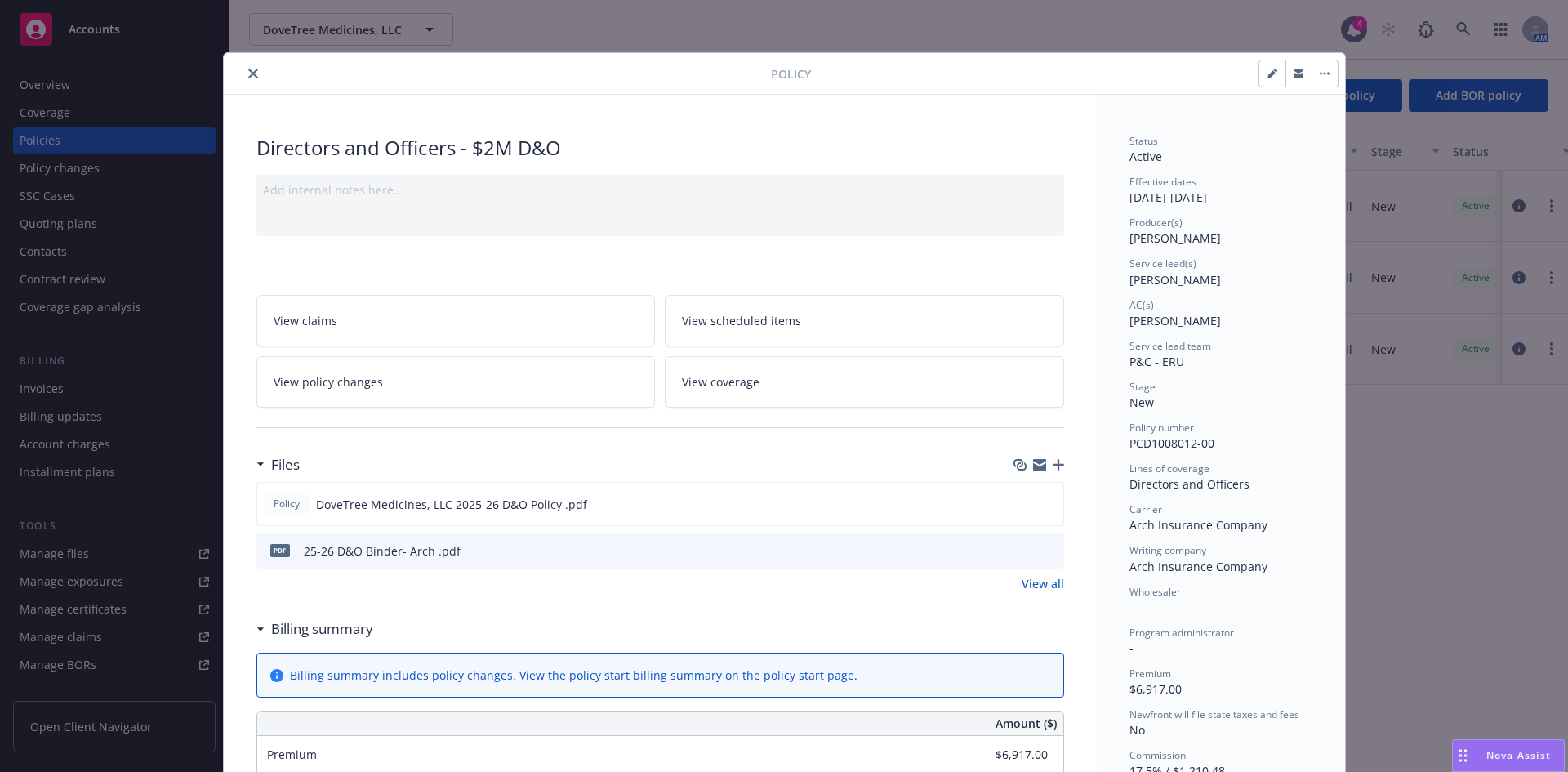
click at [1055, 462] on icon "button" at bounding box center [1059, 465] width 12 height 12
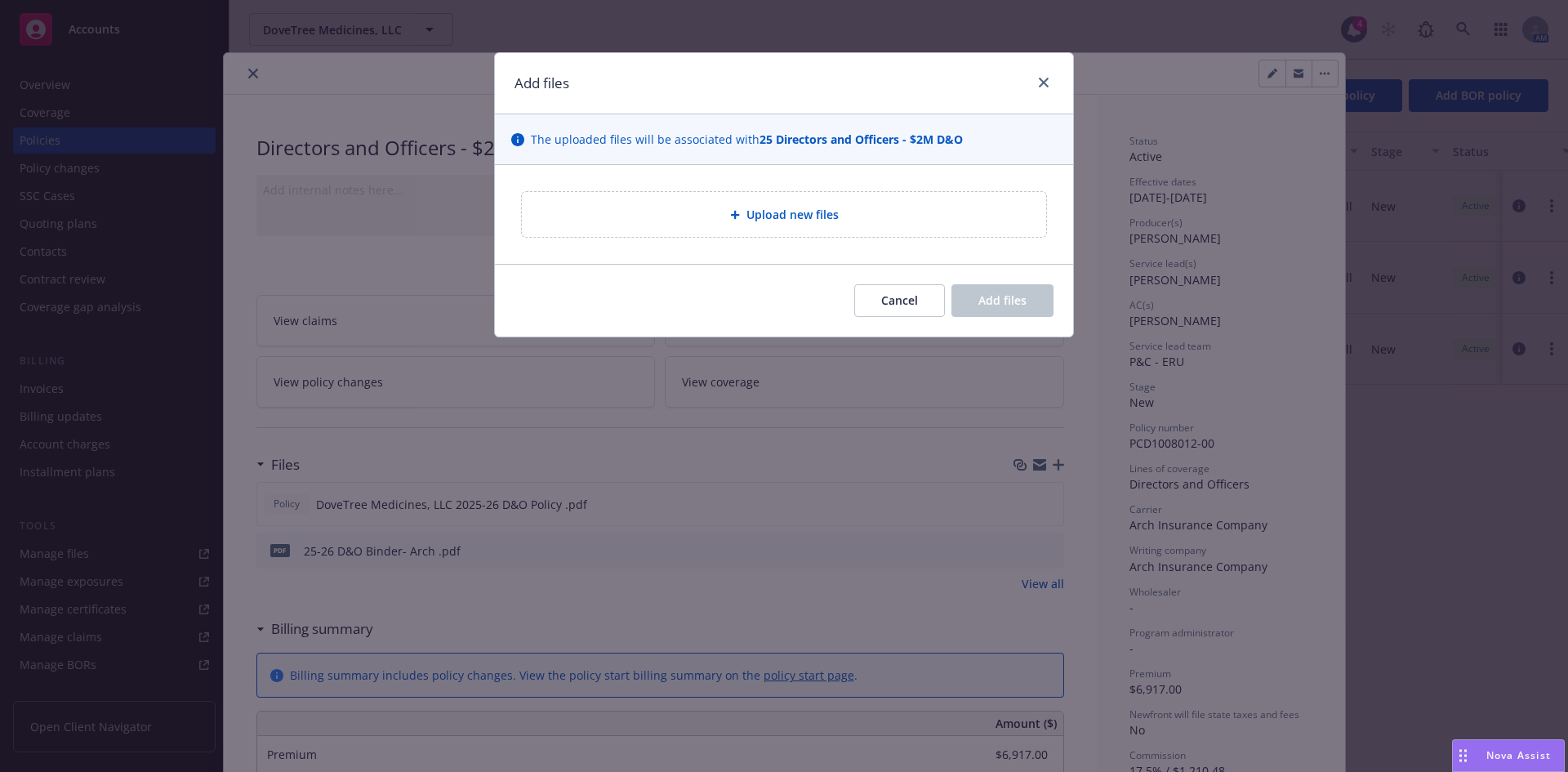
click at [743, 211] on div at bounding box center [738, 215] width 16 height 10
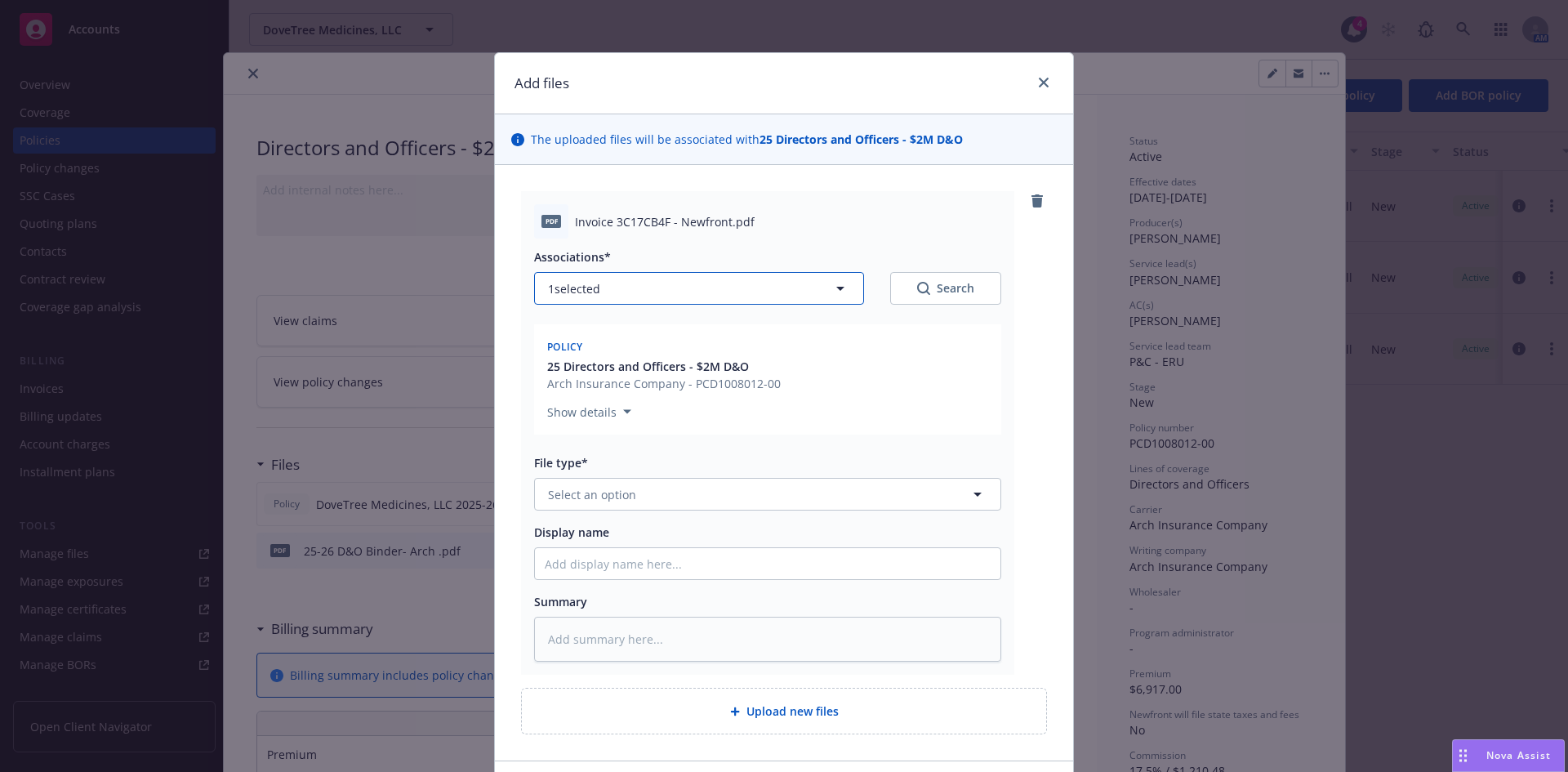
click at [639, 286] on button "1 selected" at bounding box center [698, 288] width 330 height 33
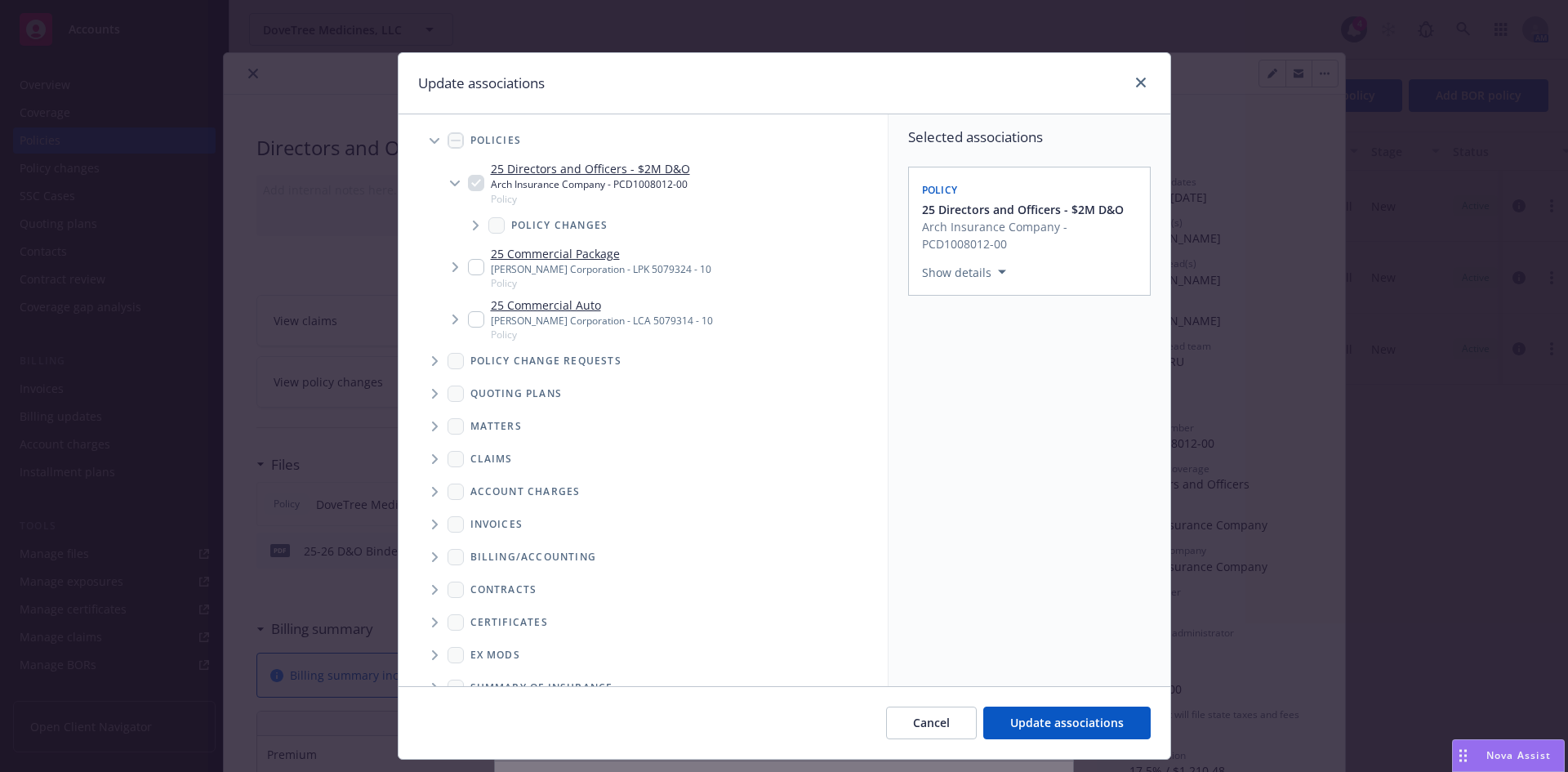
click at [1125, 81] on div at bounding box center [1138, 82] width 26 height 21
click at [1136, 81] on icon "close" at bounding box center [1141, 82] width 10 height 10
type textarea "x"
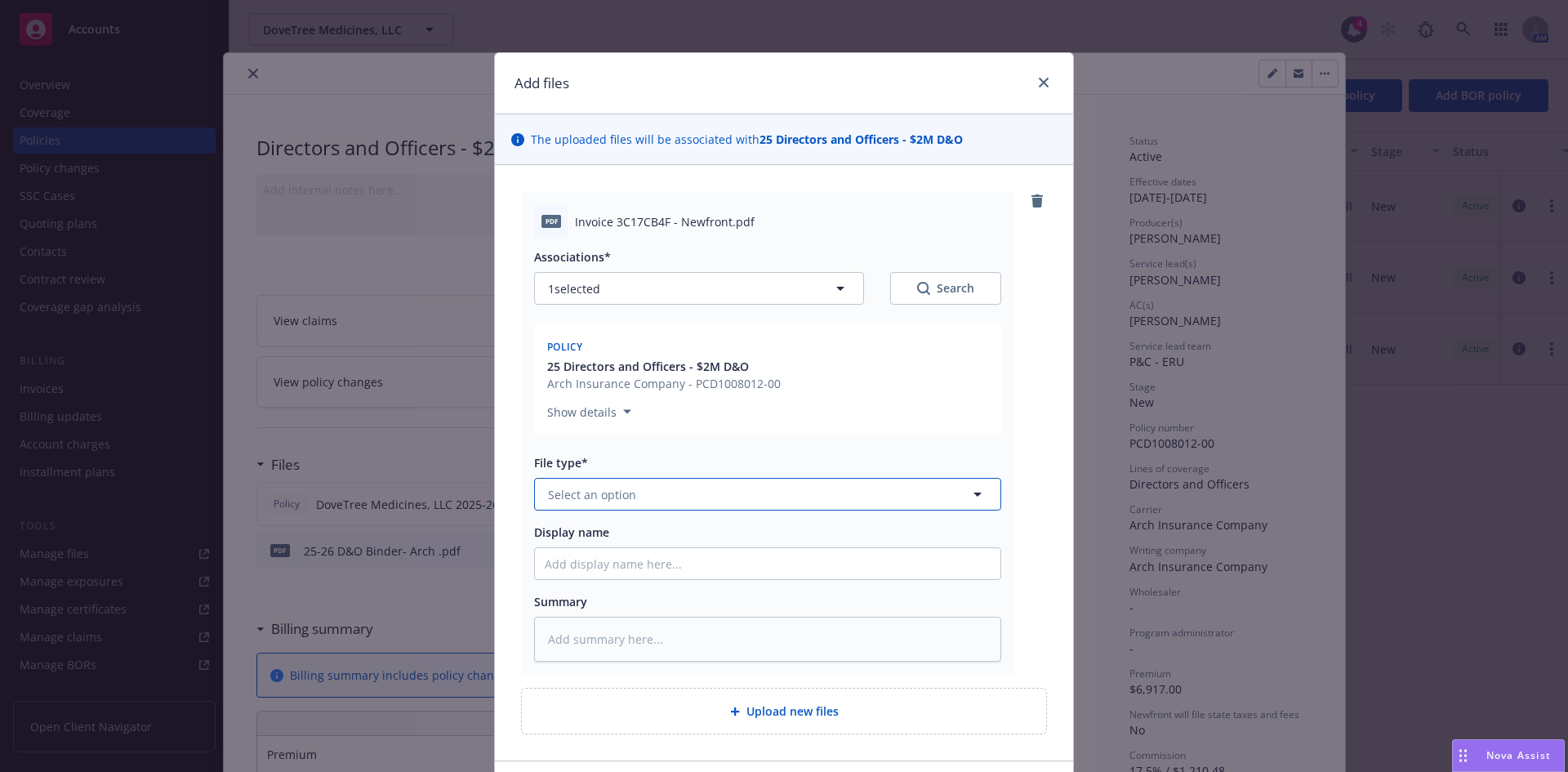
click at [630, 484] on button "Select an option" at bounding box center [768, 494] width 468 height 33
type input "inv"
click at [619, 542] on span "Invoice - Newfront" at bounding box center [603, 539] width 103 height 17
click at [588, 567] on input "Display name" at bounding box center [768, 563] width 466 height 31
paste input "DoveTree Med"
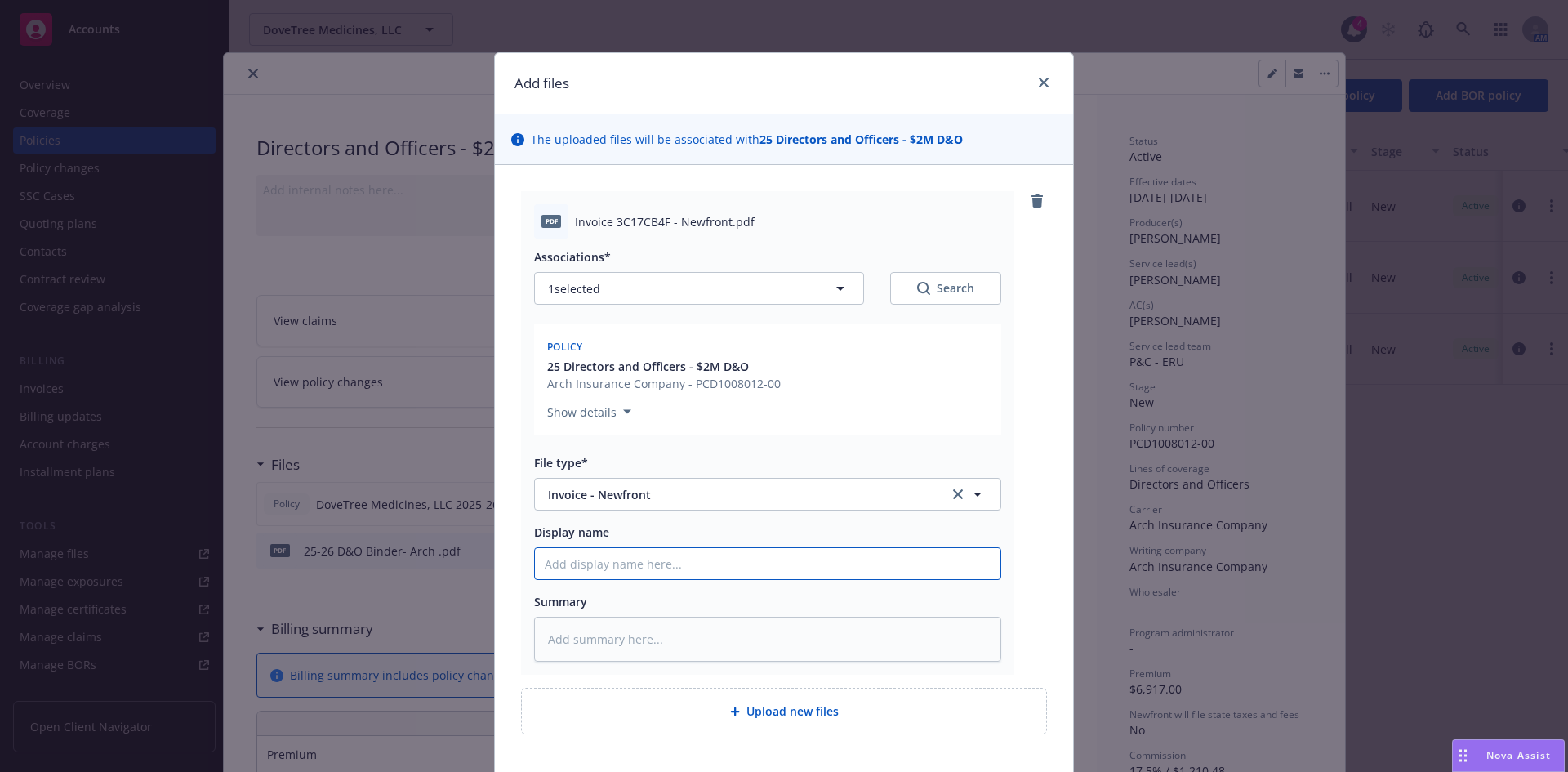
type textarea "x"
type input "DoveTree Med"
click at [626, 556] on input "DoveTree Med" at bounding box center [768, 563] width 466 height 31
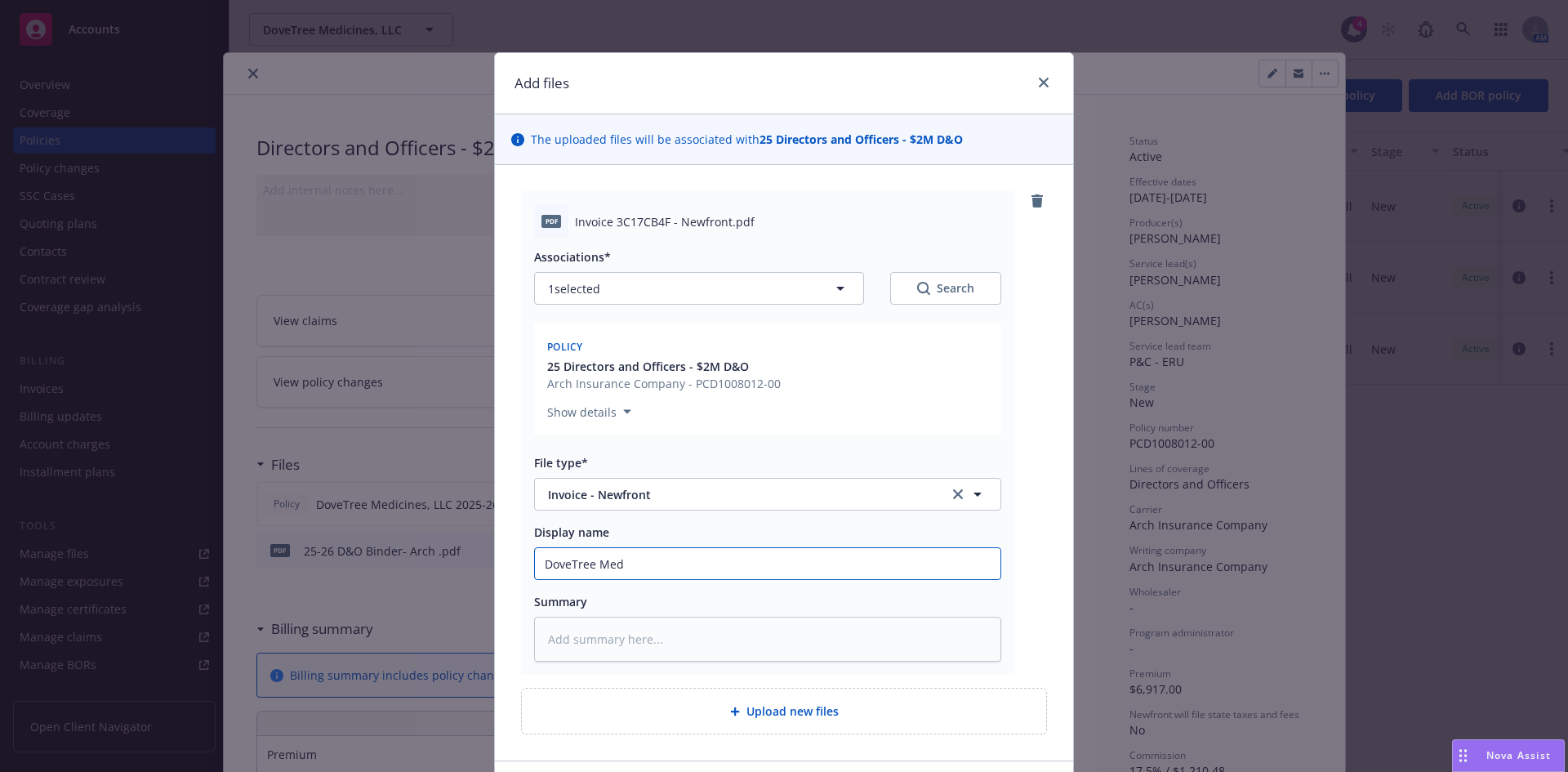
type textarea "x"
paste input "DoveTree Medicines, LLC"
type textarea "x"
type input "DoveTree Medicines, LLC"
type textarea "x"
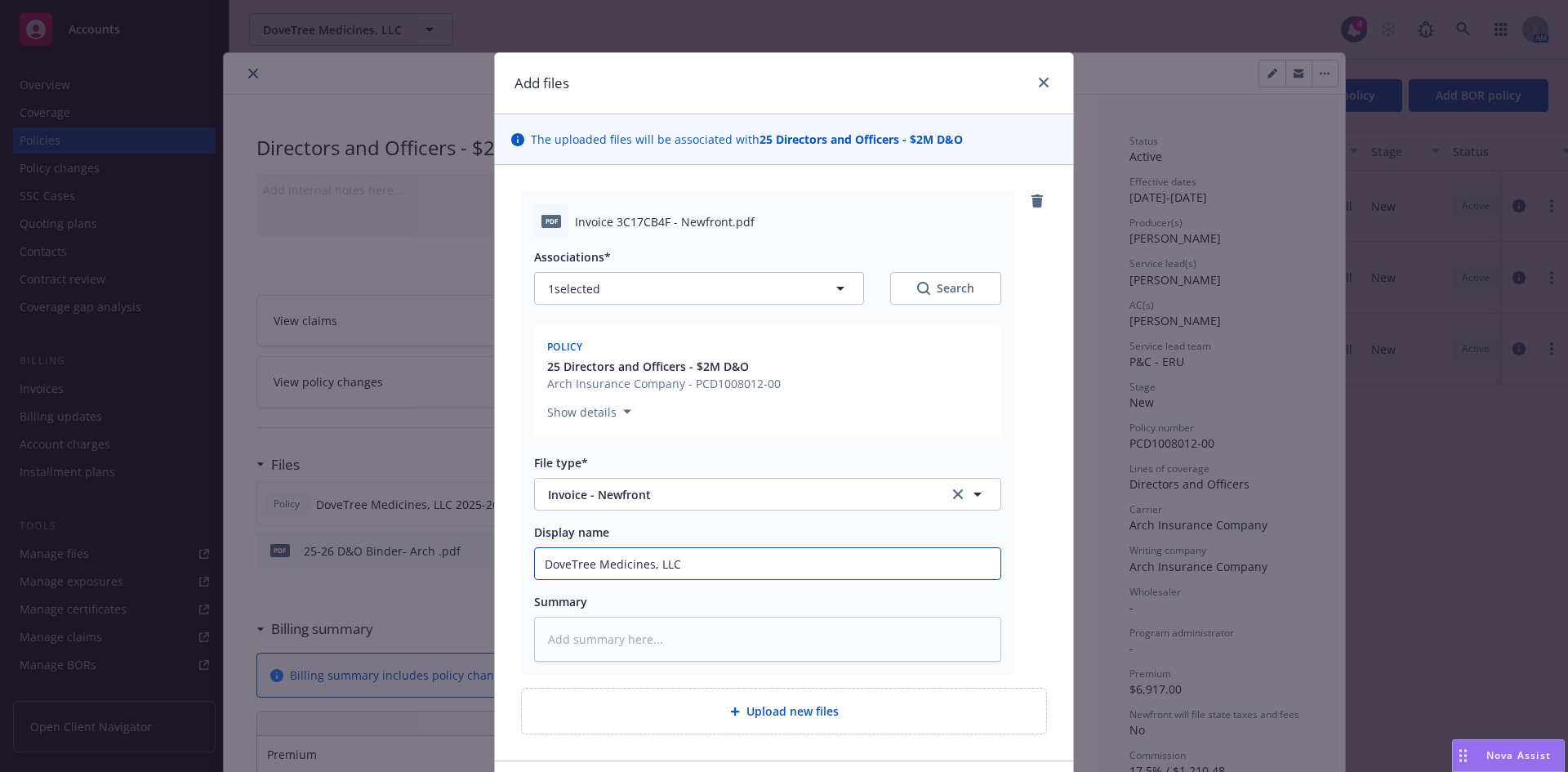
type input "DoveTree Medicines, LLC"
type textarea "x"
type input "DoveTree Medicines, LLC 2"
type textarea "x"
type input "DoveTree Medicines, LLC 20"
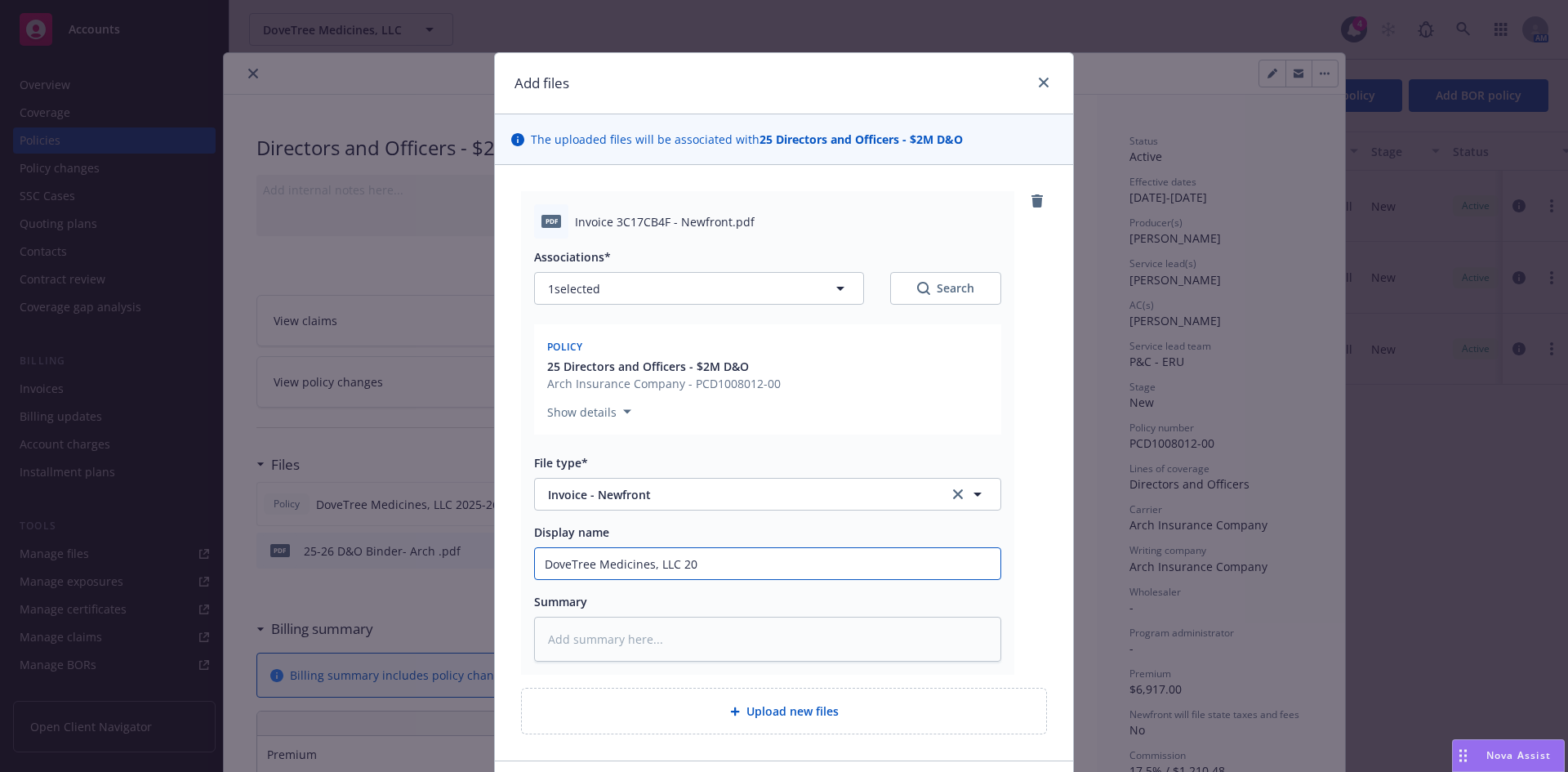
type textarea "x"
type input "DoveTree Medicines, LLC 202"
type textarea "x"
type input "DoveTree Medicines, LLC 2025"
type textarea "x"
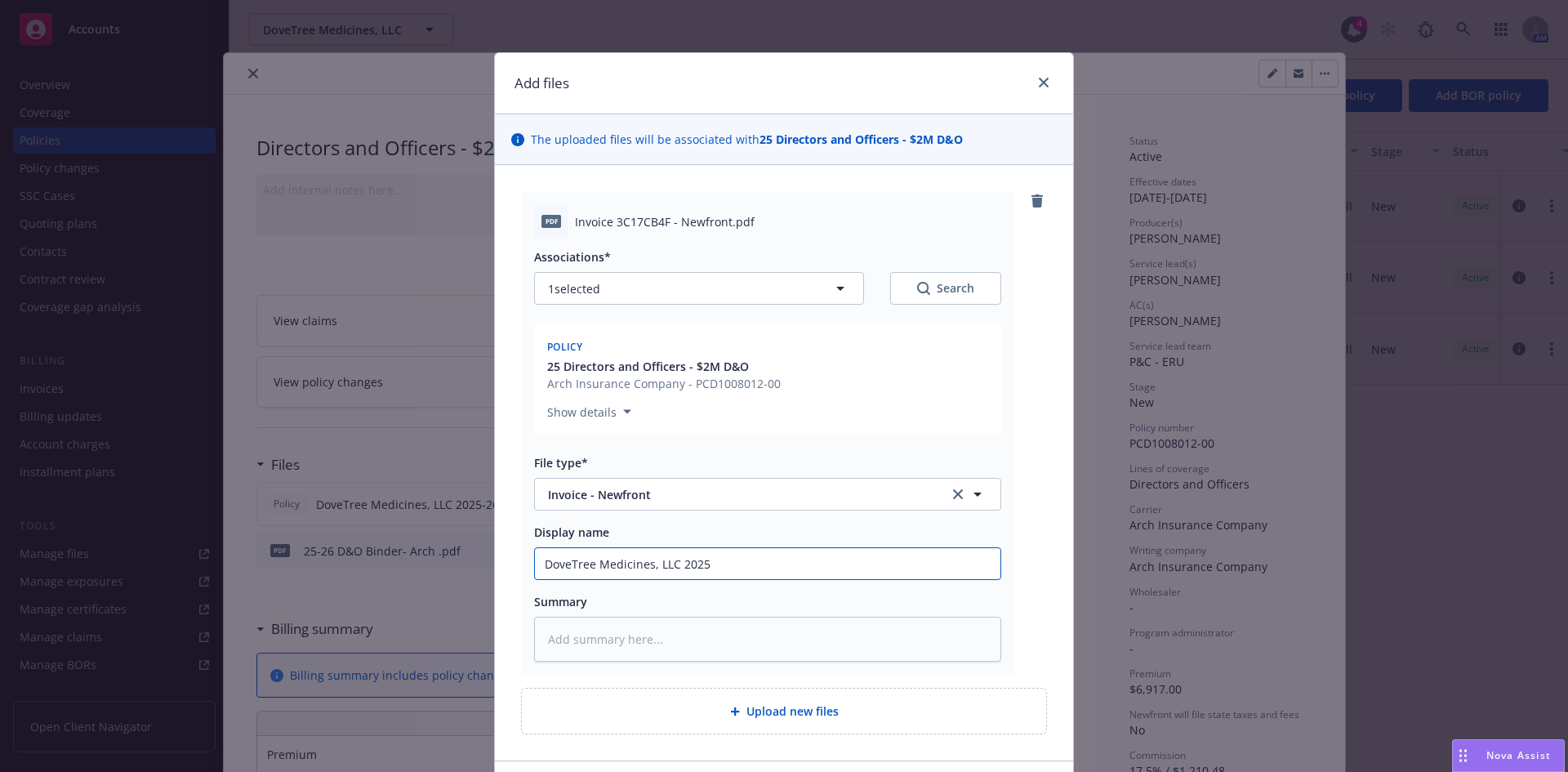
type input "DoveTree Medicines, LLC 2025-"
type textarea "x"
type input "DoveTree Medicines, LLC 2025-2"
type textarea "x"
type input "DoveTree Medicines, LLC 2025-26"
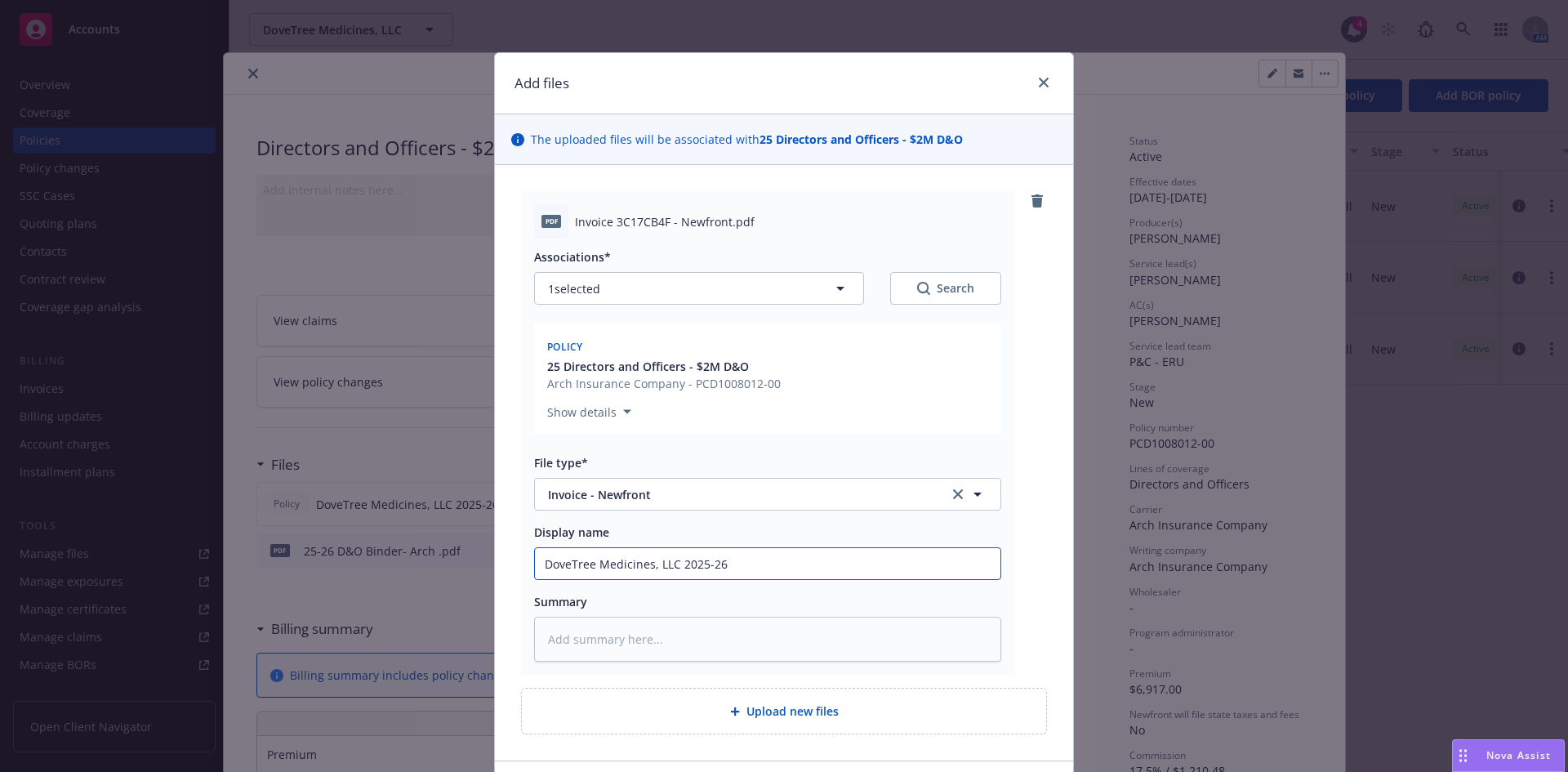
type textarea "x"
type input "DoveTree Medicines, LLC 2025-26"
type textarea "x"
type input "DoveTree Medicines, LLC 2025-26 D"
type textarea "x"
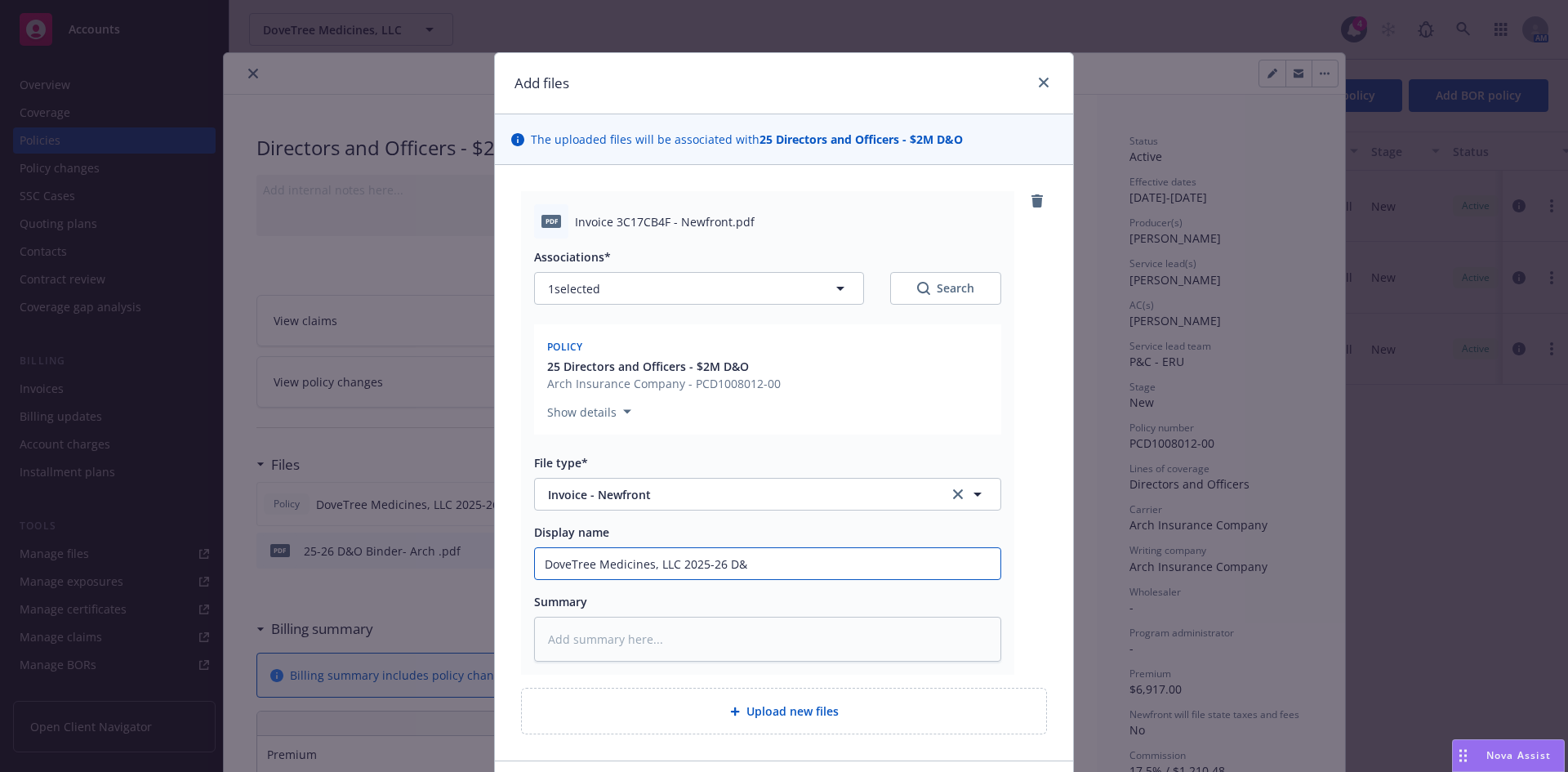
type input "DoveTree Medicines, LLC 2025-26 D&O"
type textarea "x"
type input "DoveTree Medicines, LLC 2025-26 D&O"
type textarea "x"
type input "DoveTree Medicines, LLC 2025-26 D&O I"
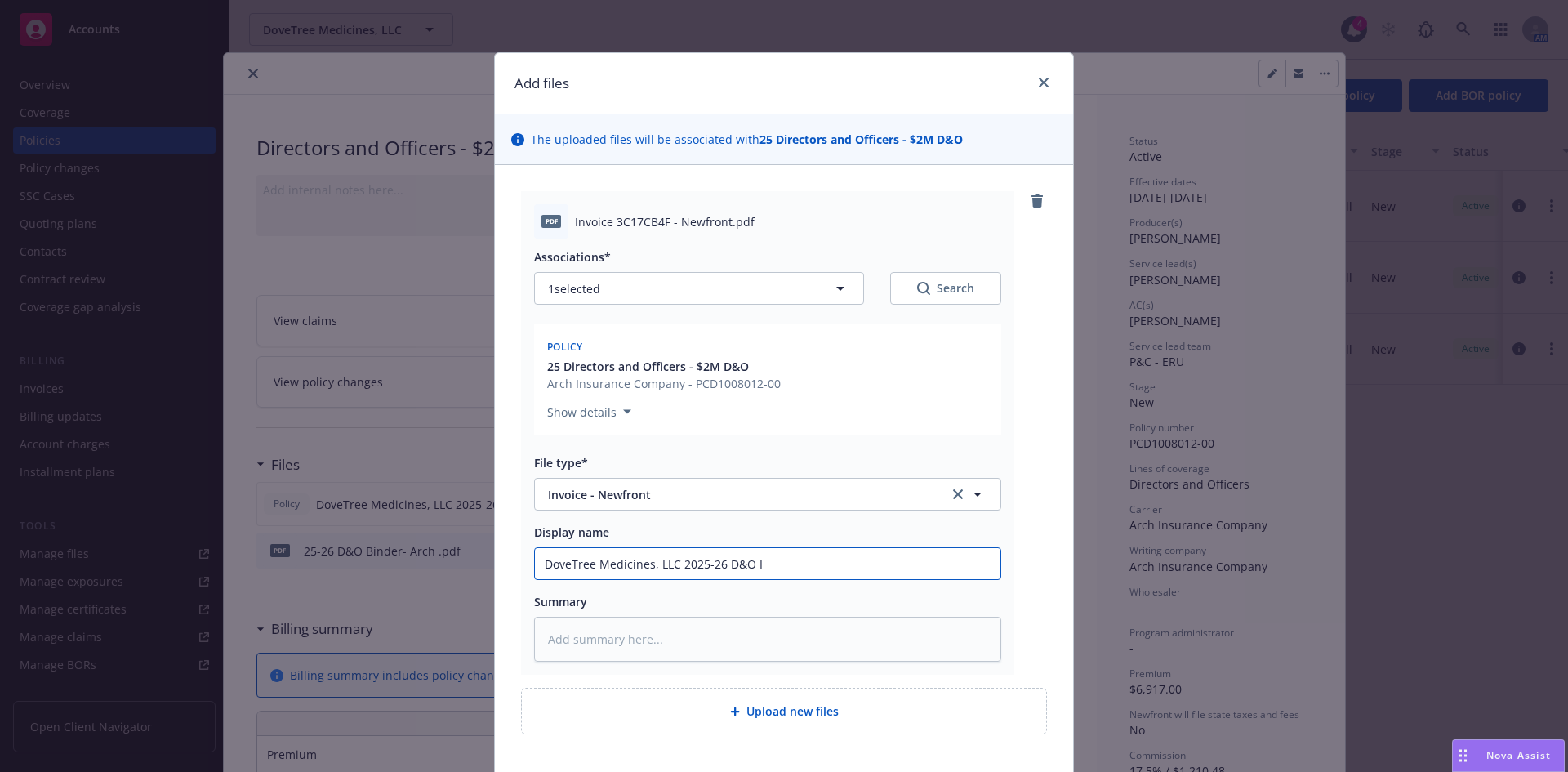
type textarea "x"
type input "DoveTree Medicines, LLC 2025-26 D&O In"
type textarea "x"
type input "DoveTree Medicines, LLC 2025-26 D&O Inv"
type textarea "x"
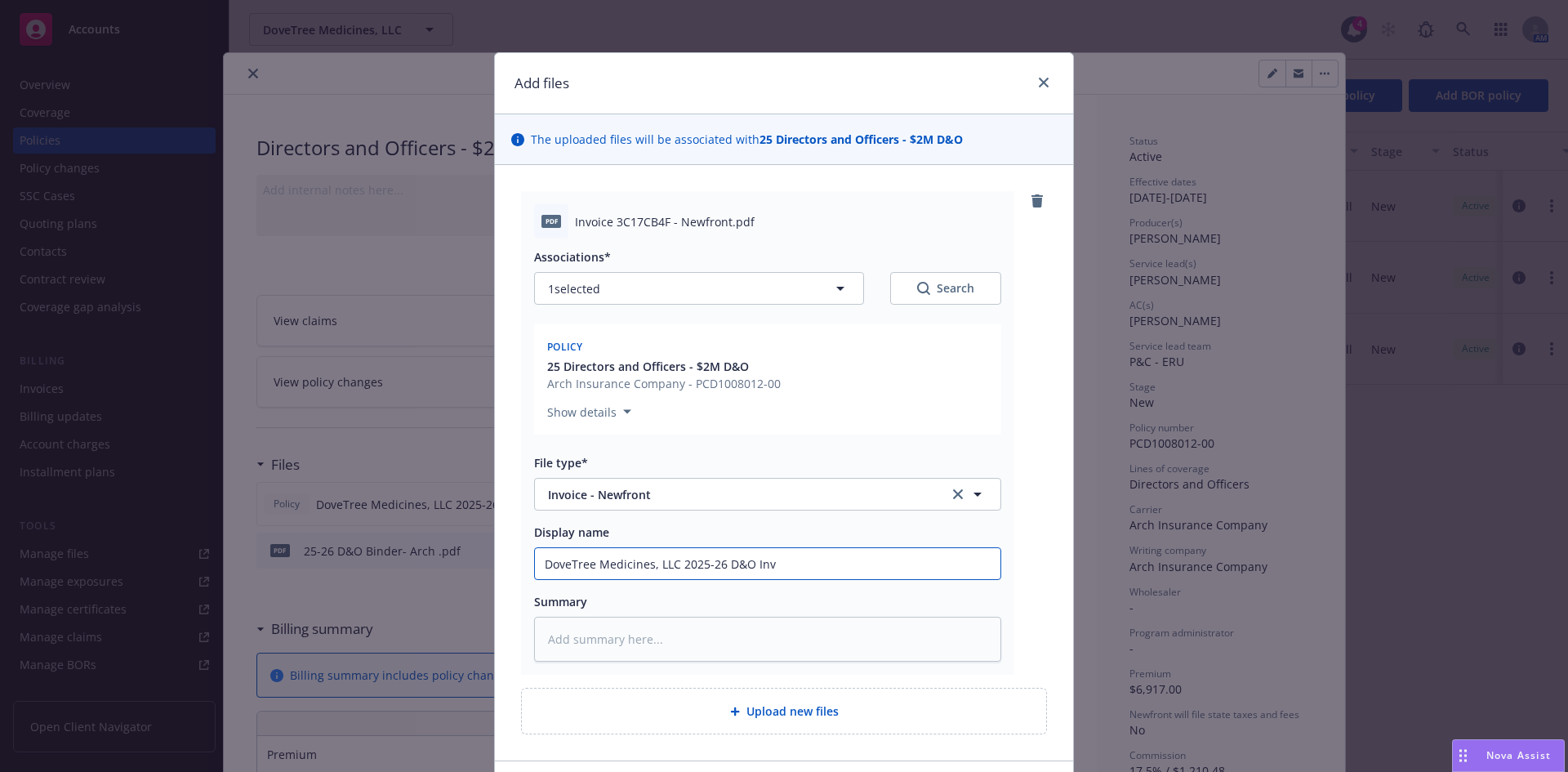
type input "DoveTree Medicines, LLC 2025-26 D&O Invo"
type textarea "x"
type input "DoveTree Medicines, LLC 2025-26 D&O Invoc"
type textarea "x"
type input "DoveTree Medicines, LLC 2025-26 D&O Invoci"
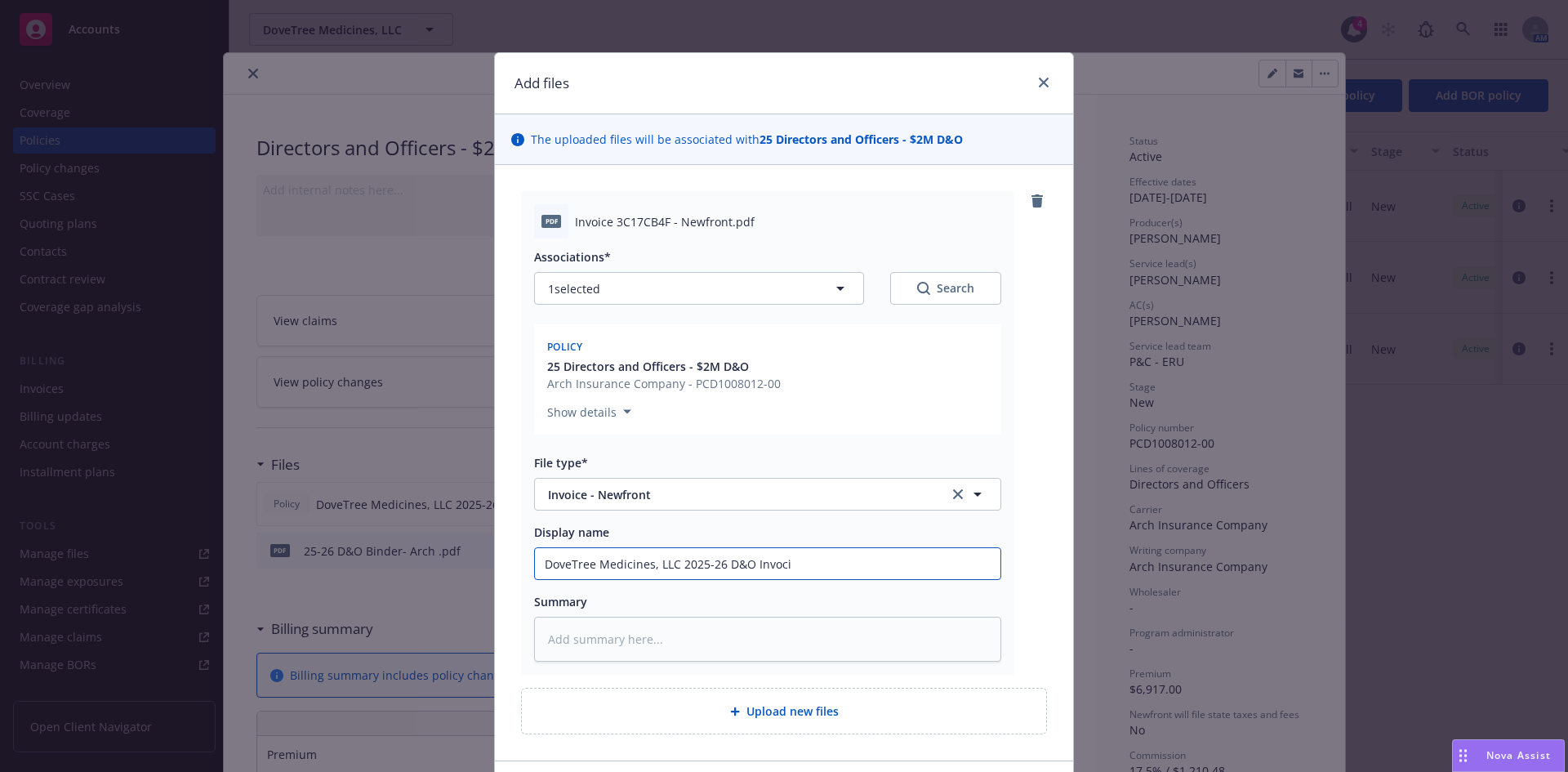
type textarea "x"
type input "DoveTree Medicines, LLC 2025-26 D&O Invocie"
type textarea "x"
type input "DoveTree Medicines, LLC 2025-26 D&O Invocie"
type textarea "x"
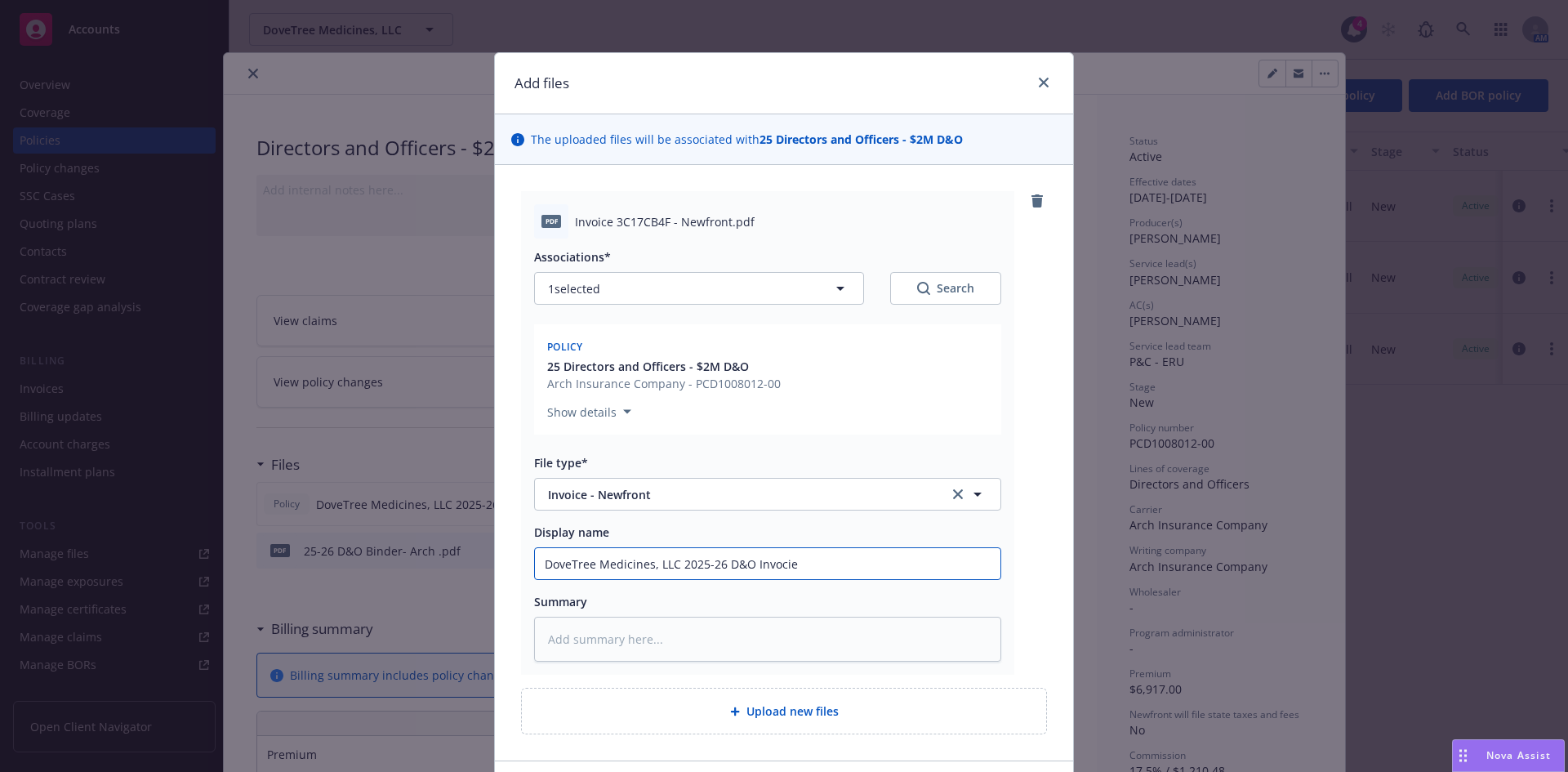
type input "DoveTree Medicines, LLC 2025-26 D&O Invocie"
type textarea "x"
type input "DoveTree Medicines, LLC 2025-26 D&O Invoci"
type textarea "x"
type input "DoveTree Medicines, LLC 2025-26 D&O Invoc"
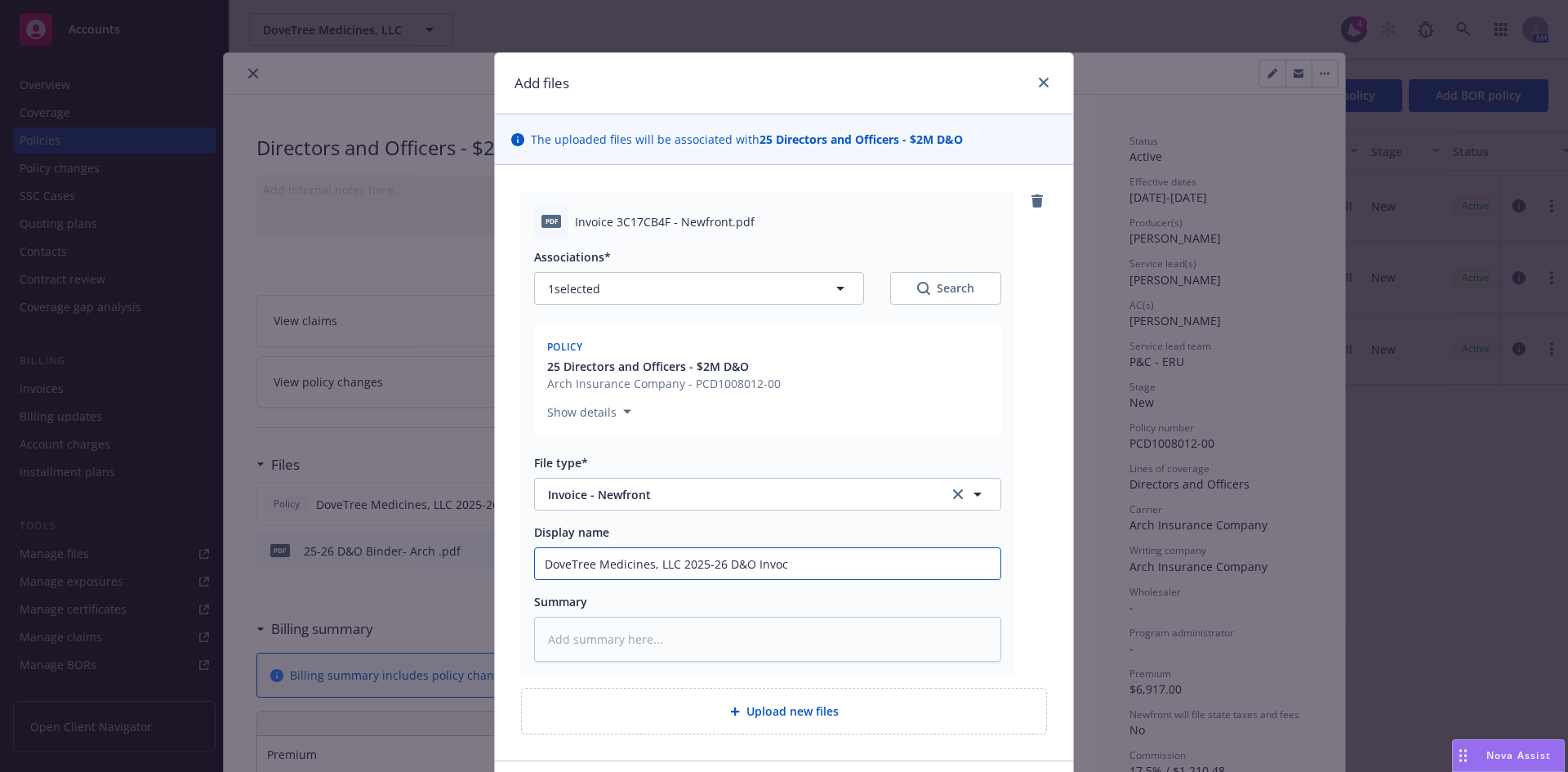
type textarea "x"
type input "DoveTree Medicines, LLC 2025-26 D&O Invo"
type textarea "x"
type input "DoveTree Medicines, LLC 2025-26 D&O Invoi"
type textarea "x"
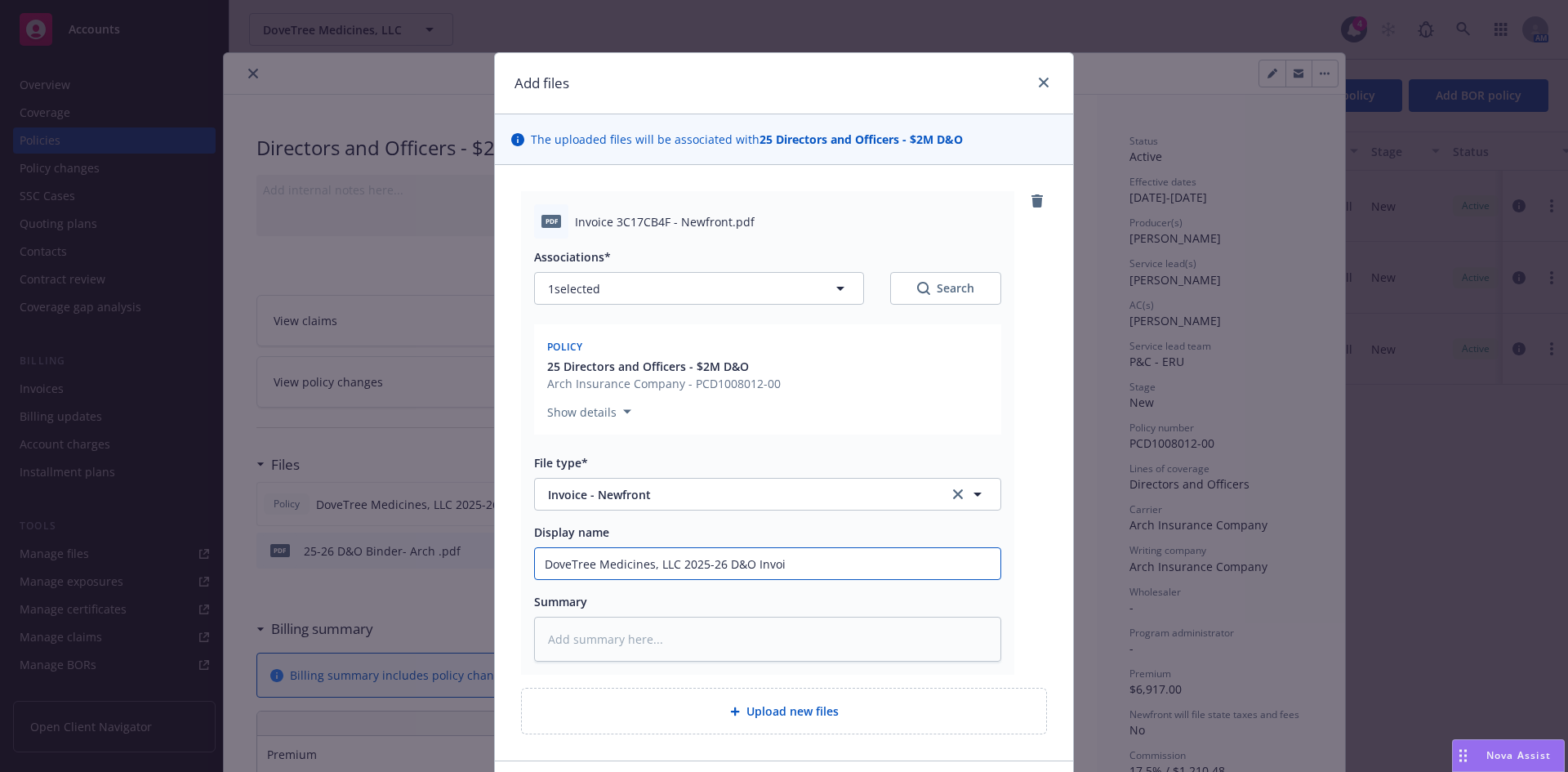
type input "DoveTree Medicines, LLC 2025-26 D&O Invoic"
type textarea "x"
type input "DoveTree Medicines, LLC 2025-26 D&O Invoice"
type textarea "x"
type input "DoveTree Medicines, LLC 2025-26 D&O Invoice"
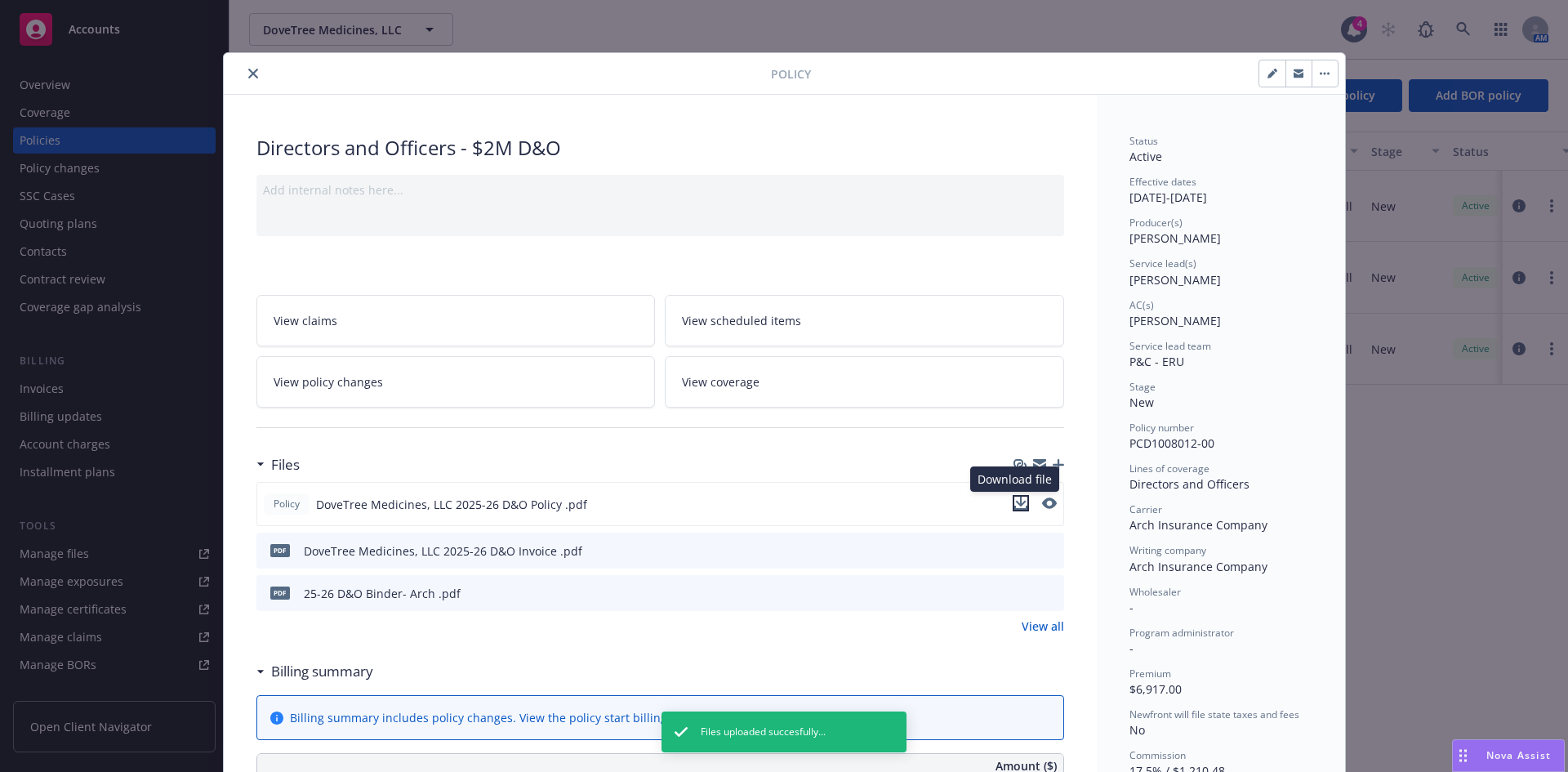
click at [1015, 503] on icon "download file" at bounding box center [1020, 501] width 11 height 10
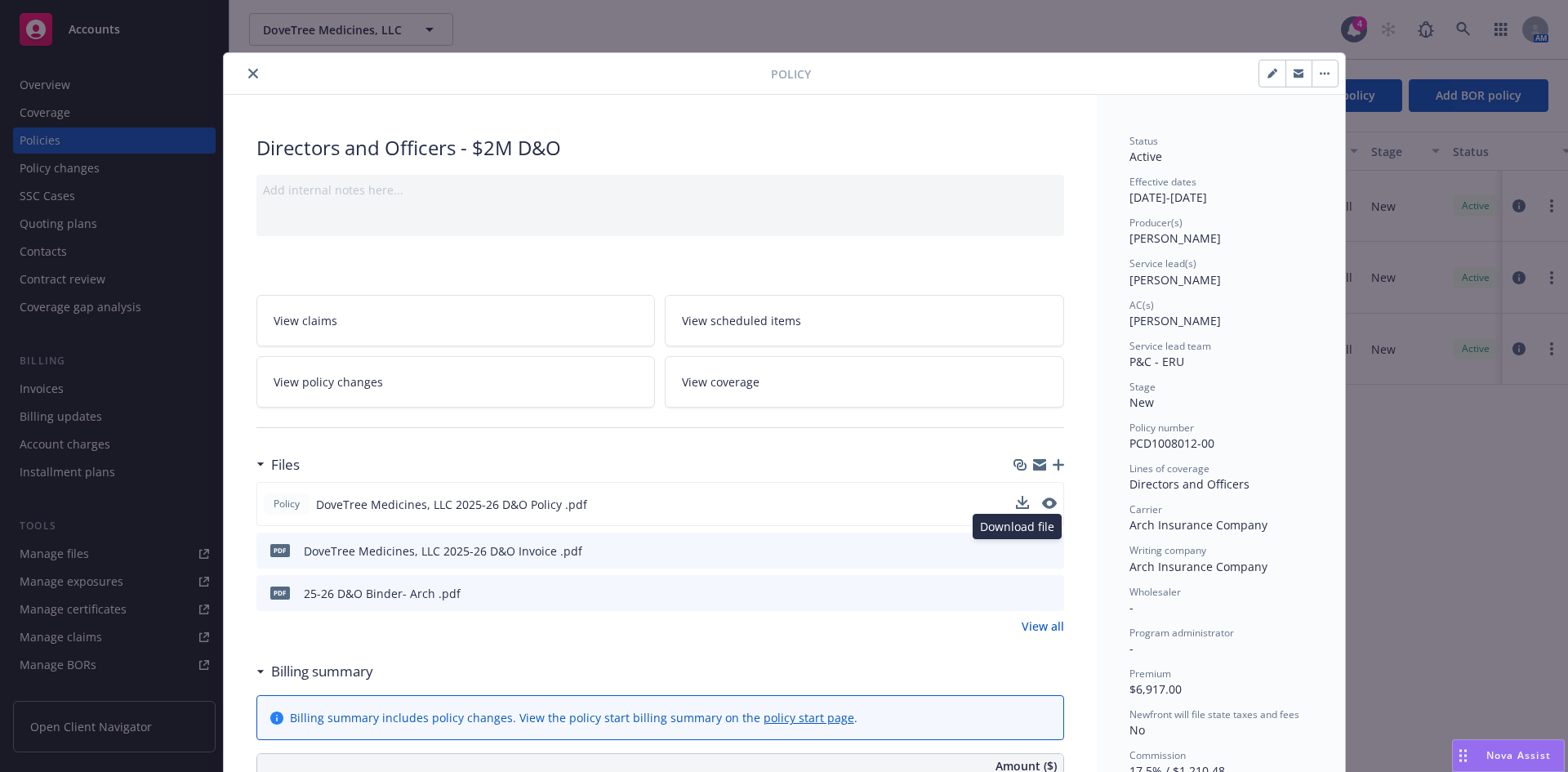
click at [1019, 549] on icon "download file" at bounding box center [1021, 549] width 13 height 13
click at [250, 72] on icon "close" at bounding box center [254, 73] width 10 height 10
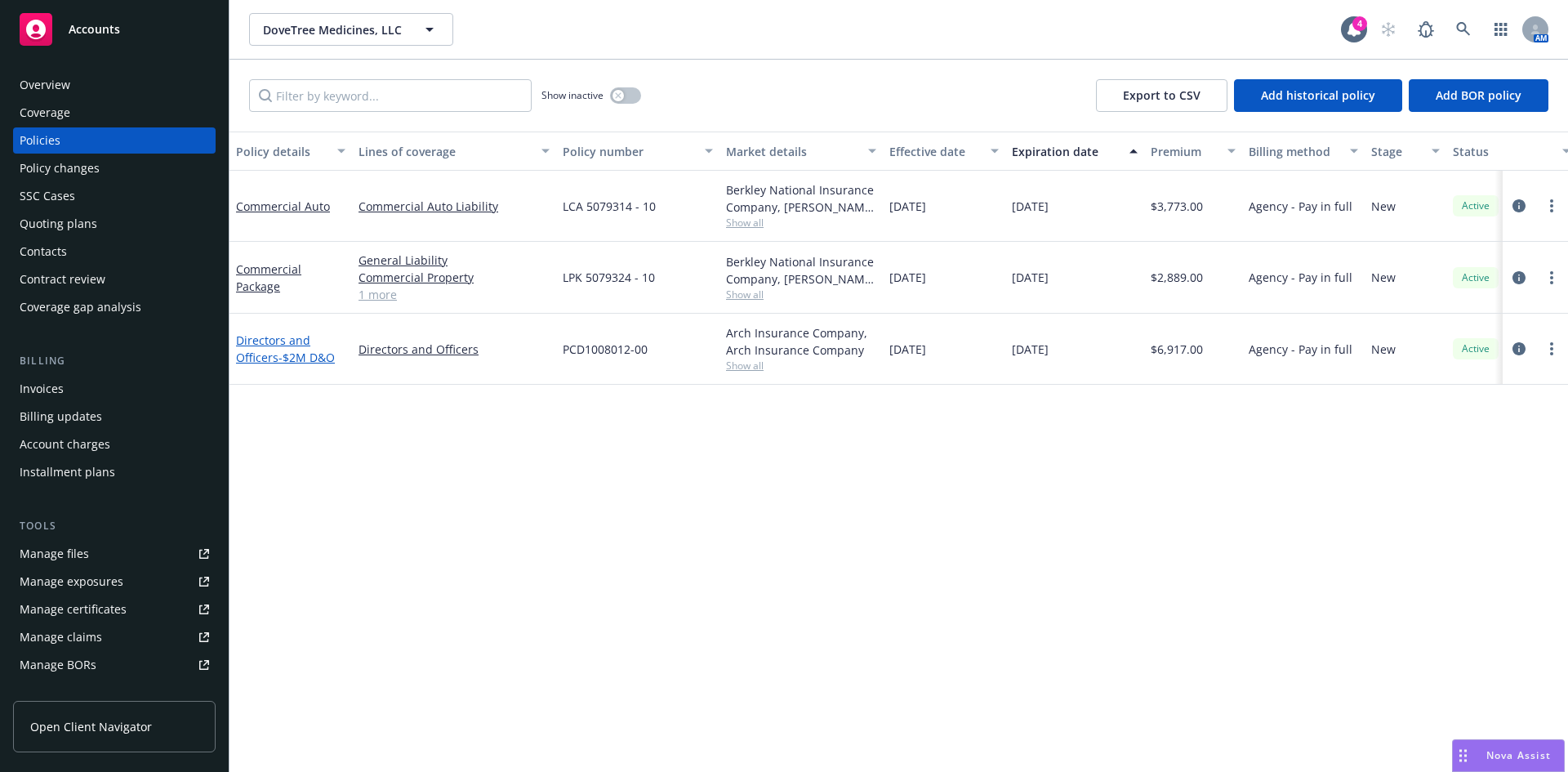
click at [288, 340] on link "Directors and Officers - $2M D&O" at bounding box center [285, 349] width 99 height 33
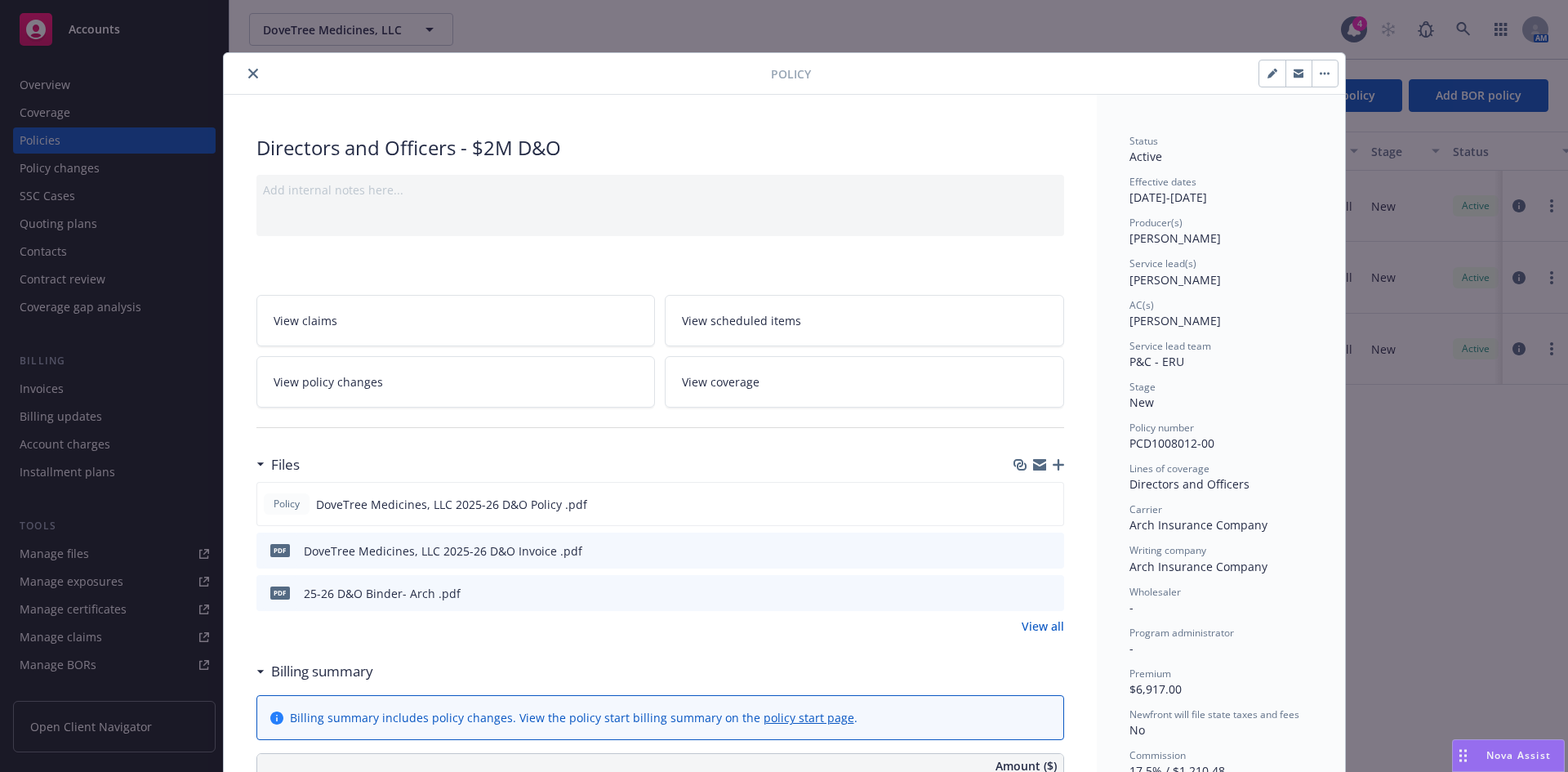
scroll to position [49, 0]
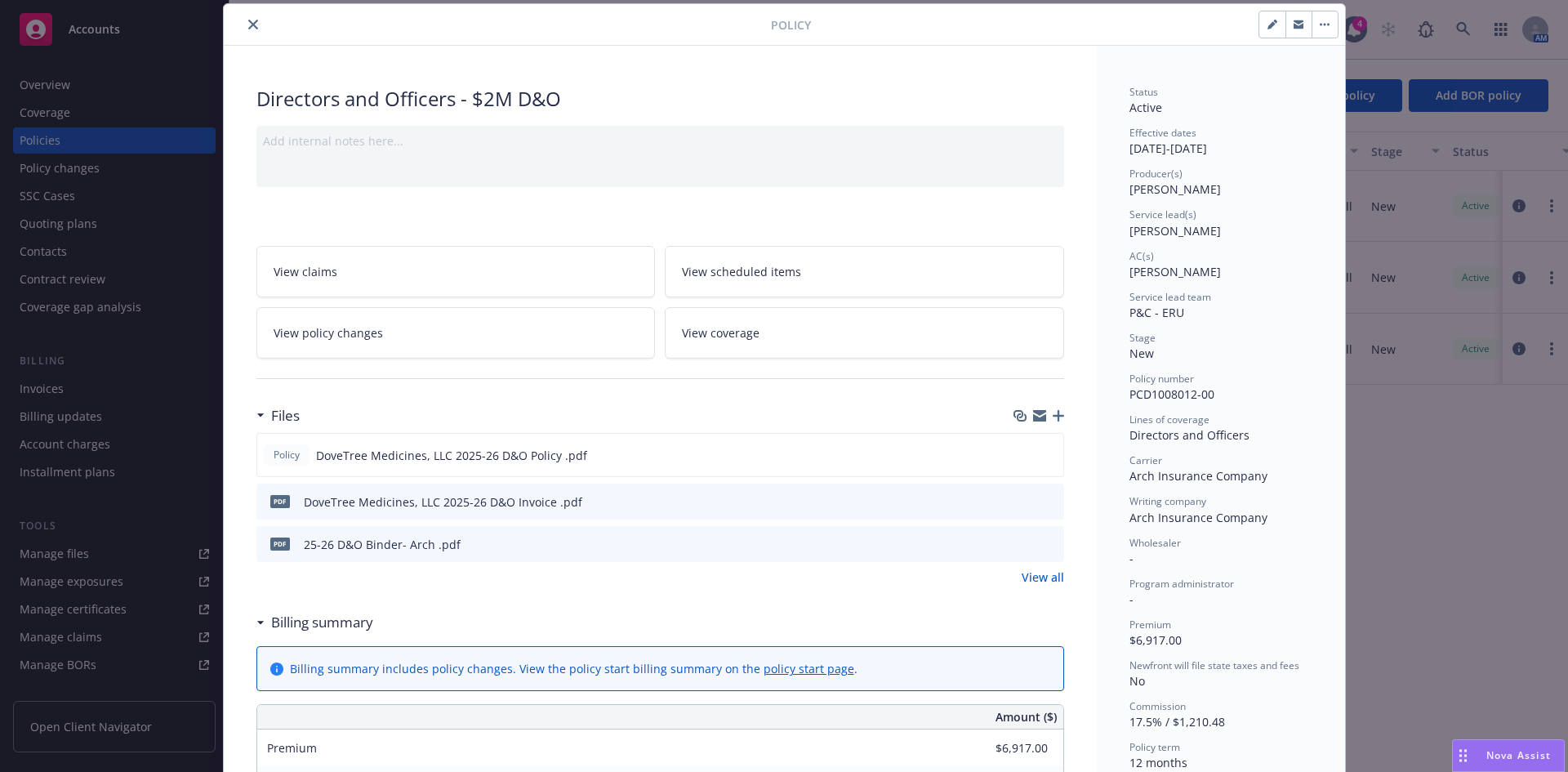
click at [1054, 414] on icon "button" at bounding box center [1059, 416] width 12 height 12
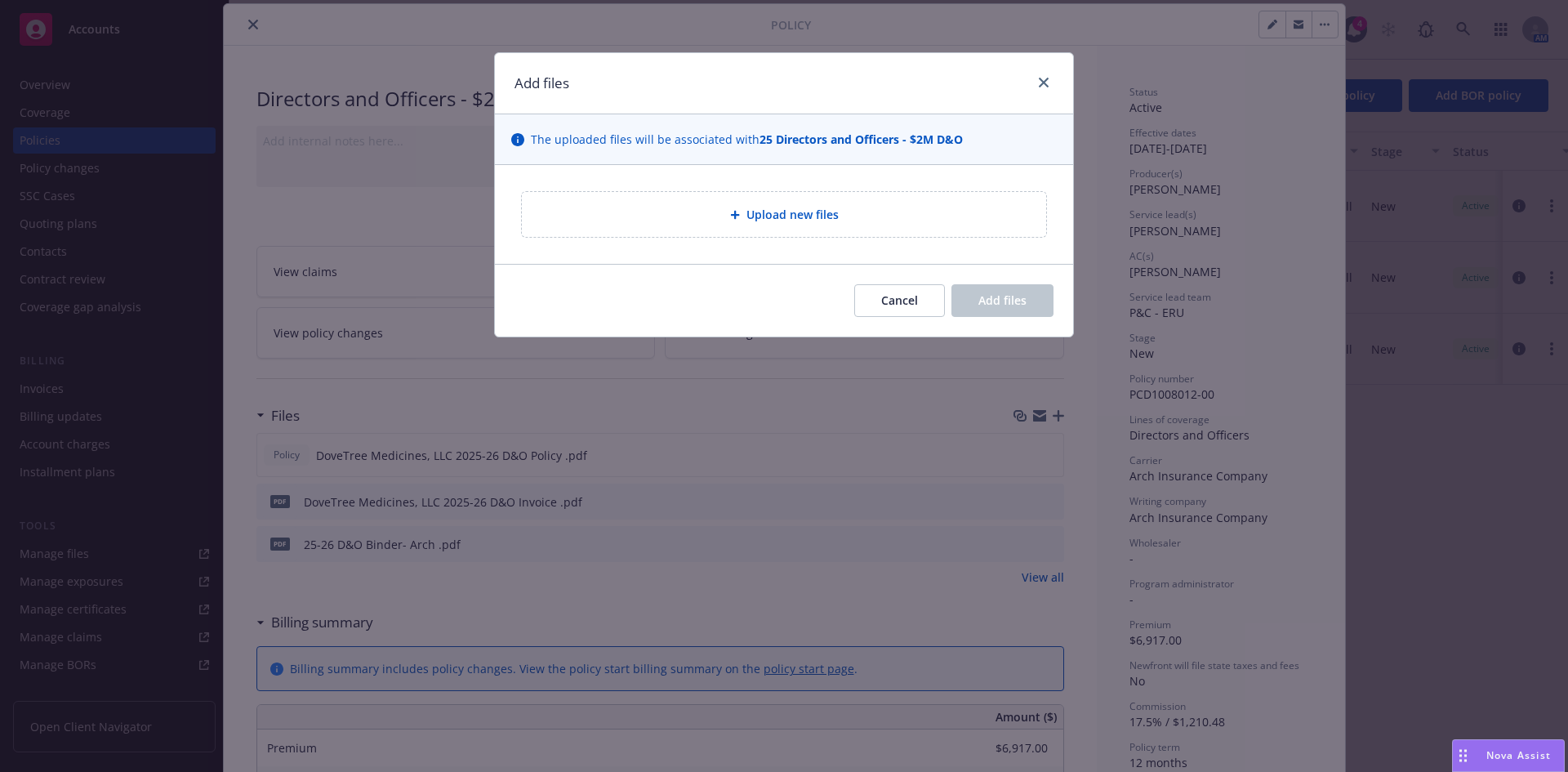
type textarea "x"
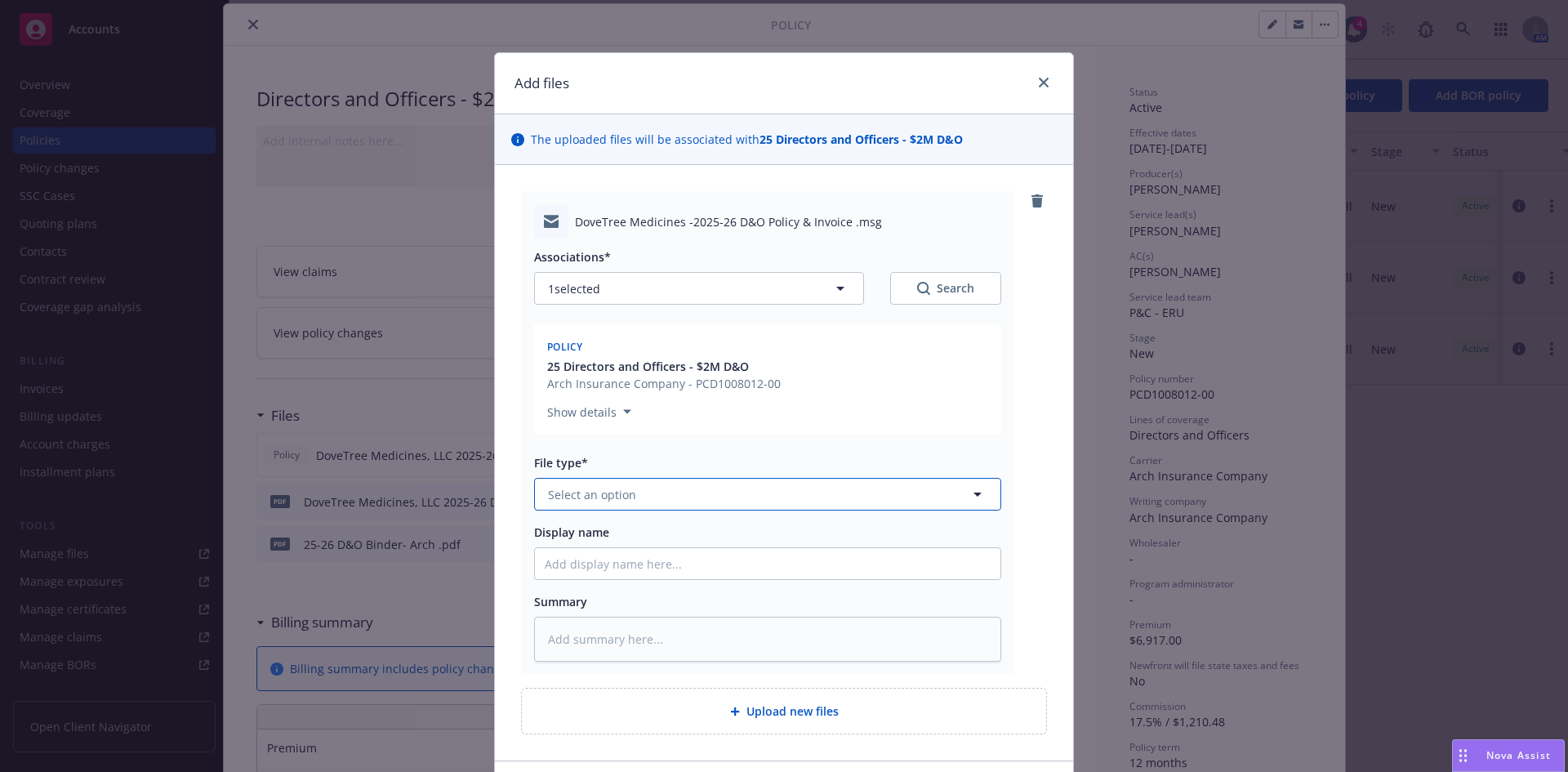
click at [597, 496] on span "Select an option" at bounding box center [591, 495] width 88 height 17
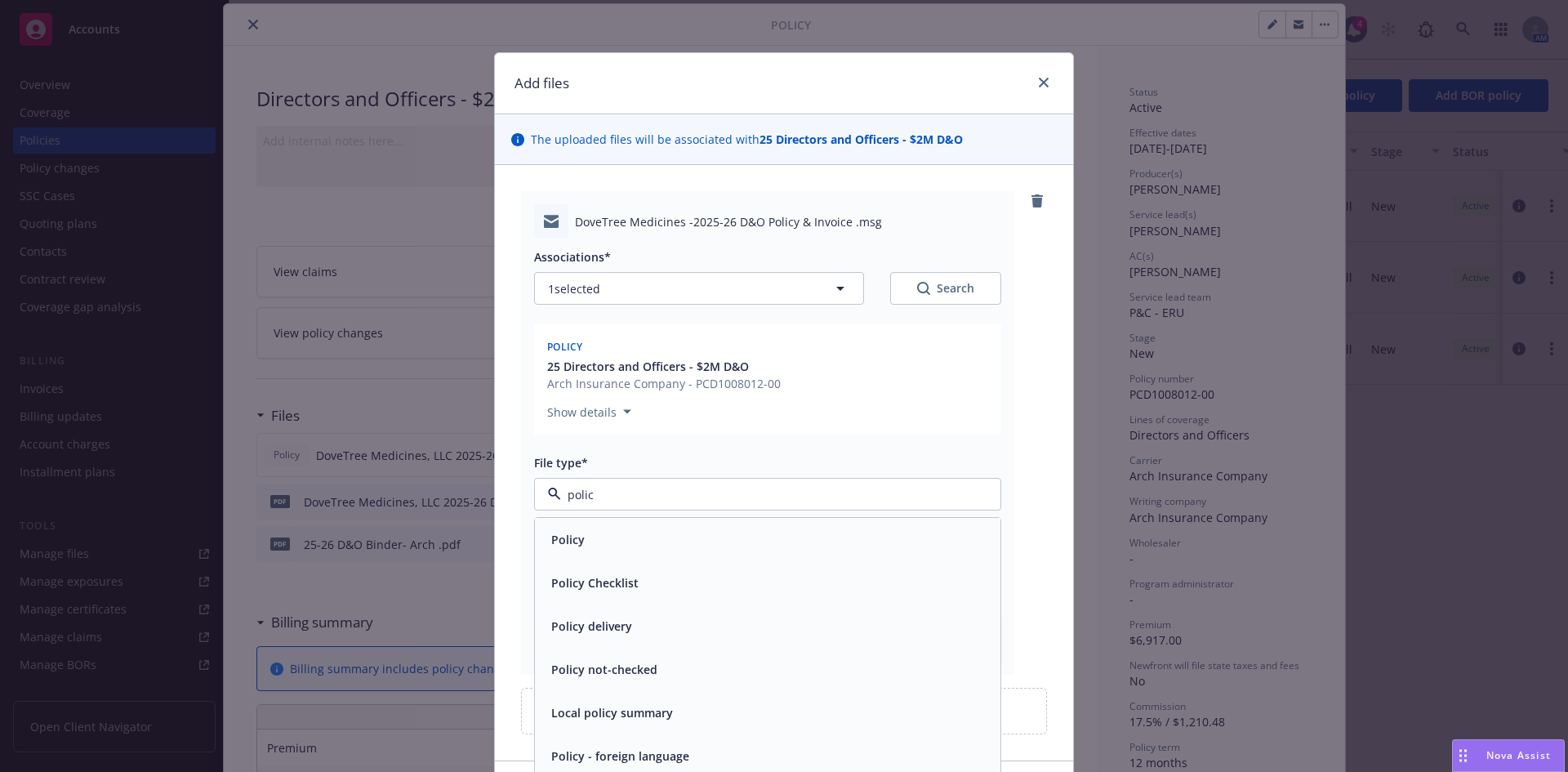
type input "policy"
click at [605, 617] on span "Policy delivery" at bounding box center [592, 625] width 81 height 17
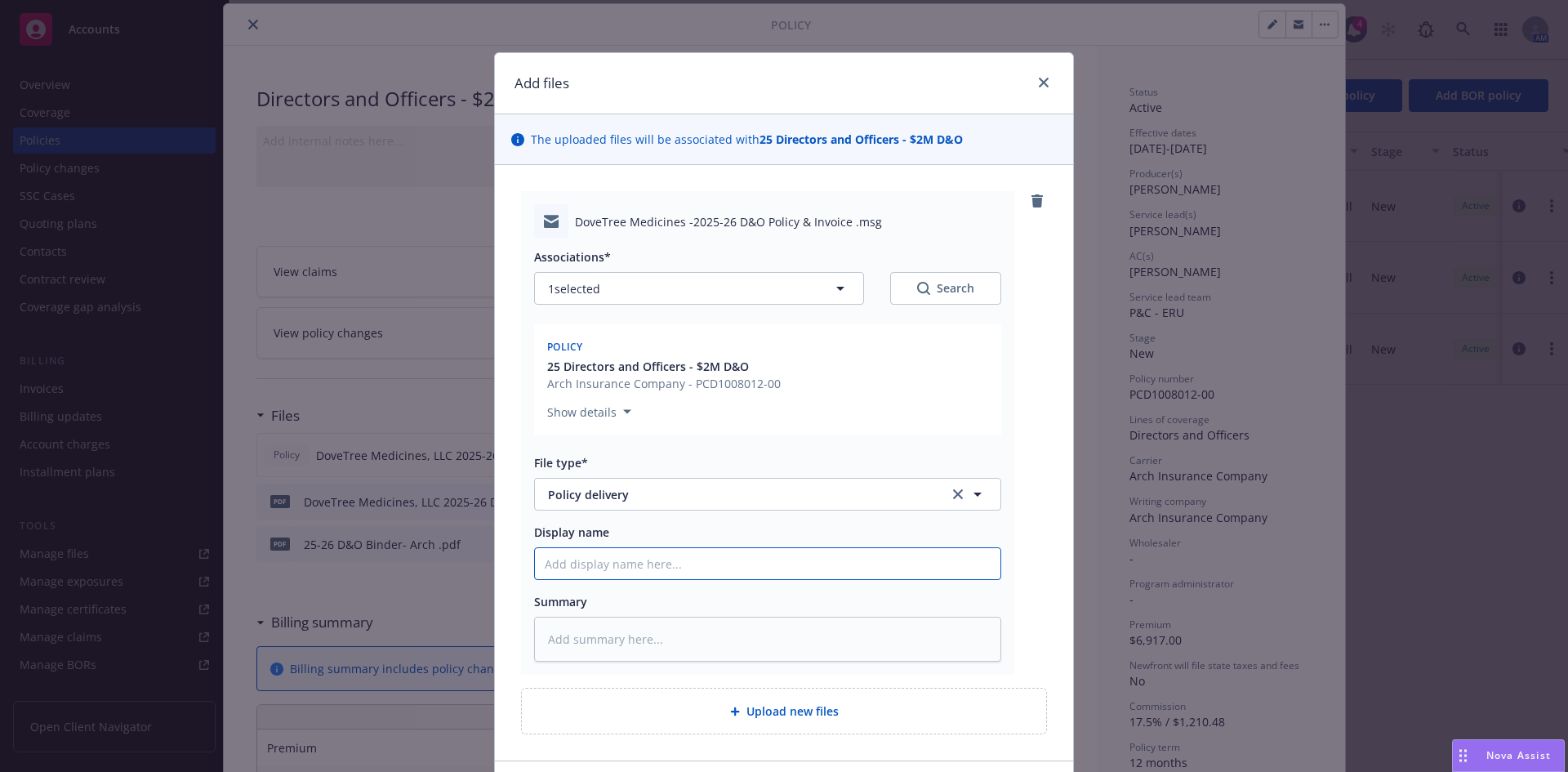
click at [593, 571] on input "Display name" at bounding box center [768, 563] width 466 height 31
type textarea "x"
type input "D"
type textarea "x"
type input "D&"
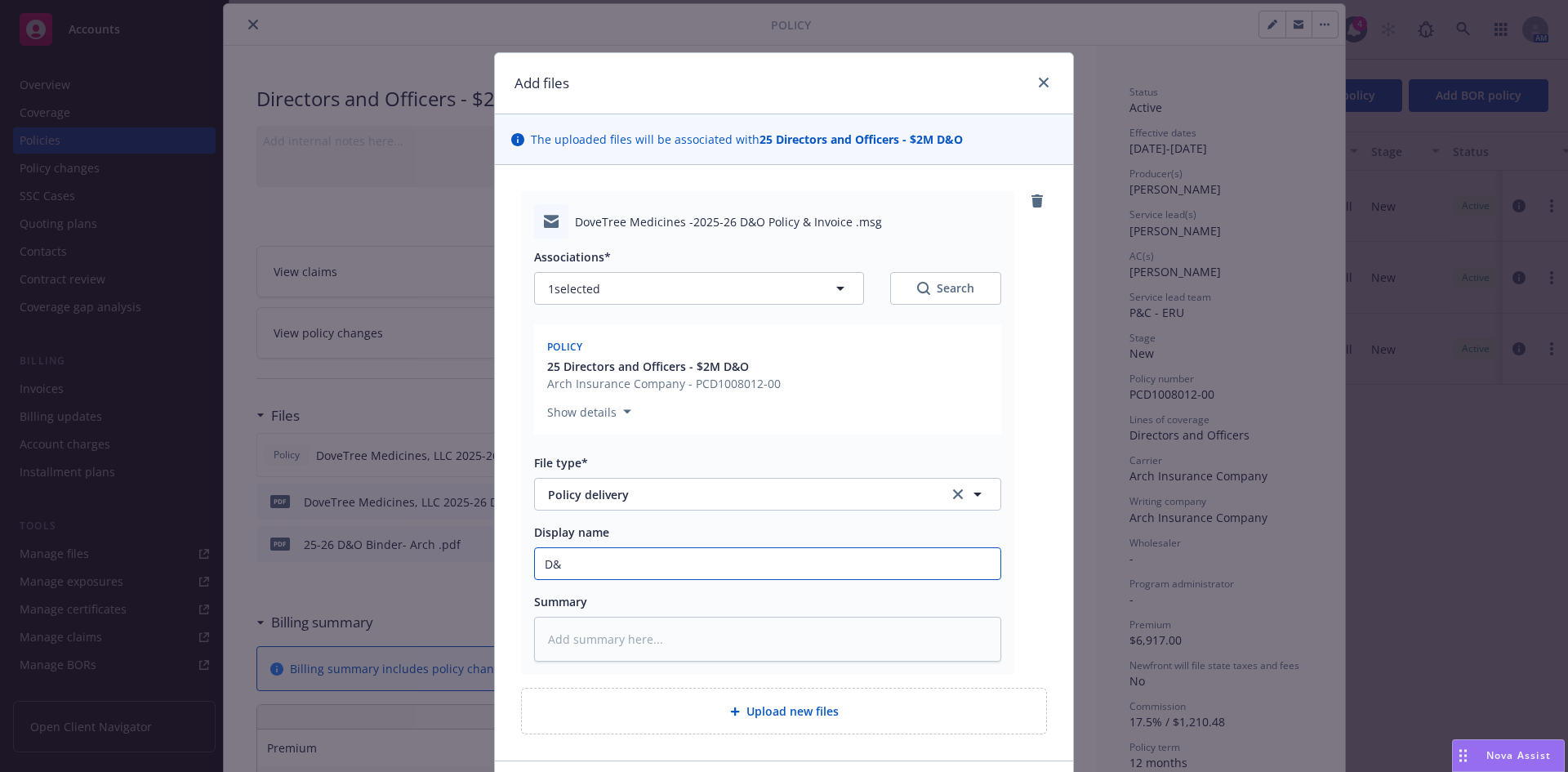
type textarea "x"
type input "D&O"
type textarea "x"
type input "D&O"
type textarea "x"
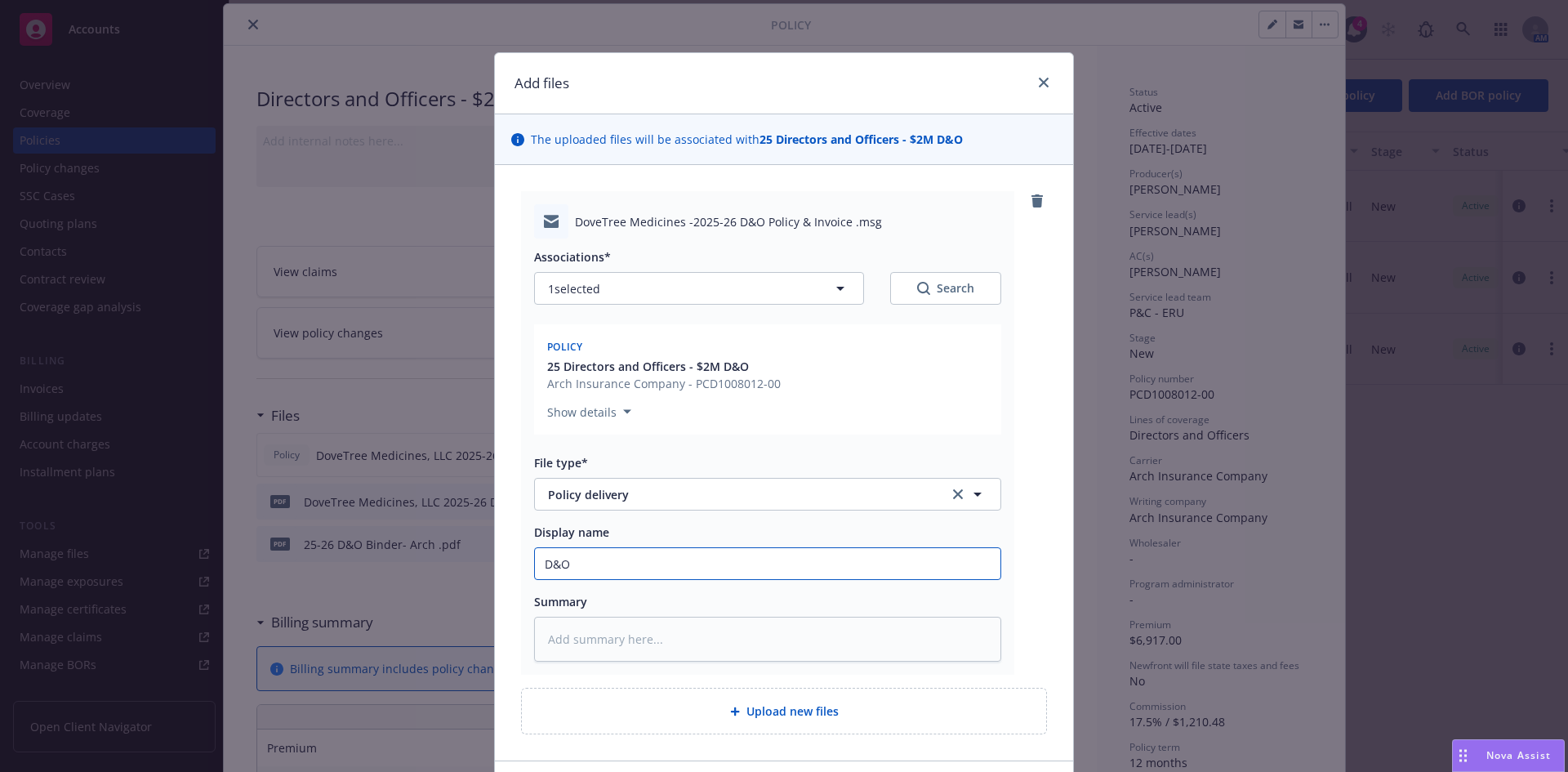
type input "D&O p"
type textarea "x"
type input "D&O po"
type textarea "x"
type input "D&O pol"
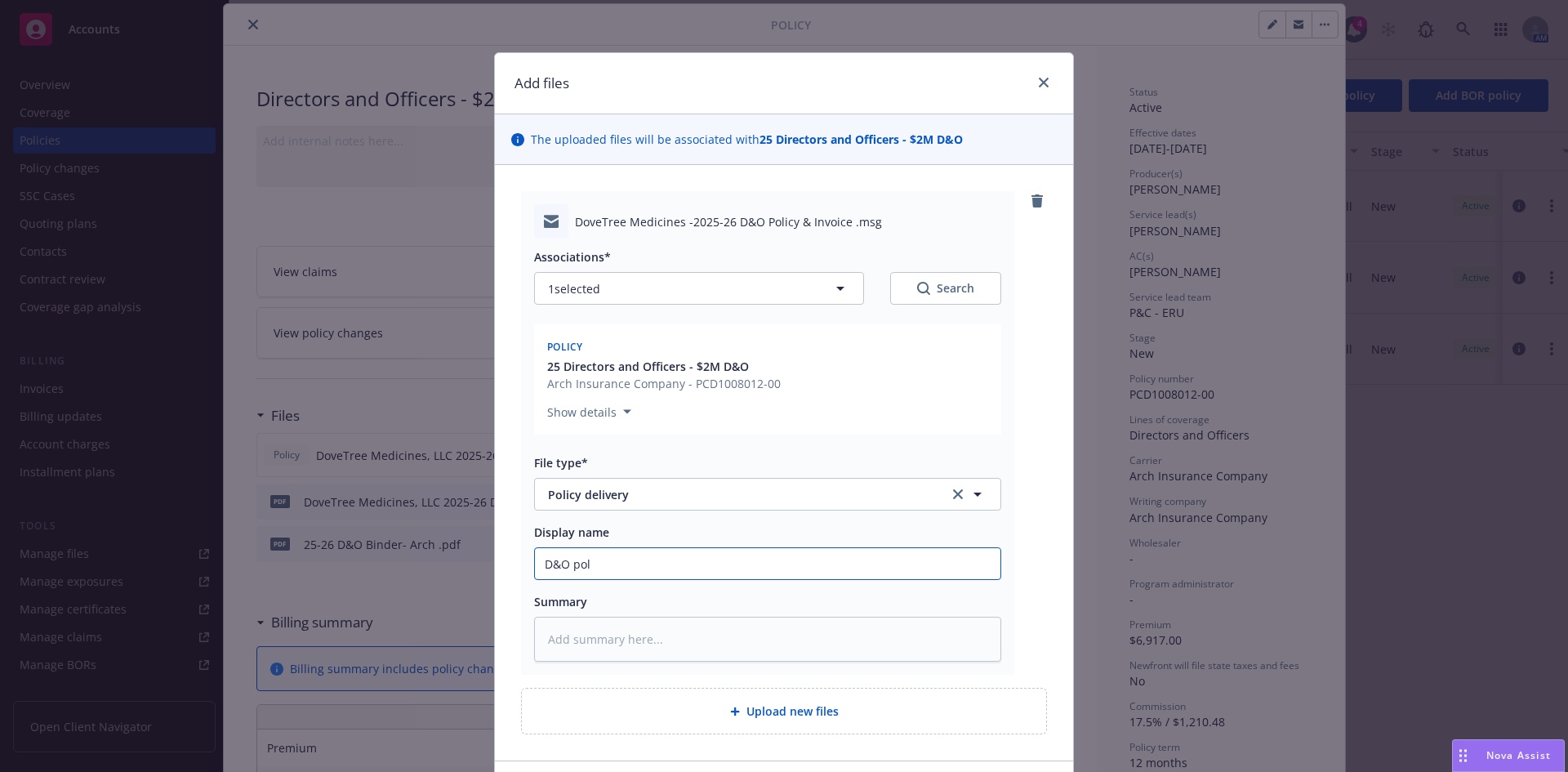
type textarea "x"
type input "D&O poli"
type textarea "x"
type input "D&O polic"
type textarea "x"
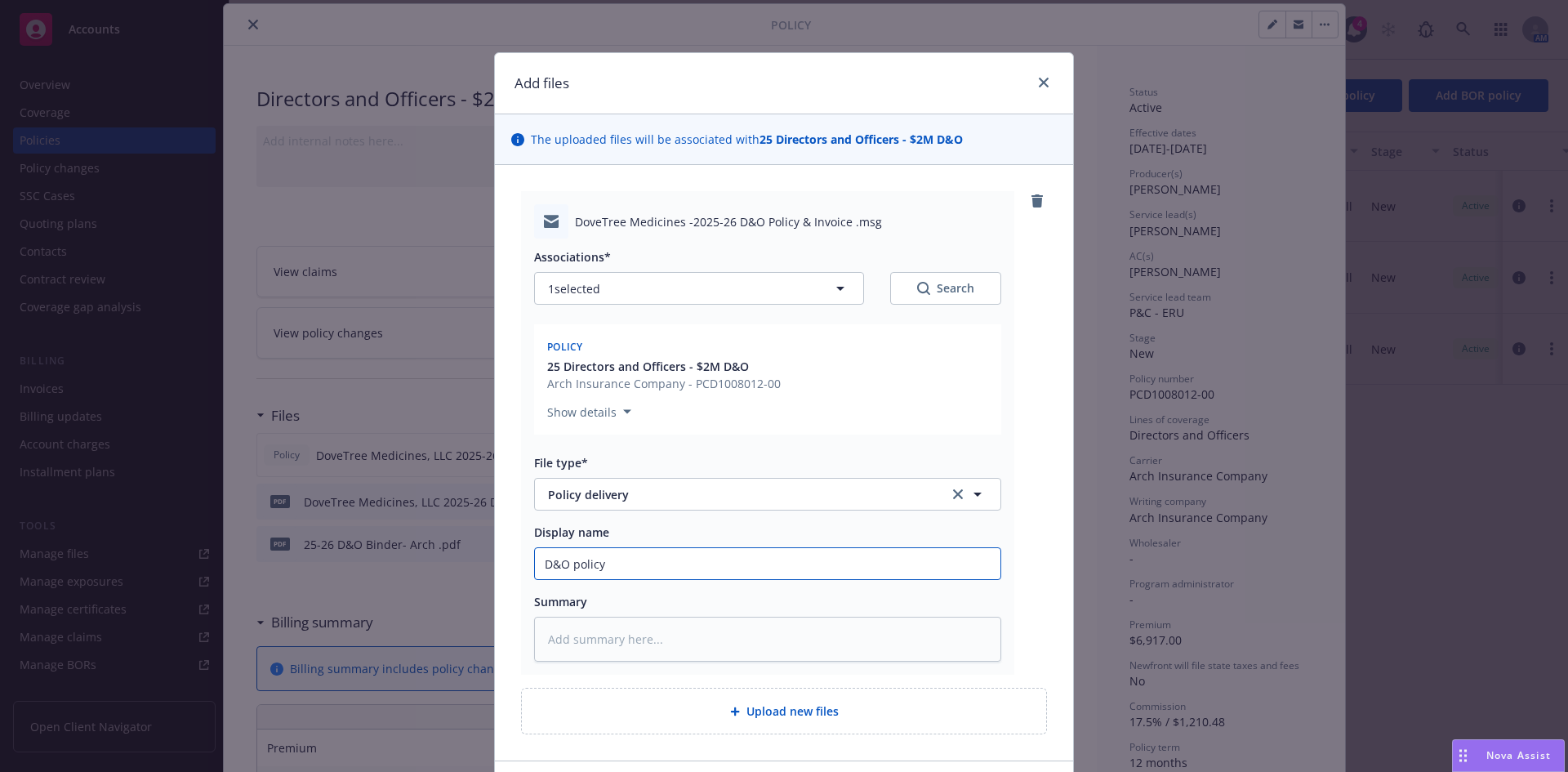
type input "D&O policy"
type textarea "x"
type input "D&O Policy delivery"
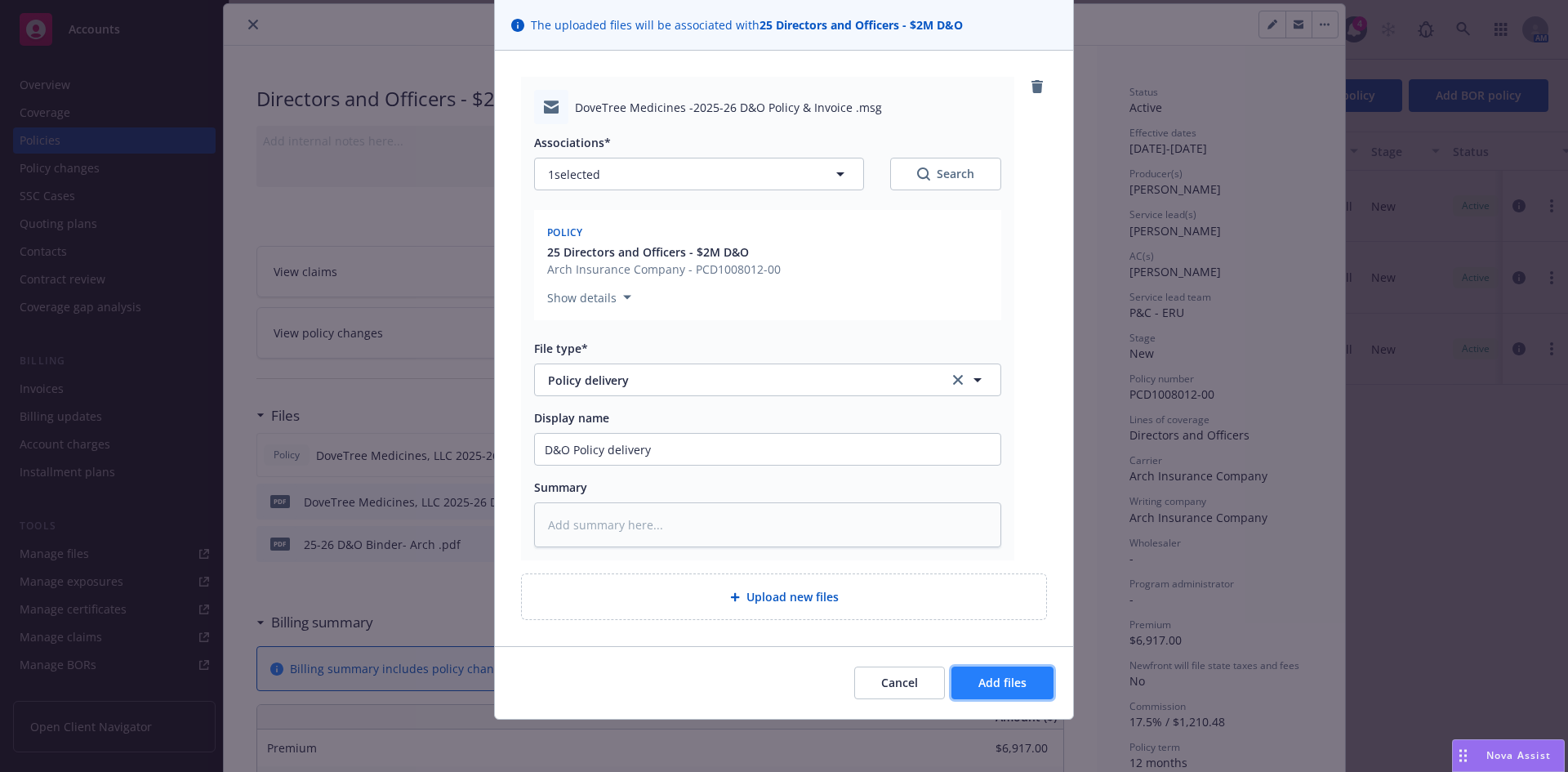
click at [1017, 688] on span "Add files" at bounding box center [1002, 683] width 49 height 16
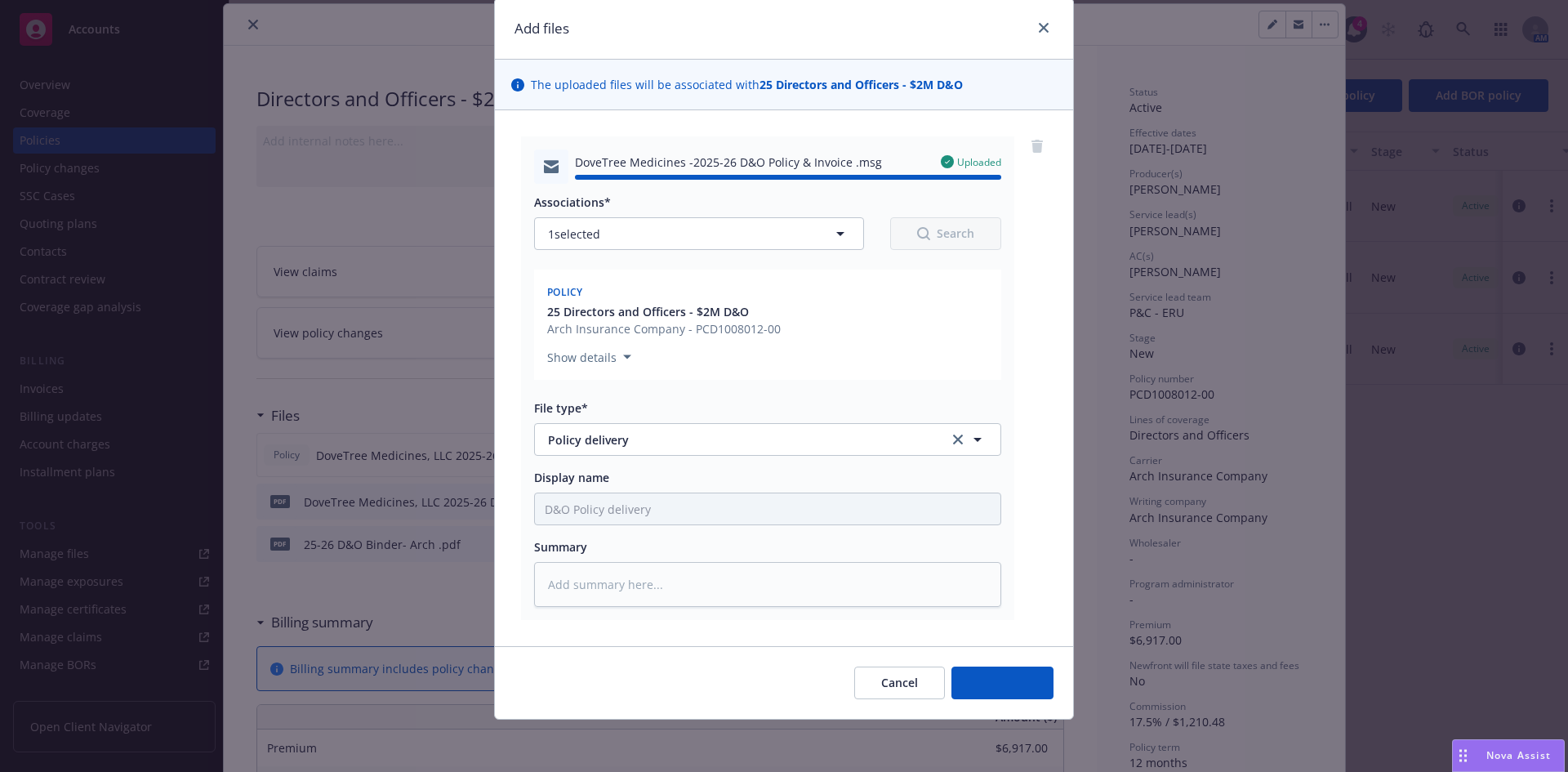
type textarea "x"
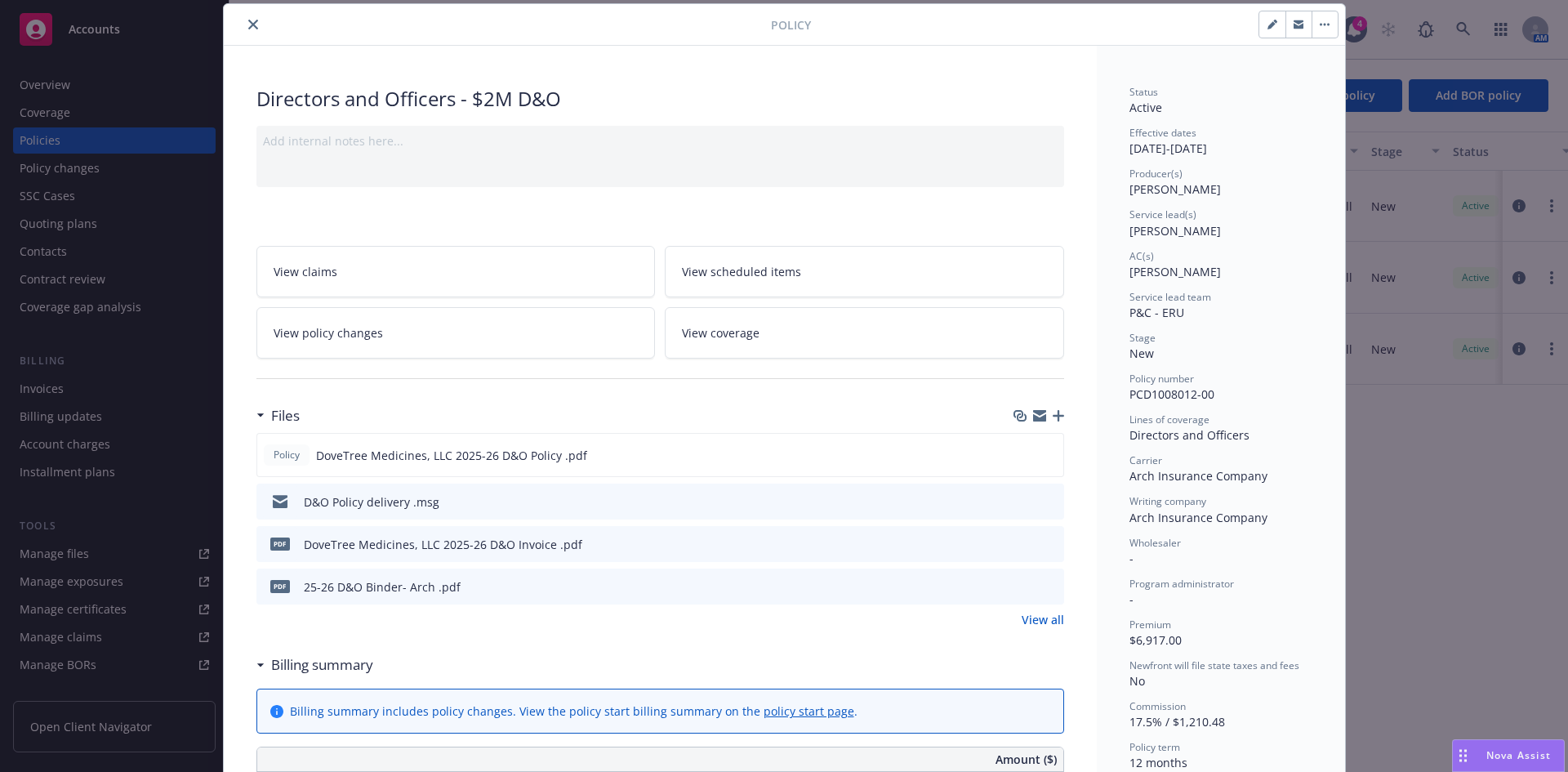
click at [249, 27] on icon "close" at bounding box center [254, 25] width 10 height 10
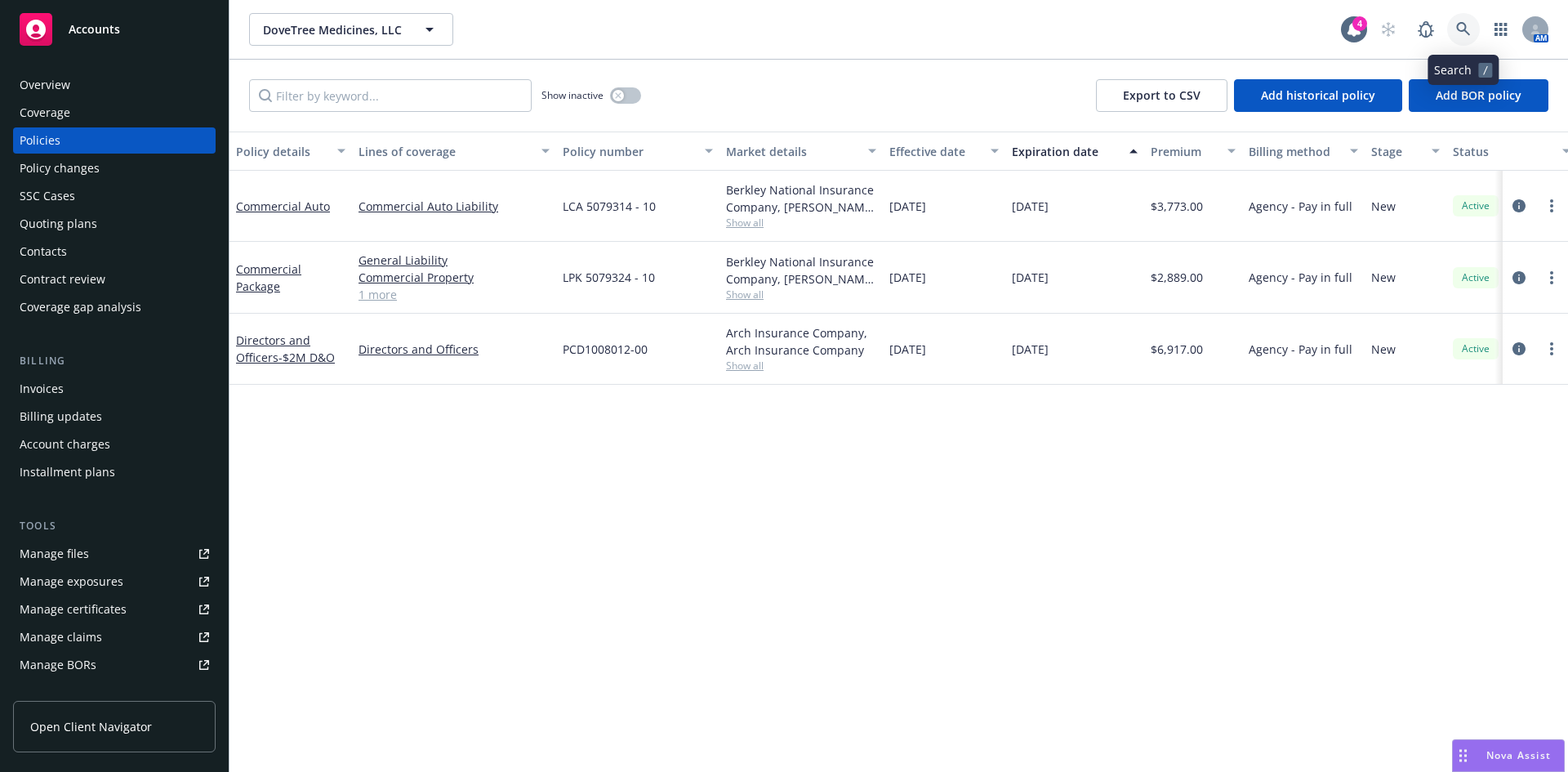
click at [1456, 26] on link at bounding box center [1463, 29] width 33 height 33
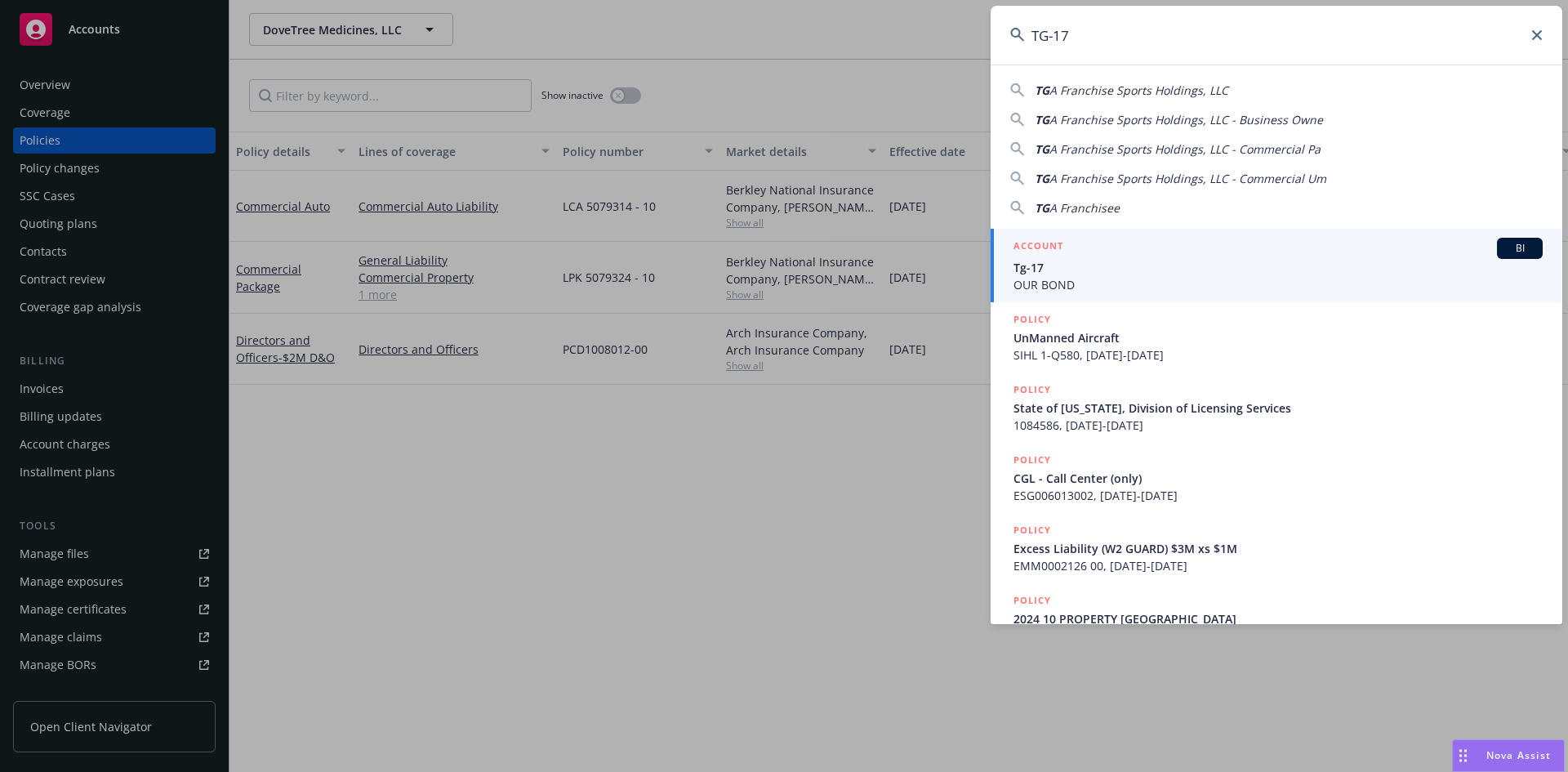
type input "TG-17"
click at [1078, 258] on div "ACCOUNT BI" at bounding box center [1278, 248] width 529 height 21
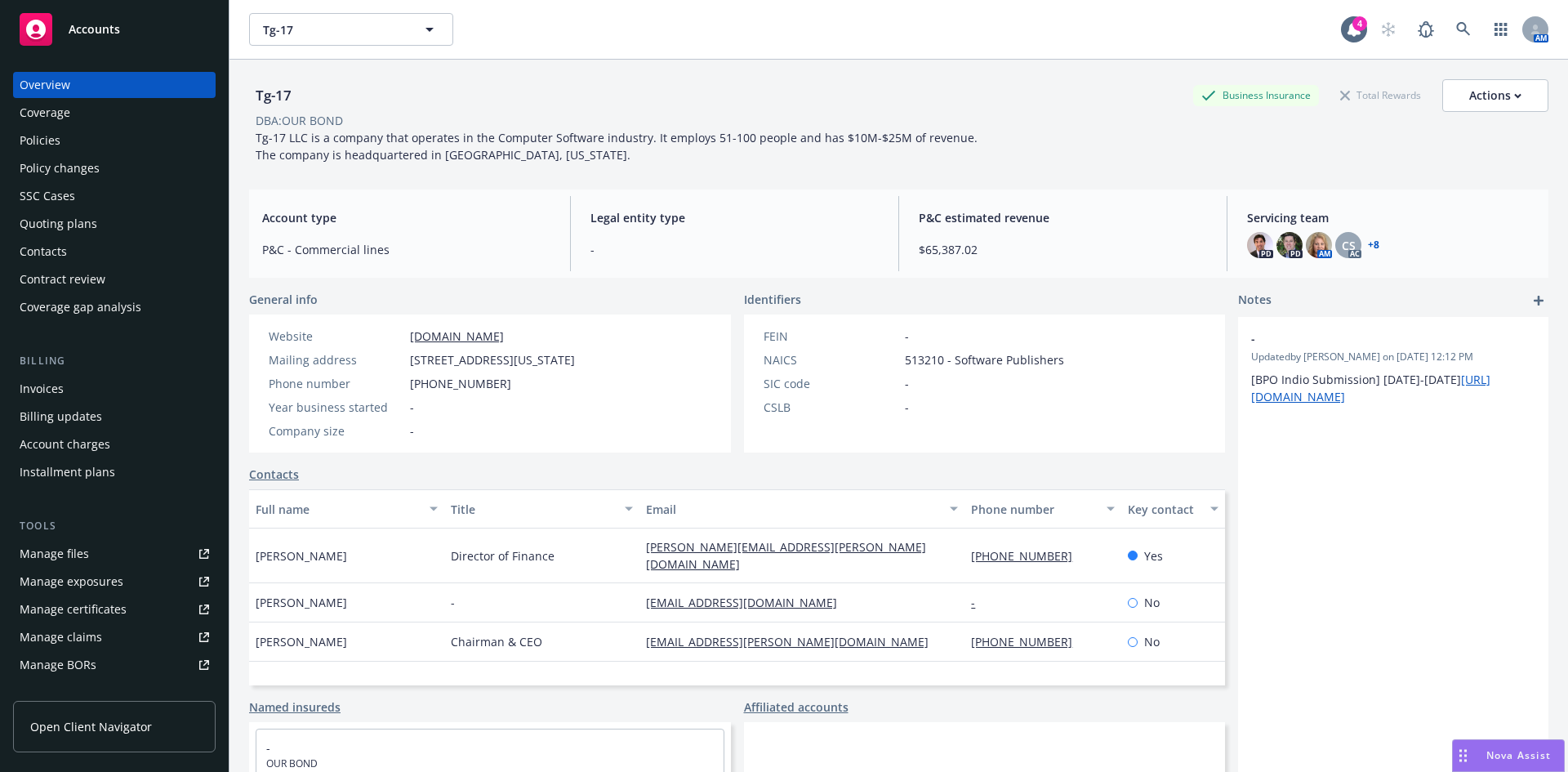
click at [40, 137] on div "Policies" at bounding box center [40, 141] width 41 height 26
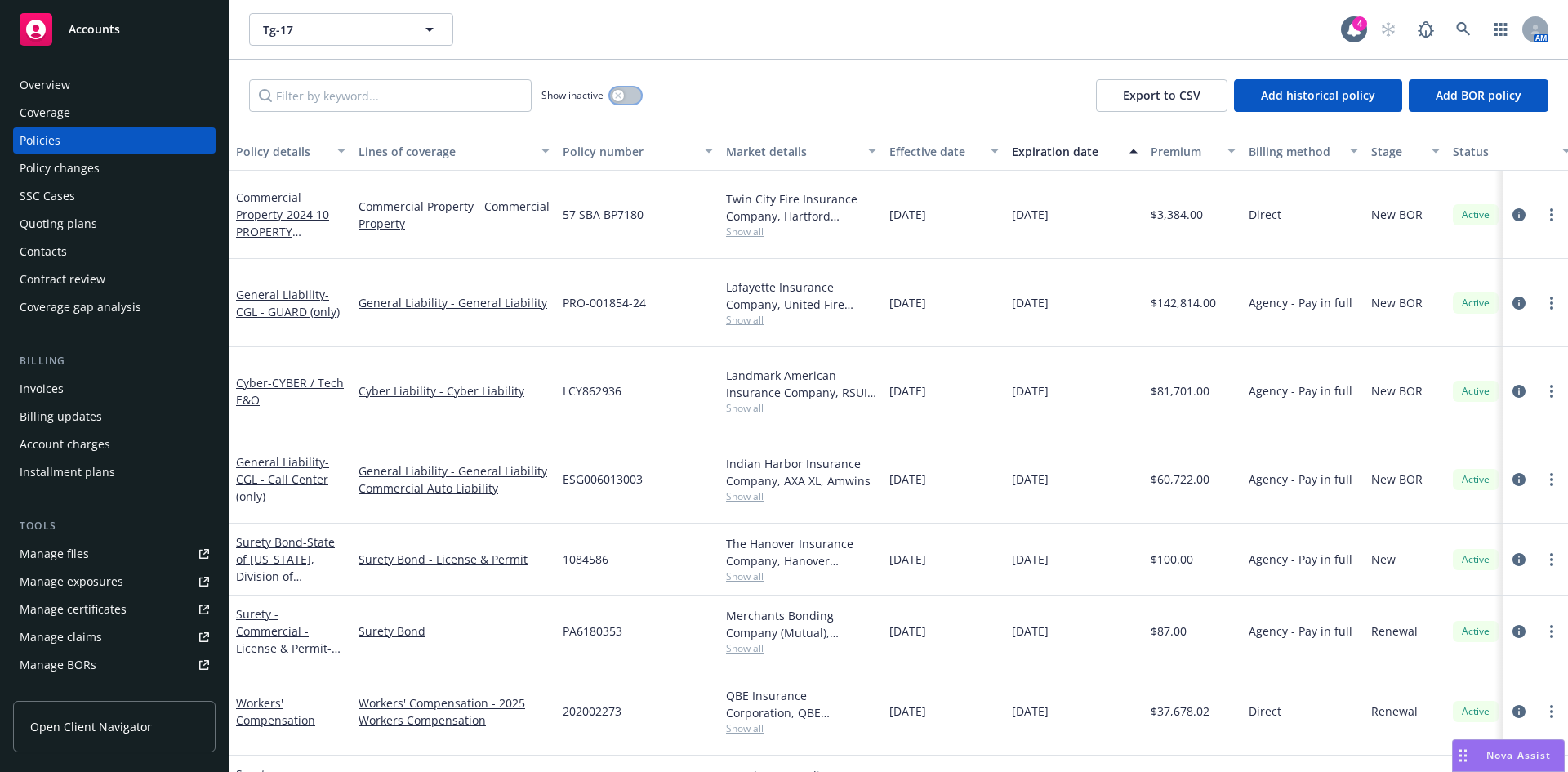
click at [628, 91] on button "button" at bounding box center [625, 95] width 31 height 16
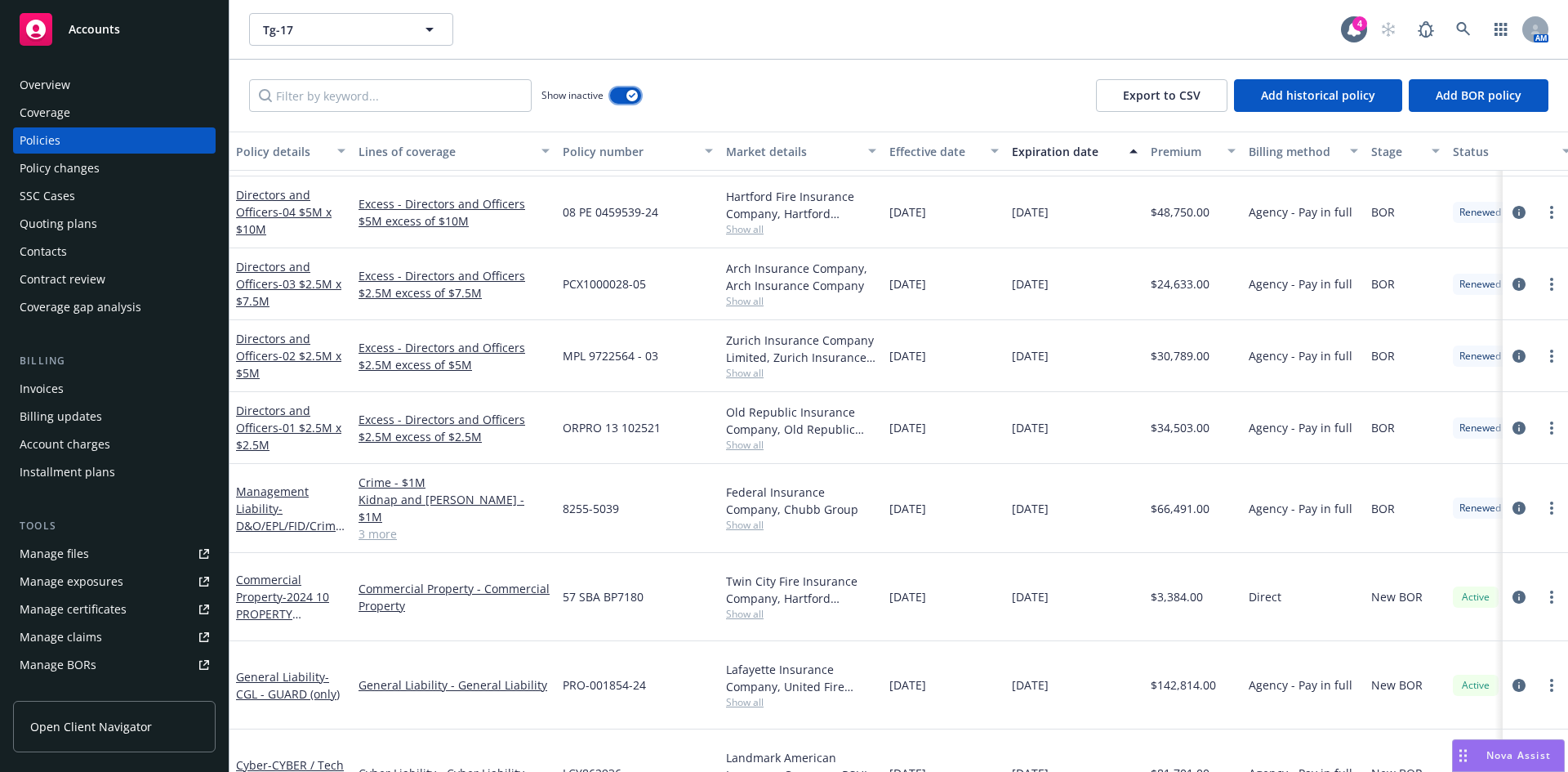
scroll to position [978, 0]
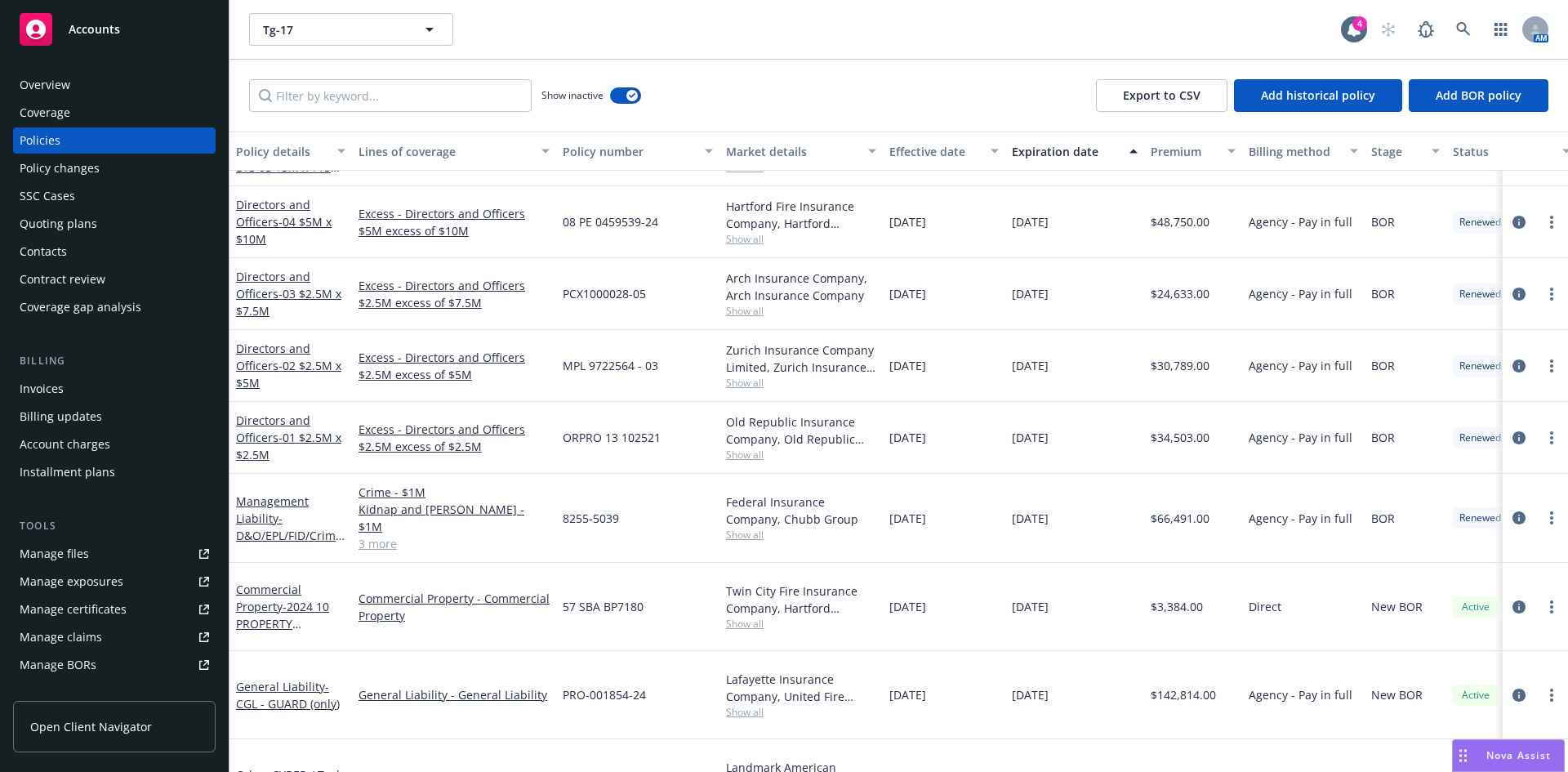
click at [370, 535] on link "3 more" at bounding box center [454, 543] width 191 height 17
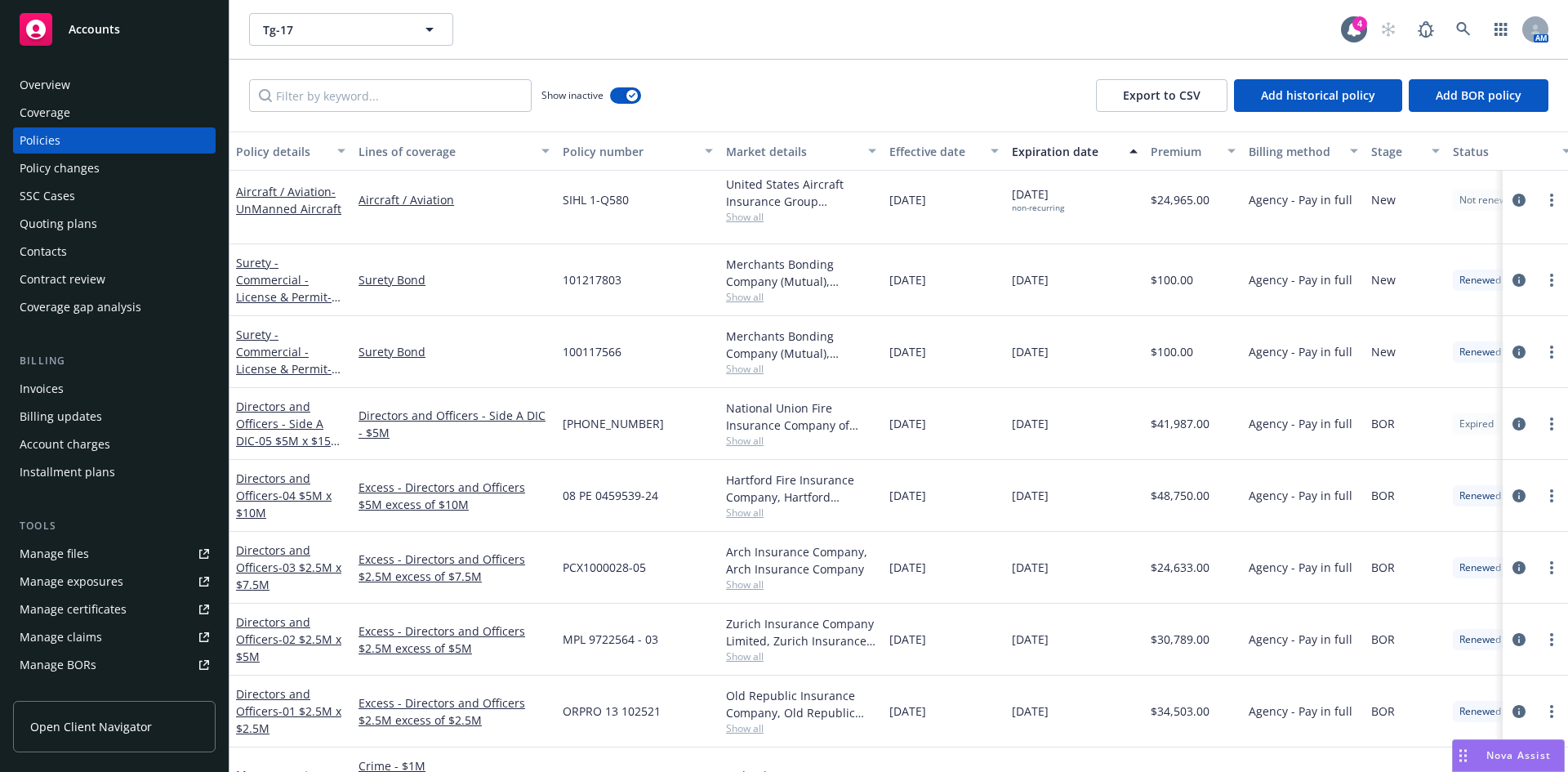
scroll to position [714, 0]
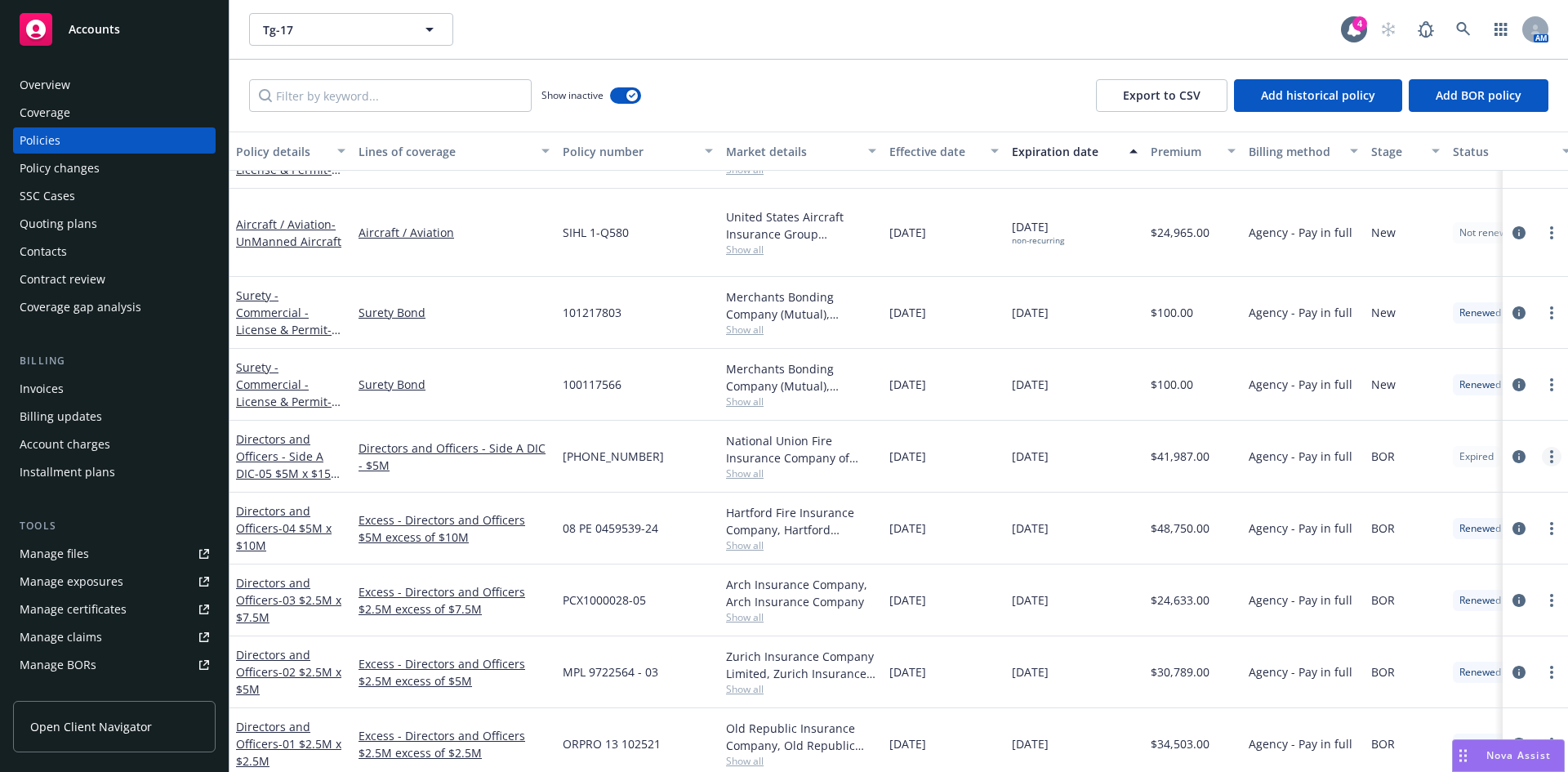
click at [1542, 447] on link "more" at bounding box center [1552, 457] width 20 height 20
click at [1418, 505] on link "Renew with incumbent" at bounding box center [1453, 505] width 192 height 33
select select "12"
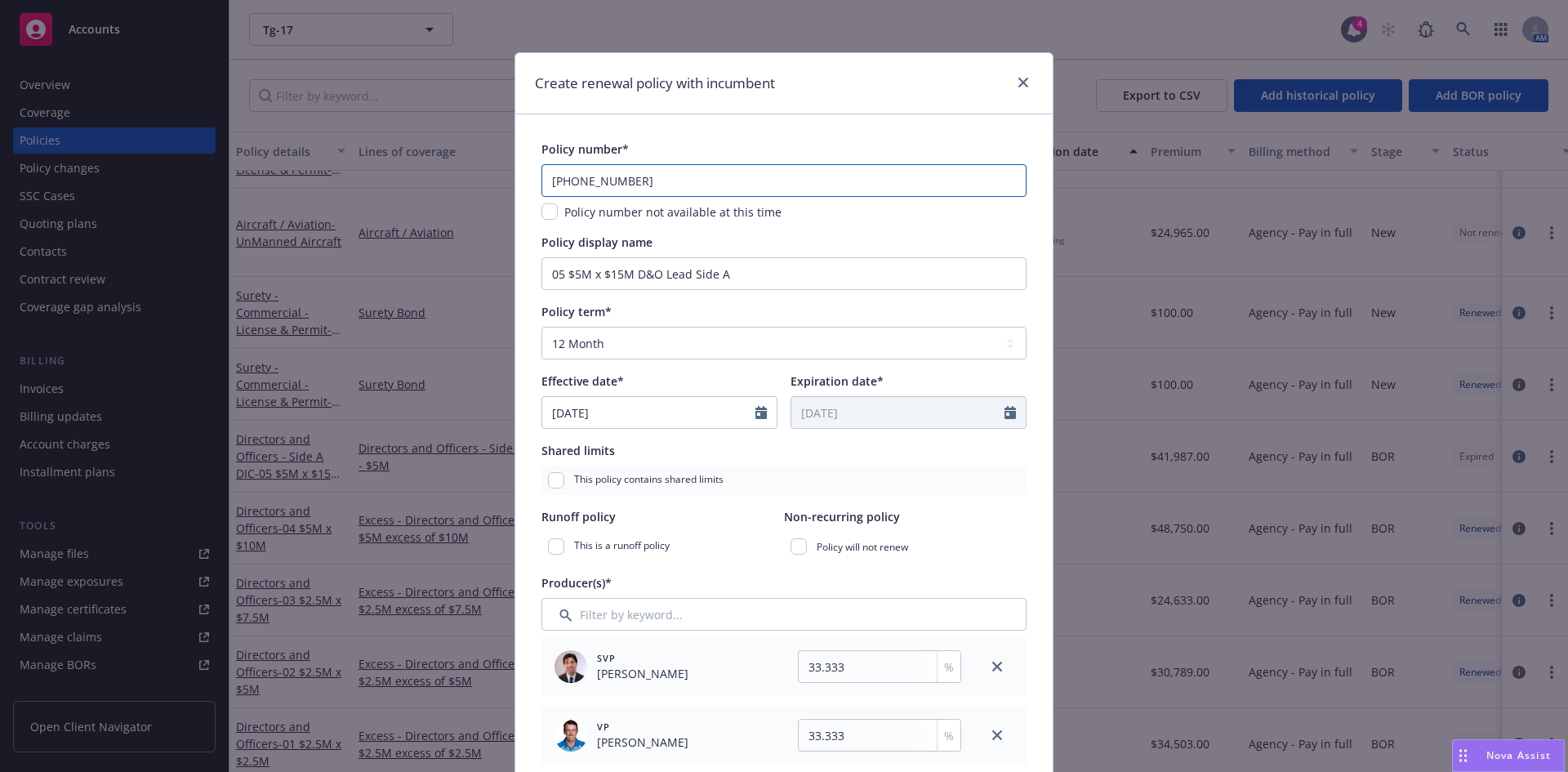
click at [584, 176] on input "01-334-33-97" at bounding box center [784, 180] width 485 height 33
paste input "02-415-53-31"
type input "02-415-53-31"
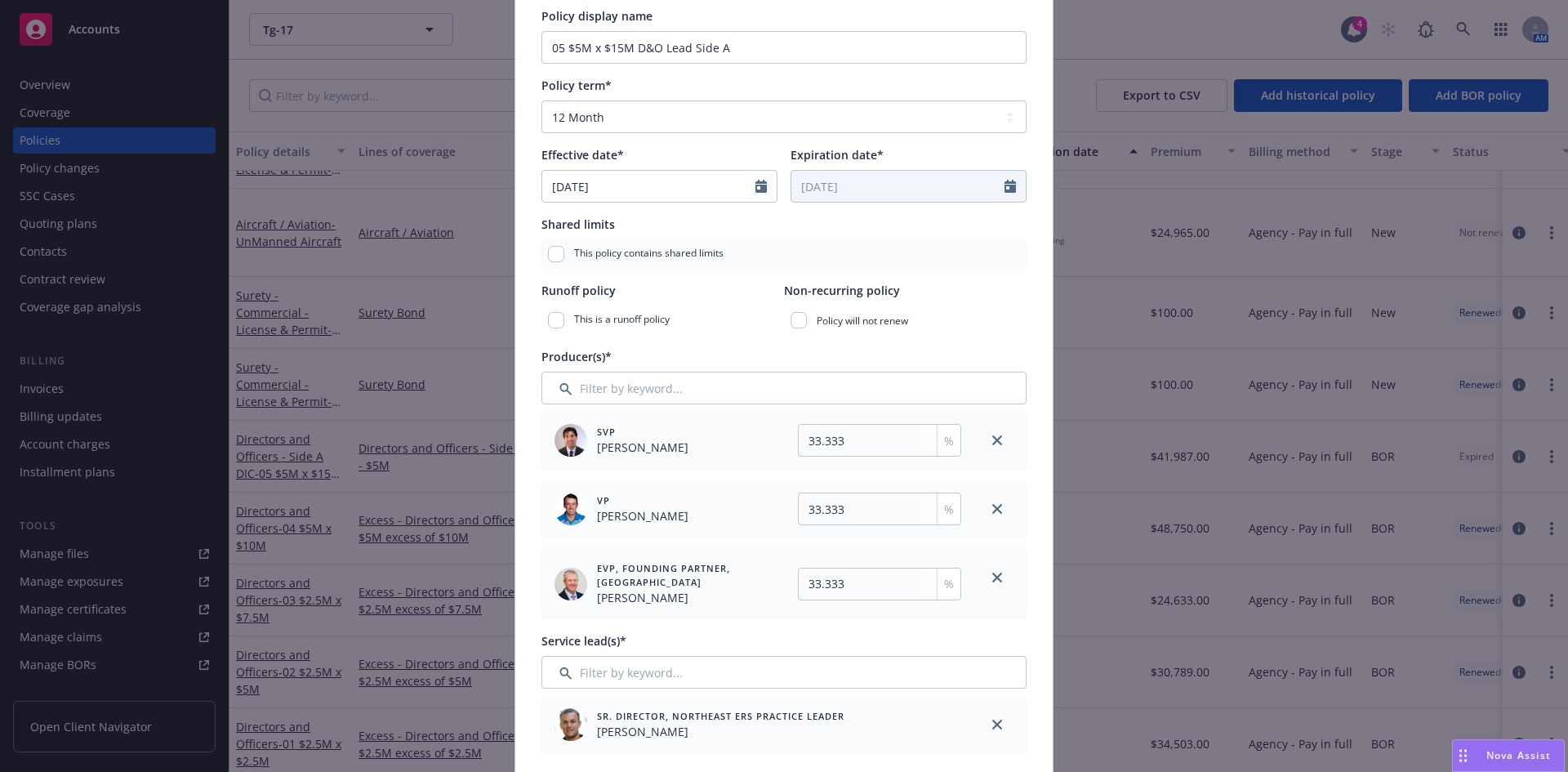
scroll to position [251, 0]
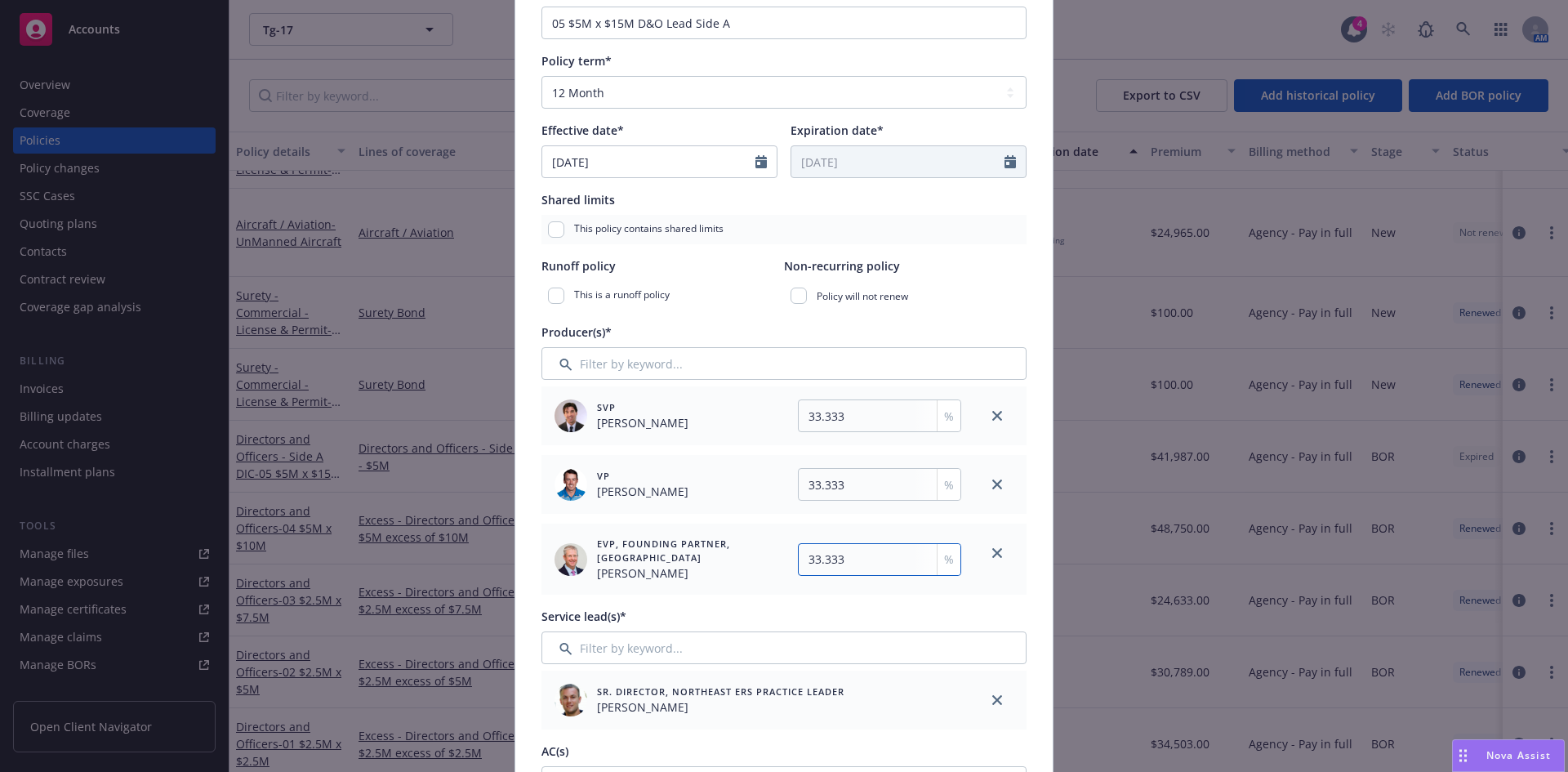
click at [836, 557] on input "33.333" at bounding box center [880, 559] width 163 height 33
type input "33.334"
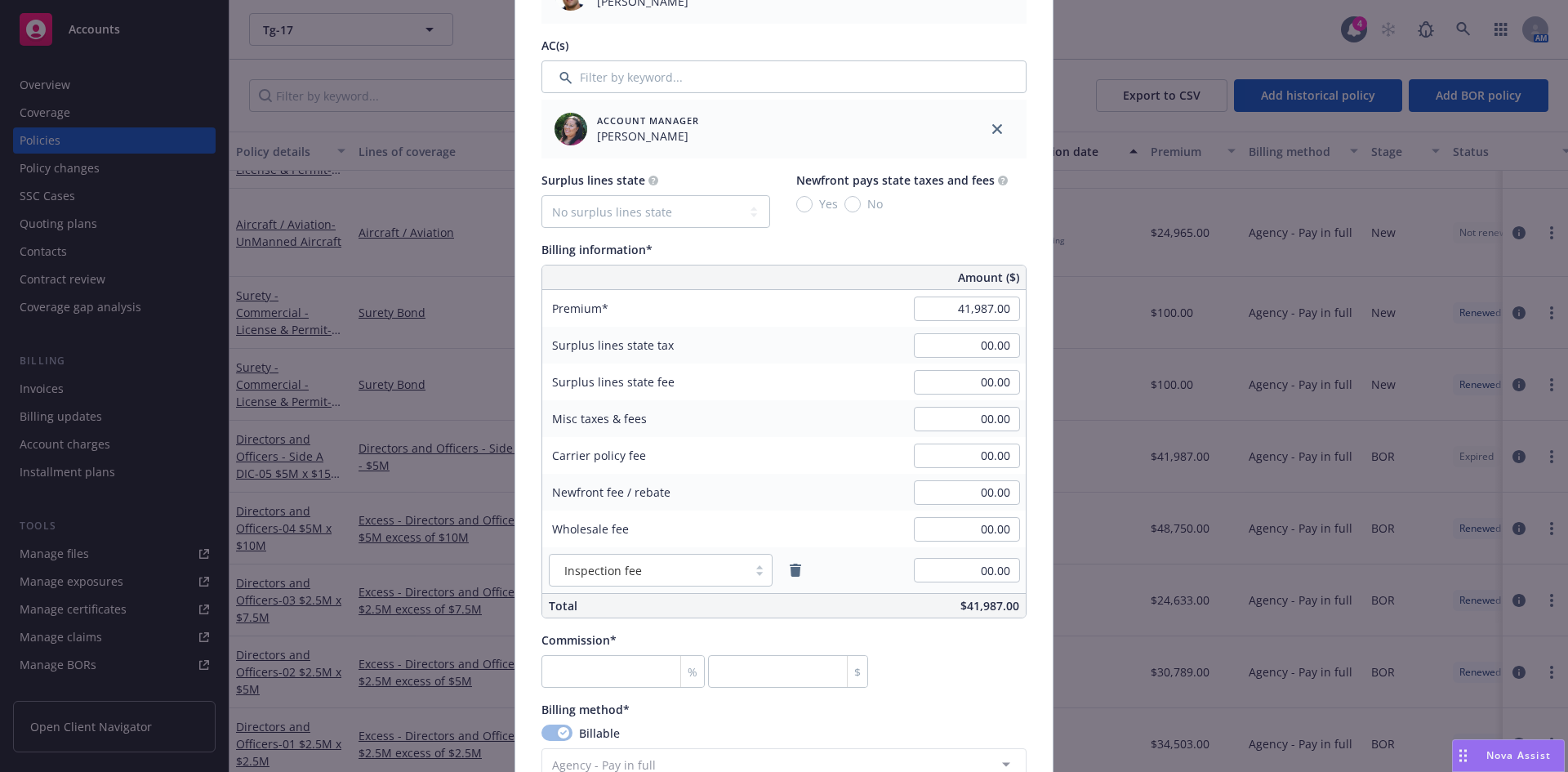
scroll to position [974, 0]
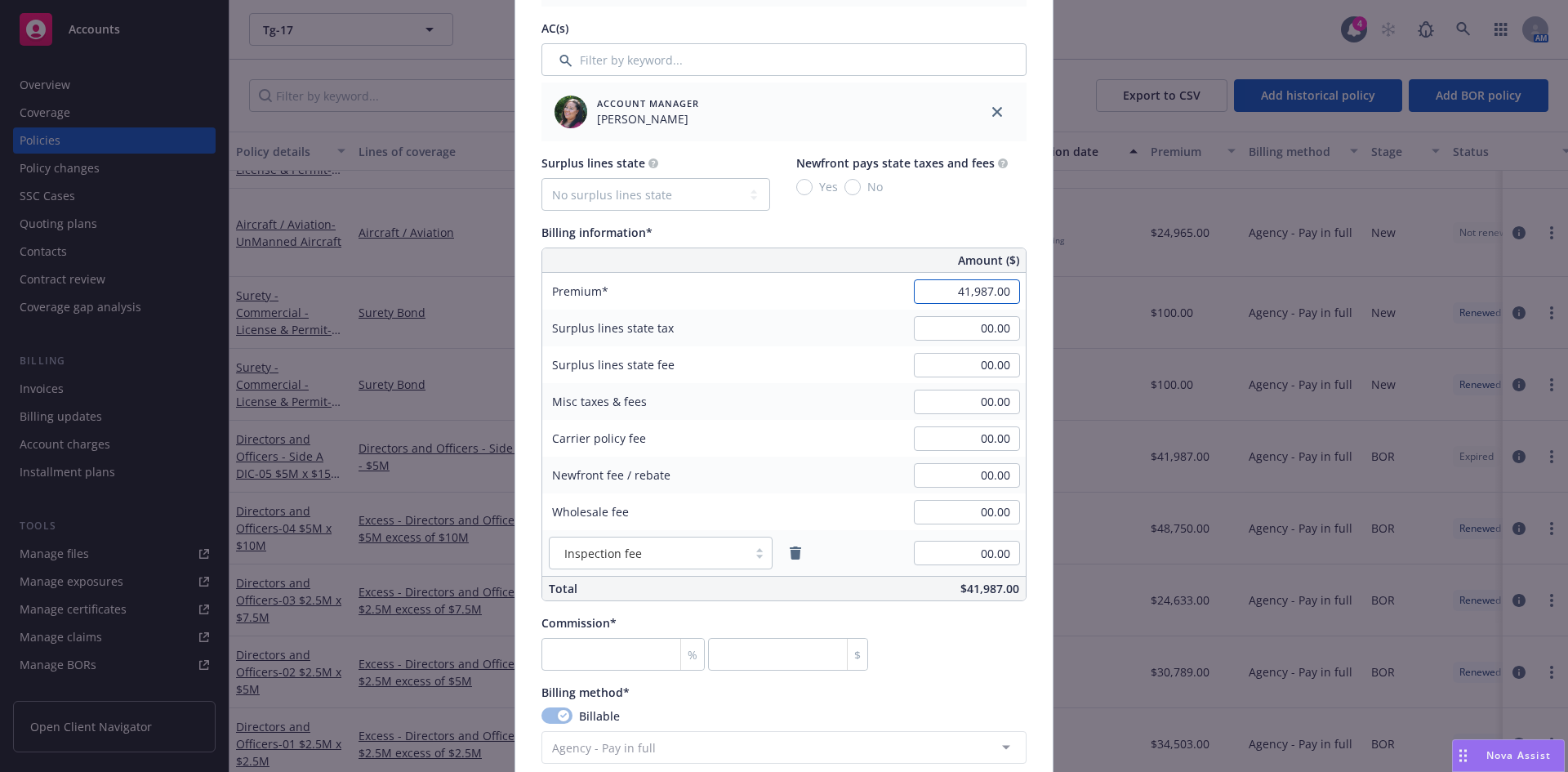
click at [1004, 286] on input "41,987.00" at bounding box center [967, 291] width 106 height 25
type input "38,700.00"
click at [990, 479] on input "00.00" at bounding box center [967, 476] width 106 height 25
click at [578, 668] on input "number" at bounding box center [623, 654] width 163 height 33
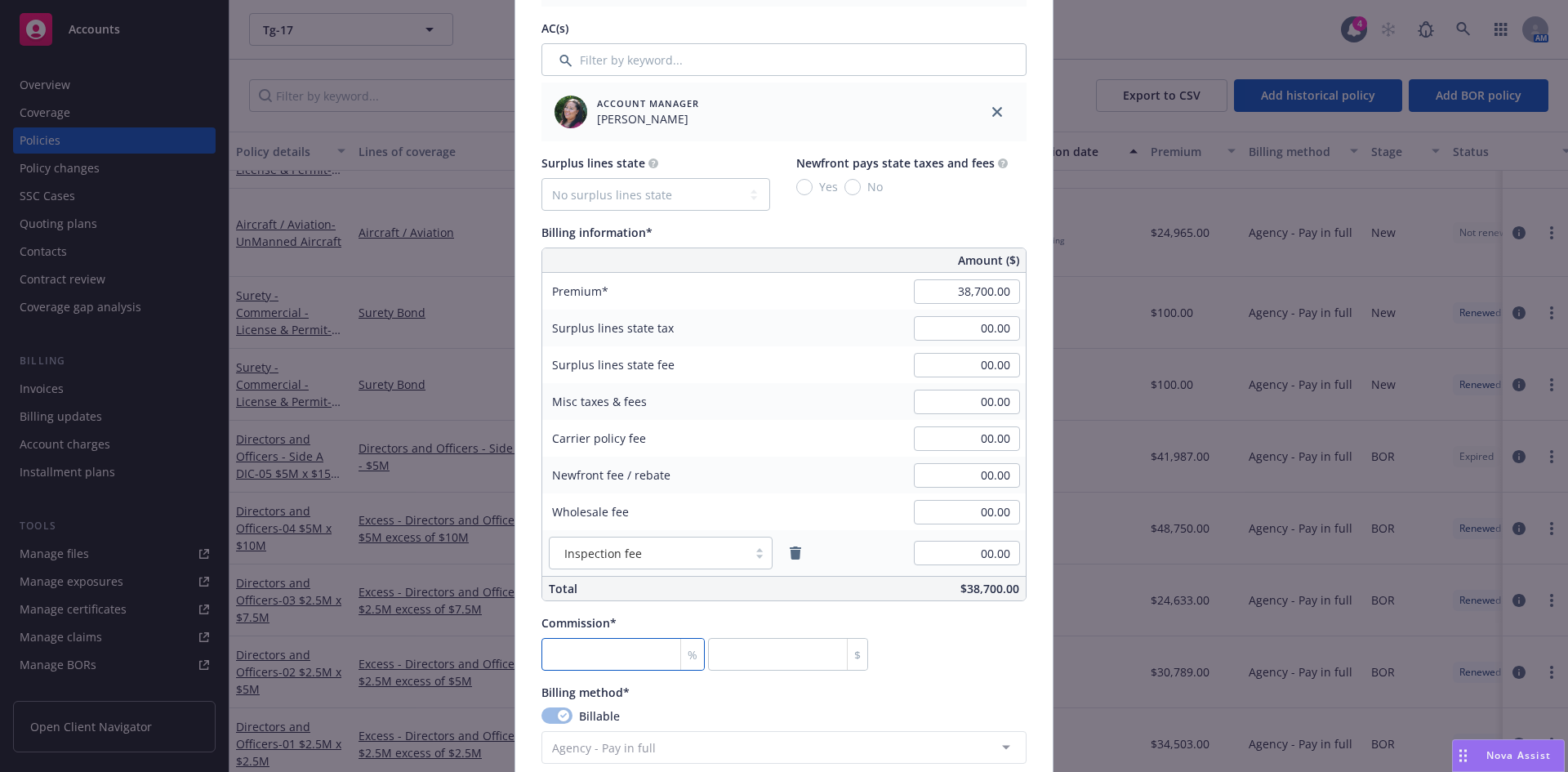
type input "1"
type input "387"
type input "17"
type input "6579"
type input "17.5"
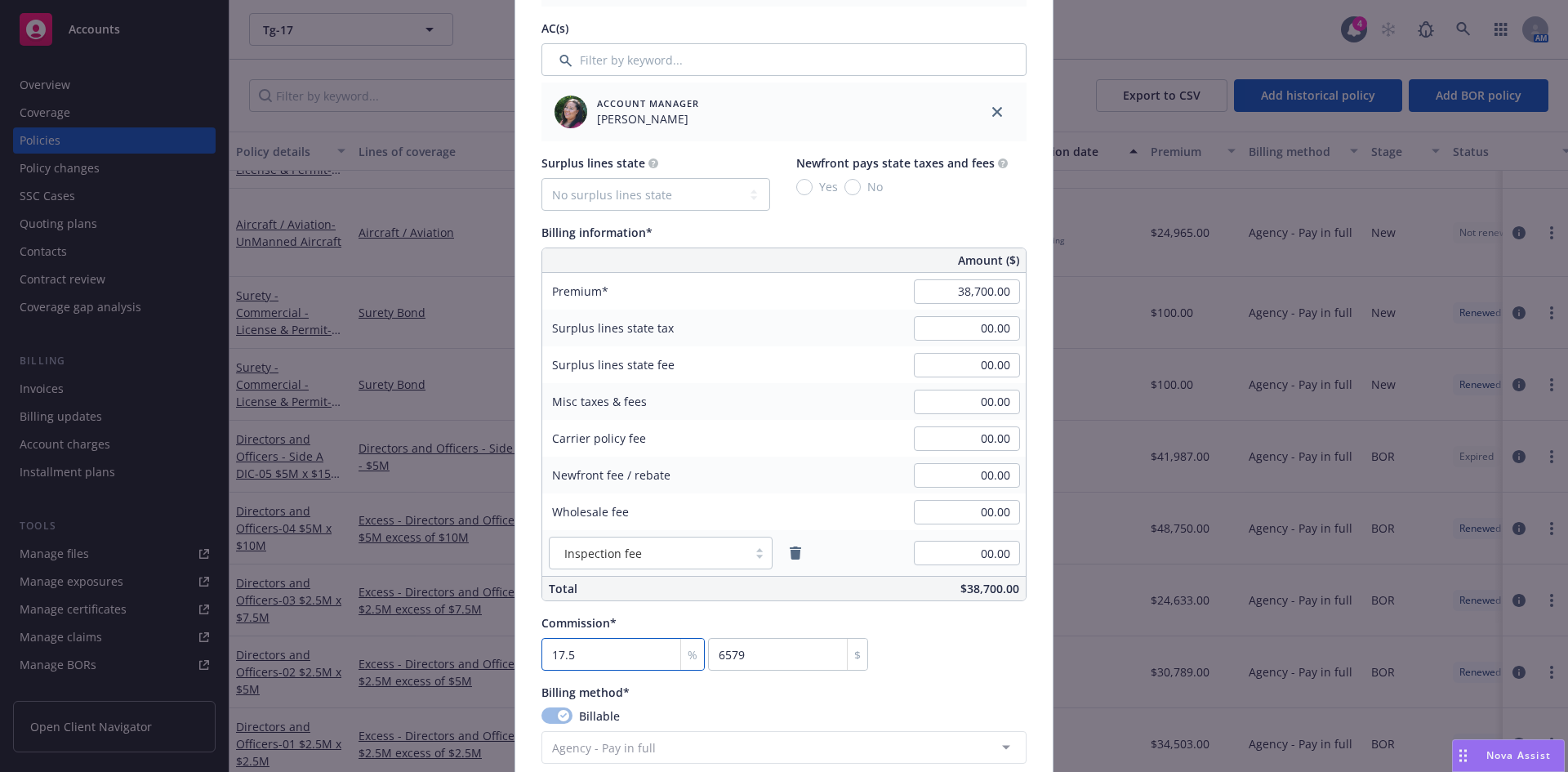
type input "6772.5"
type input "17.5"
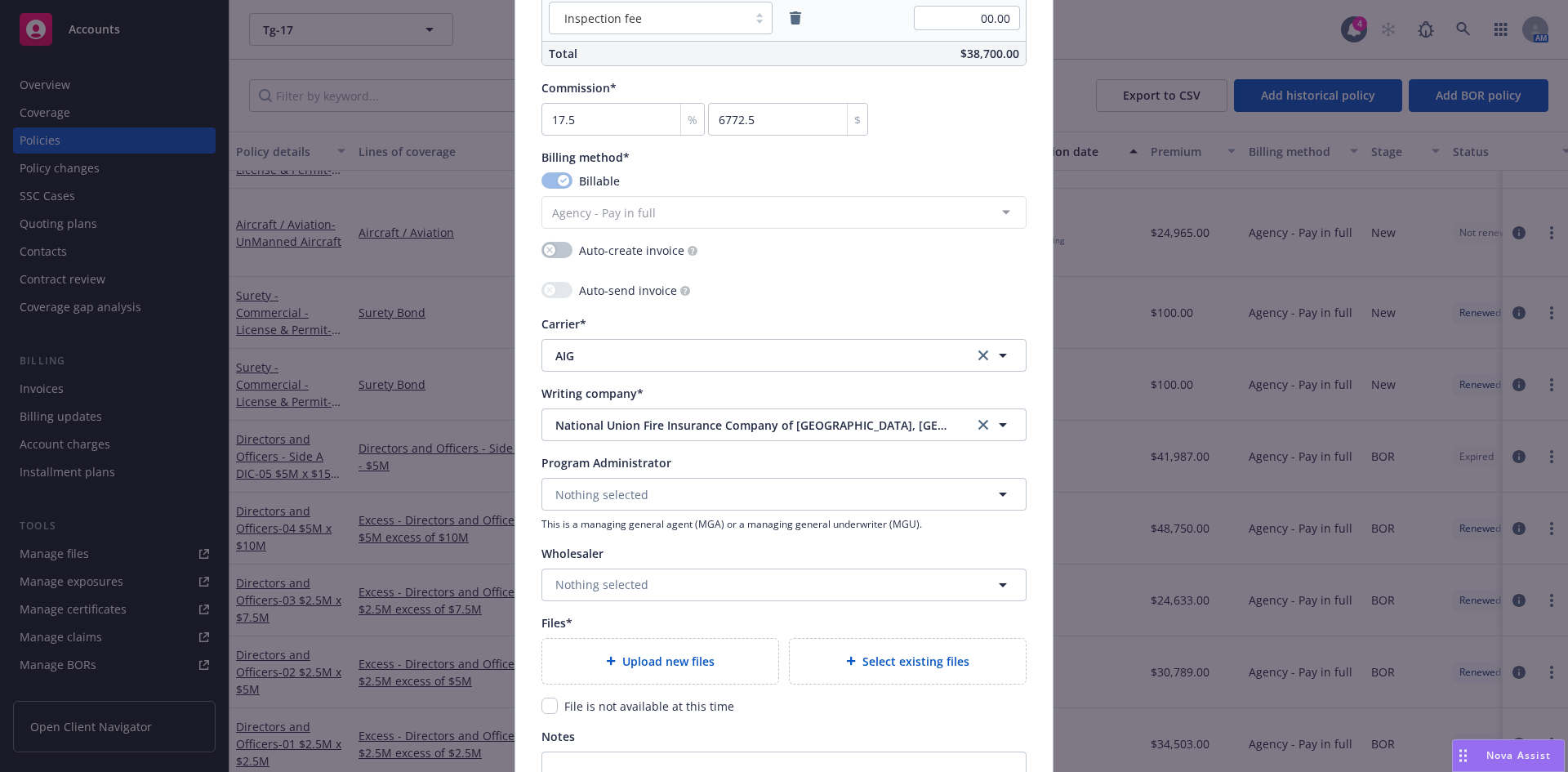
scroll to position [1518, 0]
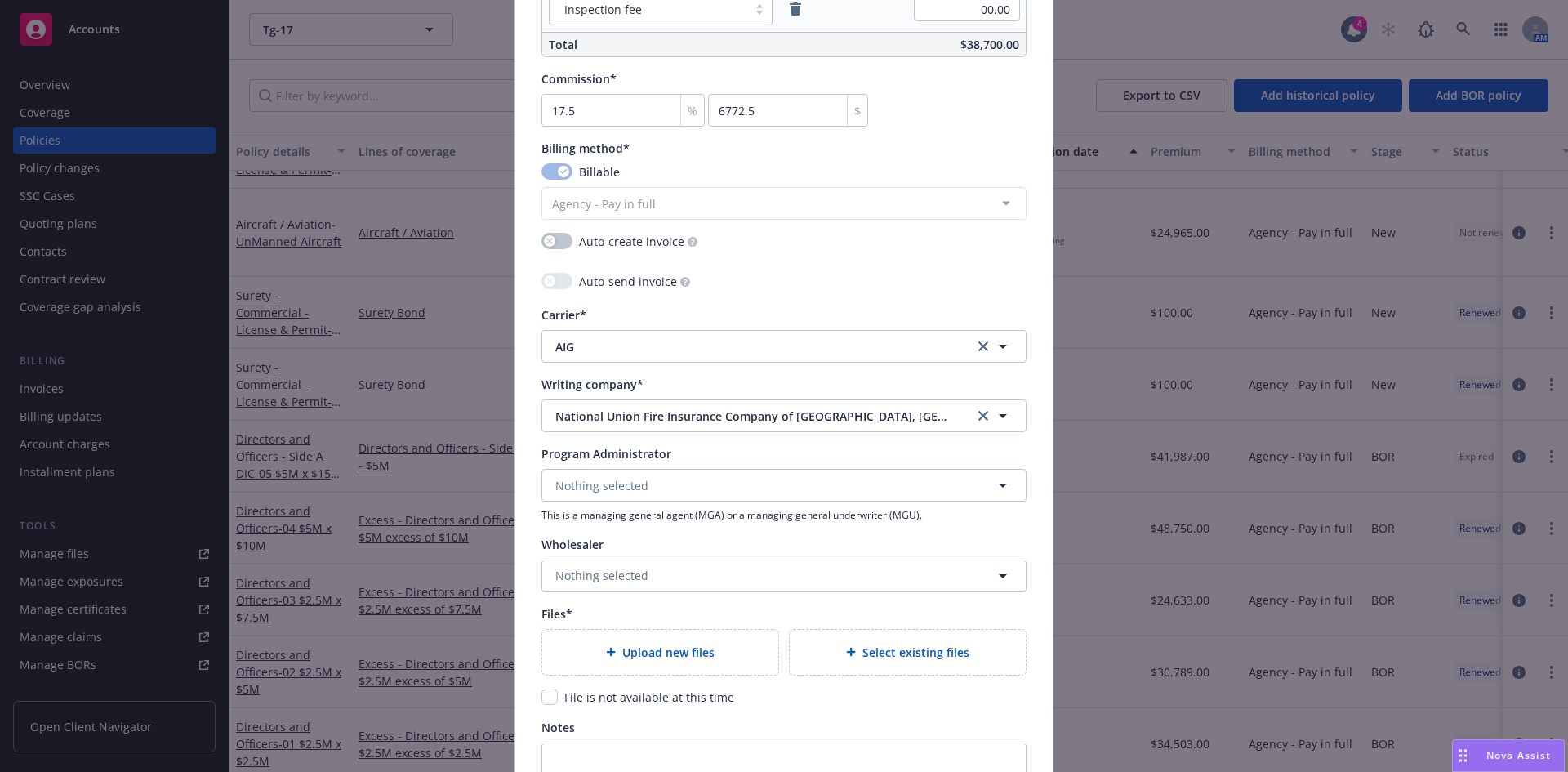
type textarea "x"
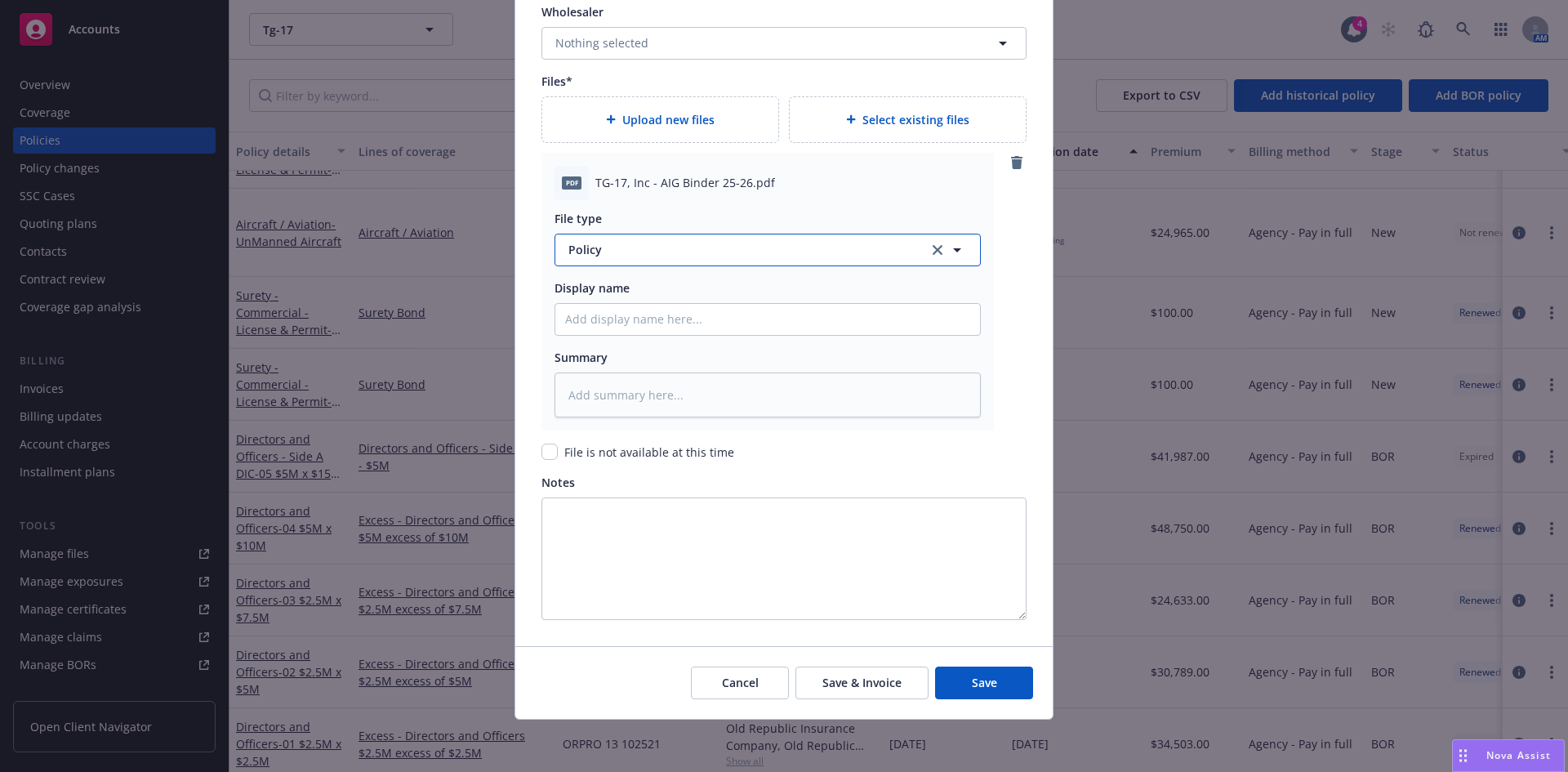
click at [608, 254] on span "Policy" at bounding box center [739, 249] width 342 height 17
type input "Binder"
click at [594, 335] on div at bounding box center [768, 319] width 426 height 33
click at [592, 320] on input "Policy display name" at bounding box center [768, 319] width 425 height 31
click at [576, 314] on input "Policy display name" at bounding box center [768, 319] width 425 height 31
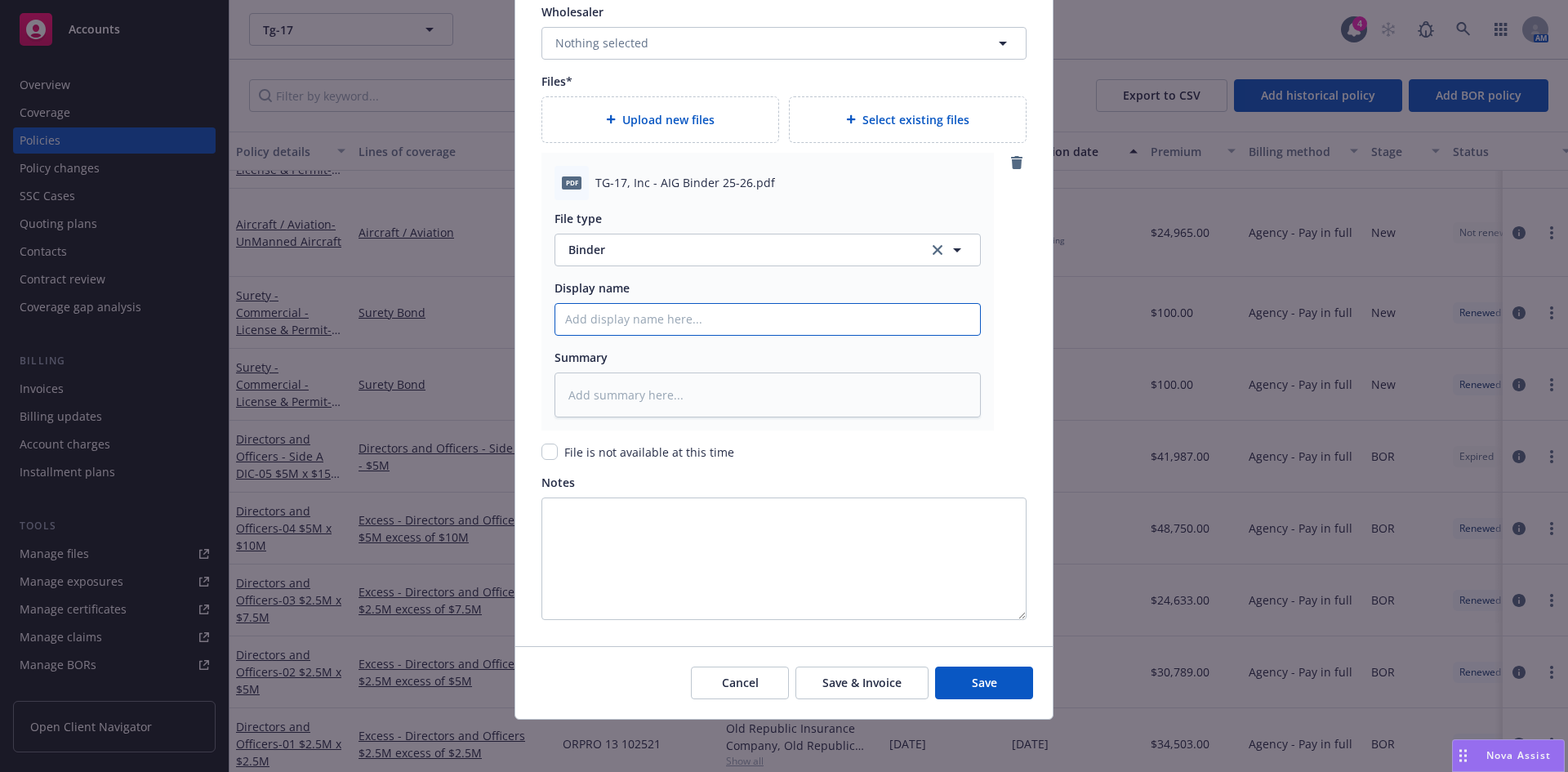
paste input "TG-17, Inc"
type textarea "x"
type input "TG-17, Inc"
type textarea "x"
type input "TG-17, Inc"
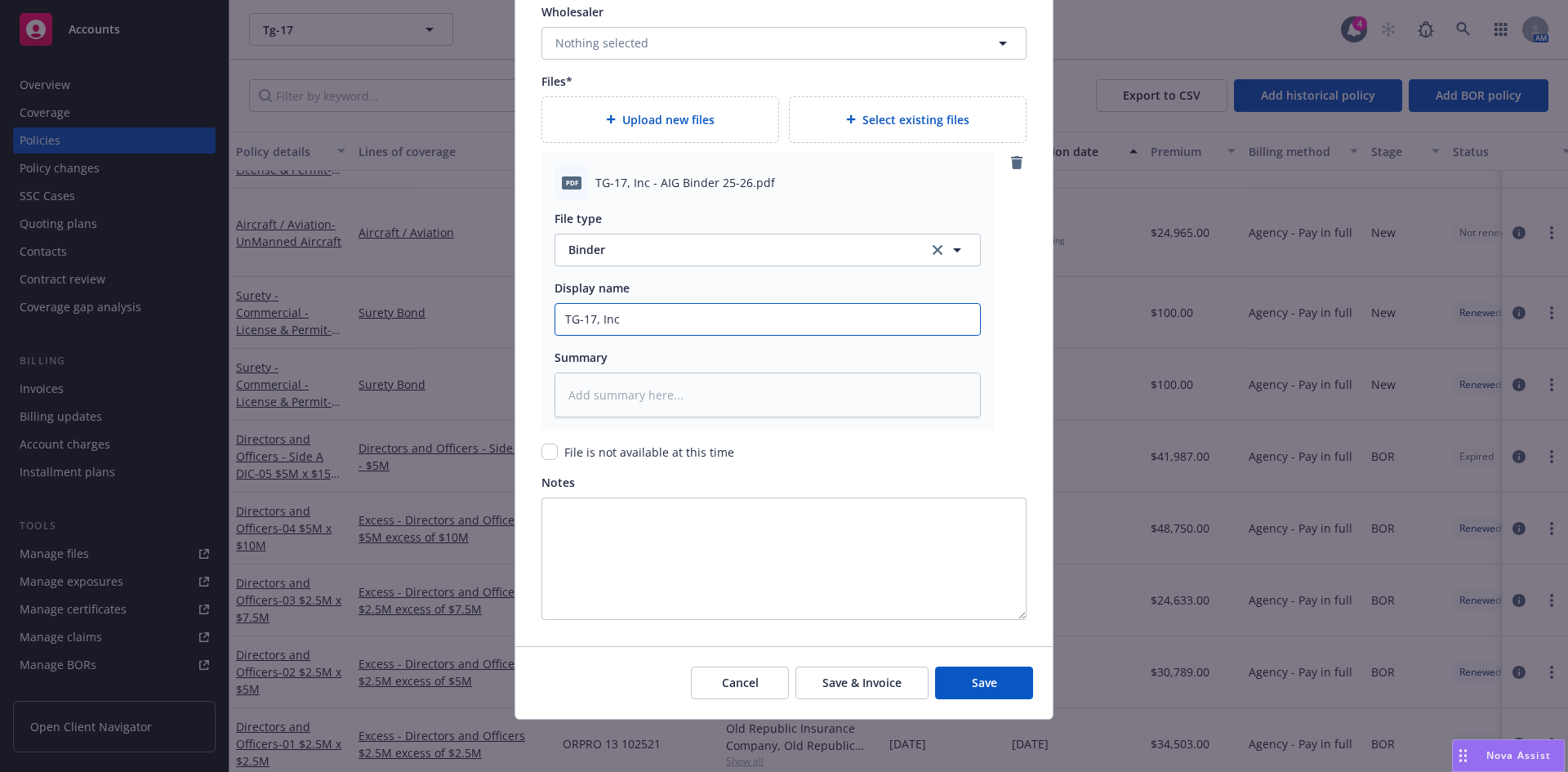
type textarea "x"
type input "TG-17, Inc 2"
type textarea "x"
type input "TG-17, Inc 20"
type textarea "x"
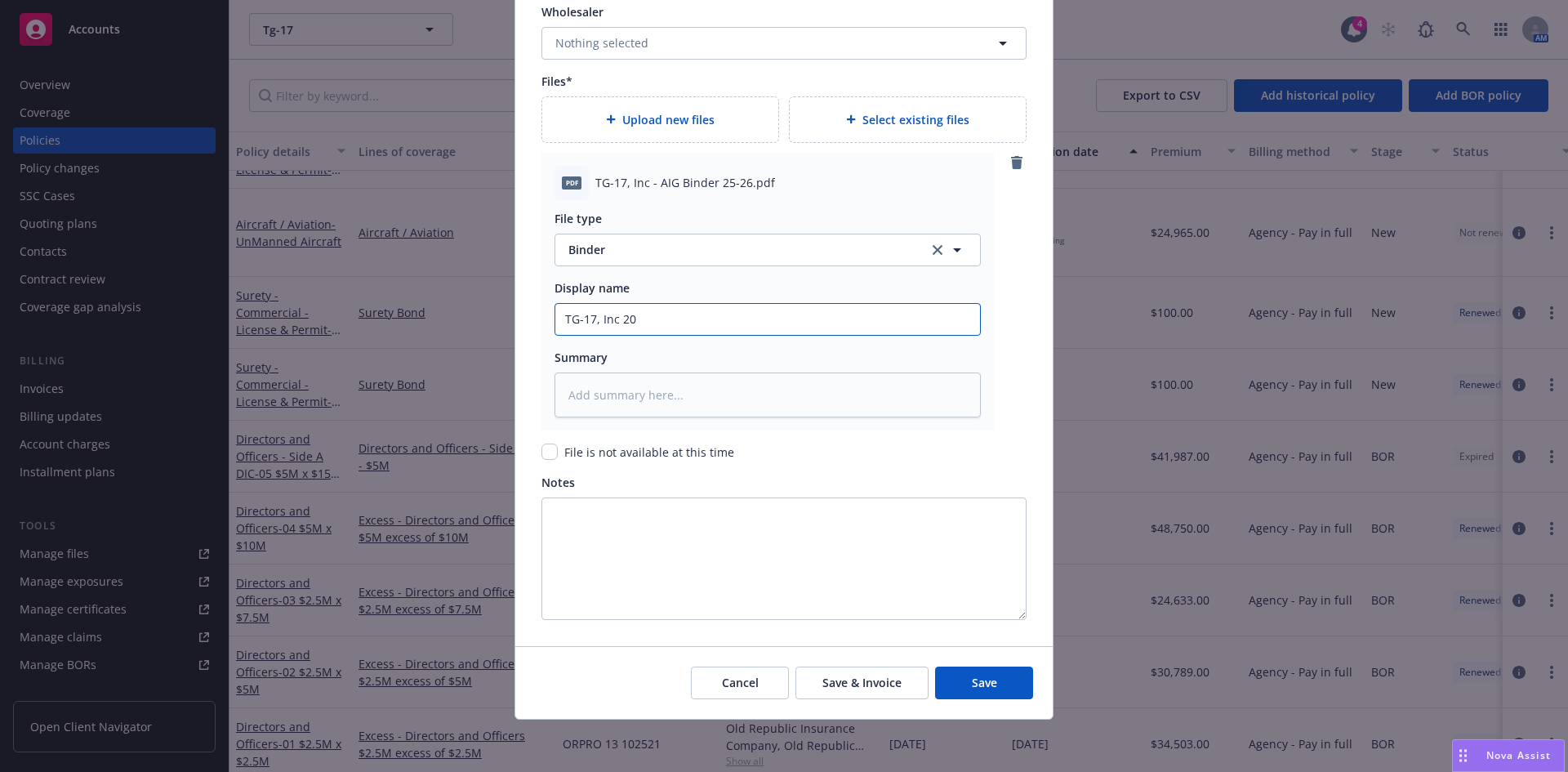
type input "TG-17, Inc 202"
type textarea "x"
type input "TG-17, Inc 2025"
type textarea "x"
type input "TG-17, Inc 2025-"
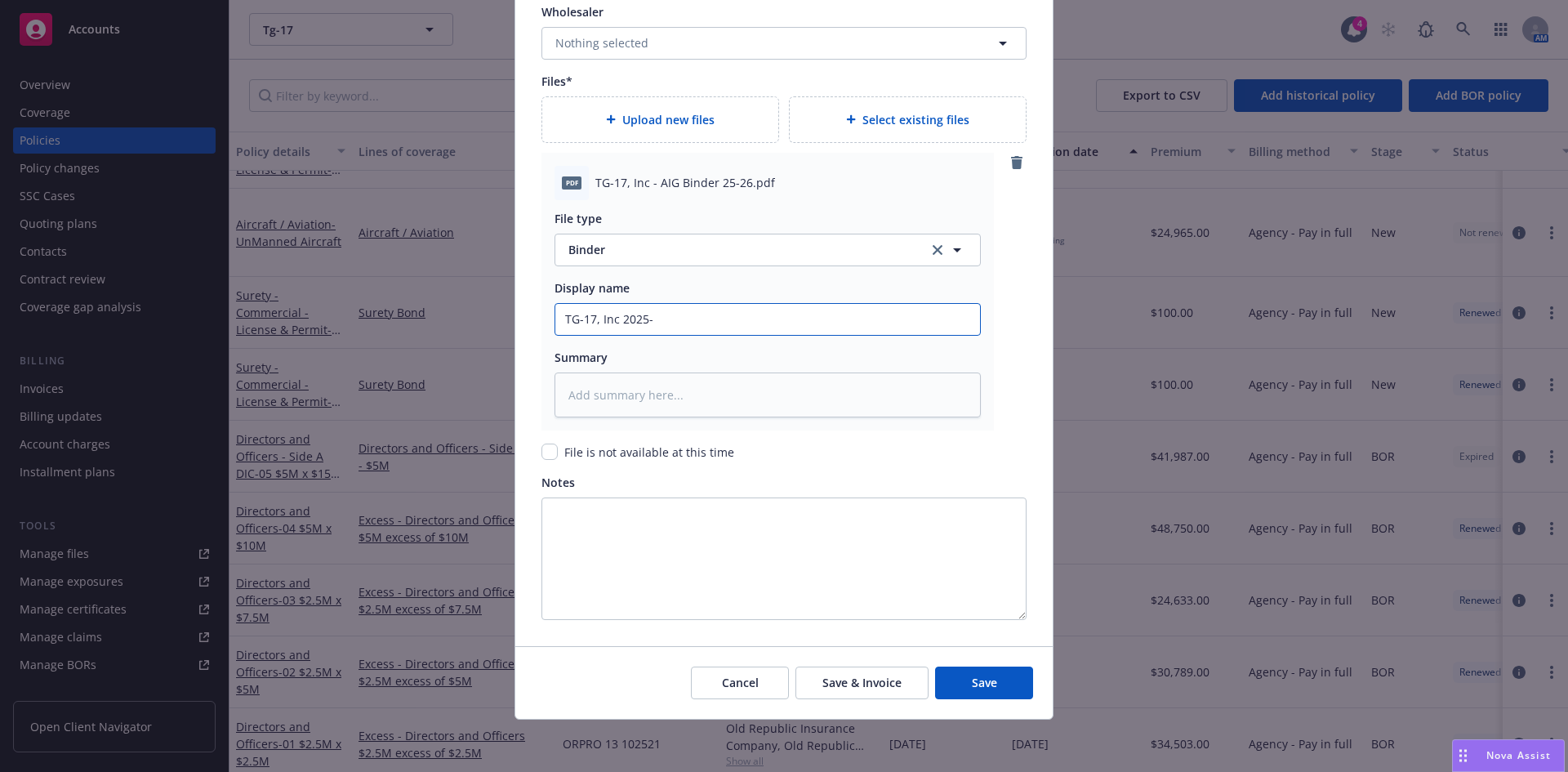
type textarea "x"
type input "TG-17, Inc 2025-2"
type textarea "x"
type input "TG-17, Inc 2025-26"
type textarea "x"
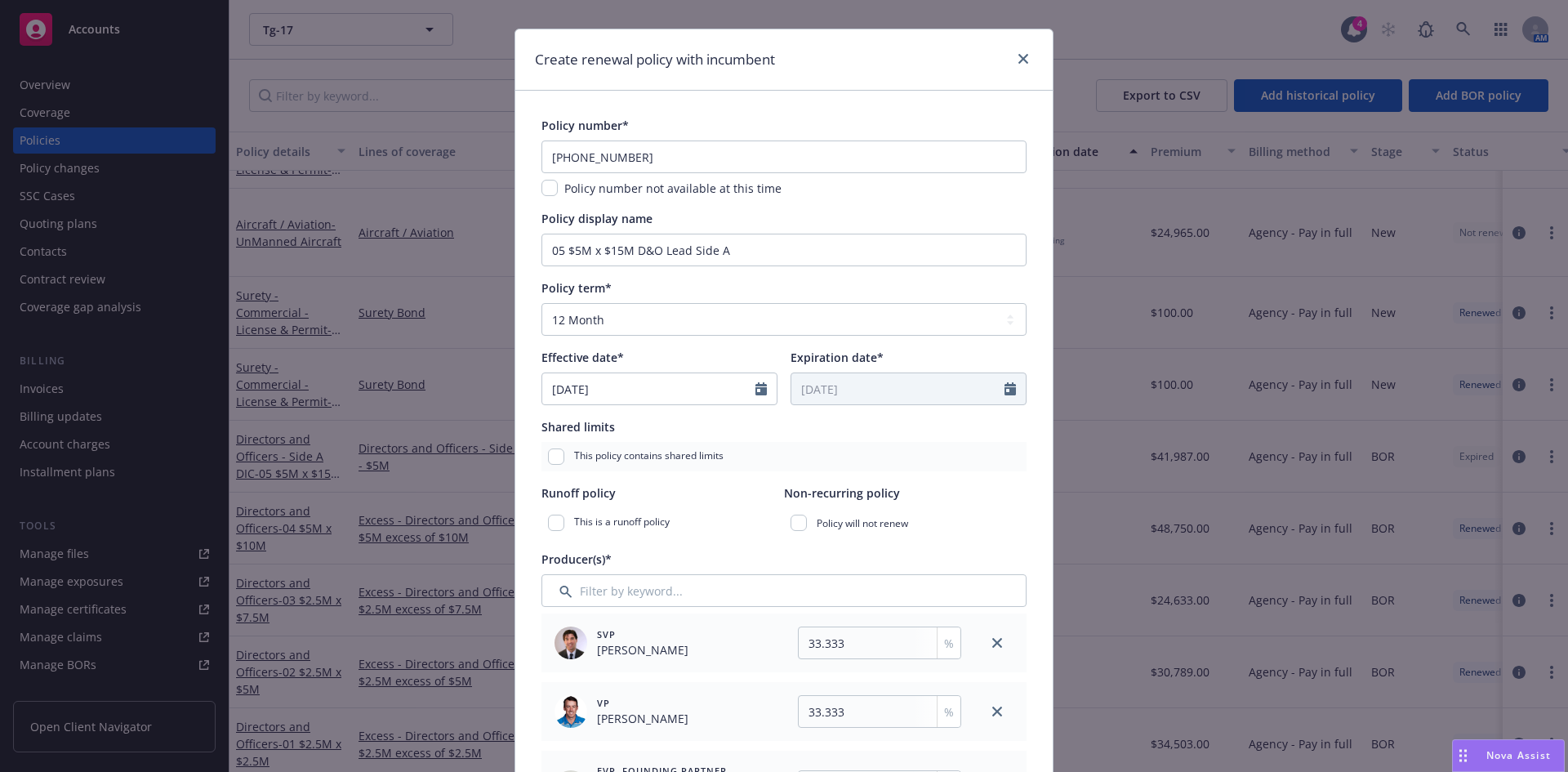
scroll to position [0, 0]
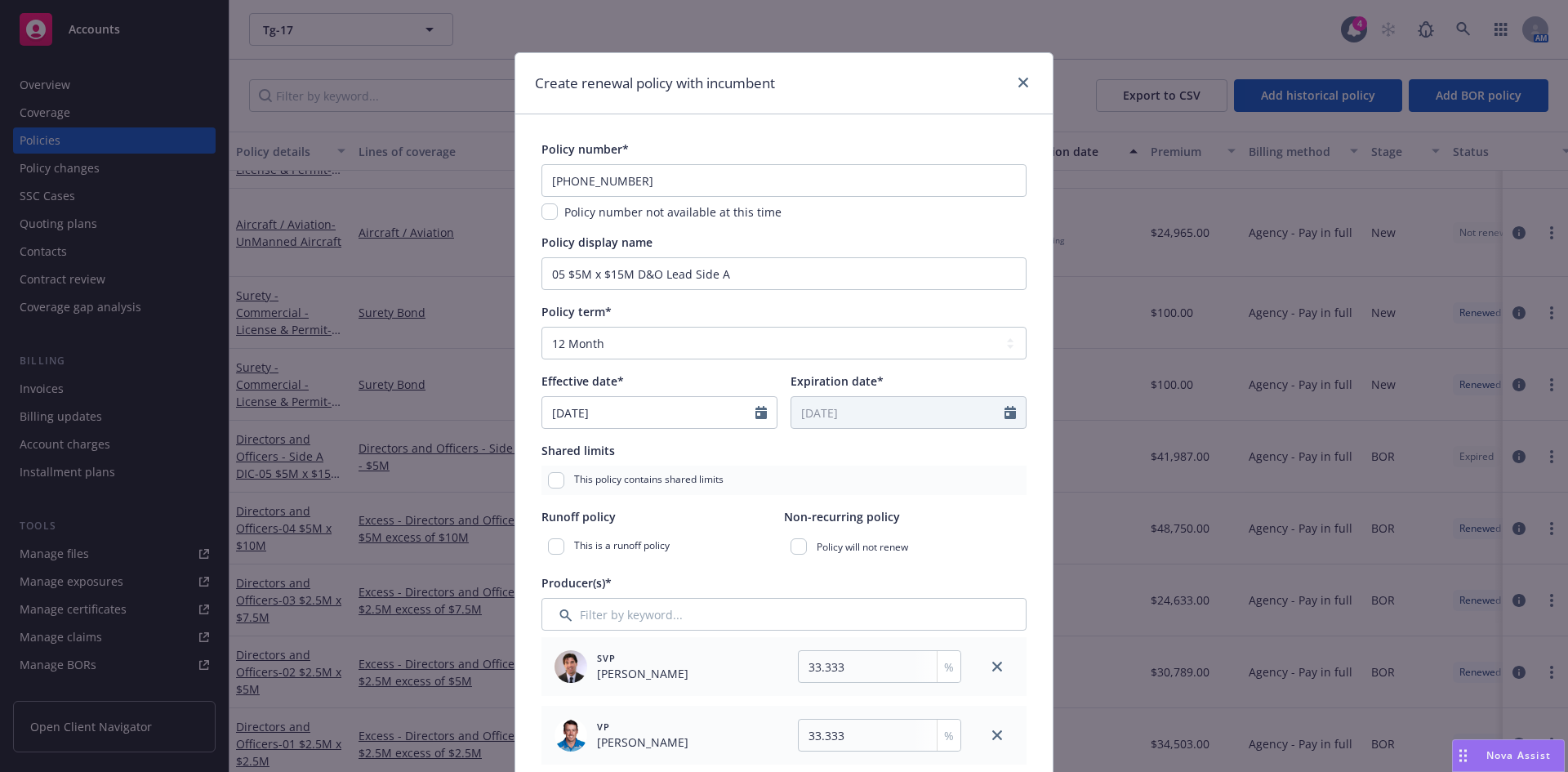
type input "TG-17, Inc 2025-26"
drag, startPoint x: 726, startPoint y: 276, endPoint x: 537, endPoint y: 275, distance: 189.0
click at [542, 275] on input "05 $5M x $15M D&O Lead Side A" at bounding box center [784, 274] width 485 height 33
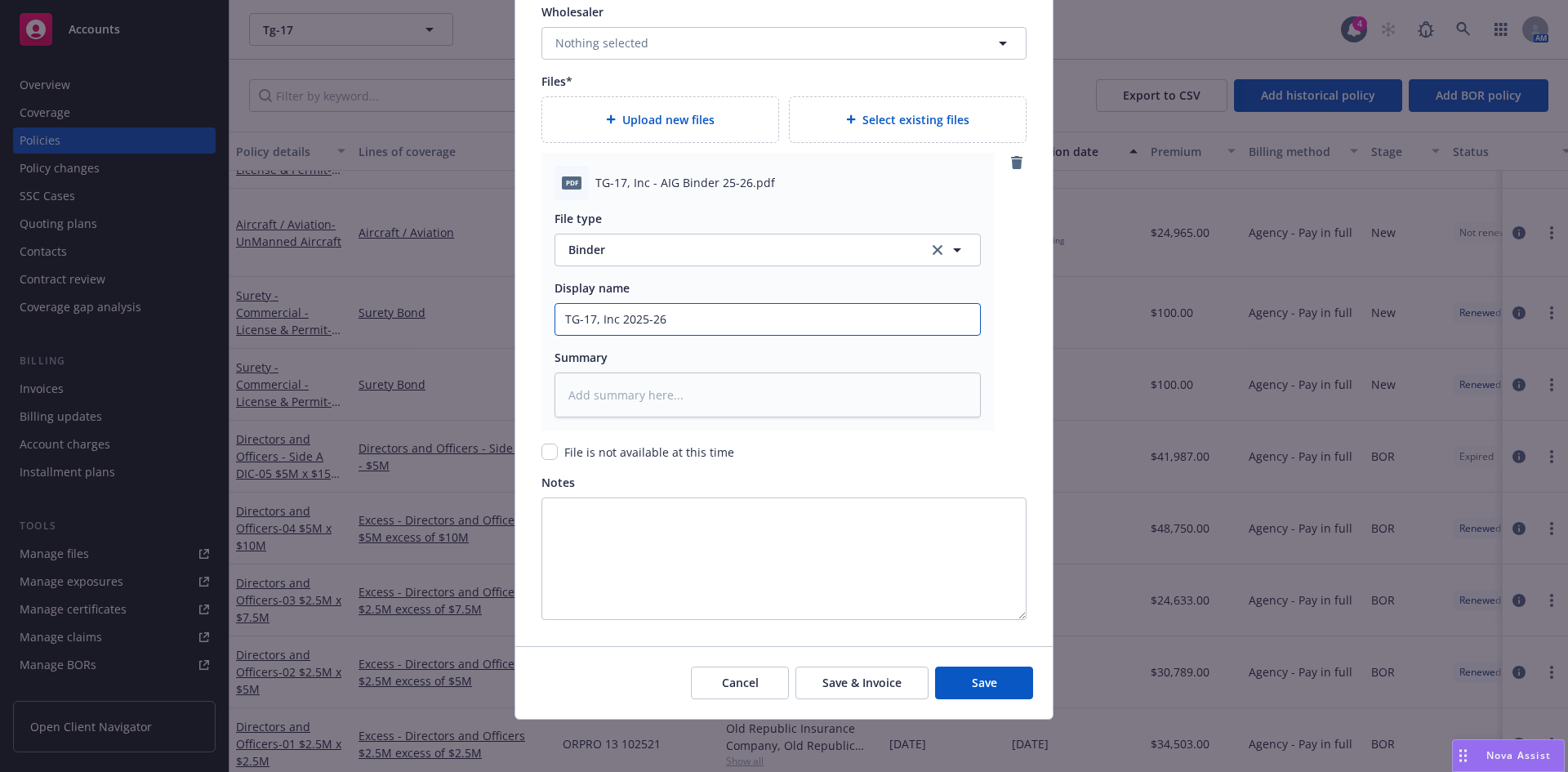
click at [674, 317] on input "TG-17, Inc 2025-26" at bounding box center [768, 319] width 425 height 31
paste input "05 $5M x $15M D&O Lead Side A"
type textarea "x"
type input "TG-17, Inc 2025-26 05 $5M x $15M D&O Lead Side A"
drag, startPoint x: 675, startPoint y: 317, endPoint x: 660, endPoint y: 318, distance: 15.0
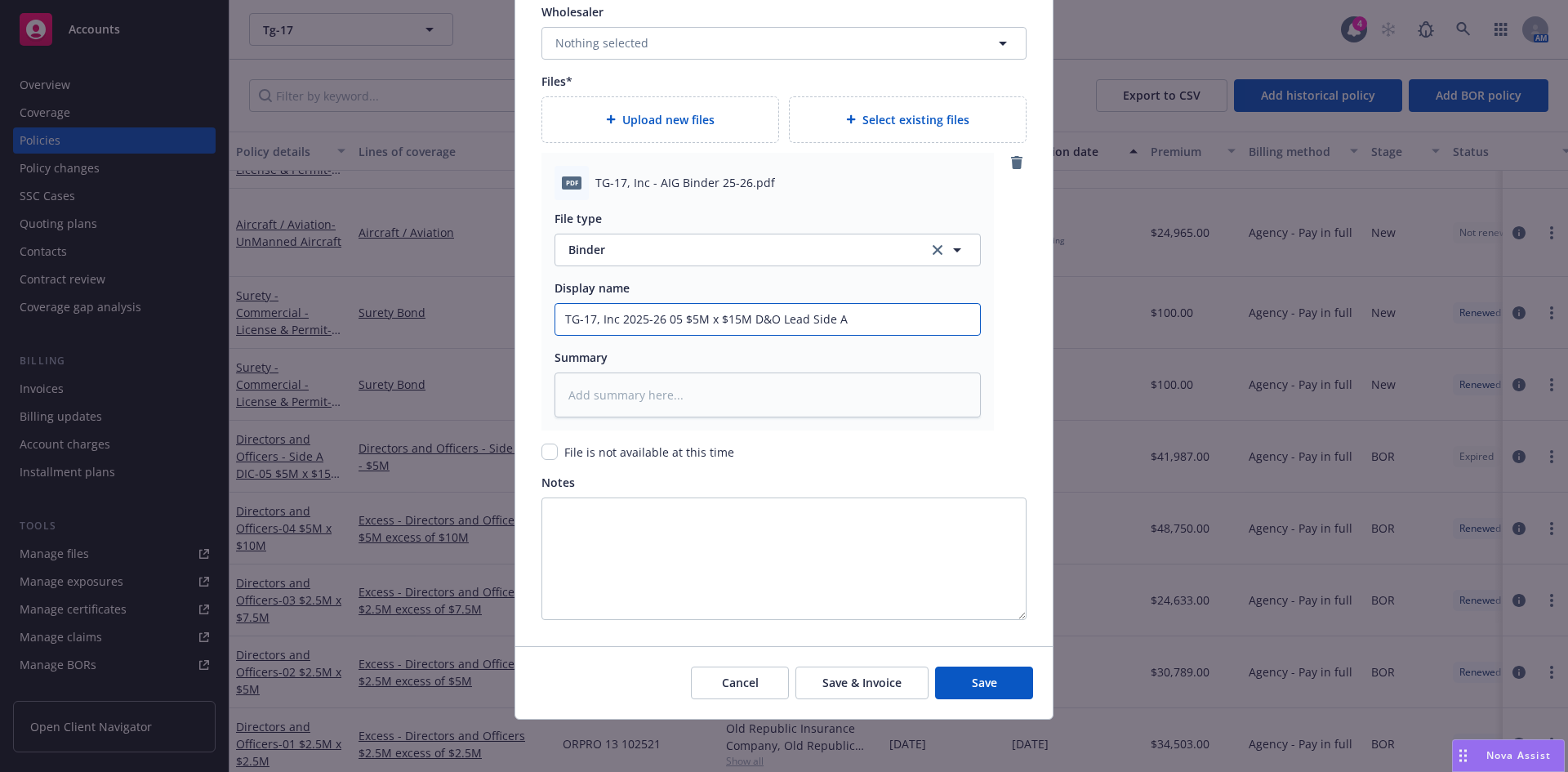
click at [660, 318] on input "TG-17, Inc 2025-26 05 $5M x $15M D&O Lead Side A" at bounding box center [768, 319] width 425 height 31
click at [879, 325] on input "TG-17, Inc 2025-26 05 $5M x $15M D&O Lead Side A" at bounding box center [768, 319] width 425 height 31
type textarea "x"
type input "TG-17, Inc 2025-26 05 $5M x $15M D&O Lead Side A"
type textarea "x"
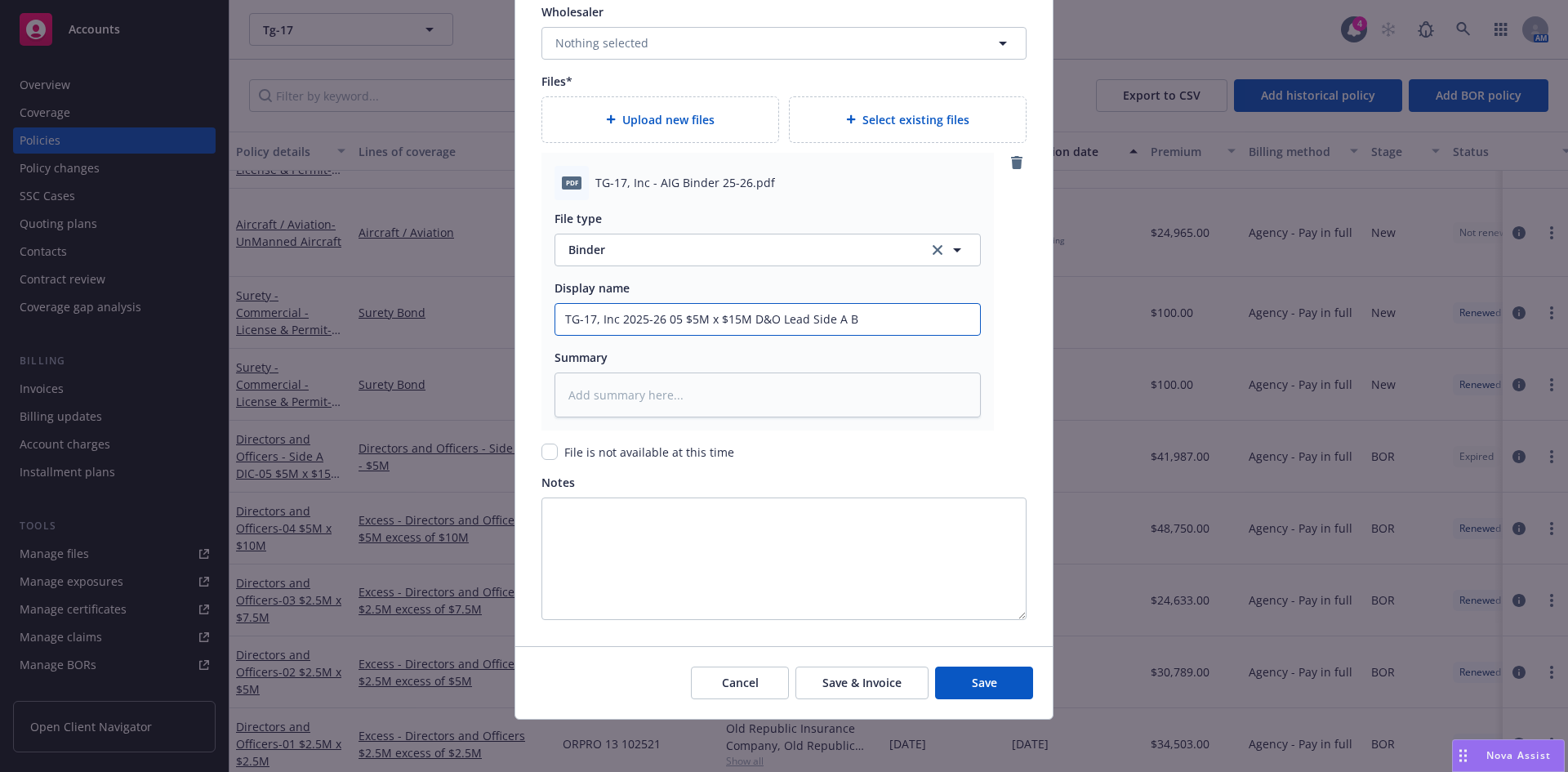
type input "TG-17, Inc 2025-26 05 $5M x $15M D&O Lead Side A Bi"
type textarea "x"
type input "TG-17, Inc 2025-26 05 $5M x $15M D&O Lead Side A Bin"
type textarea "x"
type input "TG-17, Inc 2025-26 05 $5M x $15M D&O Lead Side A Bind"
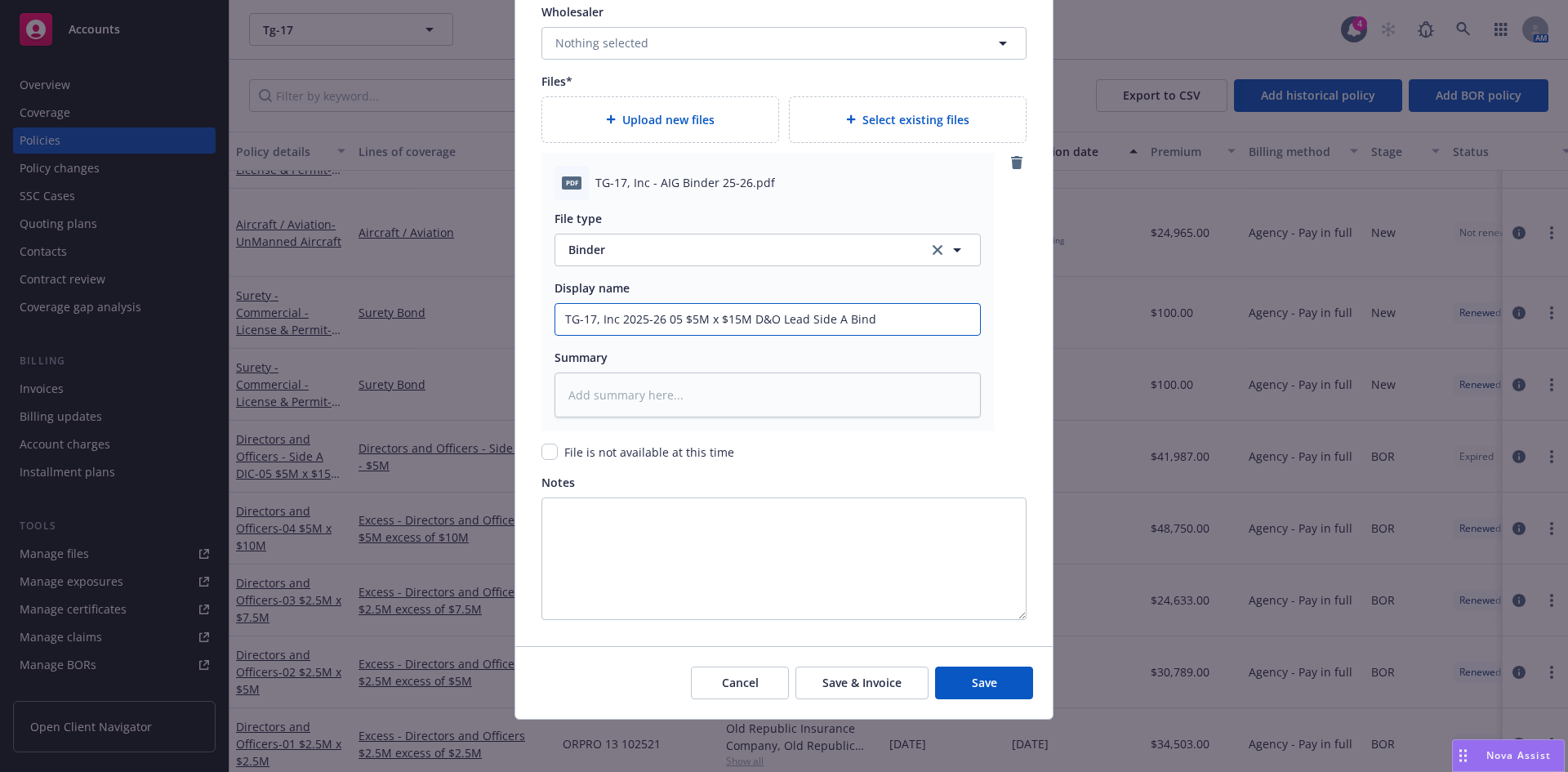
type textarea "x"
type input "TG-17, Inc 2025-26 05 $5M x $15M D&O Lead Side A Binde"
type textarea "x"
type input "TG-17, Inc 2025-26 05 $5M x $15M D&O Lead Side A Binder"
click at [935, 667] on button "Save" at bounding box center [984, 683] width 98 height 33
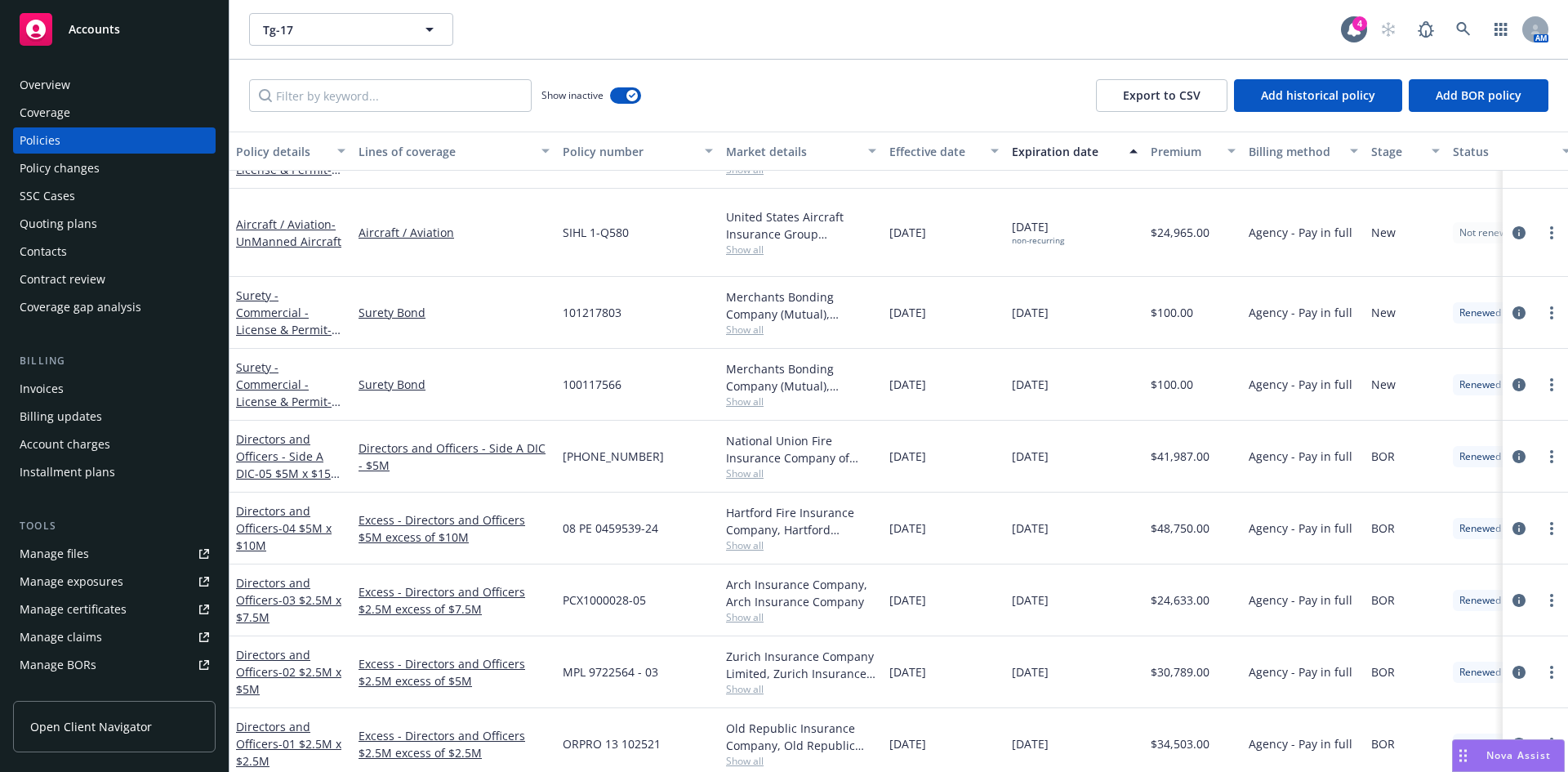
type textarea "x"
